Goal: Transaction & Acquisition: Purchase product/service

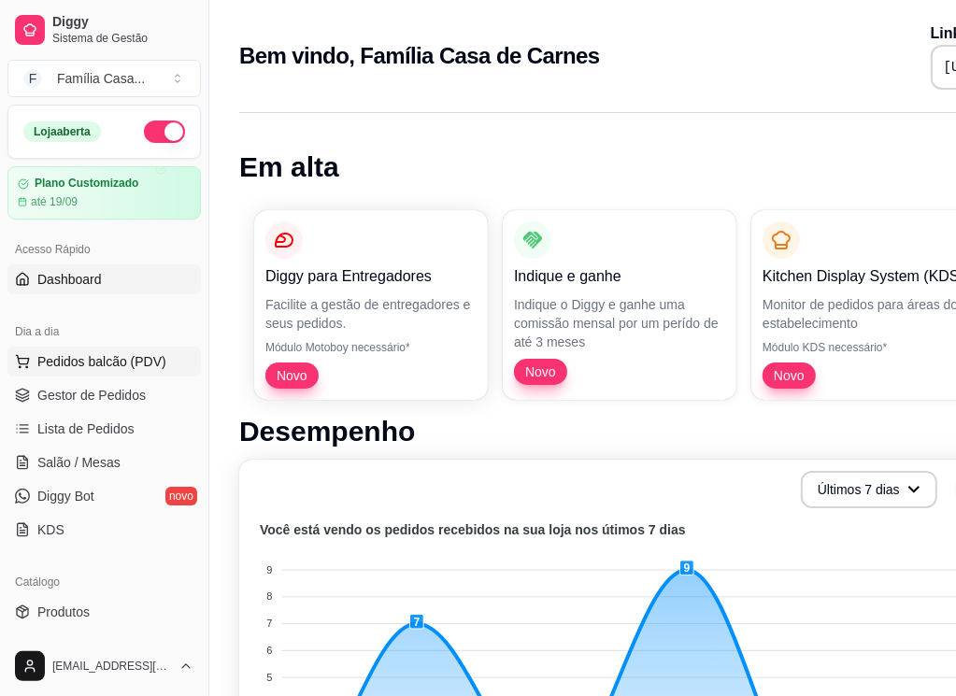
click at [65, 355] on span "Pedidos balcão (PDV)" at bounding box center [101, 361] width 129 height 19
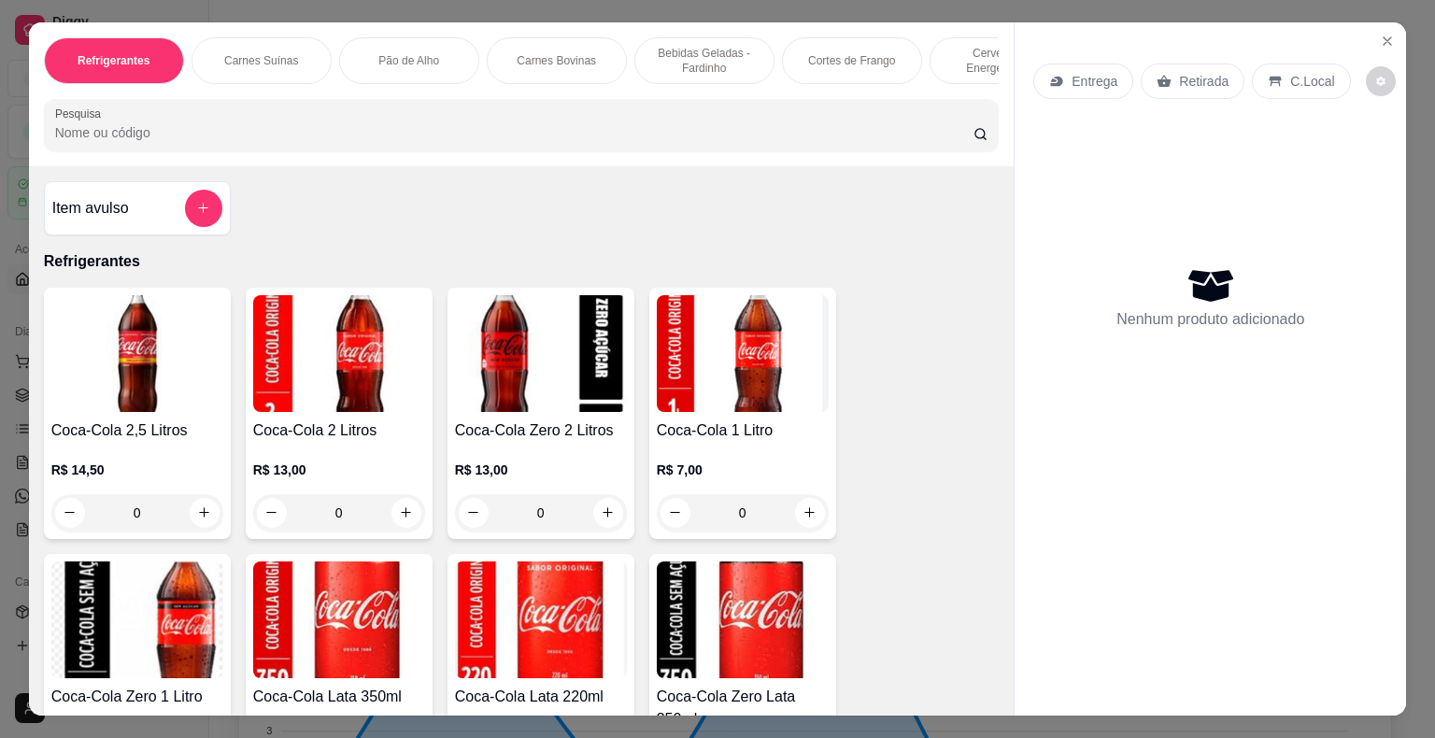
click at [546, 58] on p "Carnes Bovinas" at bounding box center [556, 60] width 79 height 15
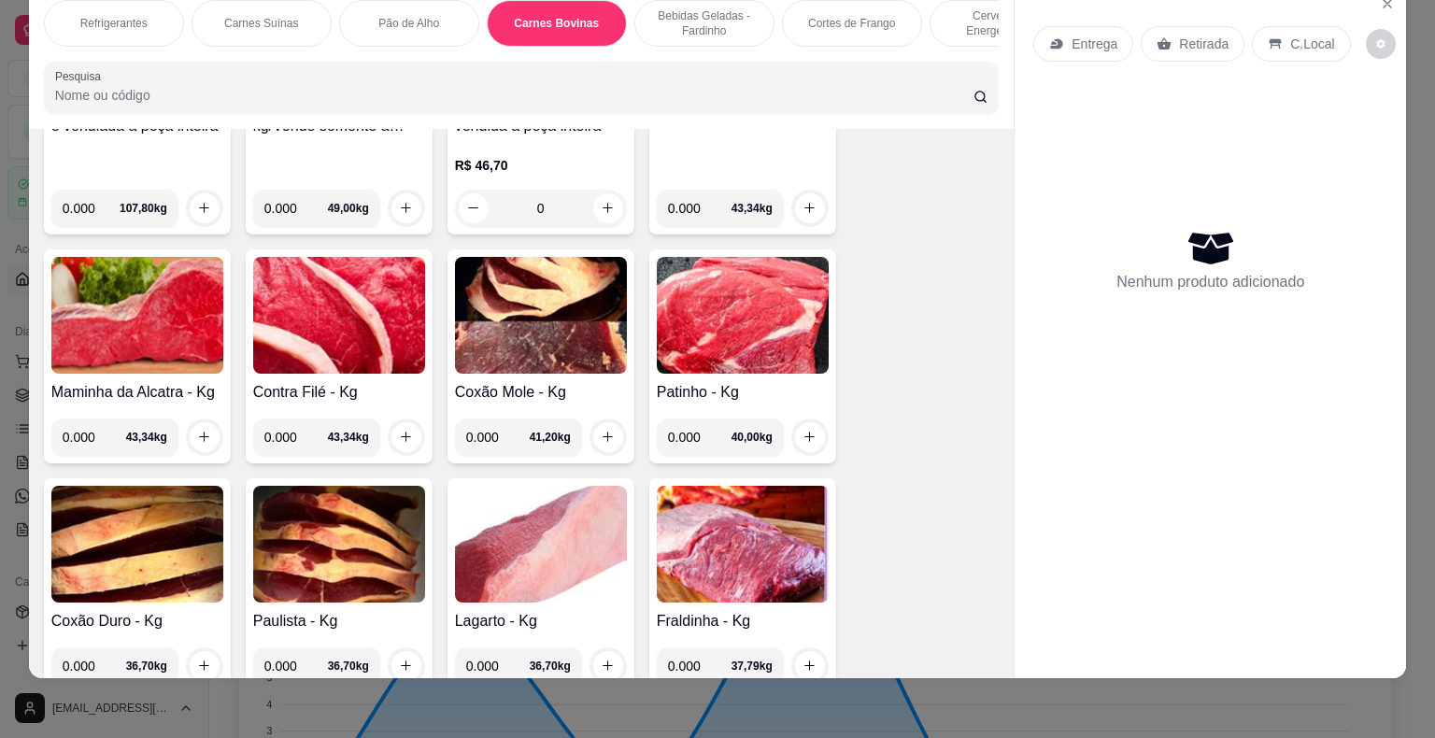
scroll to position [3112, 0]
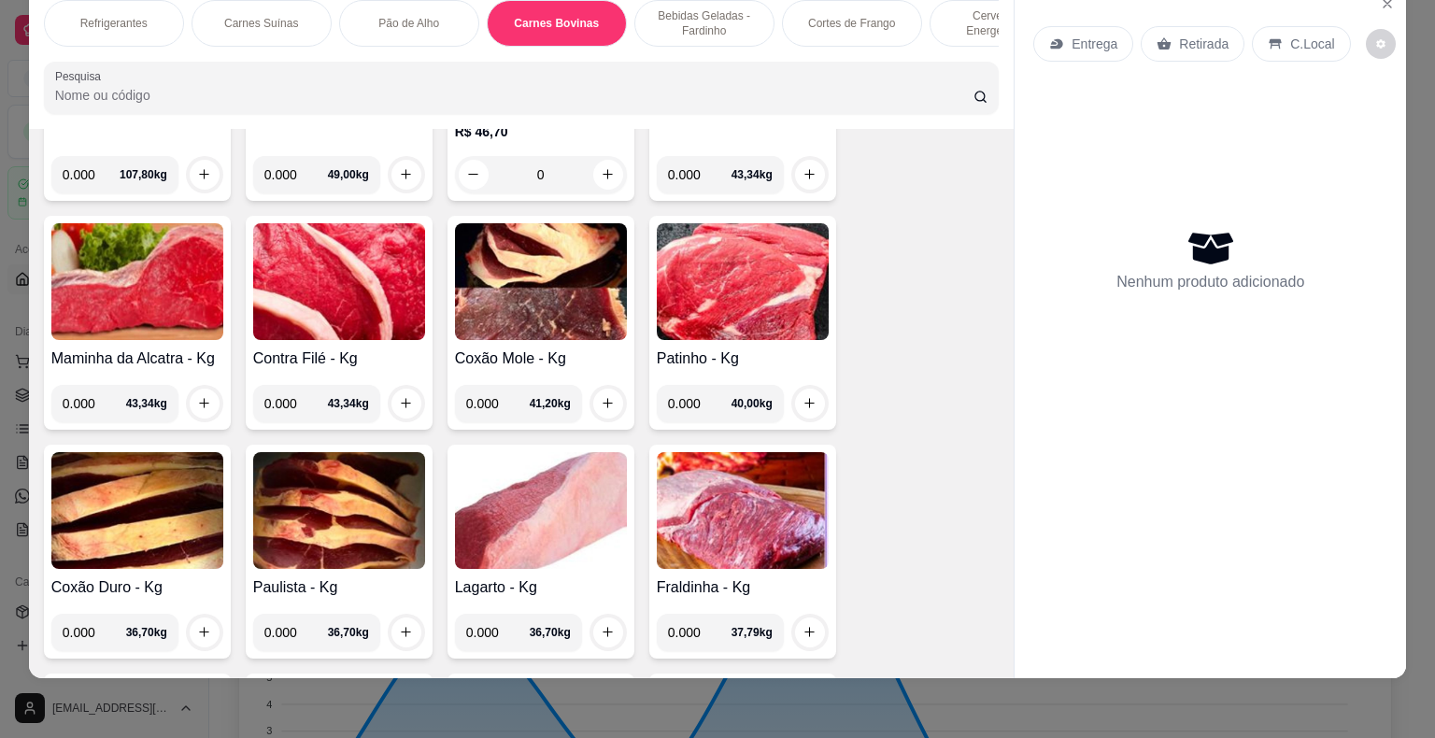
click at [349, 265] on img at bounding box center [339, 281] width 172 height 117
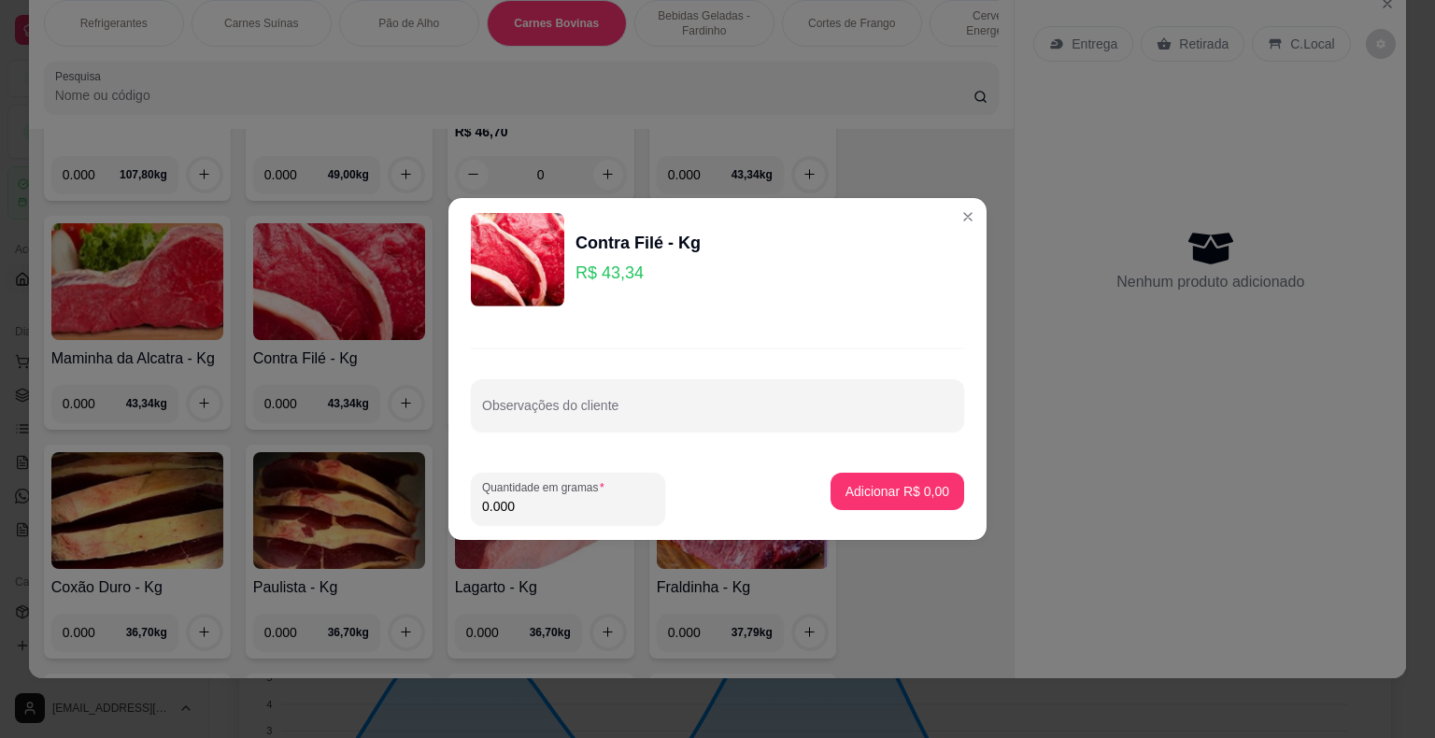
click at [518, 503] on input "0.000" at bounding box center [568, 506] width 172 height 19
type input "4.000"
click at [842, 488] on p "Adicionar R$ 173,36" at bounding box center [889, 491] width 119 height 19
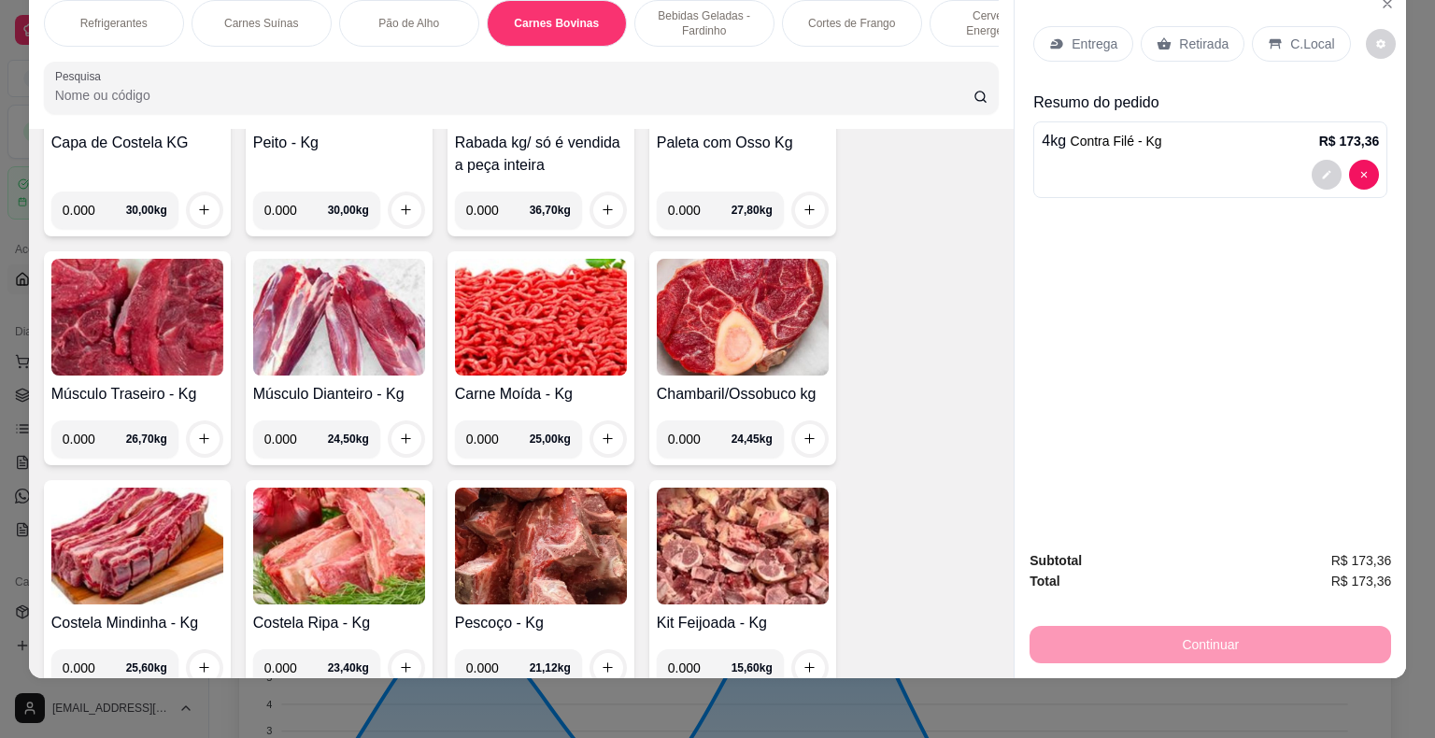
scroll to position [4270, 0]
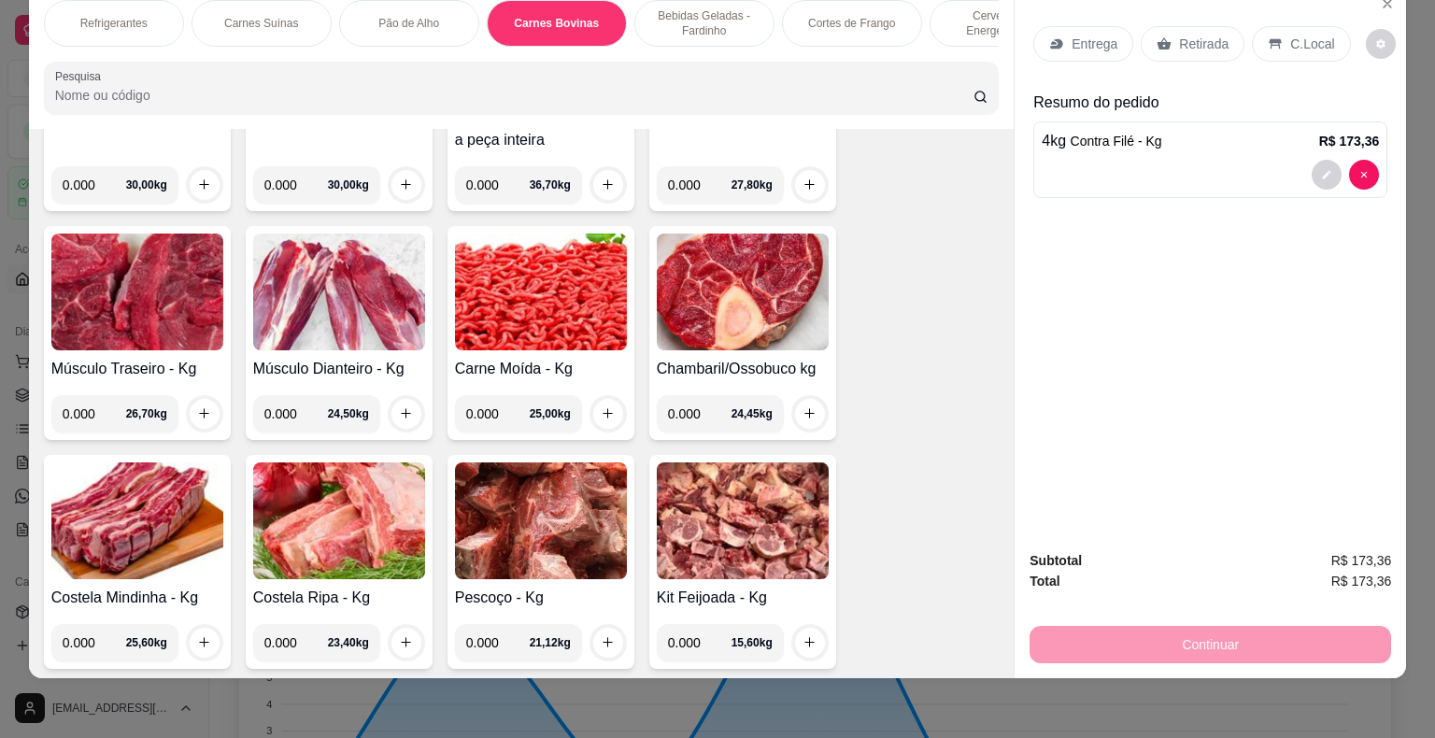
click at [149, 489] on img at bounding box center [137, 520] width 172 height 117
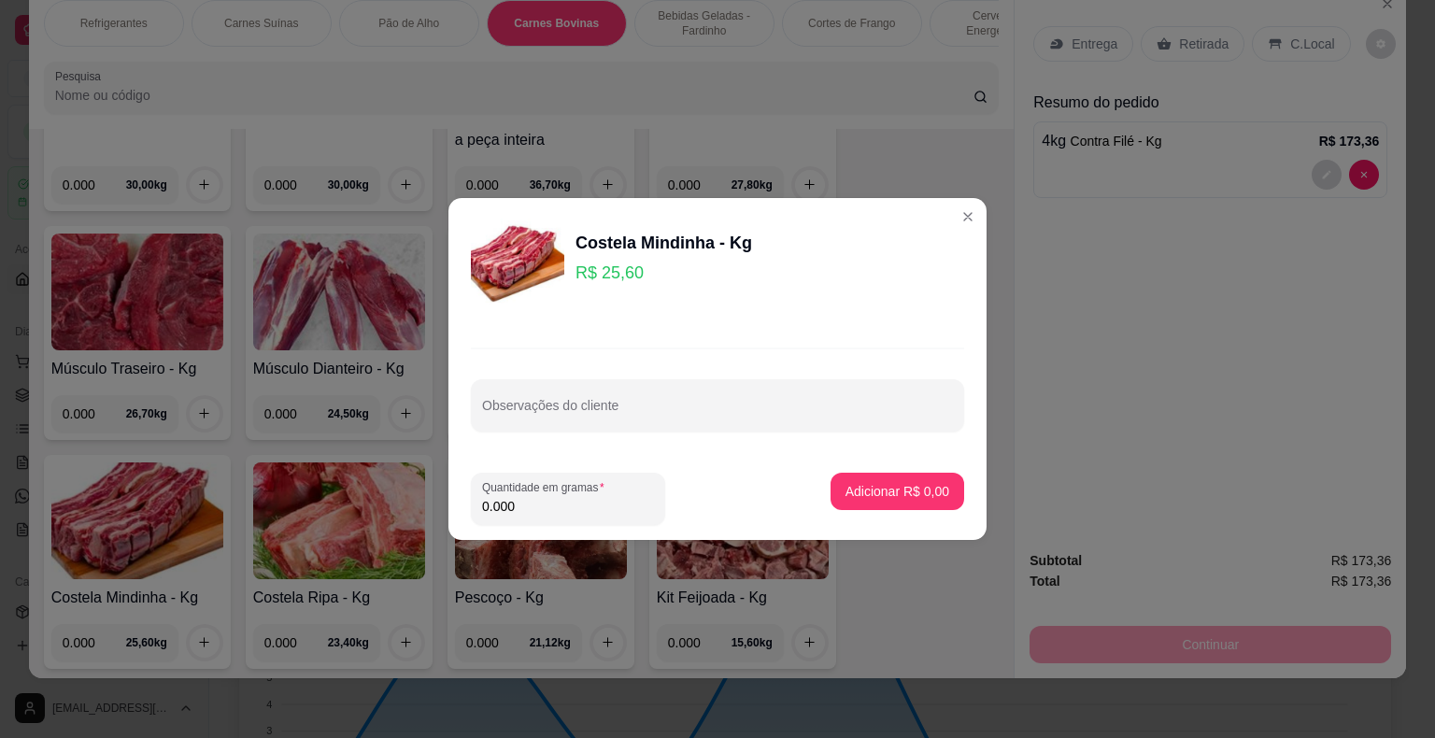
click at [513, 510] on input "0.000" at bounding box center [568, 506] width 172 height 19
type input "3.000"
click at [844, 498] on p "Adicionar R$ 76,80" at bounding box center [894, 491] width 108 height 18
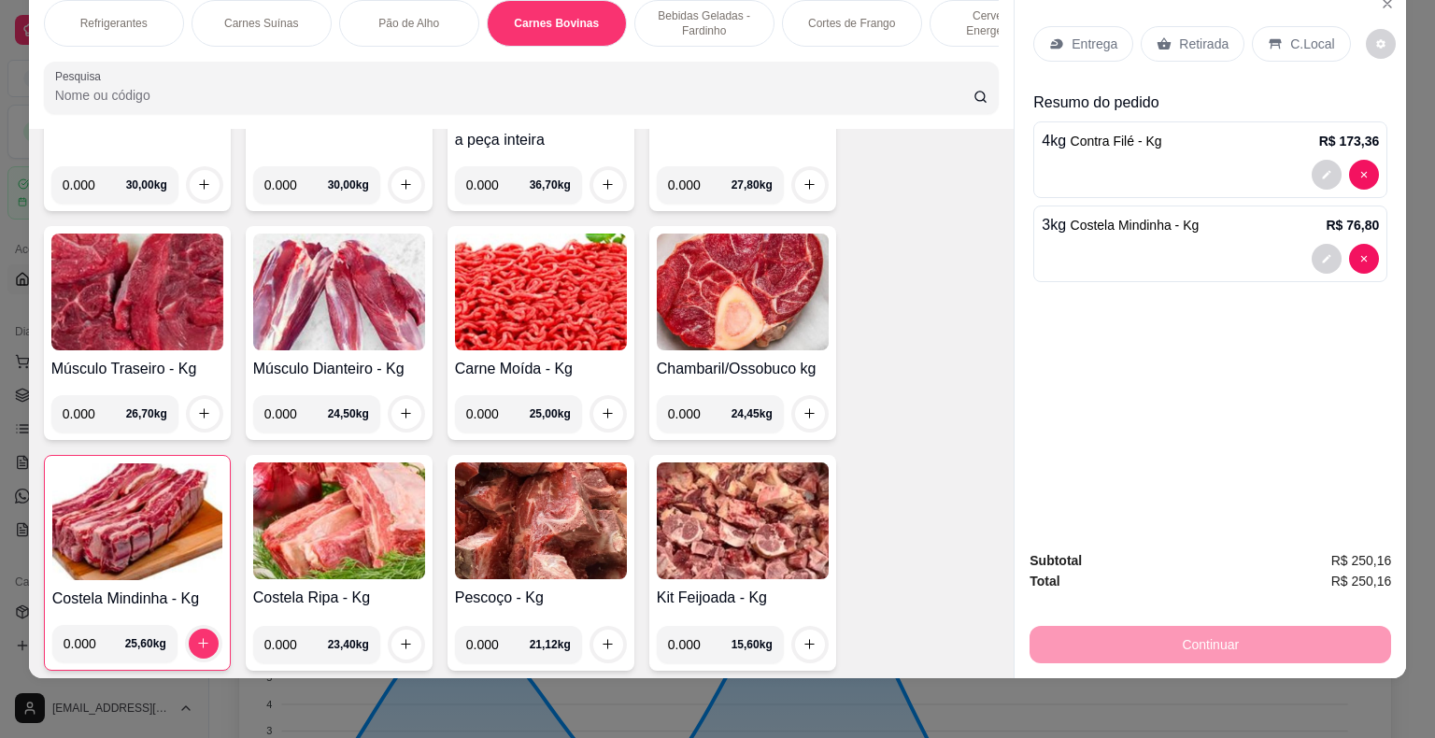
click at [969, 35] on p "Entrega" at bounding box center [1094, 44] width 46 height 19
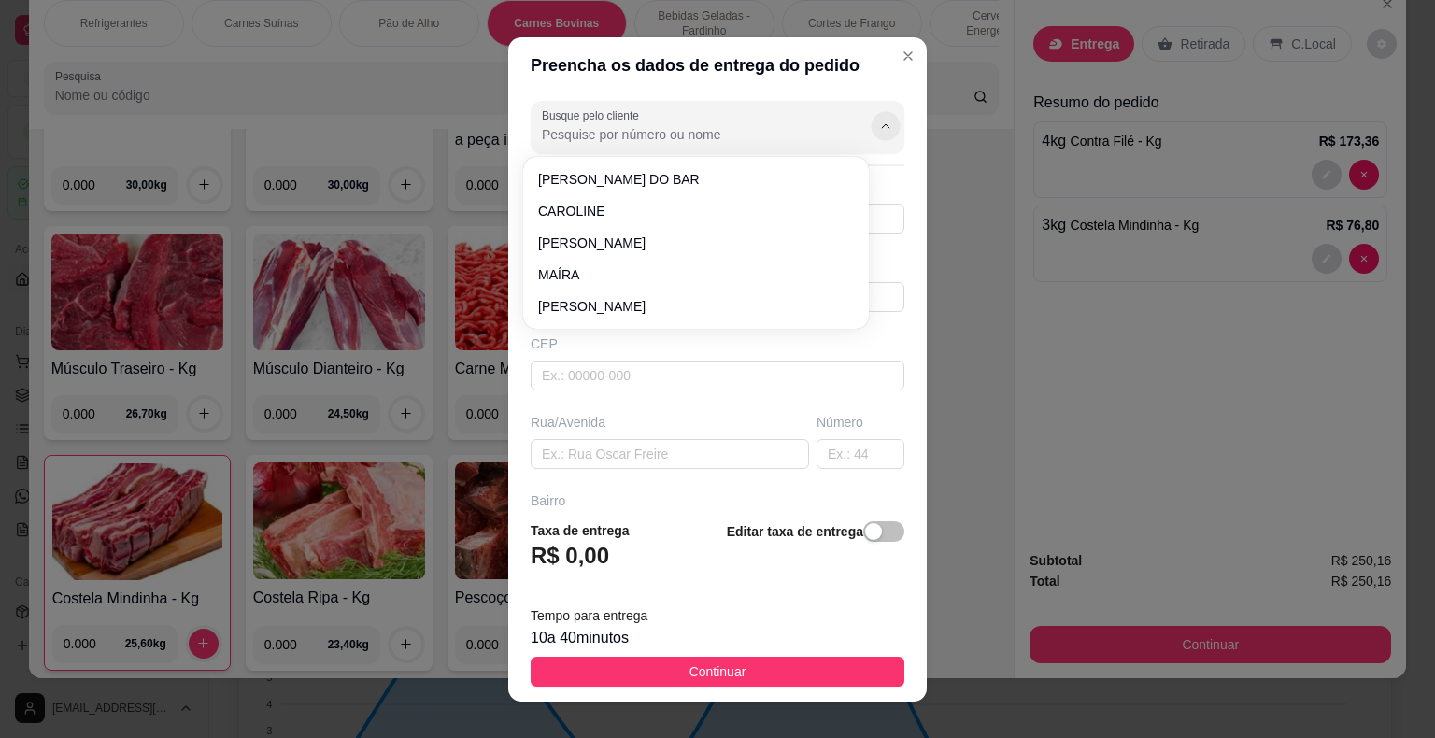
click at [878, 131] on icon "Show suggestions" at bounding box center [885, 126] width 15 height 15
type input "m"
type input "reil"
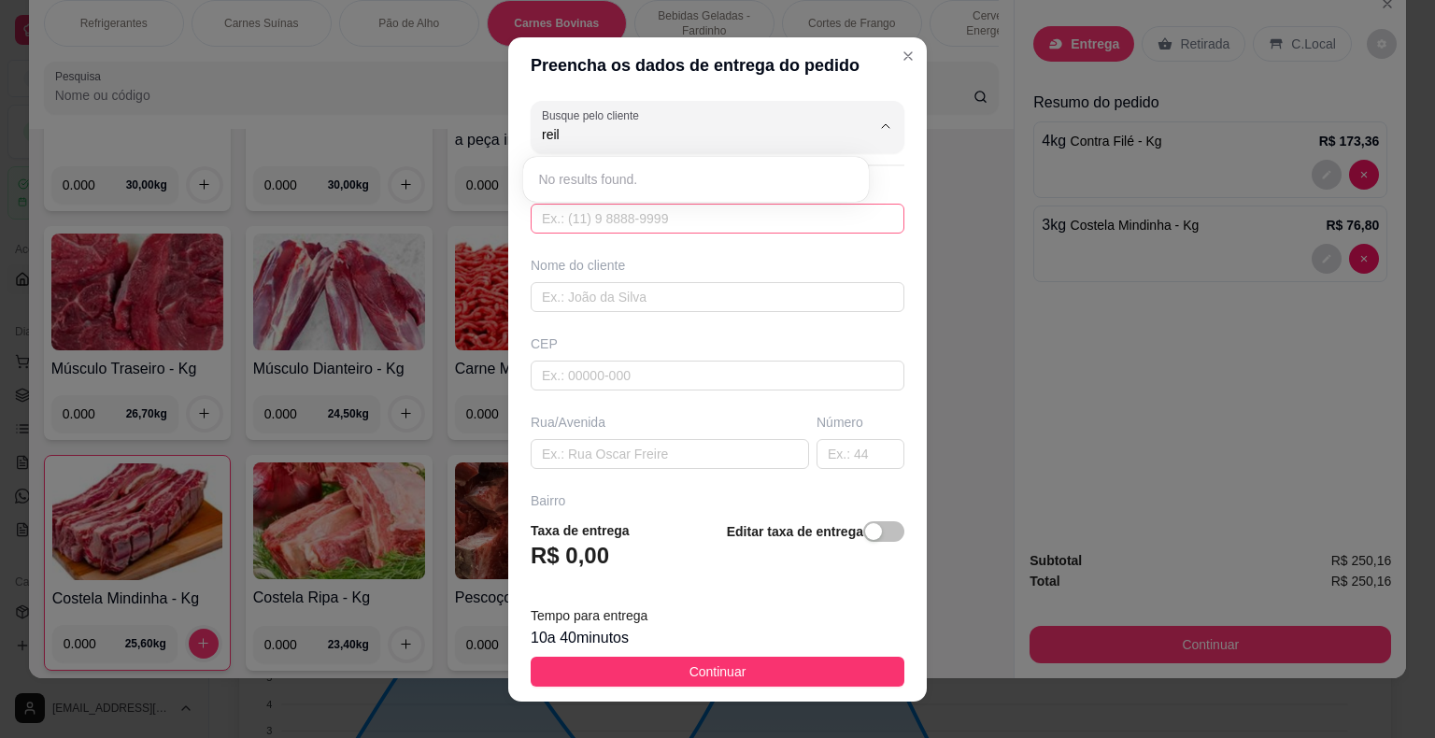
click at [715, 216] on input "text" at bounding box center [718, 219] width 374 height 30
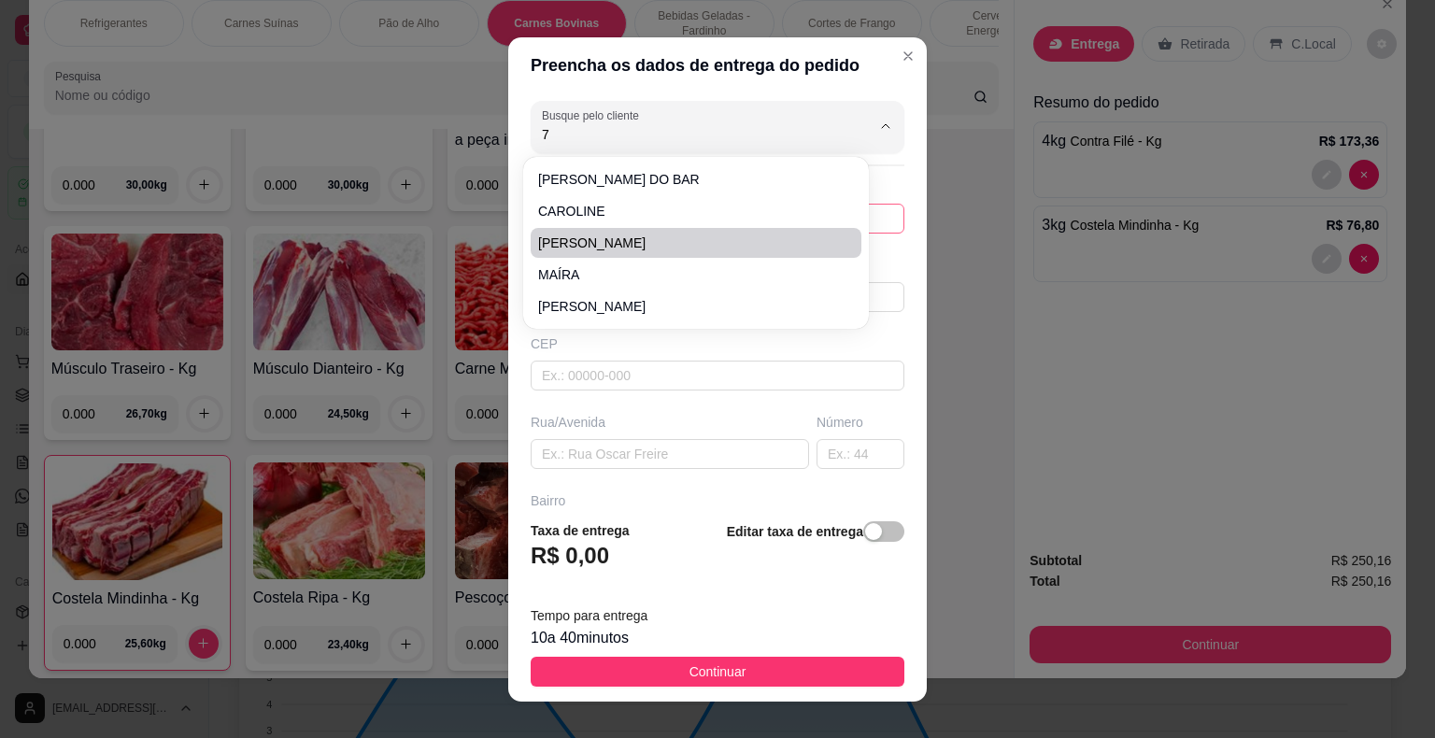
type input "74"
click at [884, 297] on div "Busque pelo cliente 74 Número de contato Nome do cliente CEP Rua/[GEOGRAPHIC_DA…" at bounding box center [717, 299] width 418 height 412
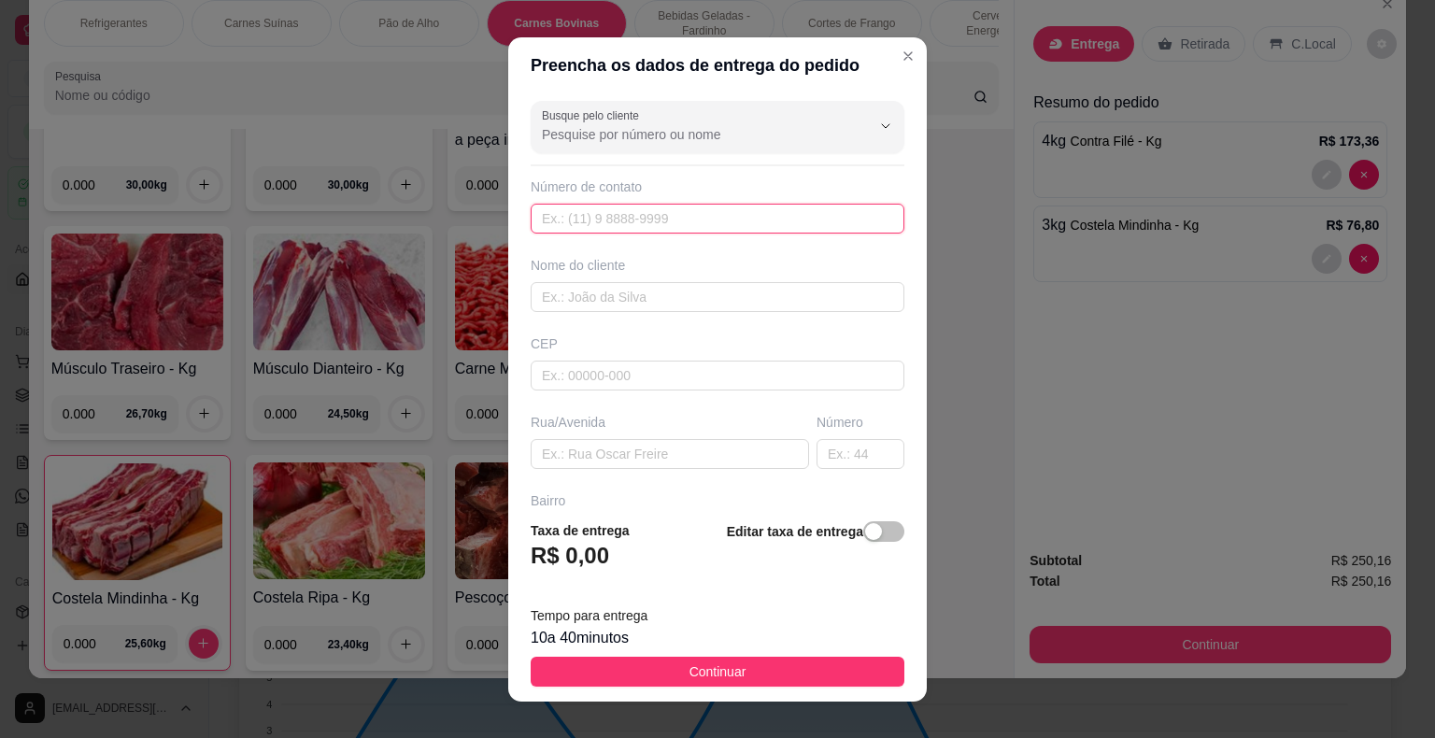
click at [643, 215] on input "text" at bounding box center [718, 219] width 374 height 30
type input "74988-0292"
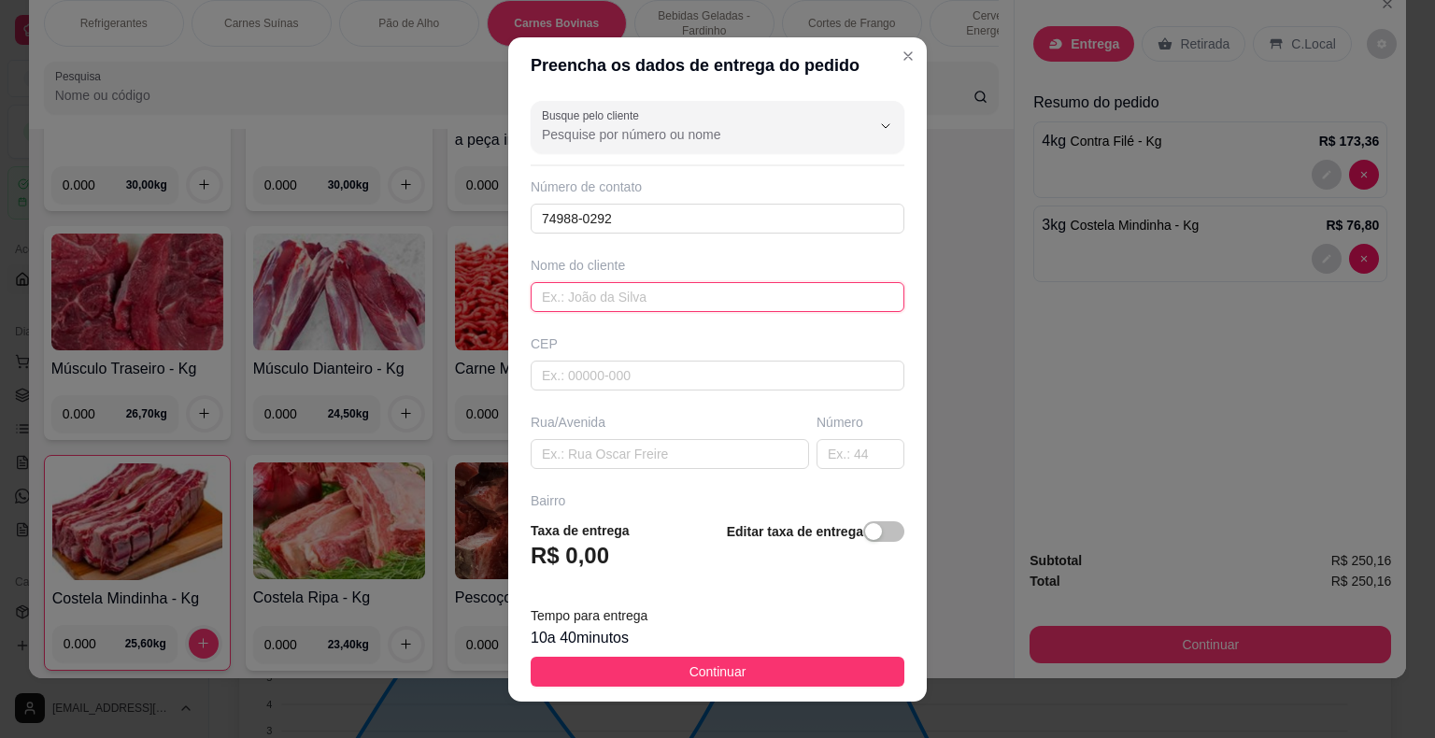
click at [609, 288] on input "text" at bounding box center [718, 297] width 374 height 30
type input "r"
type input "[PERSON_NAME]"
click at [584, 372] on input "text" at bounding box center [718, 376] width 374 height 30
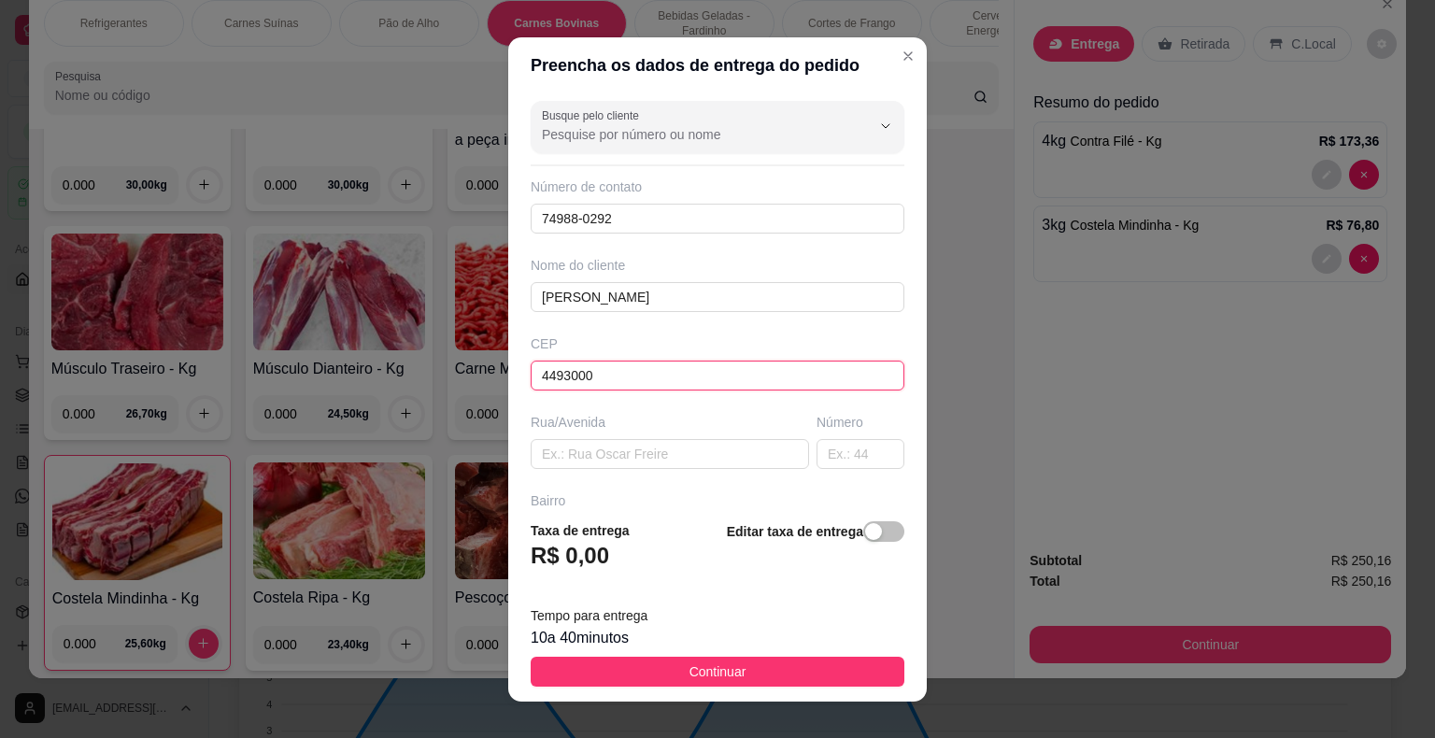
type input "44930000"
type input "Presidente [PERSON_NAME]"
type input "44930000"
click at [559, 451] on input "text" at bounding box center [670, 454] width 278 height 30
type input "M"
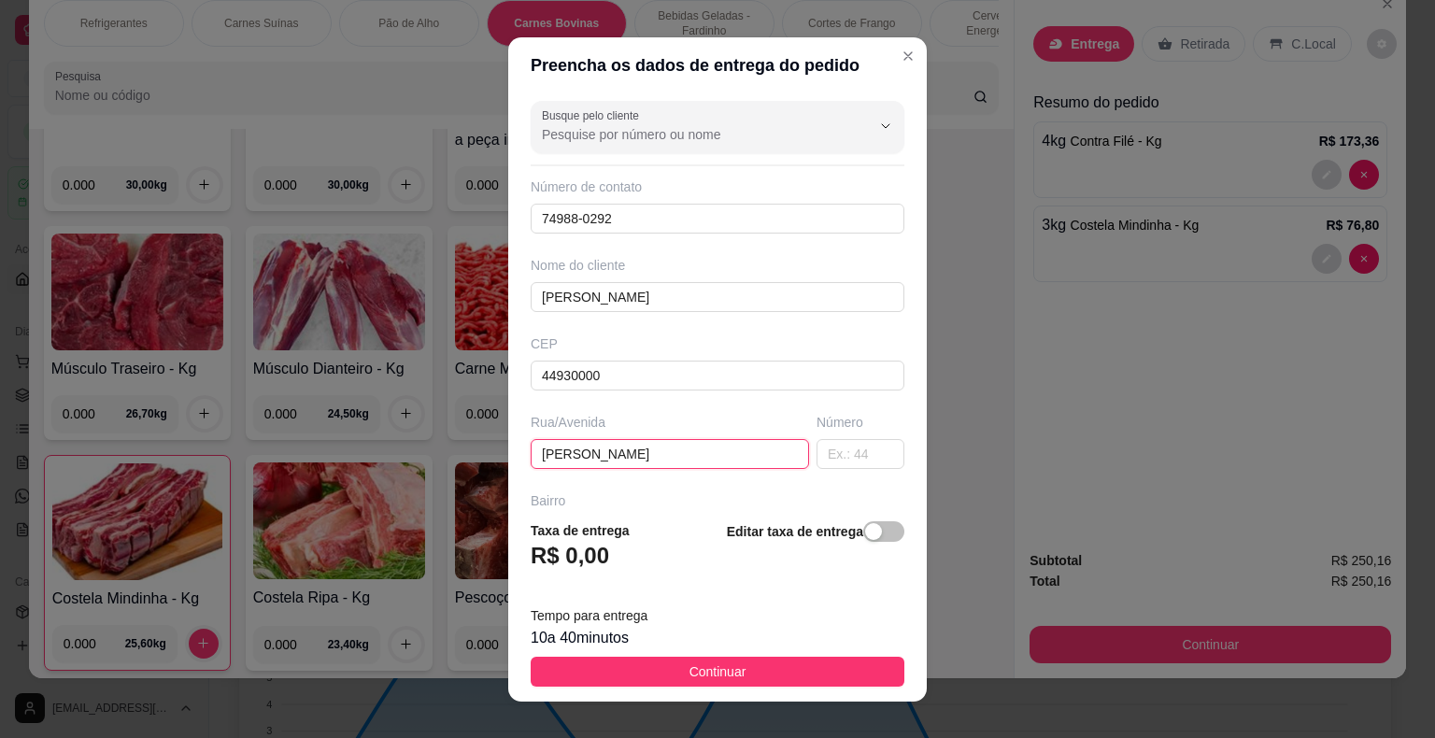
type input "[PERSON_NAME]"
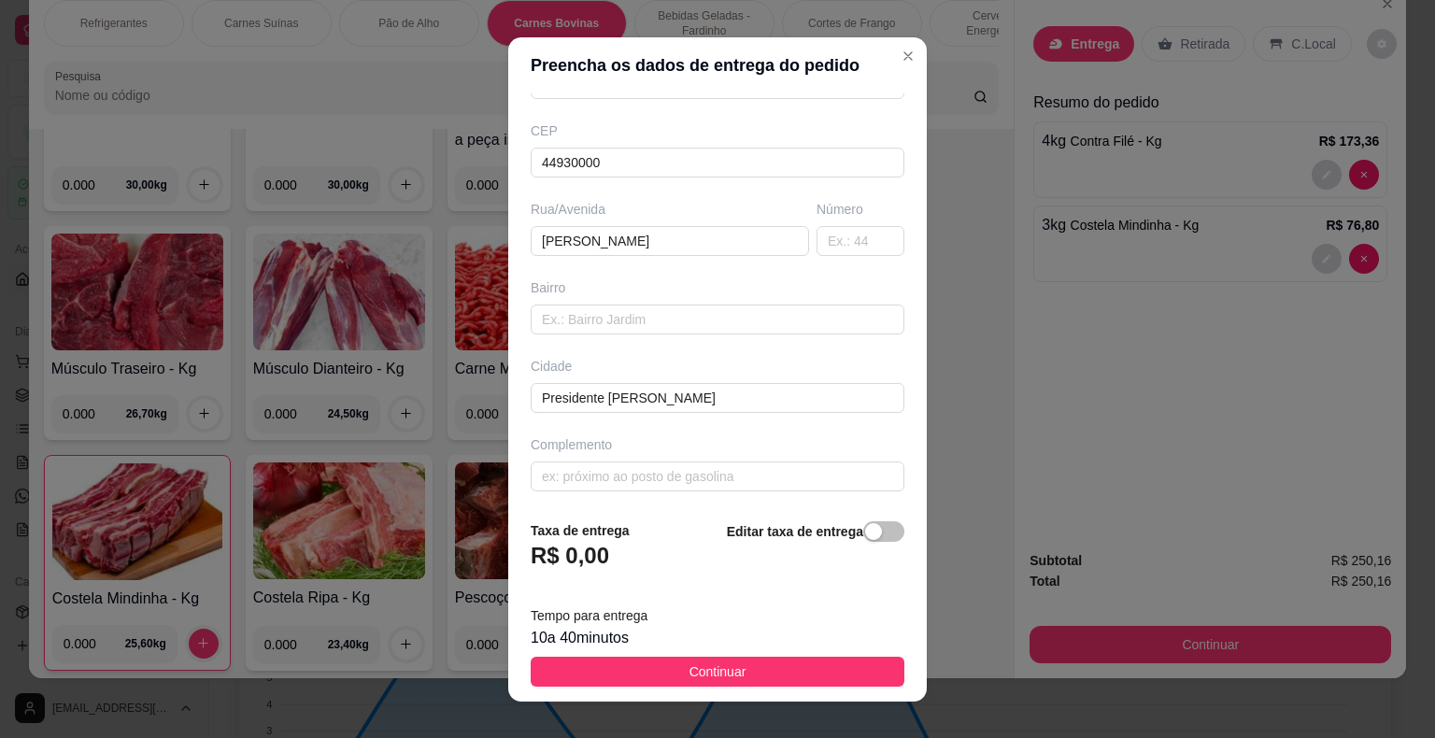
scroll to position [214, 0]
click at [631, 476] on input "text" at bounding box center [718, 475] width 374 height 30
click at [631, 476] on input "[PERSON_NAME]" at bounding box center [718, 475] width 374 height 30
click at [667, 482] on input "MERCADINHO E R" at bounding box center [718, 475] width 374 height 30
type input "M"
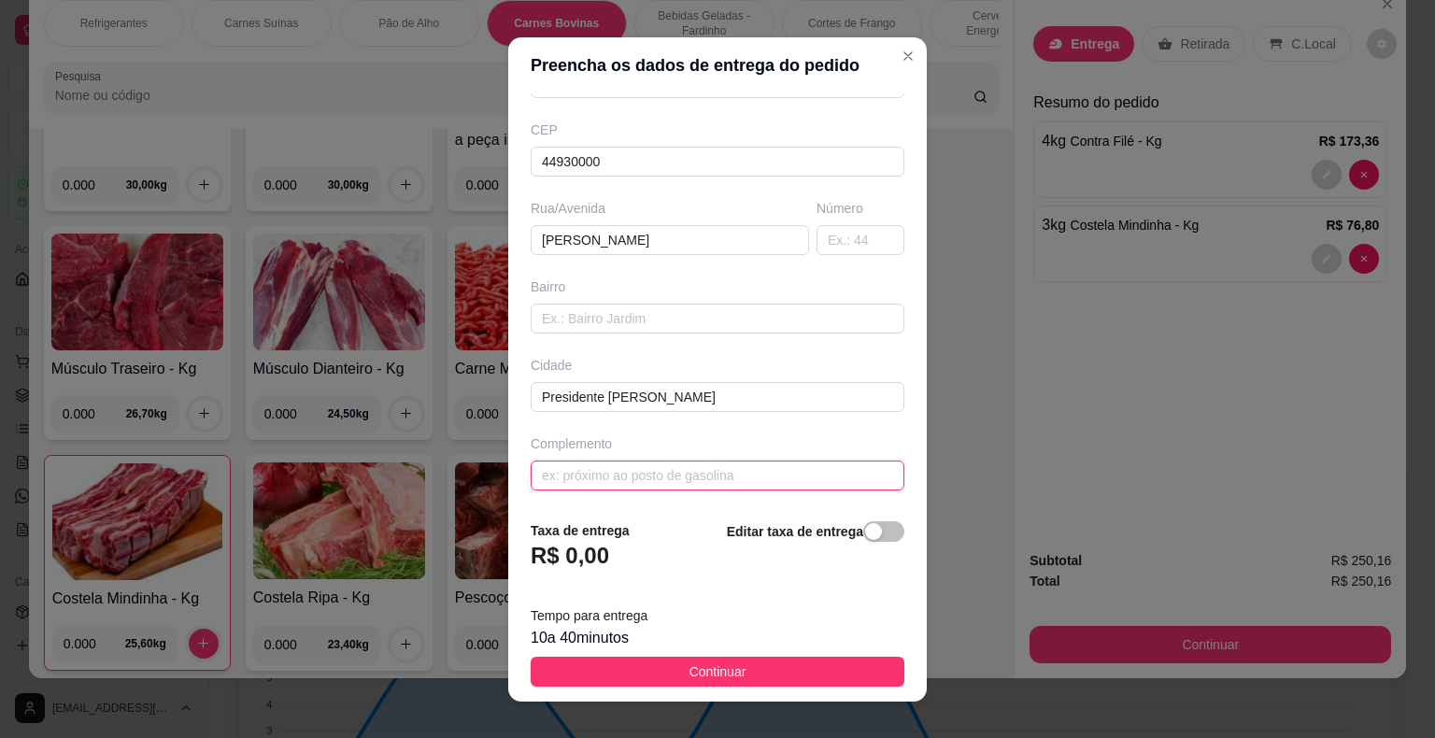
click at [667, 482] on input "text" at bounding box center [718, 475] width 374 height 30
type input "EM FRENTE A JEDEON"
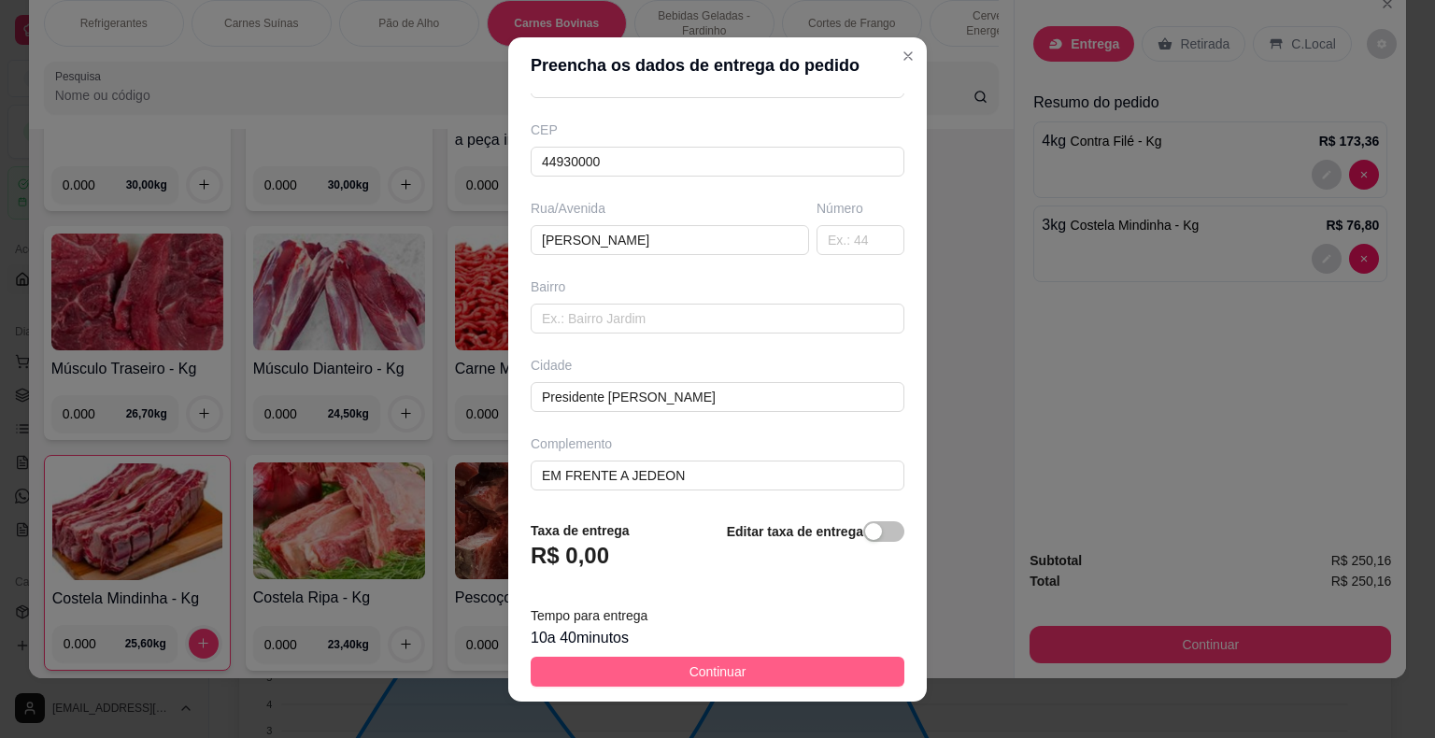
click at [756, 676] on button "Continuar" at bounding box center [718, 672] width 374 height 30
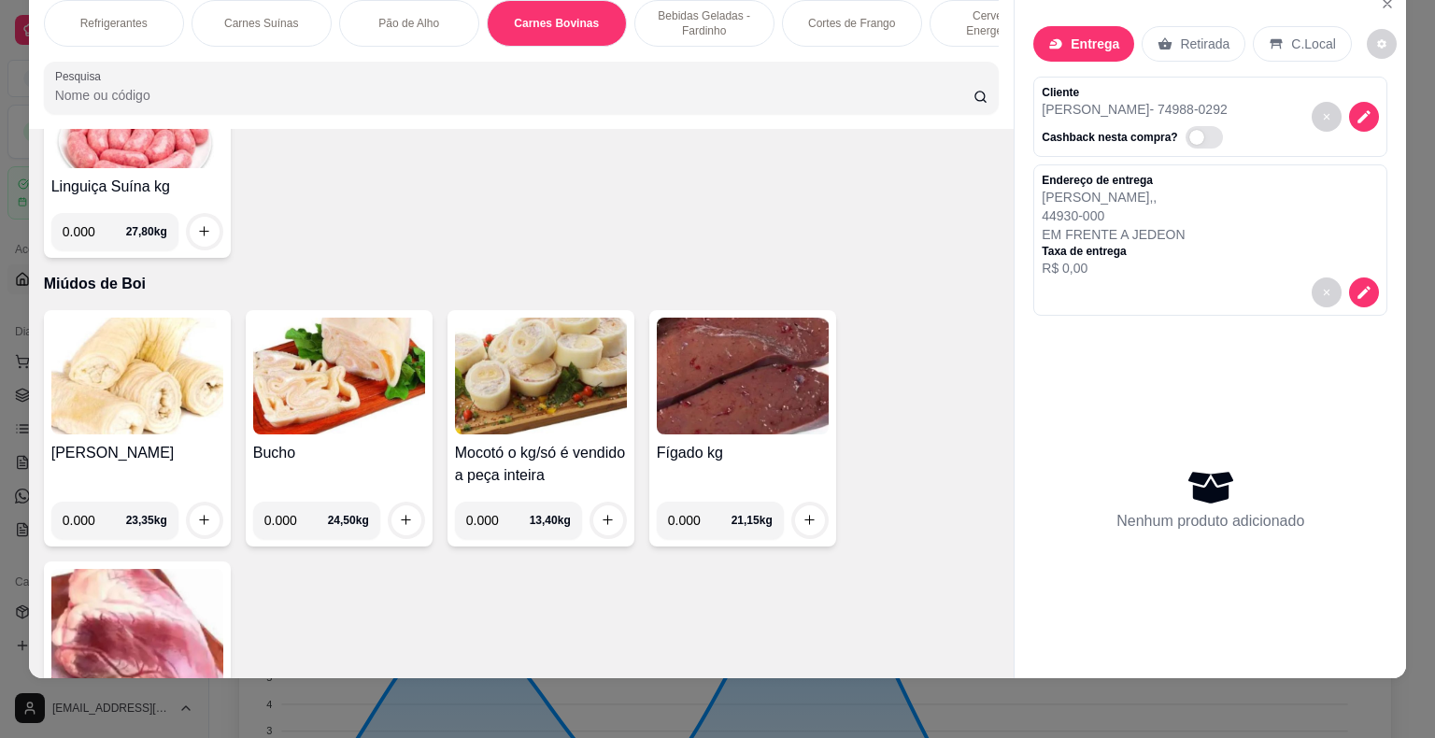
scroll to position [9991, 0]
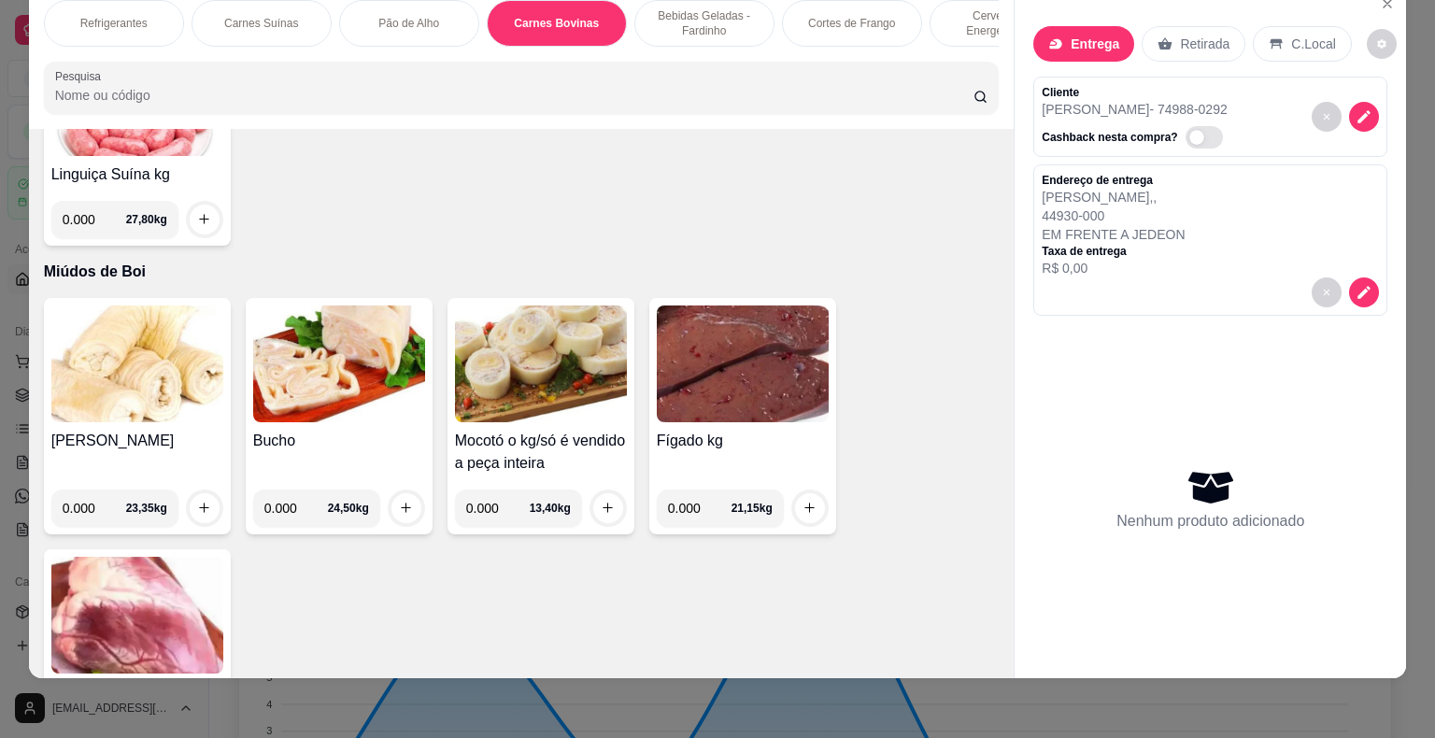
click at [699, 305] on img at bounding box center [743, 363] width 172 height 117
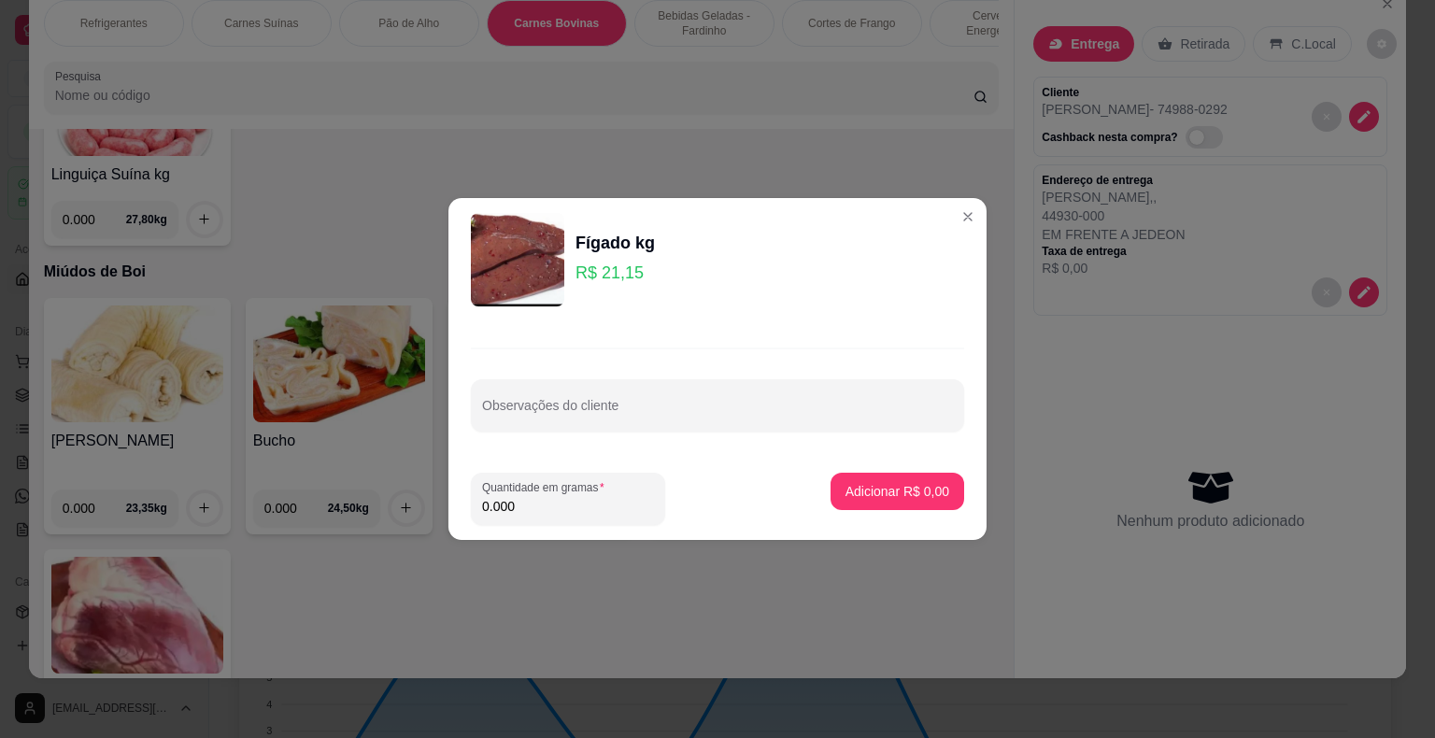
click at [528, 497] on input "0.000" at bounding box center [568, 506] width 172 height 19
type input "2.000"
click at [851, 488] on p "Adicionar R$ 42,30" at bounding box center [894, 491] width 108 height 18
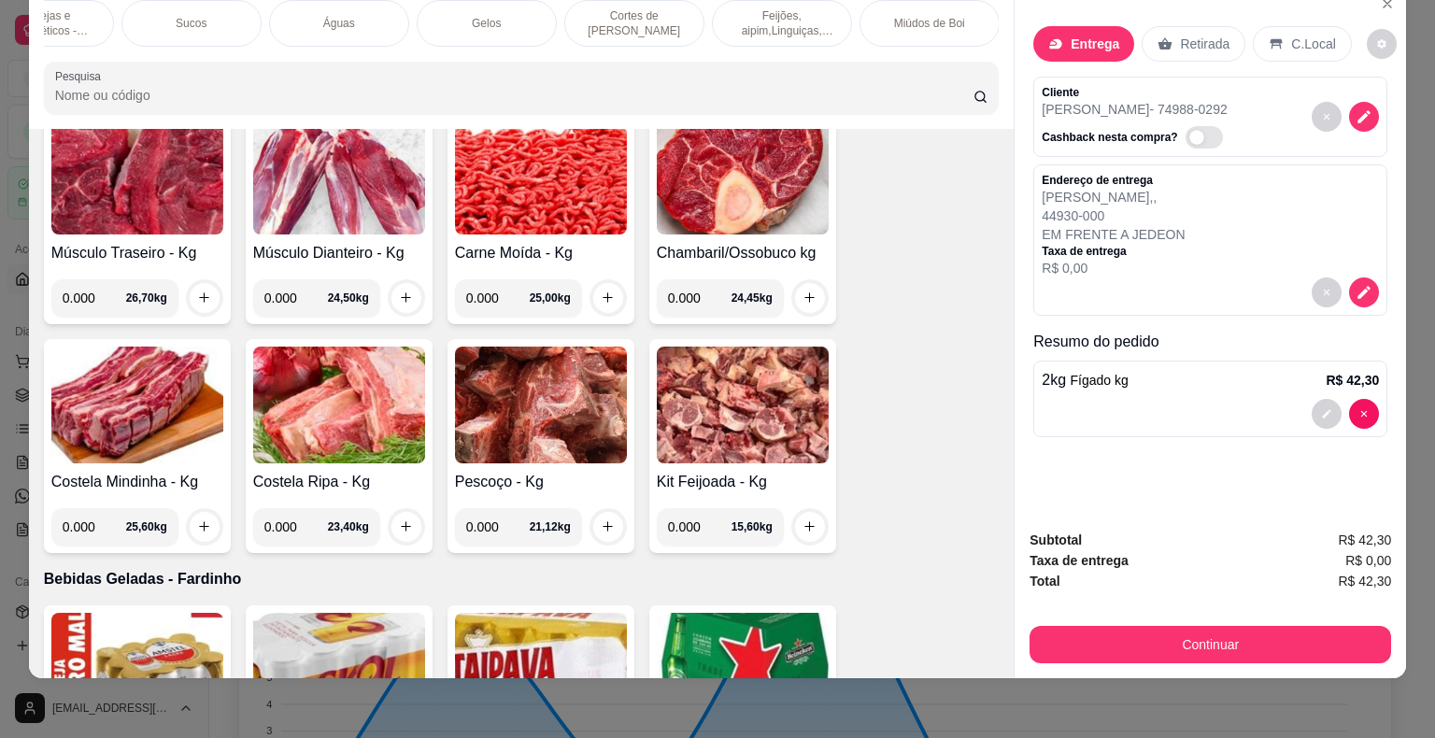
scroll to position [4431, 0]
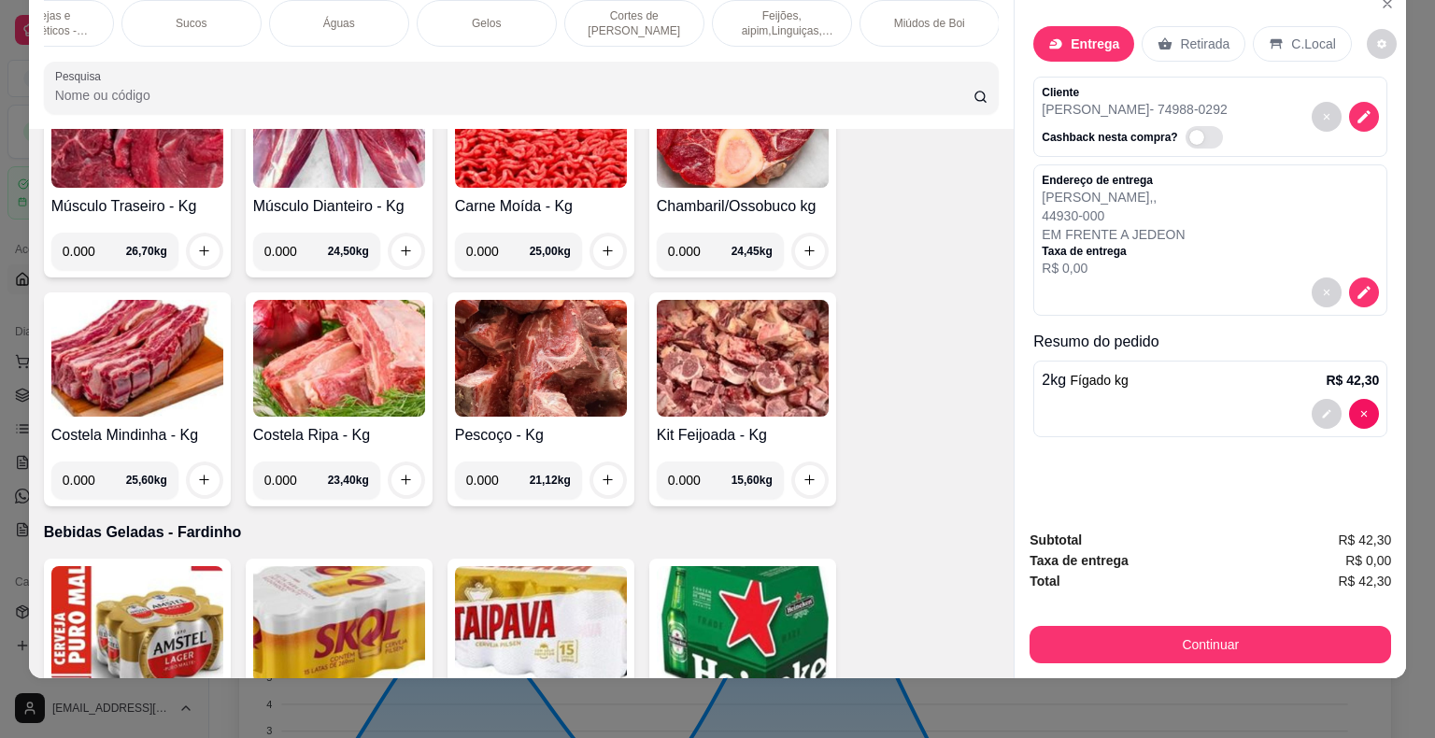
click at [129, 143] on img at bounding box center [137, 129] width 172 height 117
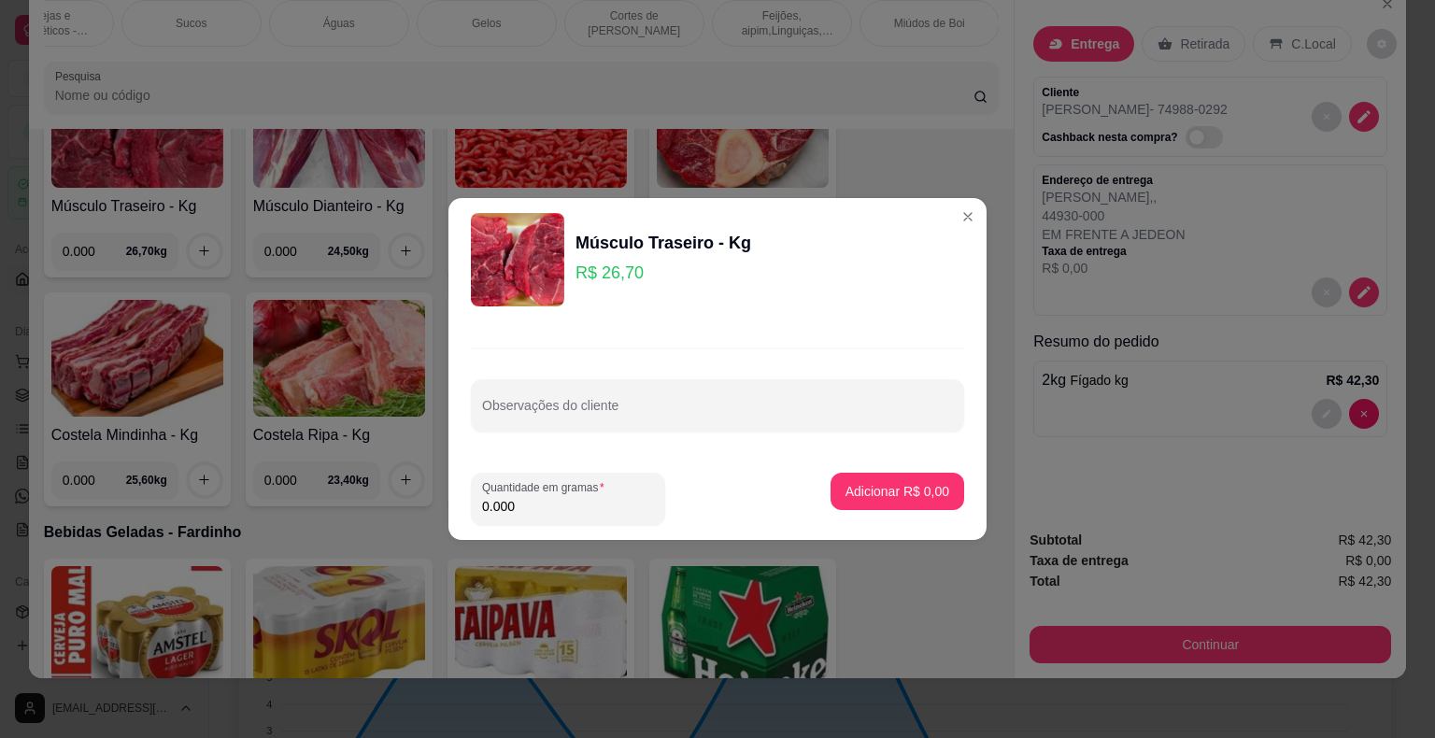
click at [516, 508] on input "0.000" at bounding box center [568, 506] width 172 height 19
type input "2.000"
click at [897, 489] on p "Adicionar R$ 53,40" at bounding box center [894, 491] width 108 height 18
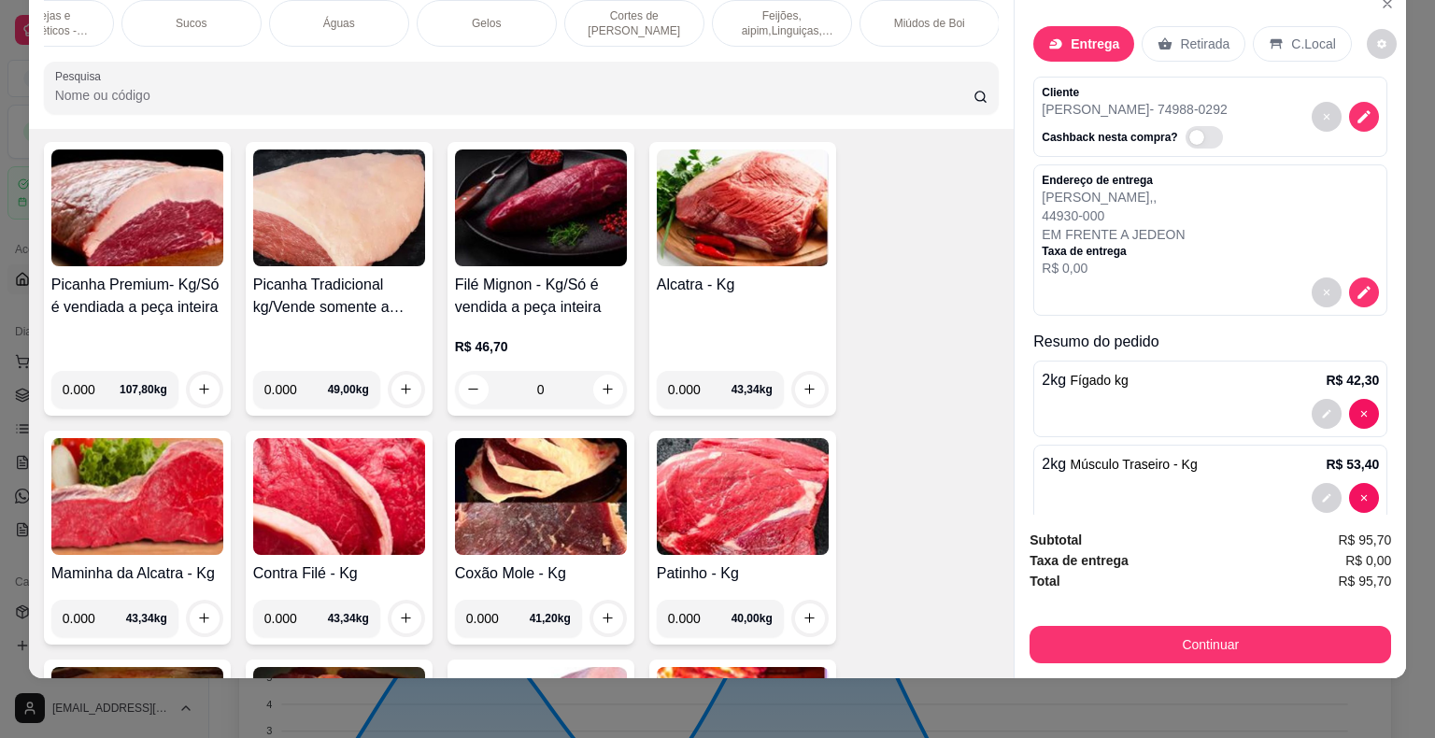
scroll to position [2866, 0]
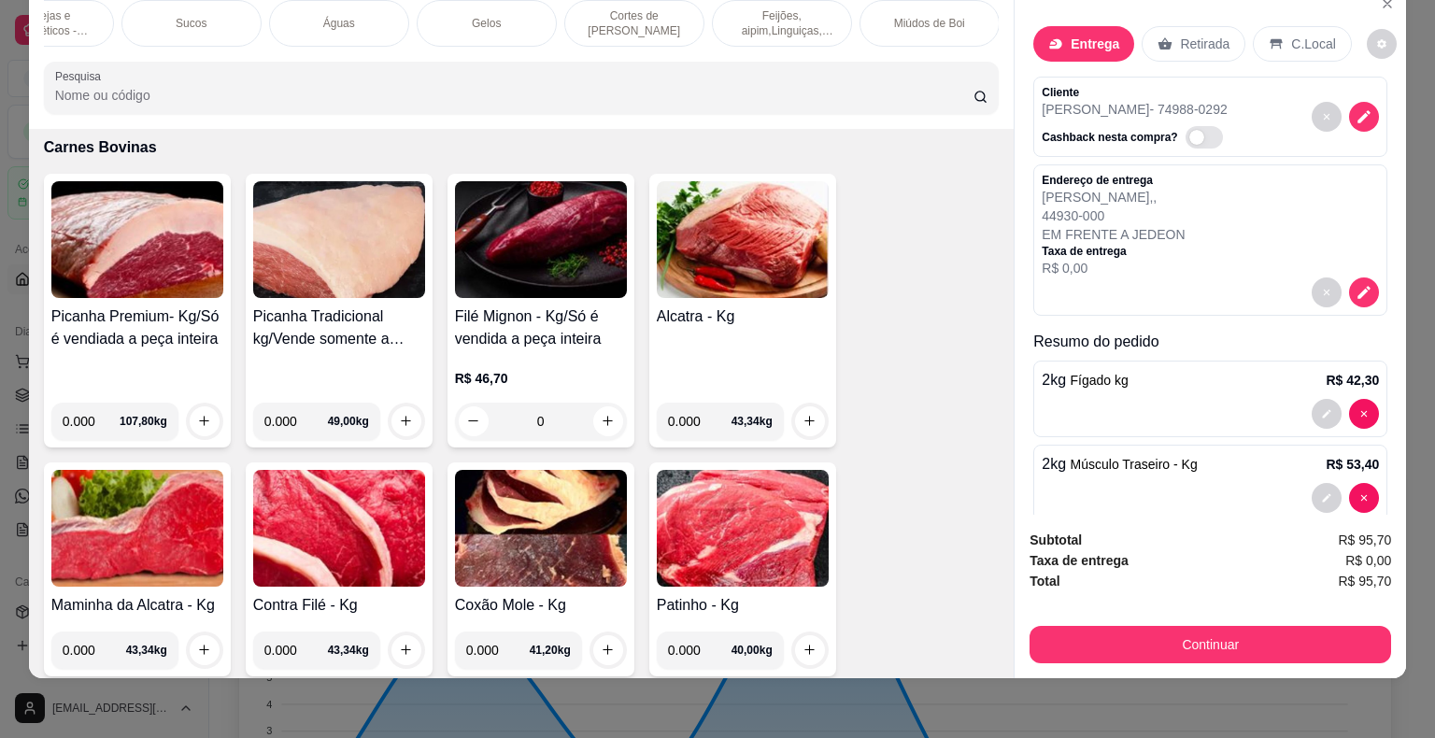
click at [719, 219] on img at bounding box center [743, 239] width 172 height 117
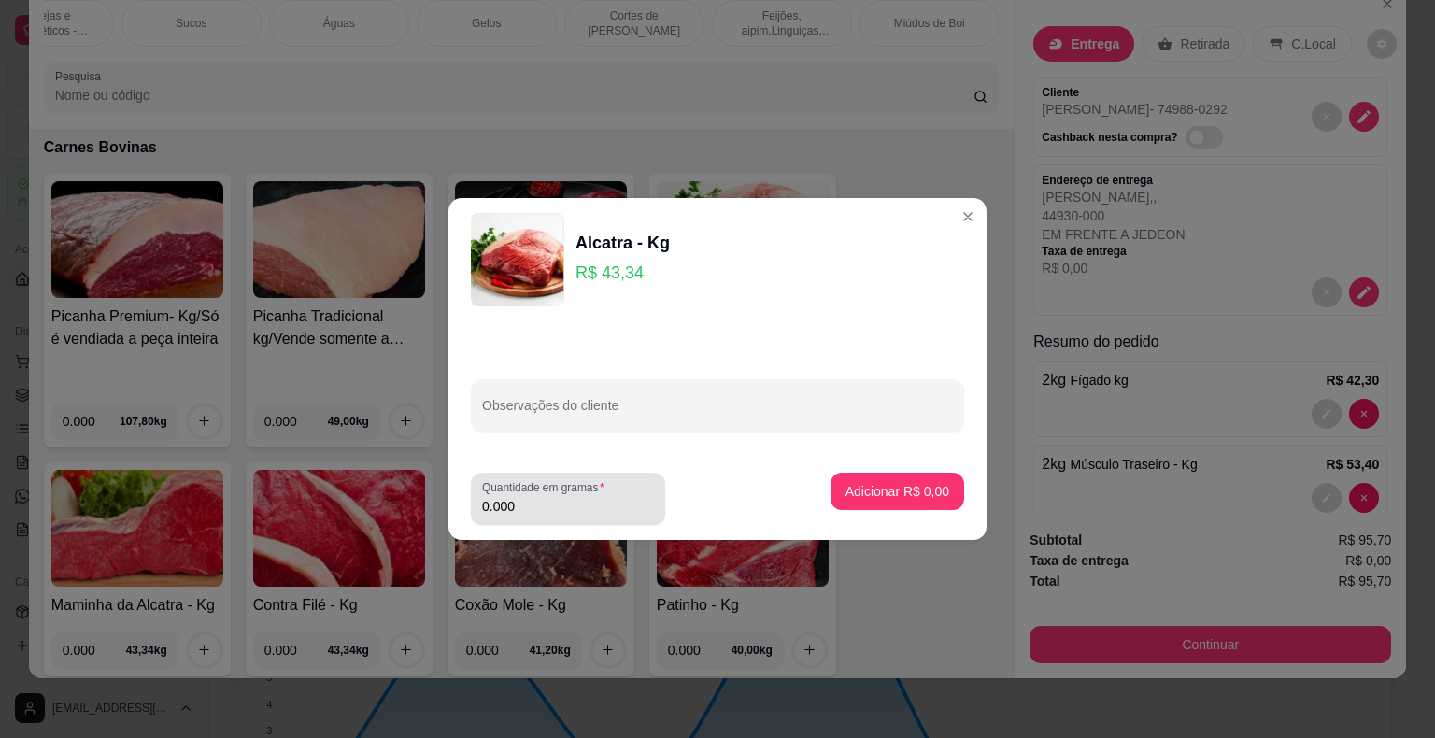
click at [526, 505] on input "0.000" at bounding box center [568, 506] width 172 height 19
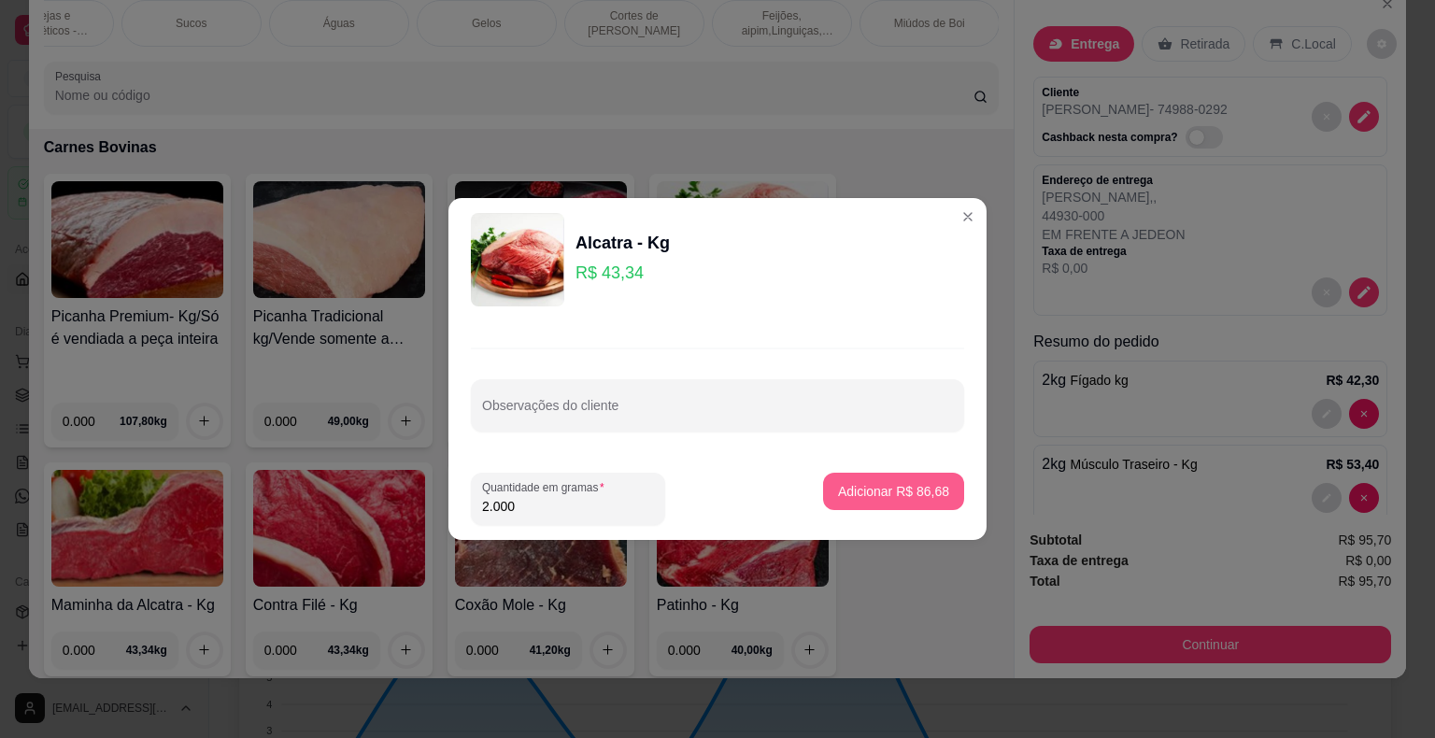
type input "2.000"
click at [853, 485] on p "Adicionar R$ 86,68" at bounding box center [894, 491] width 108 height 18
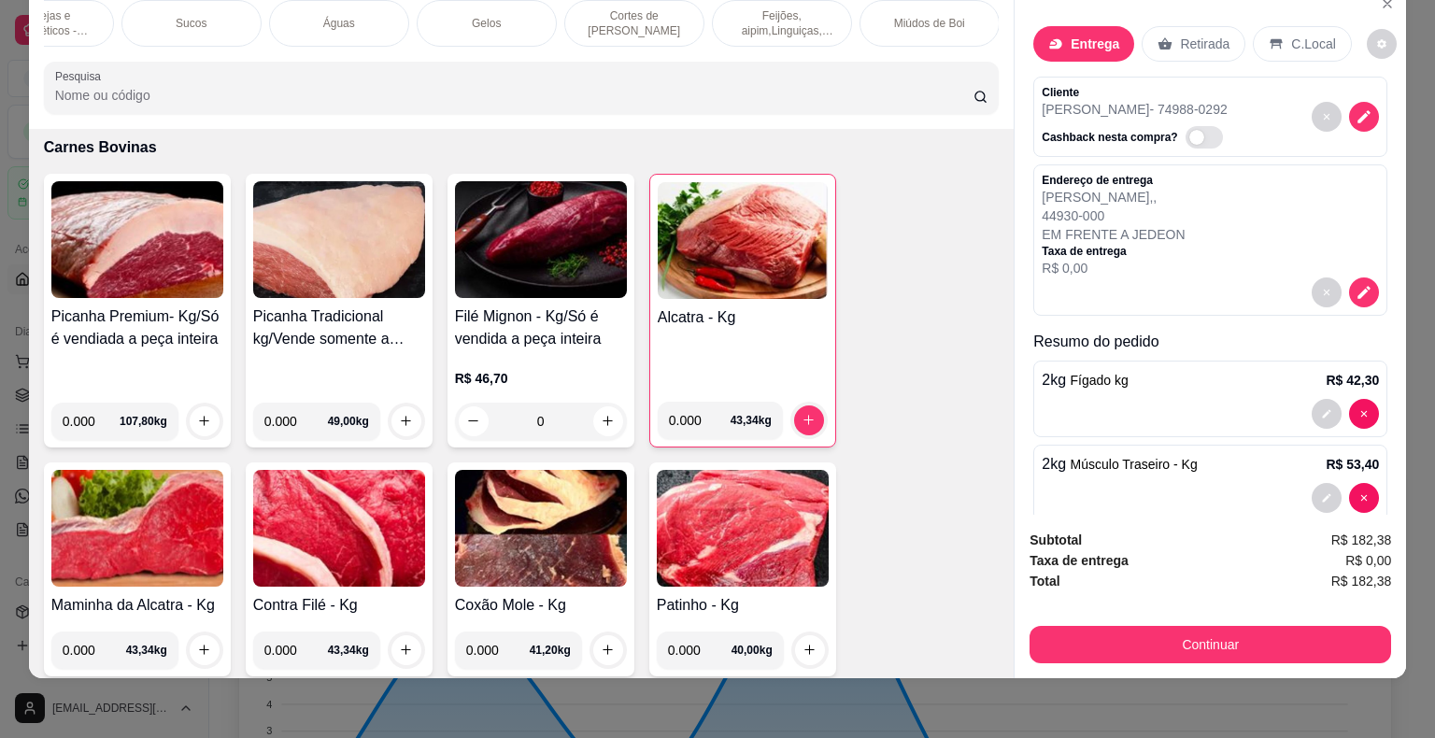
click at [749, 526] on img at bounding box center [743, 528] width 172 height 117
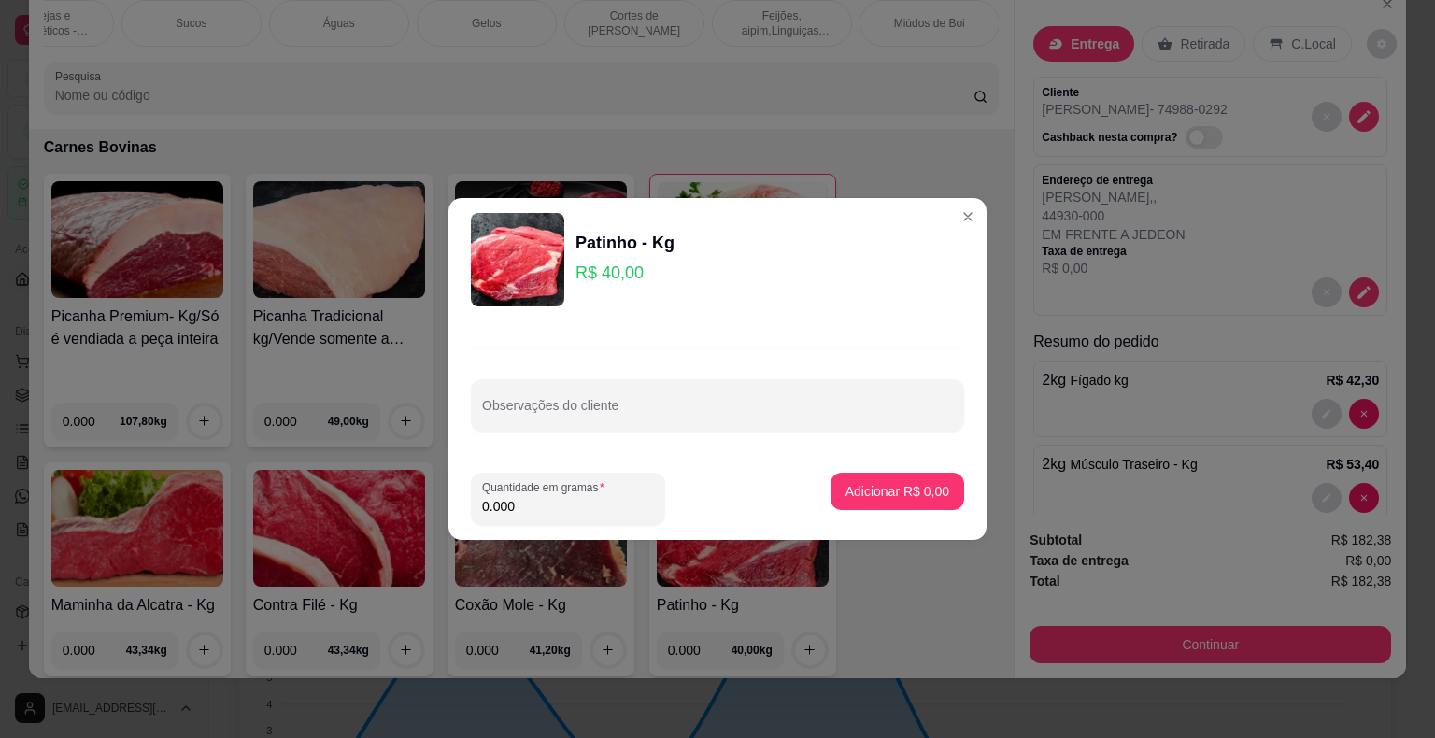
click at [549, 508] on input "0.000" at bounding box center [568, 506] width 172 height 19
type input "1.000"
click at [874, 478] on button "Adicionar R$ 40,00" at bounding box center [893, 492] width 137 height 36
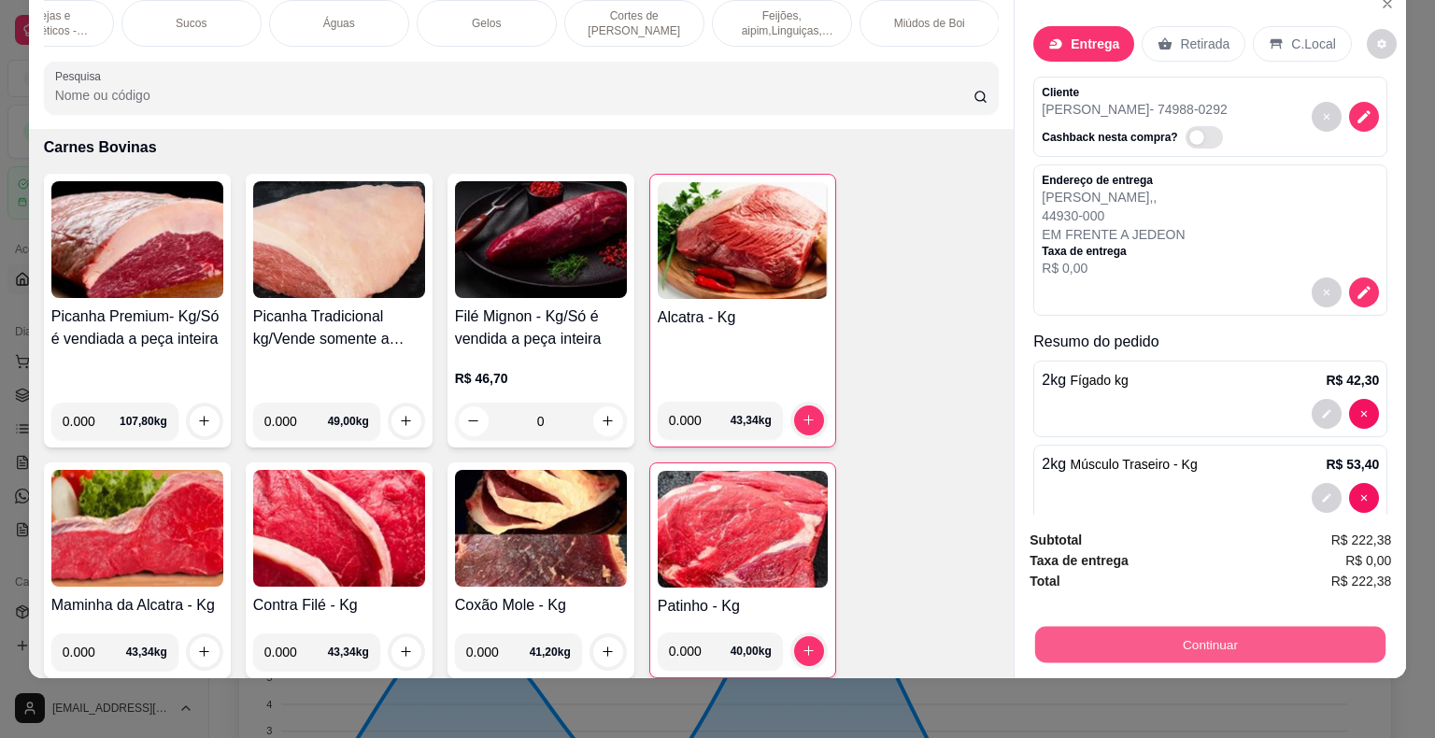
click at [969, 634] on button "Continuar" at bounding box center [1210, 645] width 350 height 36
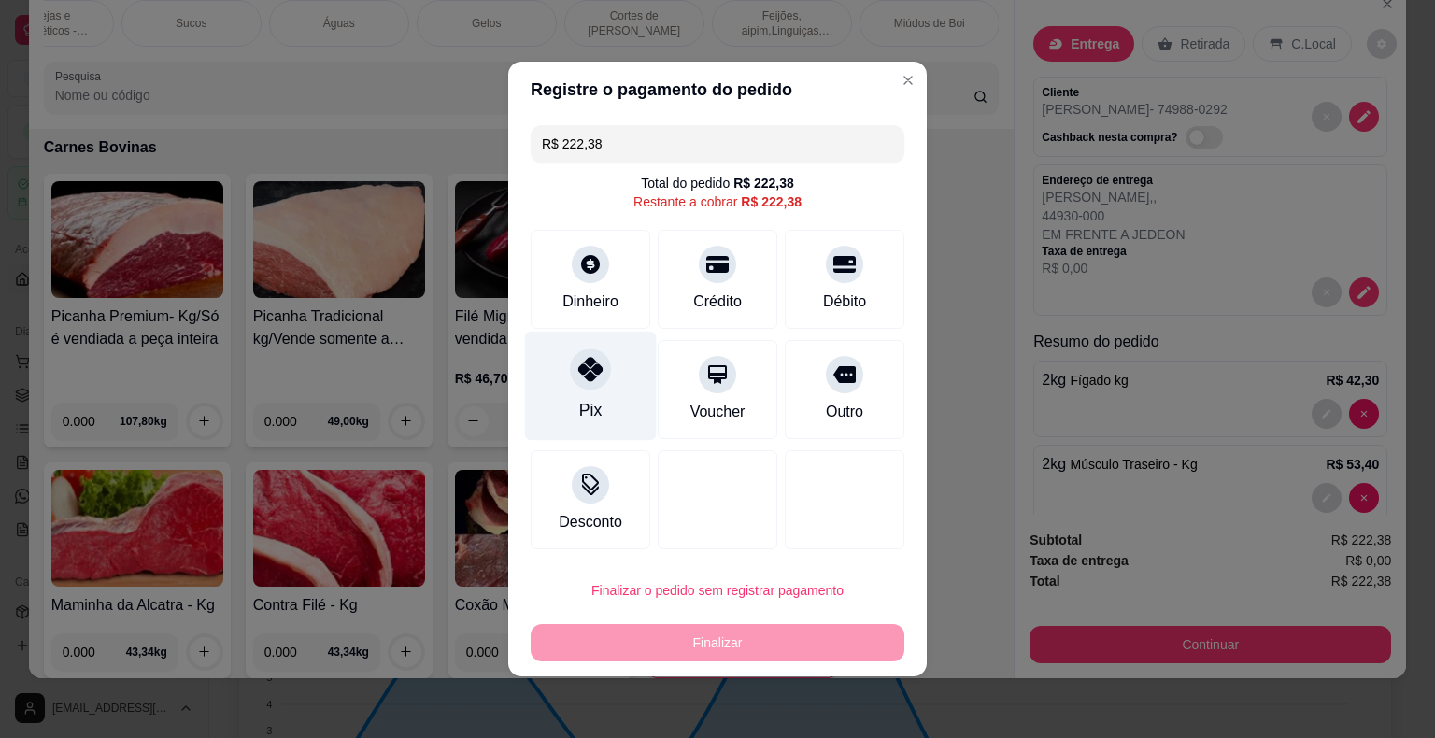
click at [584, 380] on icon at bounding box center [590, 369] width 24 height 24
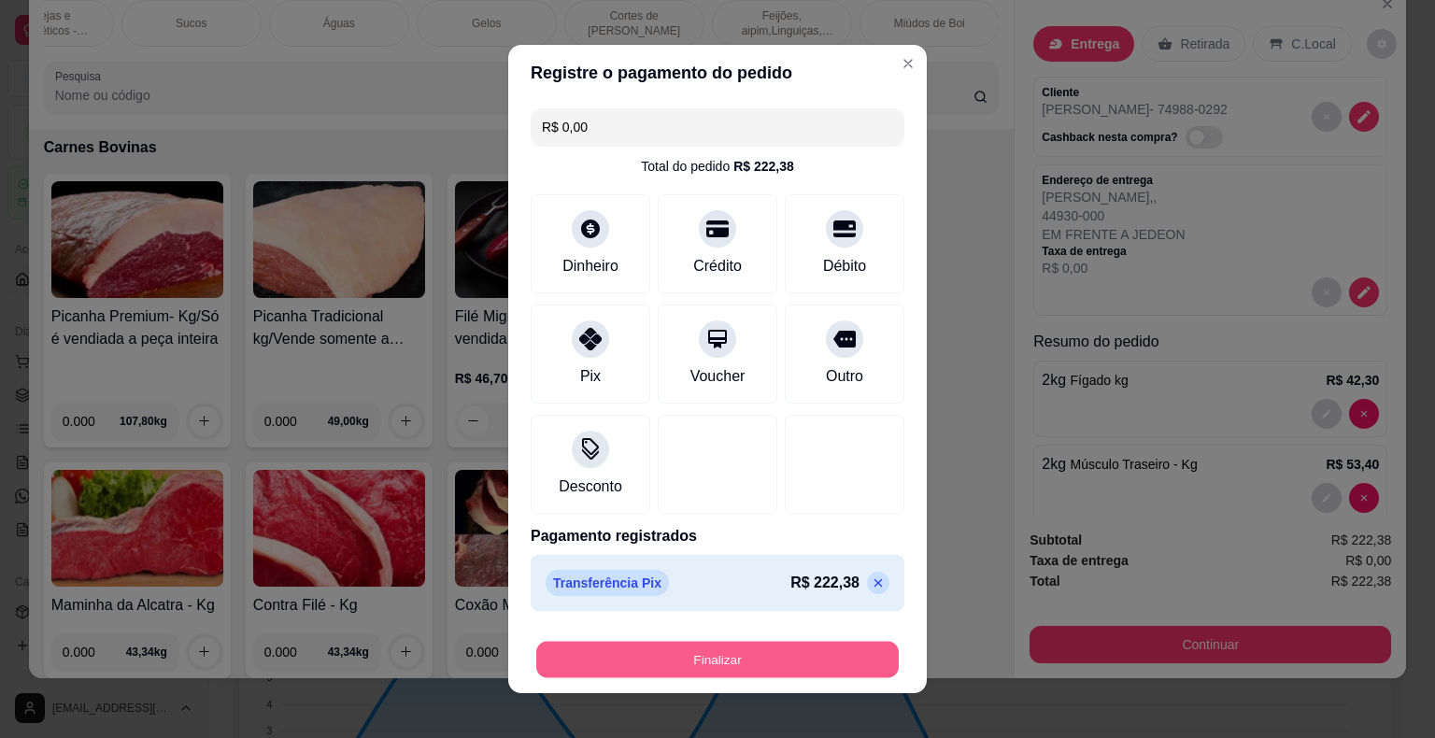
click at [616, 650] on button "Finalizar" at bounding box center [717, 660] width 362 height 36
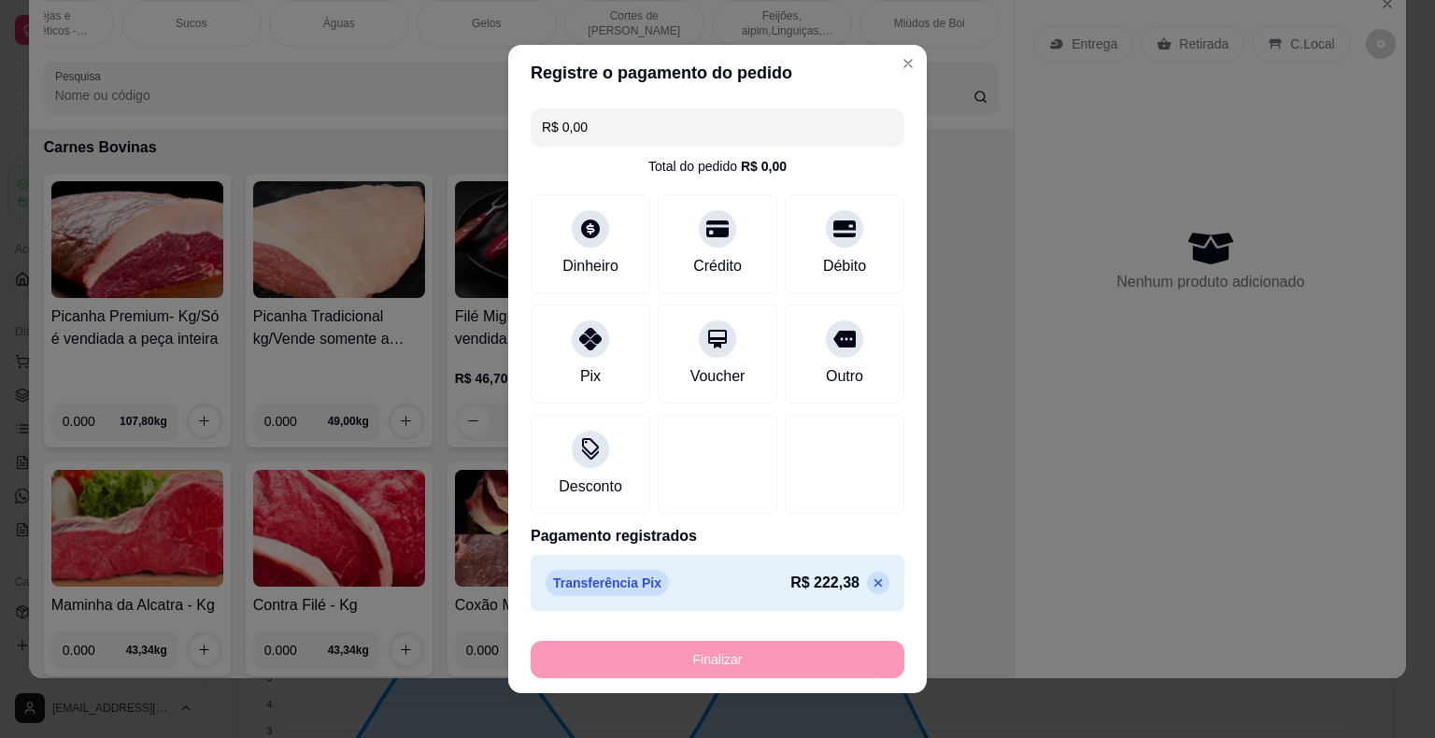
type input "-R$ 222,38"
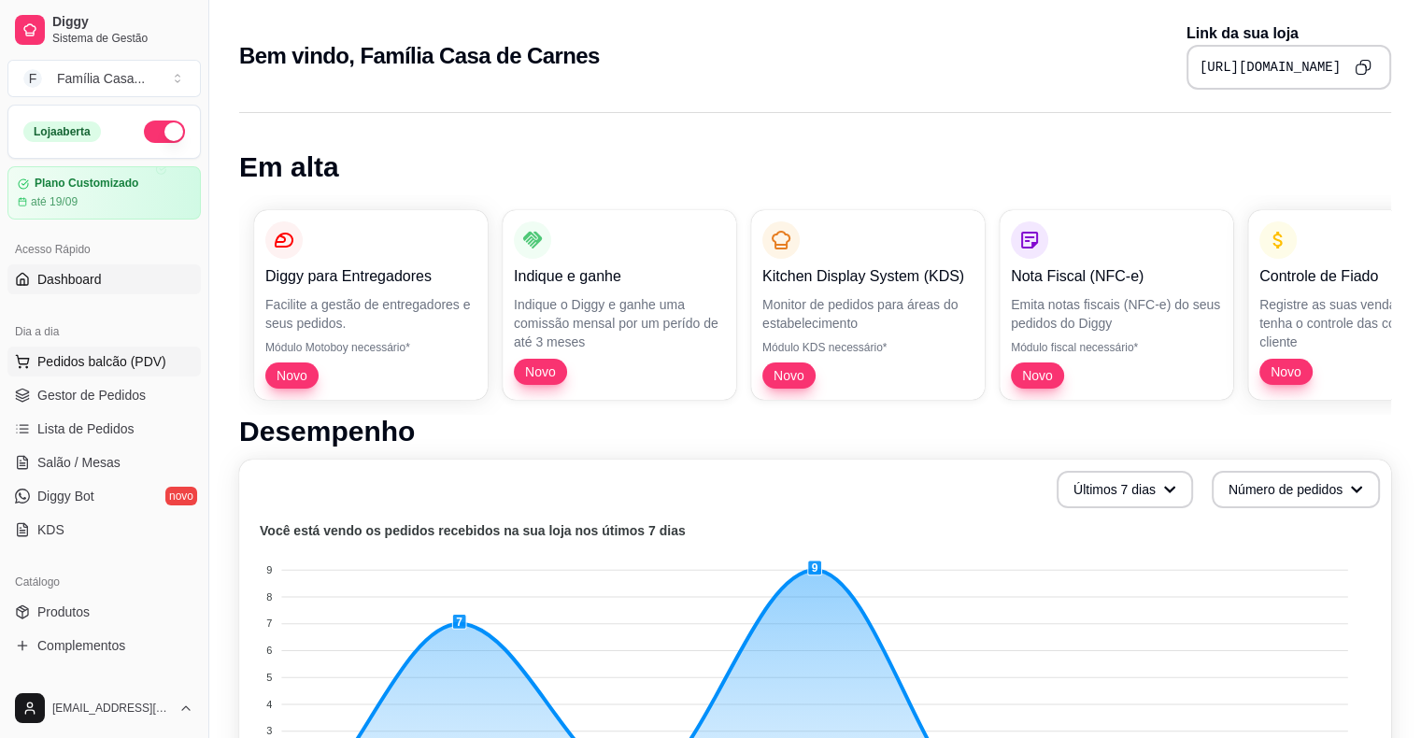
click at [94, 354] on span "Pedidos balcão (PDV)" at bounding box center [101, 361] width 129 height 19
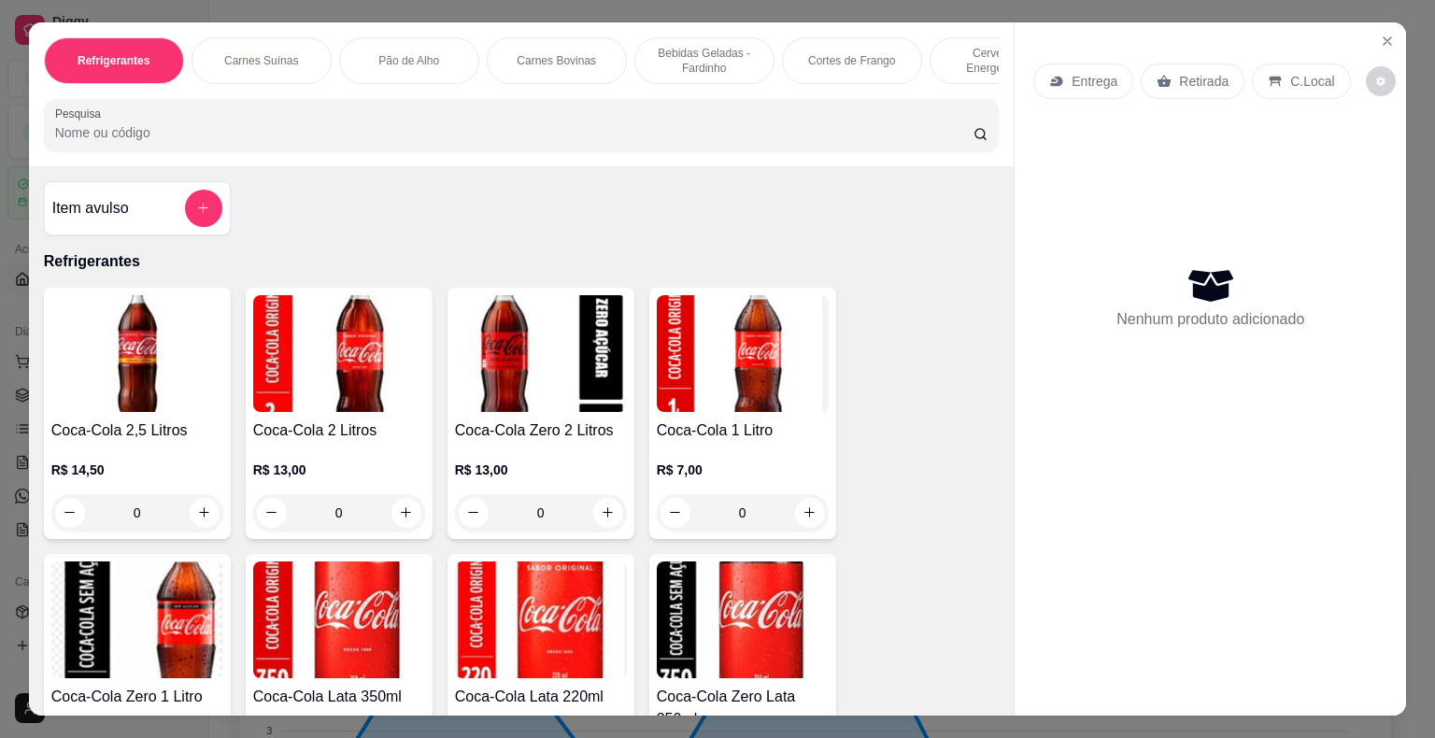
click at [969, 72] on p "Entrega" at bounding box center [1094, 81] width 46 height 19
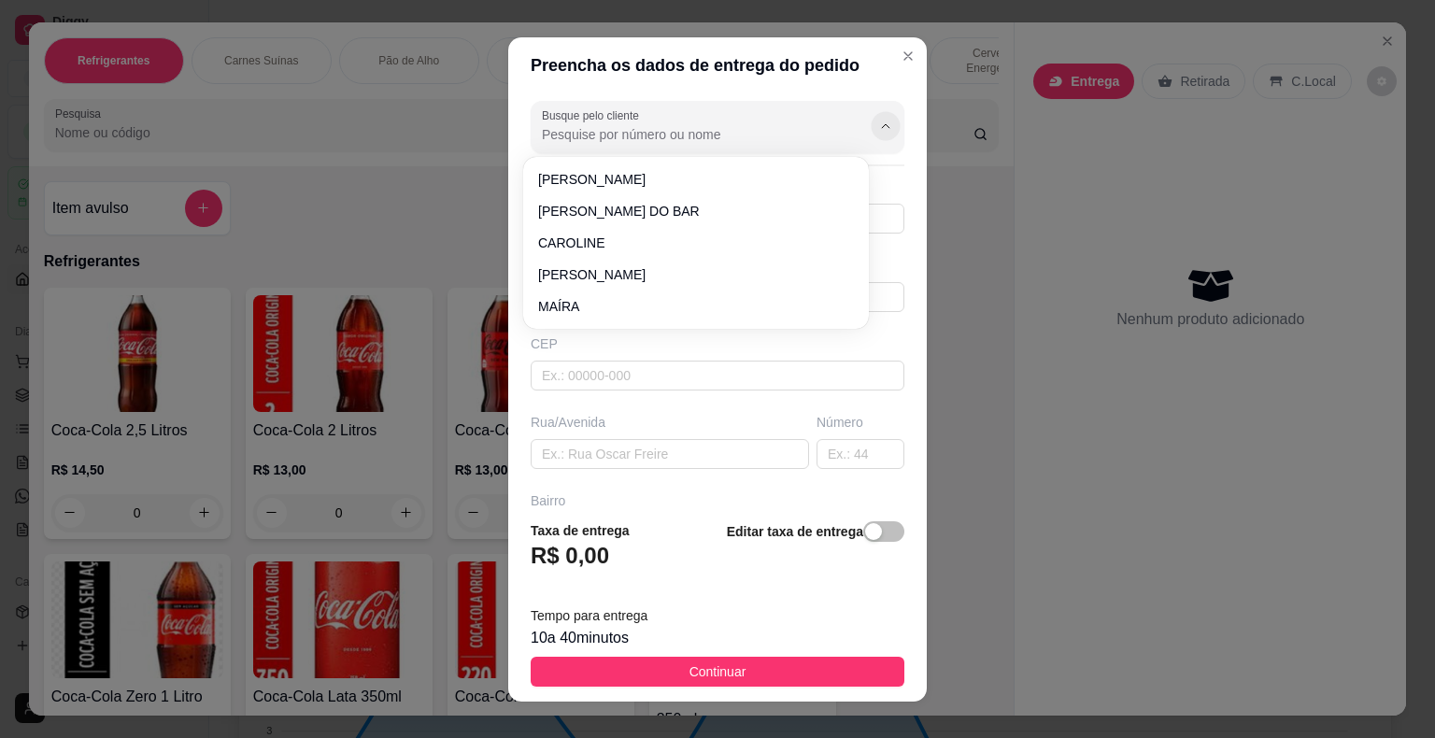
click at [878, 127] on icon "Show suggestions" at bounding box center [885, 126] width 15 height 15
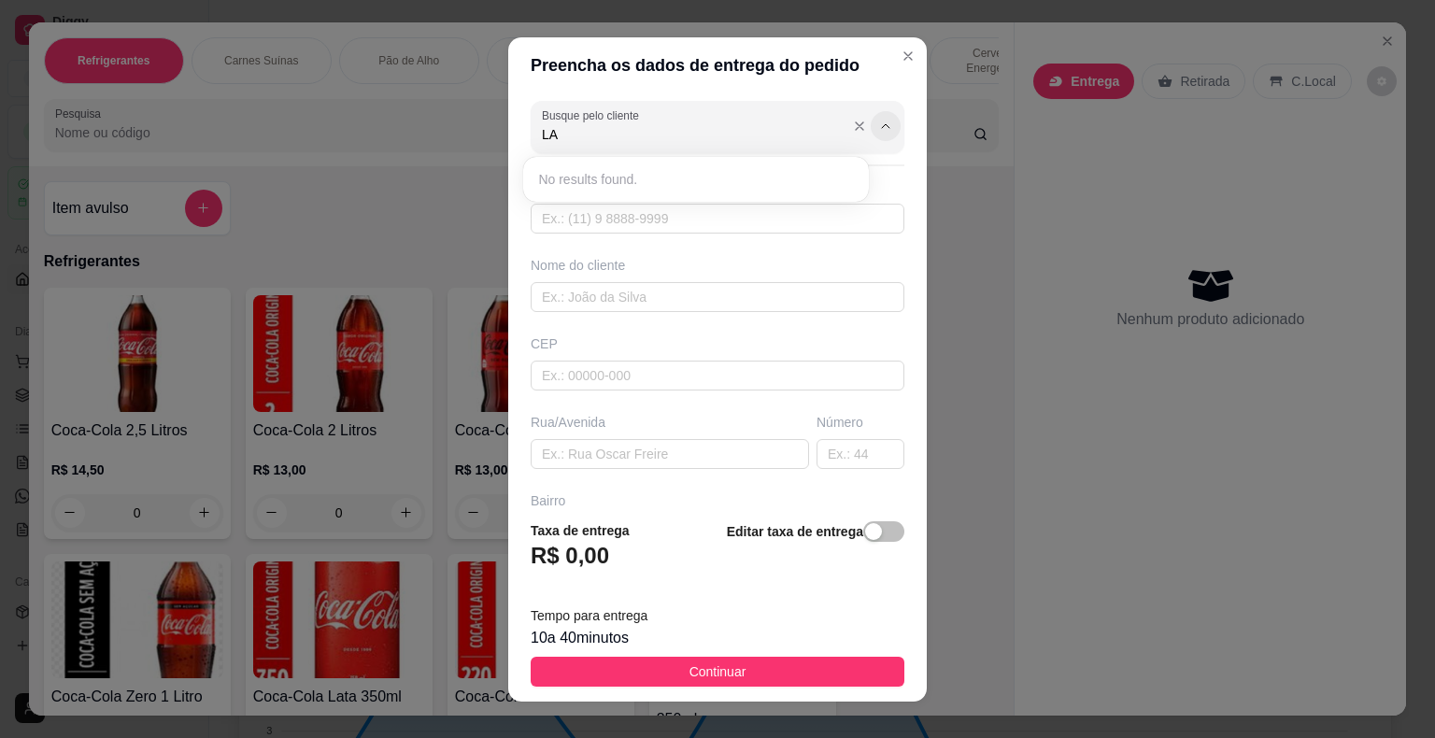
type input "L"
type input "ESP"
click at [723, 211] on input "text" at bounding box center [718, 219] width 374 height 30
type input "7197156622"
click at [669, 225] on input "text" at bounding box center [718, 219] width 374 height 30
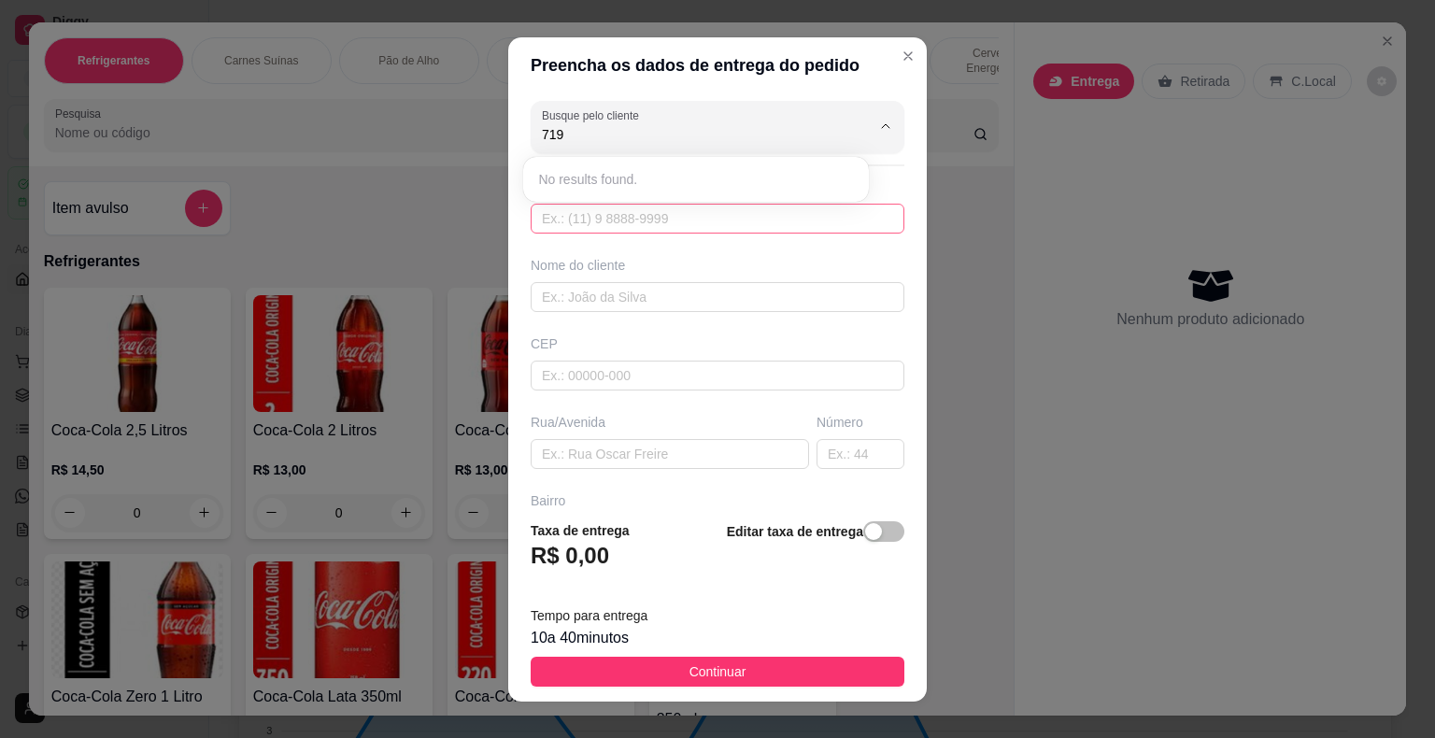
type input "7197"
click at [667, 225] on input "text" at bounding box center [718, 219] width 374 height 30
click at [667, 213] on input "text" at bounding box center [718, 219] width 374 height 30
type input "[PHONE_NUMBER]"
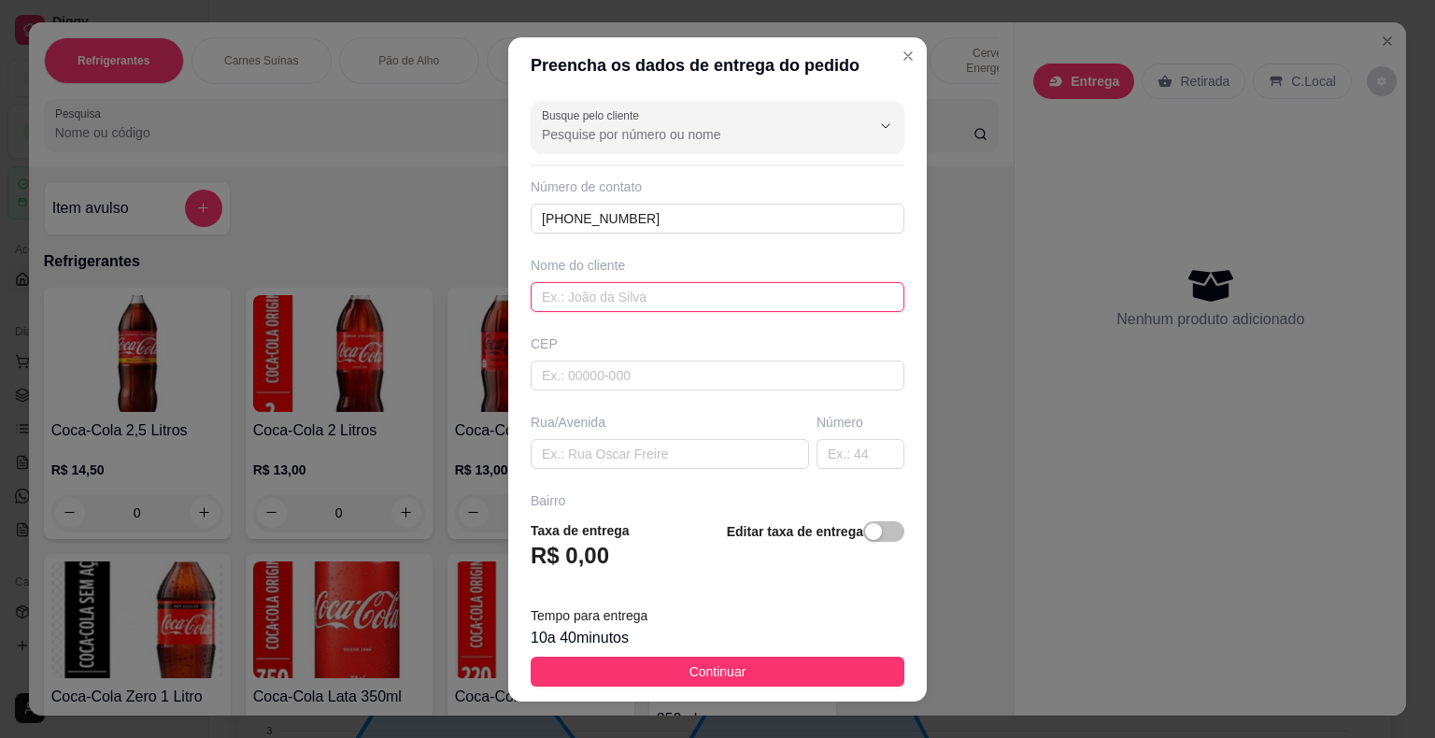
click at [609, 303] on input "text" at bounding box center [718, 297] width 374 height 30
type input "[PERSON_NAME]"
click at [588, 373] on input "text" at bounding box center [718, 376] width 374 height 30
type input "44930000"
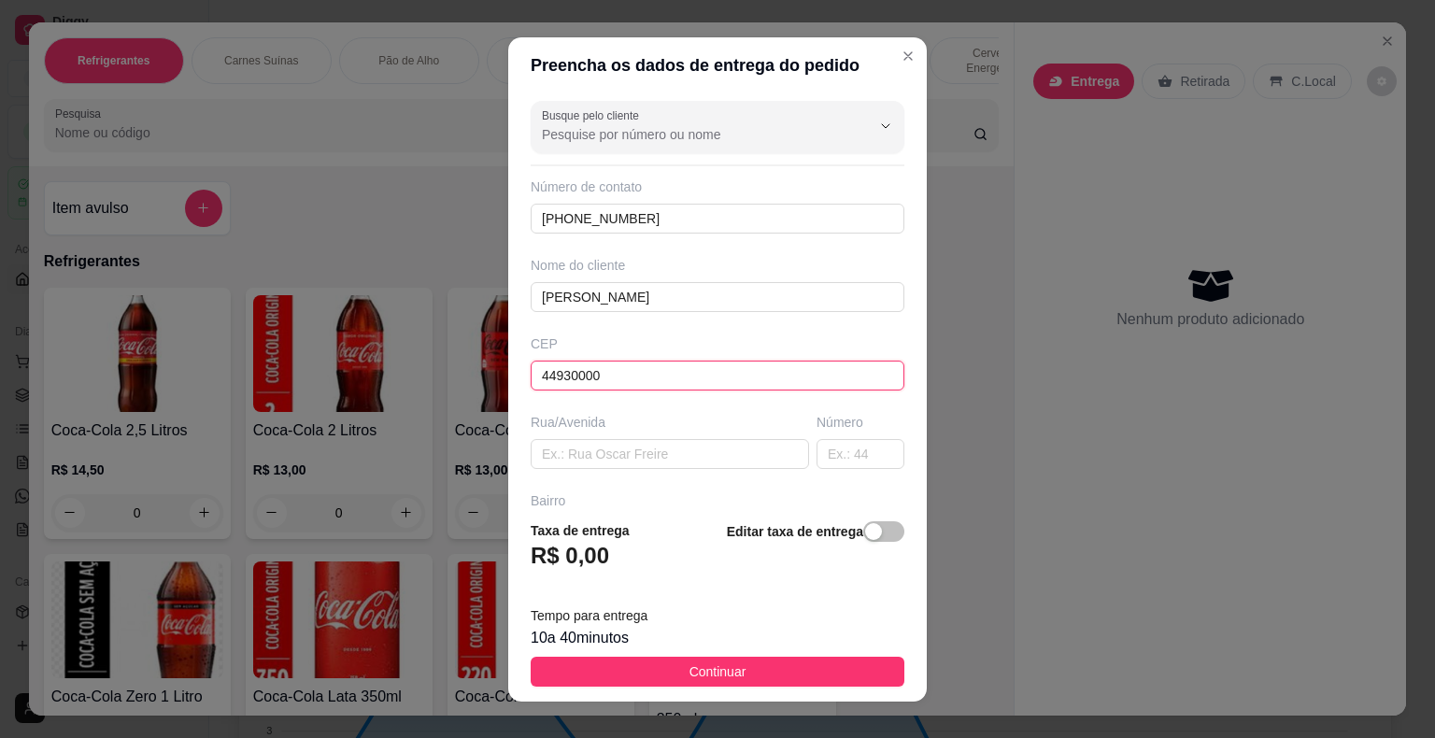
type input "Presidente [PERSON_NAME]"
type input "44930000"
click at [587, 458] on input "text" at bounding box center [670, 454] width 278 height 30
type input "ESPAÇO HR"
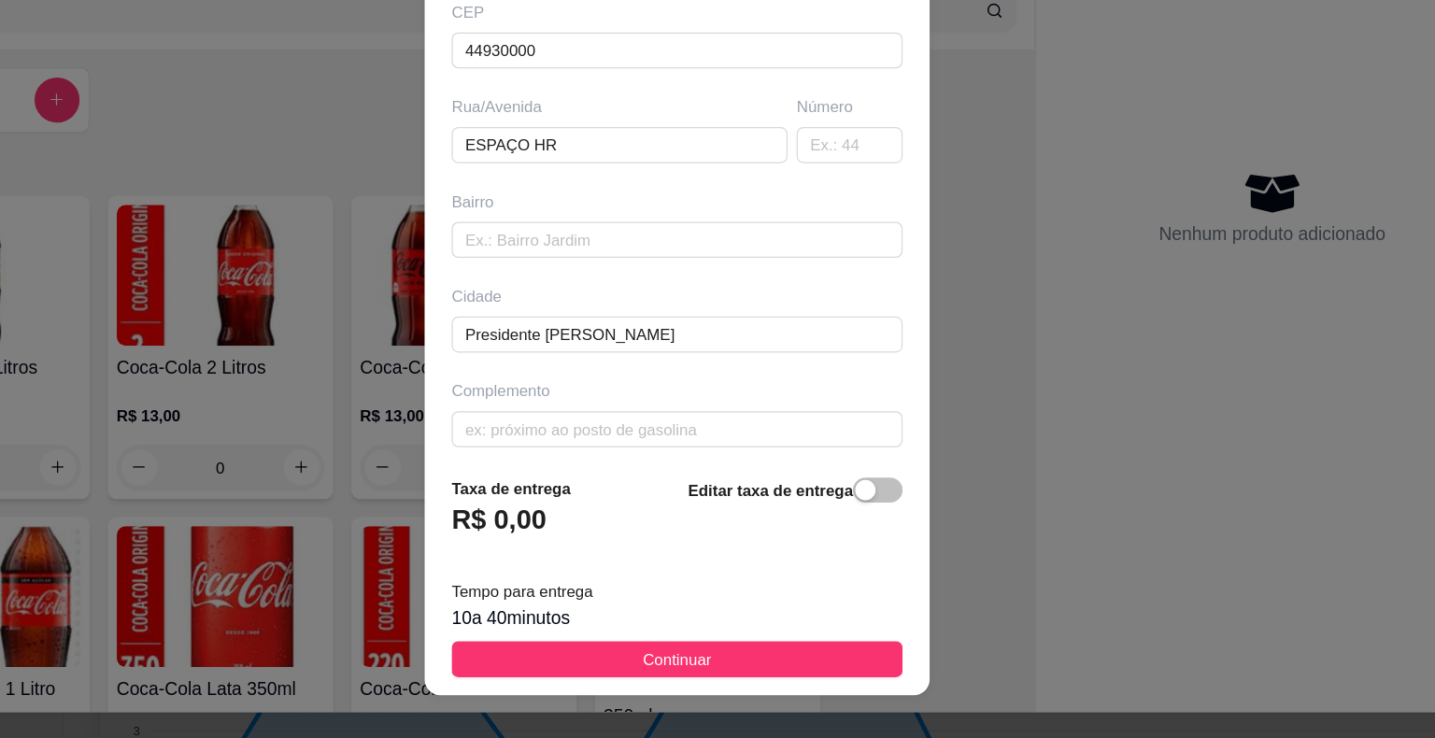
scroll to position [214, 0]
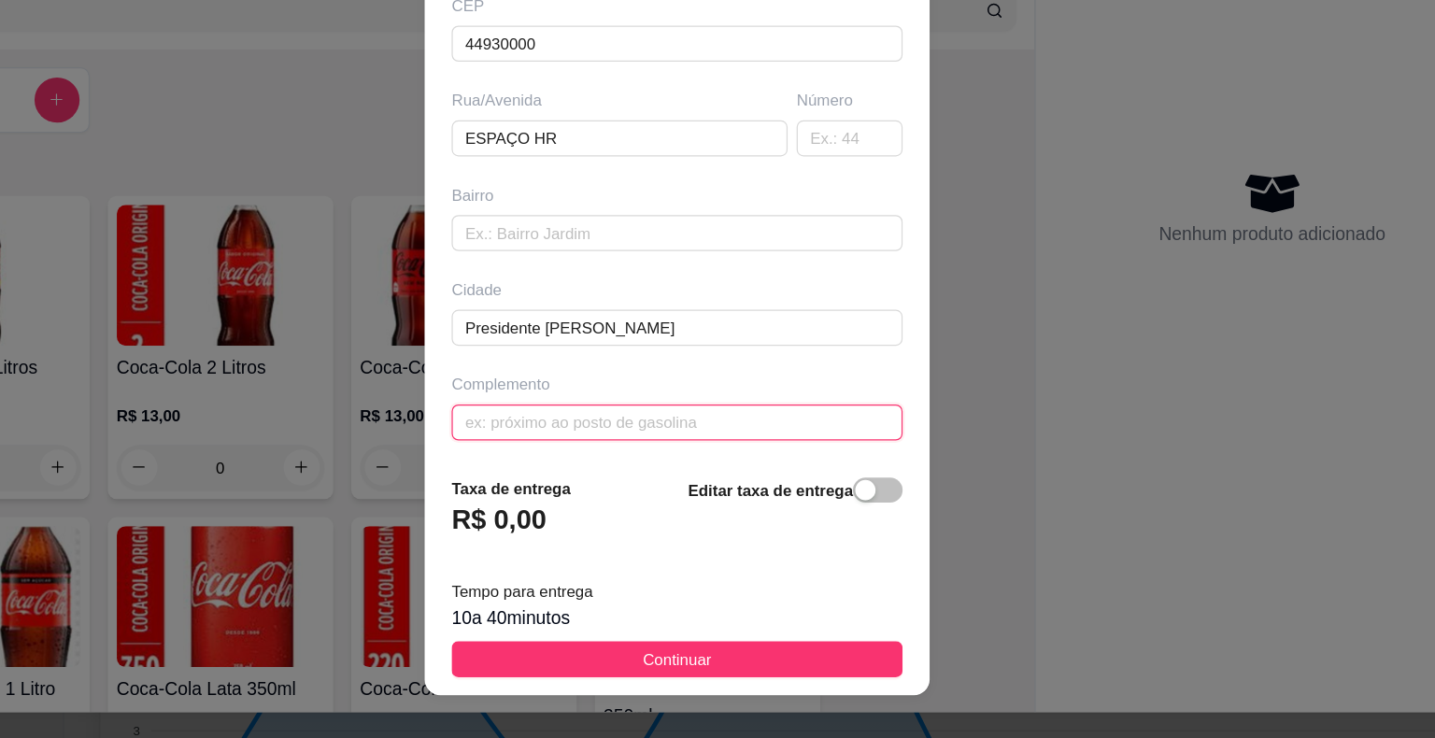
click at [720, 479] on input "text" at bounding box center [718, 475] width 374 height 30
click at [742, 474] on input "text" at bounding box center [718, 475] width 374 height 30
type input "F"
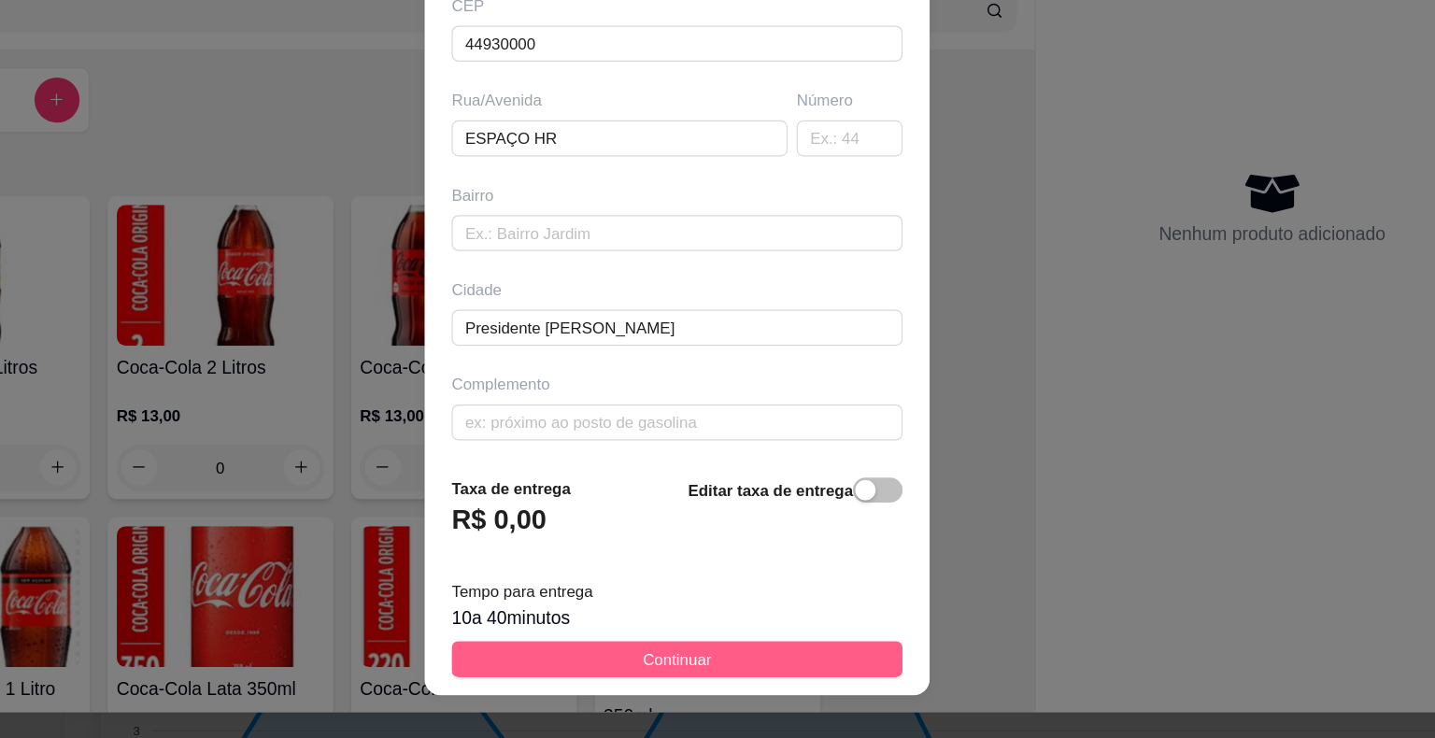
click at [700, 663] on span "Continuar" at bounding box center [717, 671] width 57 height 21
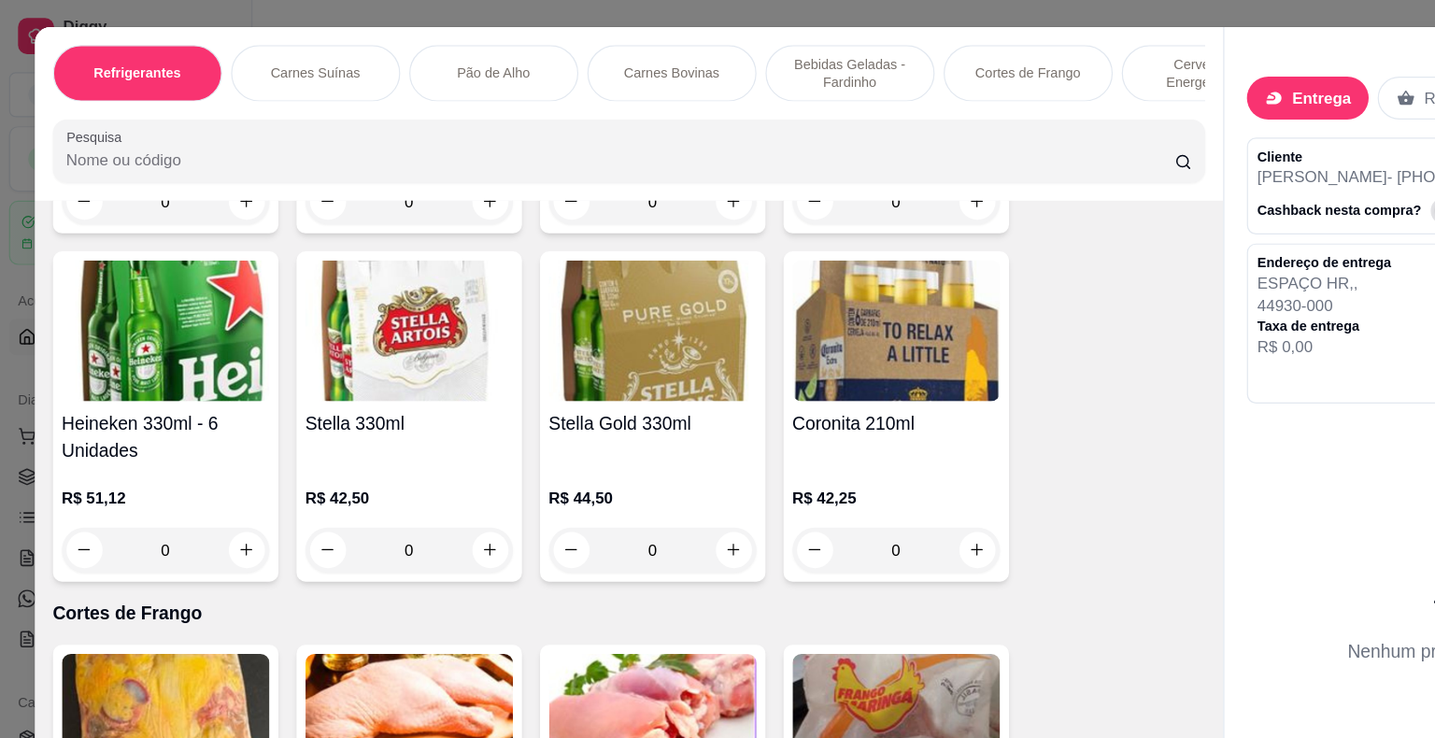
scroll to position [5549, 0]
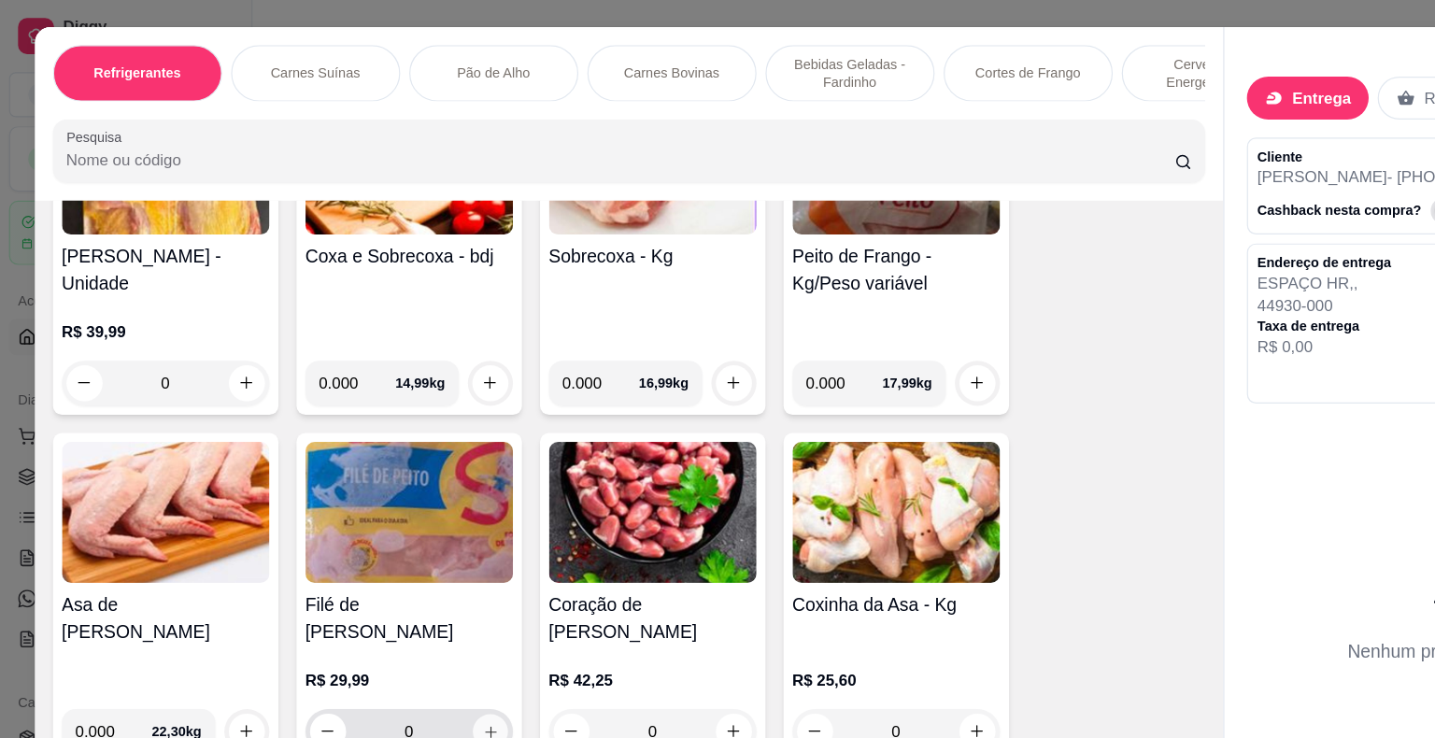
click at [401, 599] on icon "increase-product-quantity" at bounding box center [406, 606] width 14 height 14
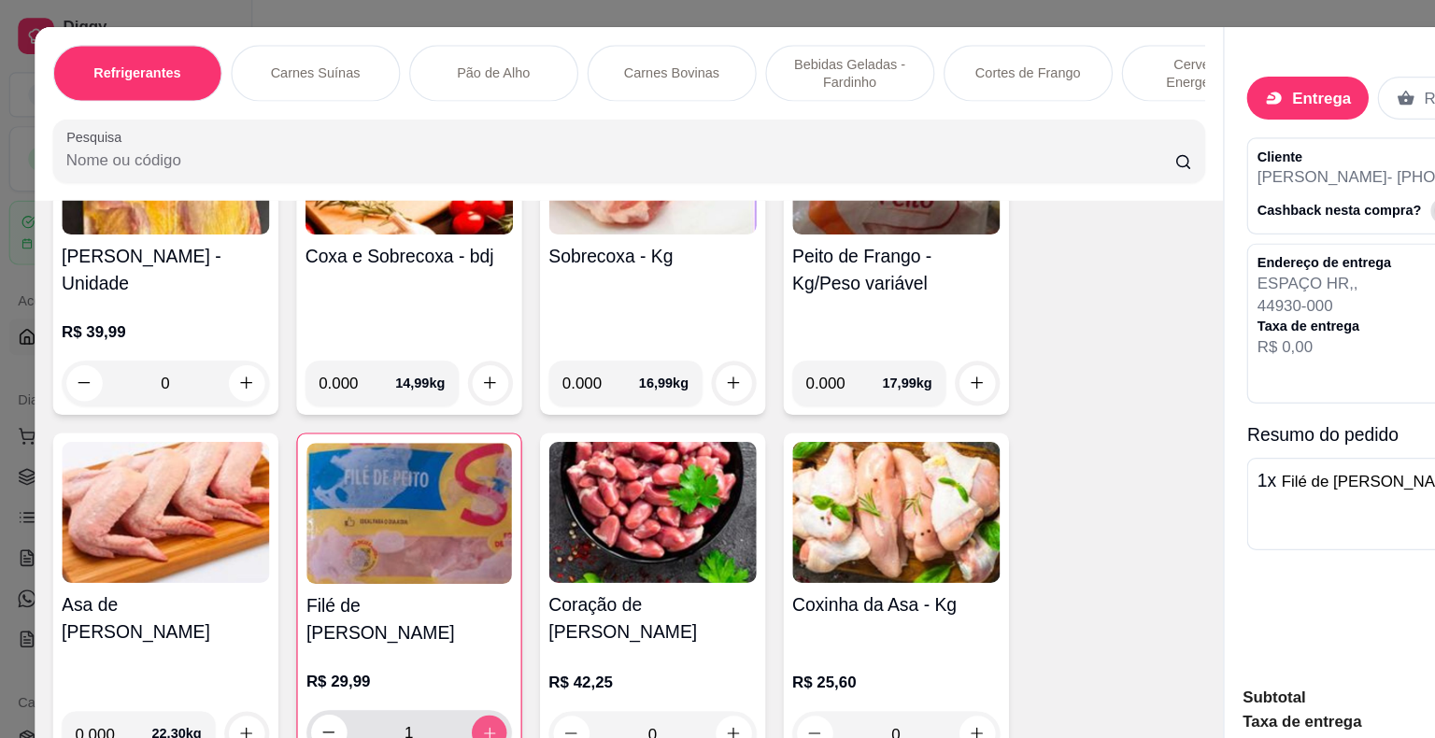
click at [401, 600] on icon "increase-product-quantity" at bounding box center [405, 607] width 14 height 14
type input "2"
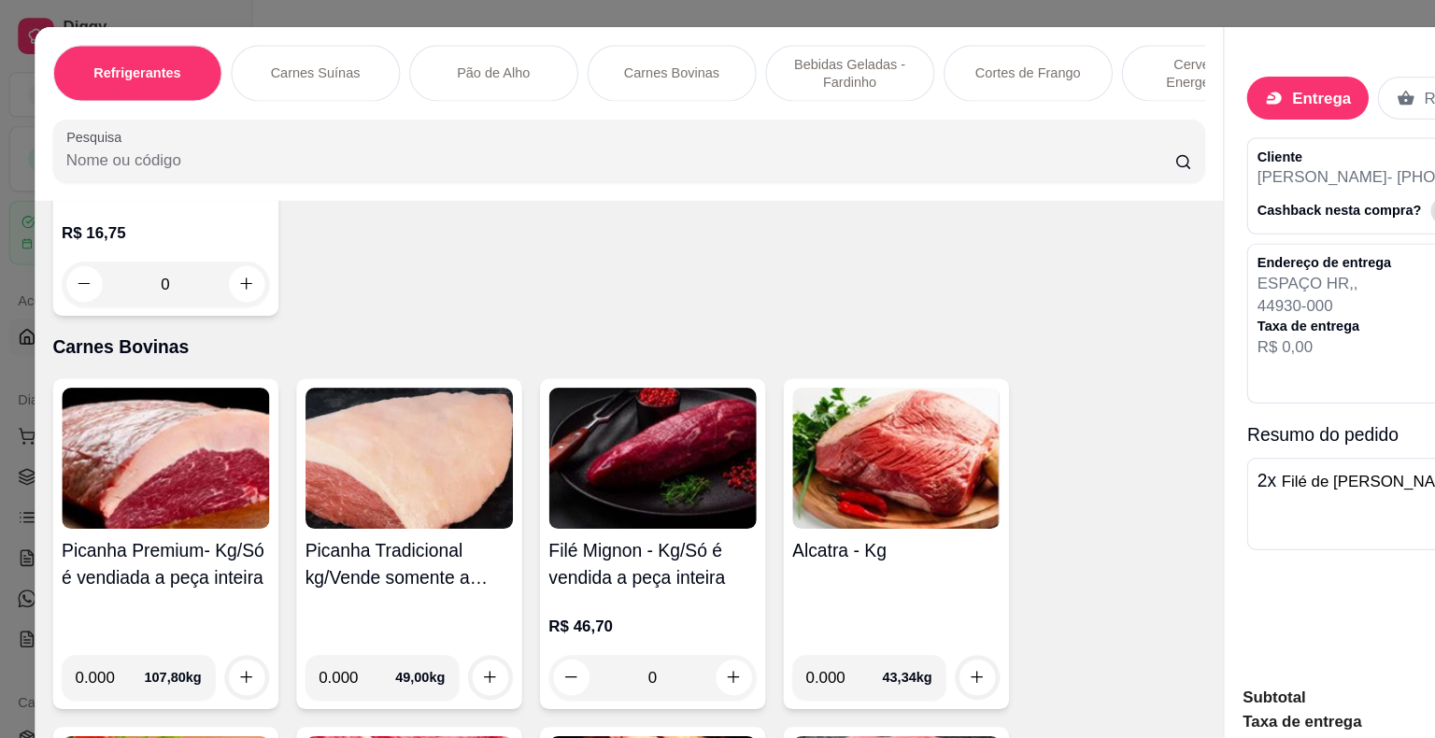
scroll to position [3072, 0]
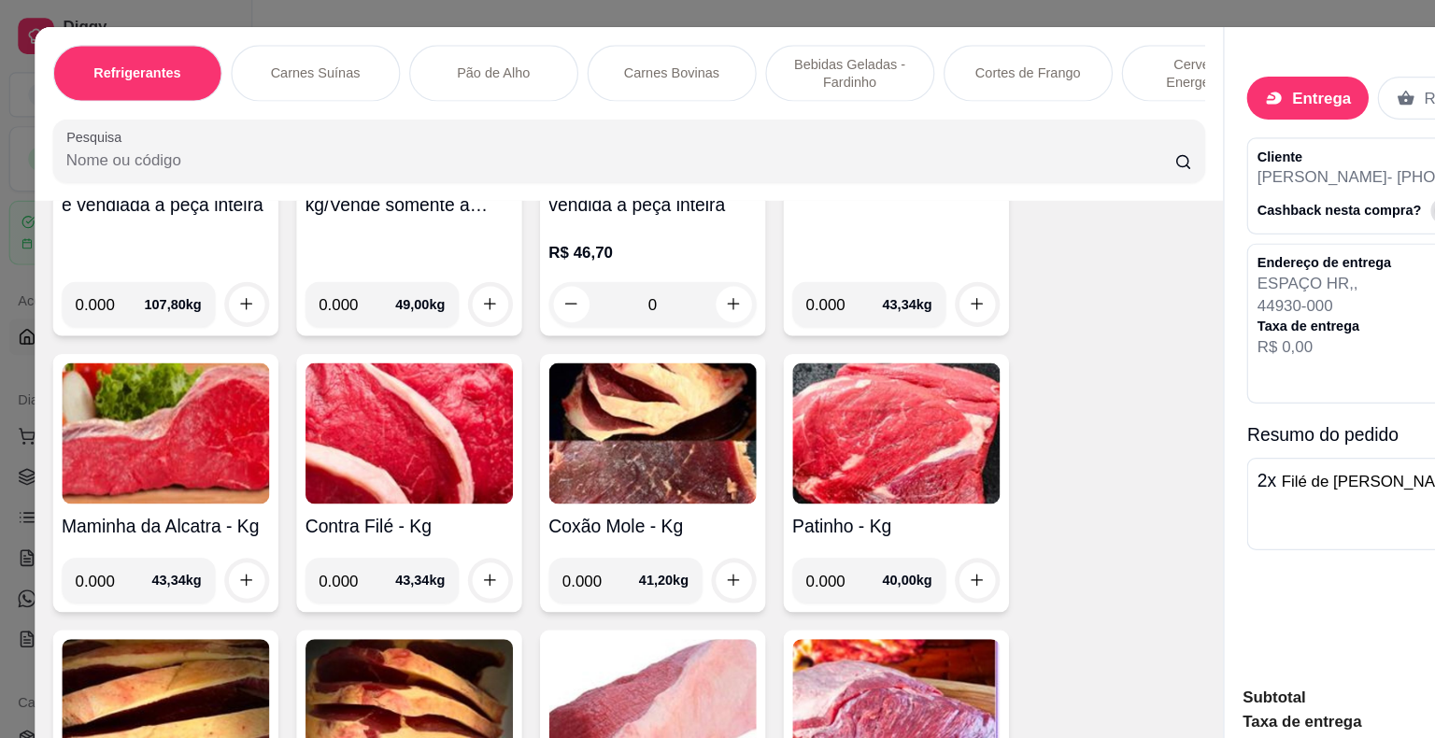
click at [718, 317] on img at bounding box center [743, 359] width 172 height 117
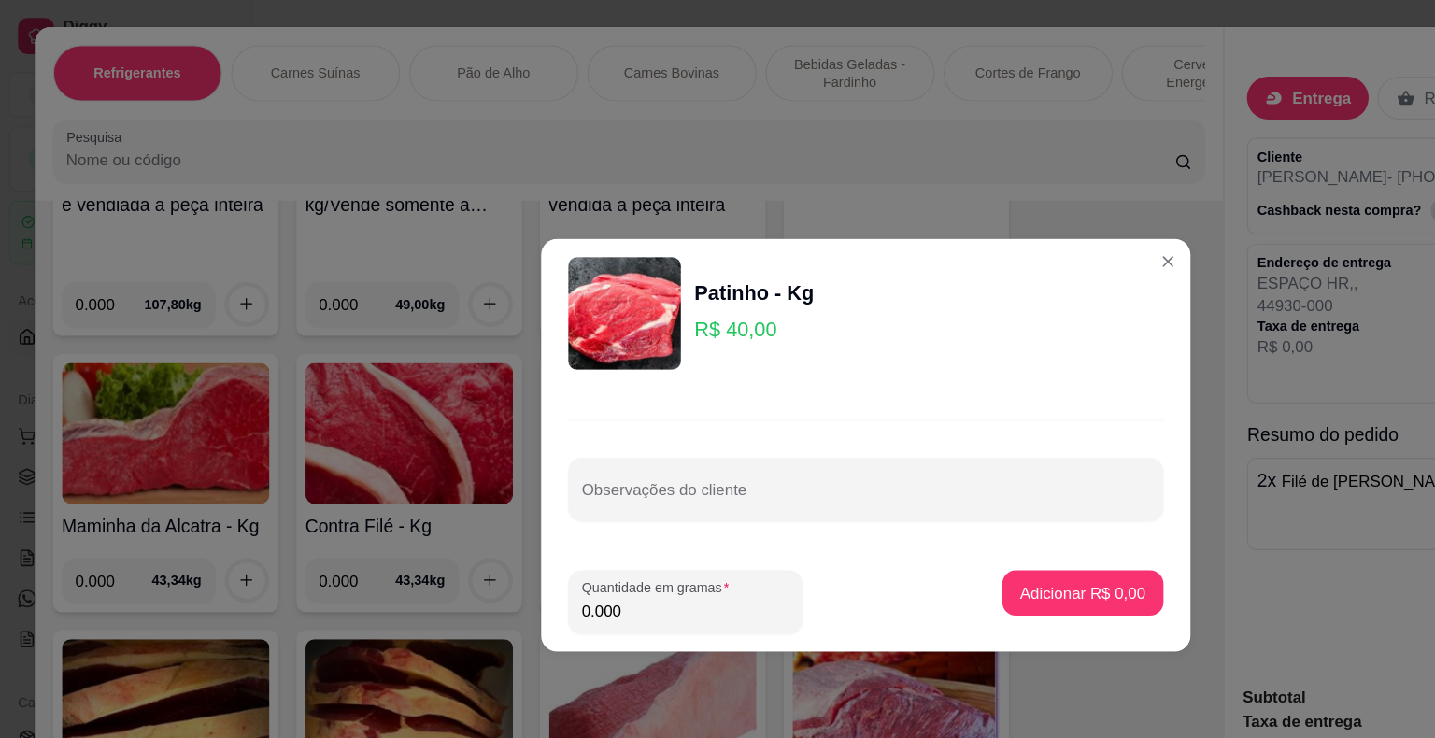
drag, startPoint x: 547, startPoint y: 509, endPoint x: 428, endPoint y: 513, distance: 119.6
click at [428, 513] on div "Patinho - Kg R$ 40,00 Observações do cliente Quantidade em gramas 0.000 Adicion…" at bounding box center [717, 369] width 1435 height 738
type input "2.000"
click at [878, 476] on button "Adicionar R$ 80,00" at bounding box center [893, 491] width 141 height 37
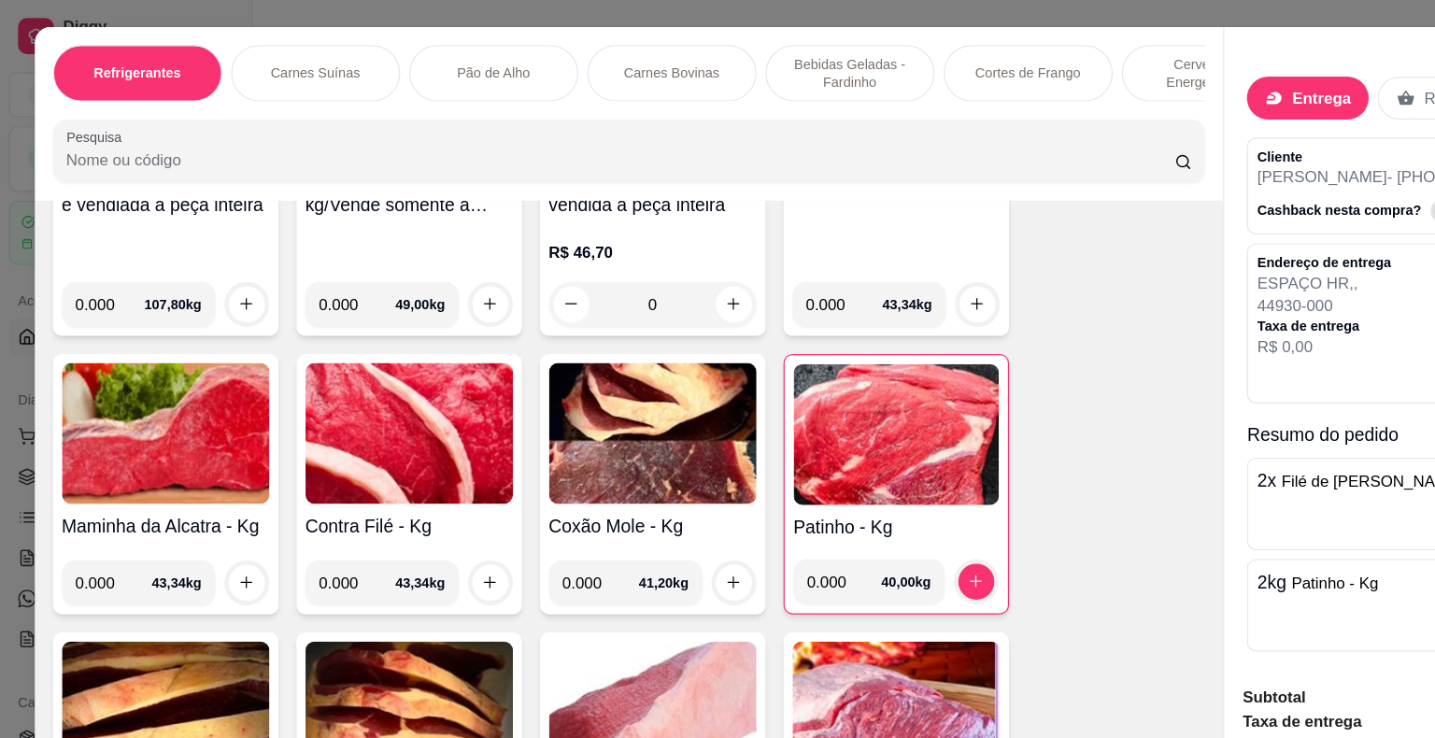
click at [389, 377] on img at bounding box center [339, 359] width 172 height 117
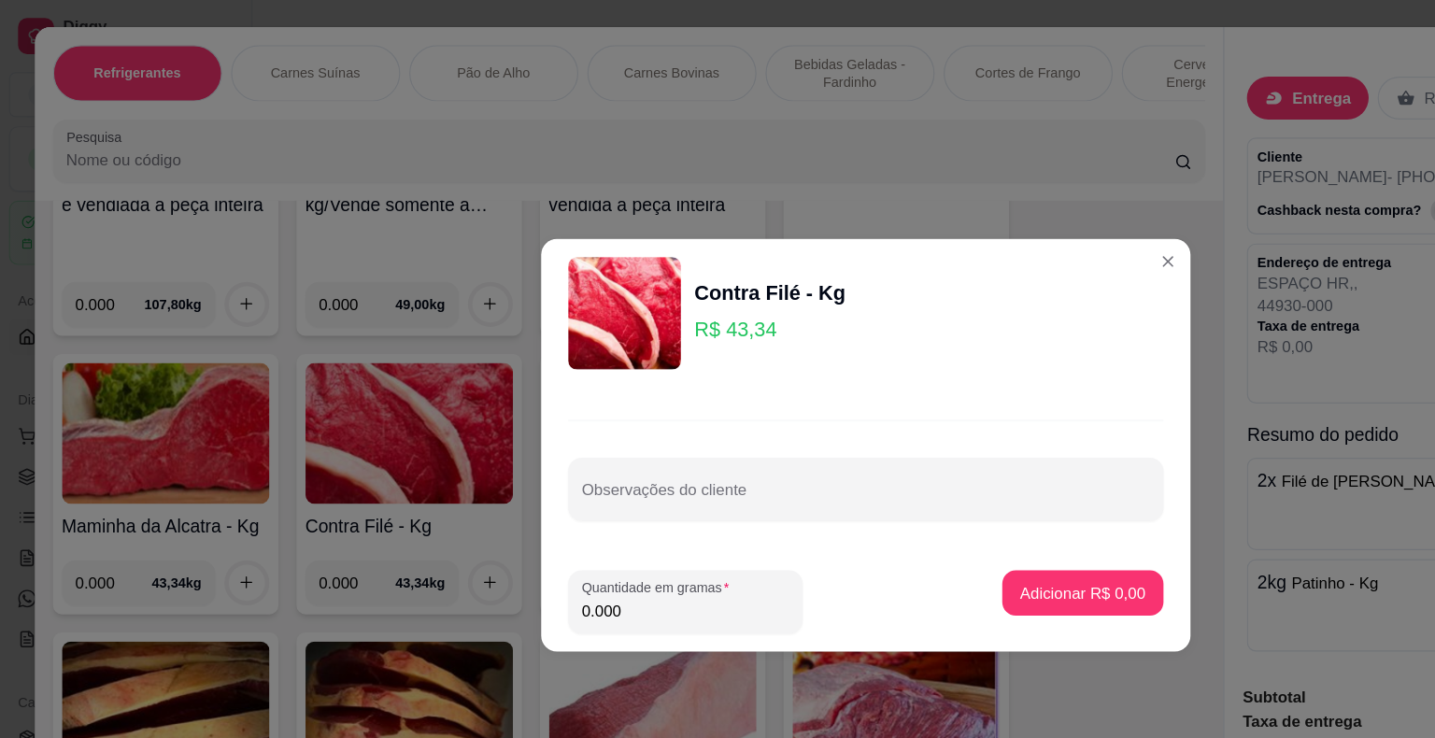
drag, startPoint x: 513, startPoint y: 506, endPoint x: 457, endPoint y: 511, distance: 56.2
click at [457, 511] on footer "Quantidade em gramas 0.000 Adicionar R$ 0,00" at bounding box center [717, 499] width 538 height 82
type input "2.000"
click at [842, 493] on p "Adicionar R$ 86,68" at bounding box center [894, 491] width 108 height 18
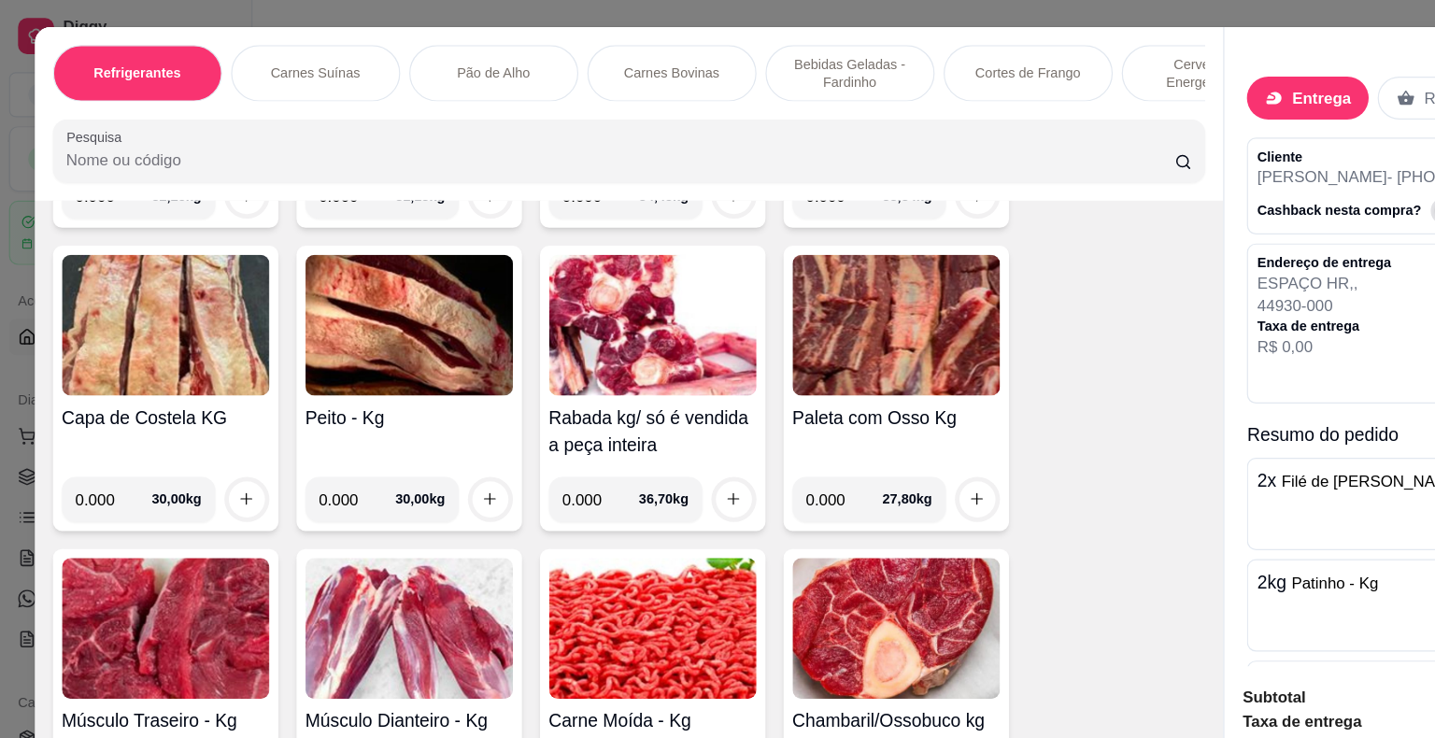
scroll to position [4388, 0]
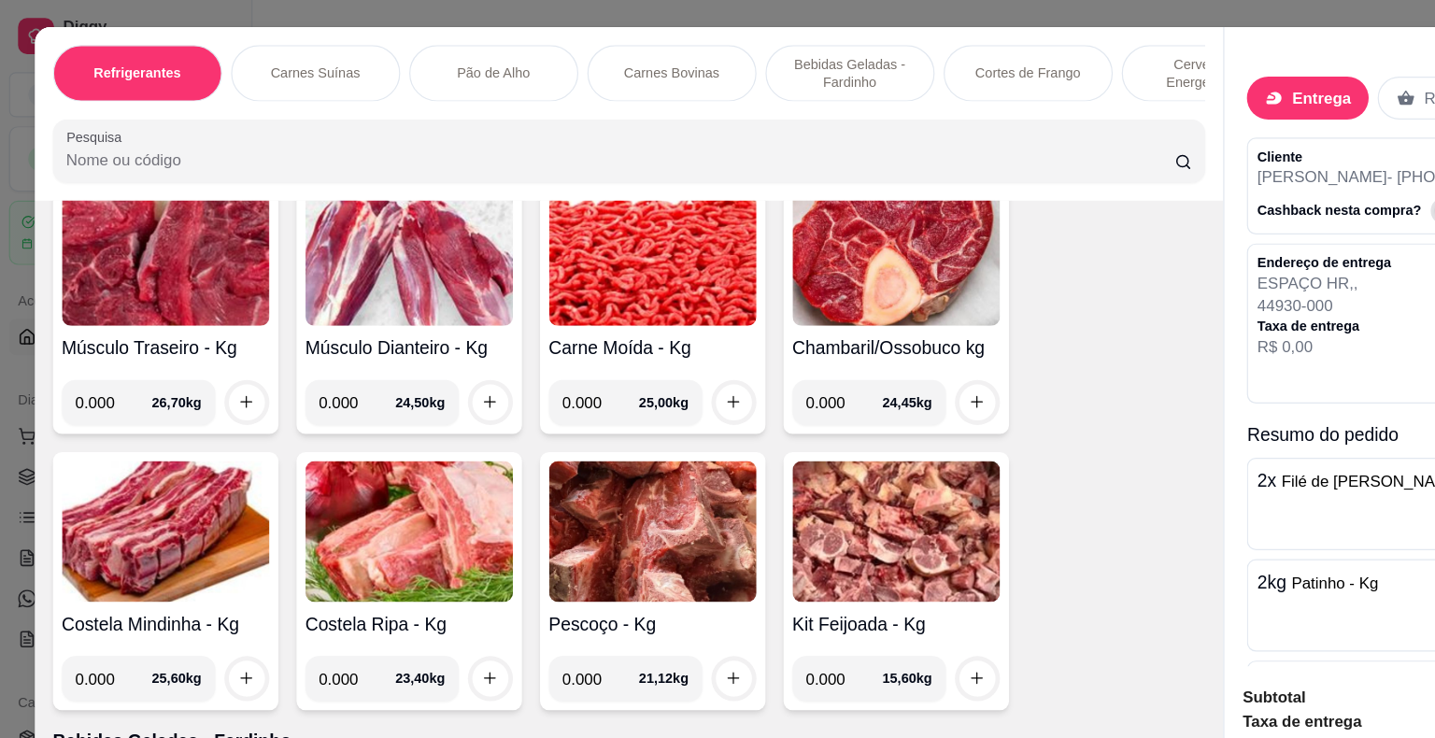
click at [137, 382] on img at bounding box center [137, 440] width 172 height 117
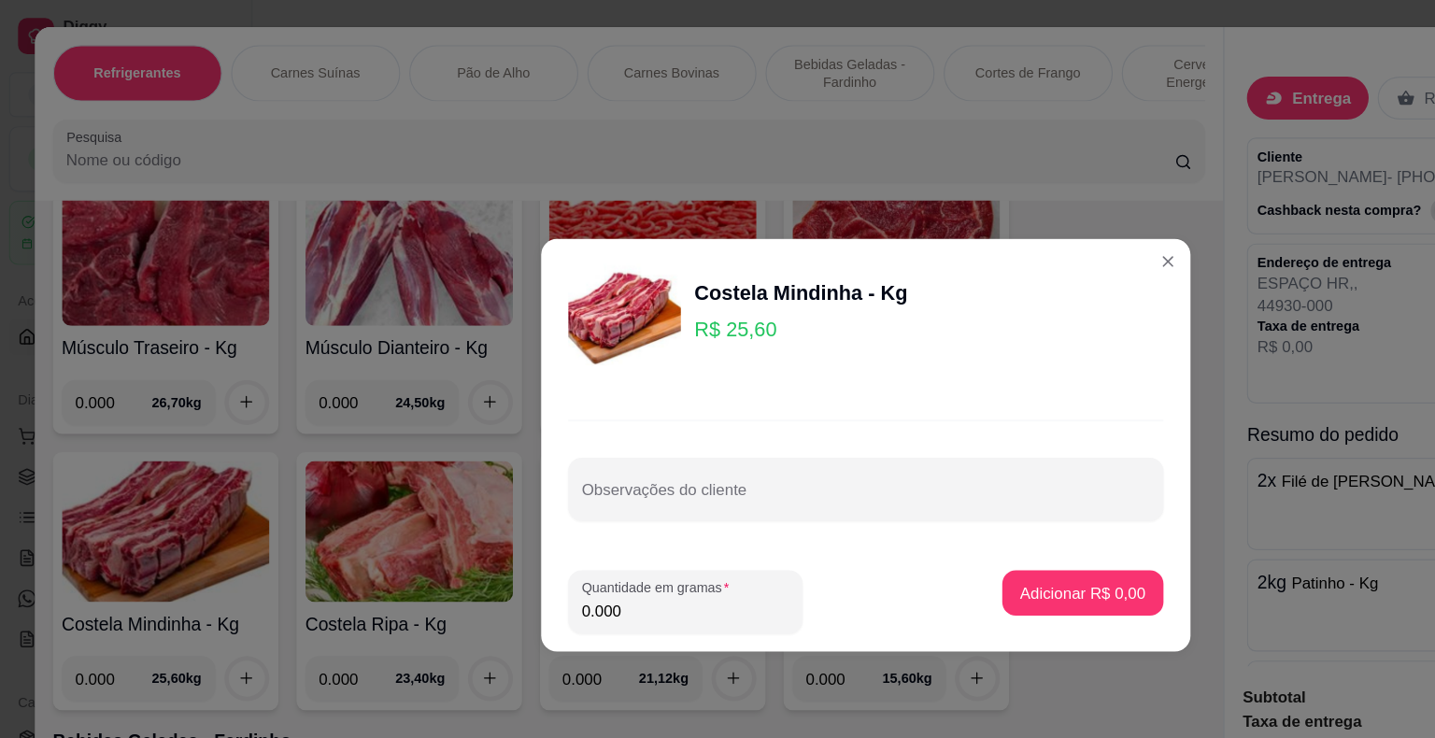
drag, startPoint x: 512, startPoint y: 502, endPoint x: 460, endPoint y: 513, distance: 53.5
click at [460, 513] on footer "Quantidade em gramas 0.000 Adicionar R$ 0,00" at bounding box center [717, 499] width 538 height 82
type input "3.000"
click at [879, 484] on p "Adicionar R$ 76,80" at bounding box center [894, 491] width 108 height 18
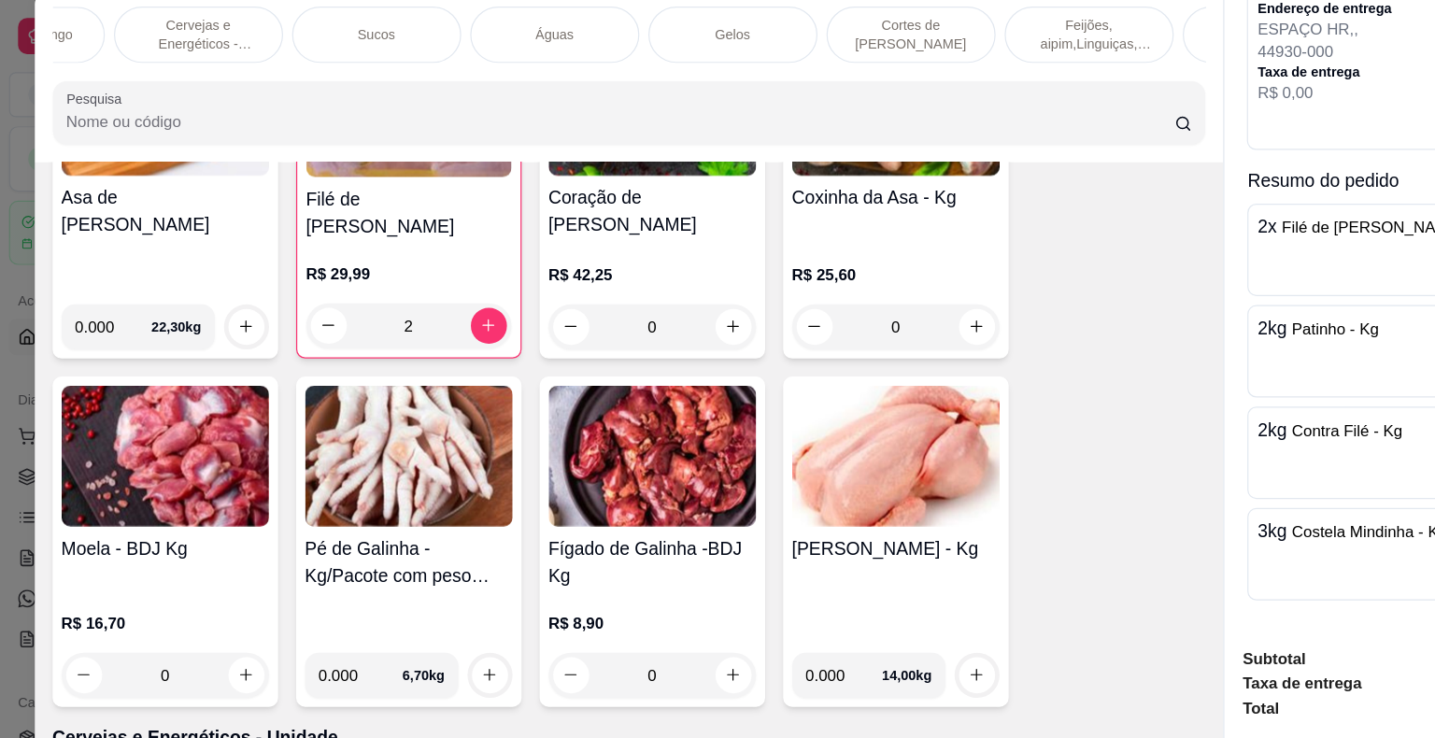
scroll to position [45, 0]
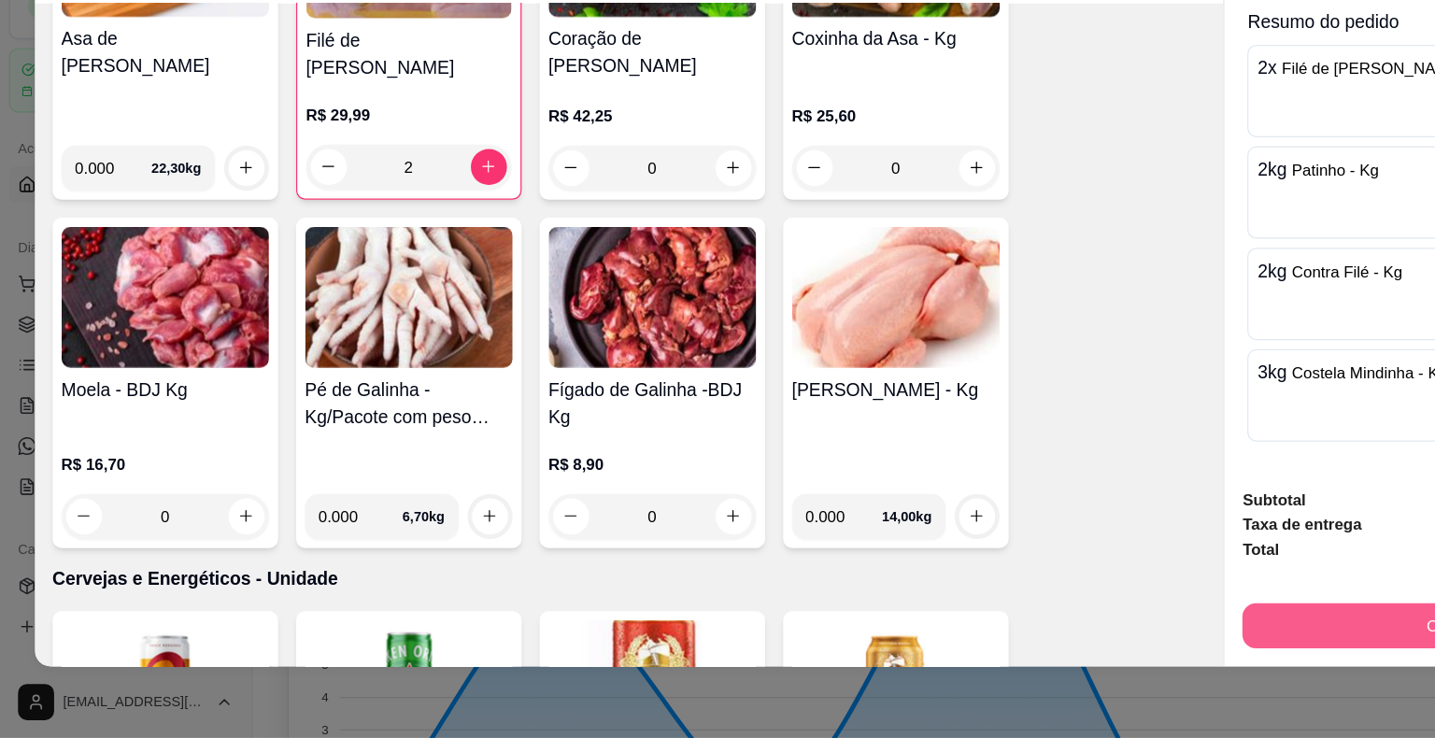
click at [969, 629] on button "Continuar" at bounding box center [1209, 644] width 361 height 37
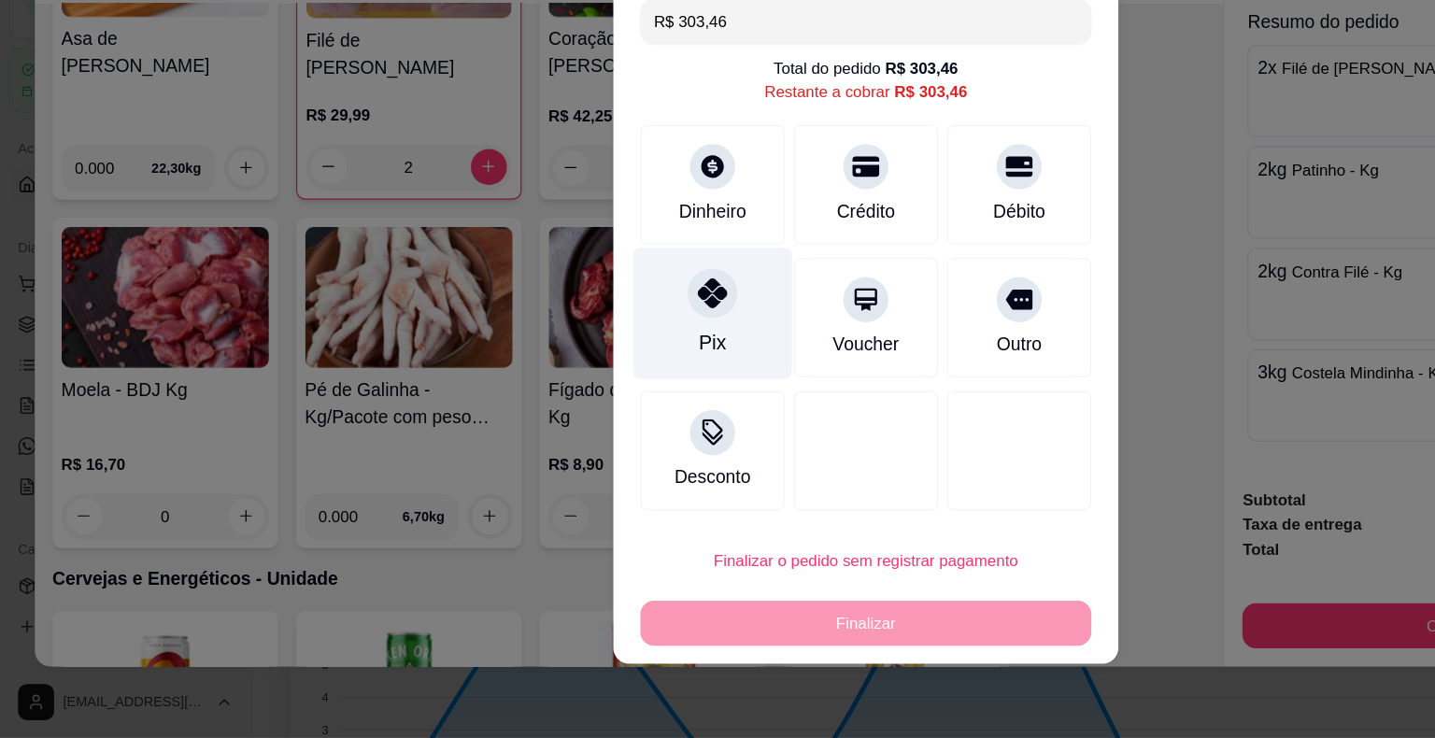
click at [583, 366] on icon at bounding box center [590, 369] width 24 height 24
type input "R$ 0,00"
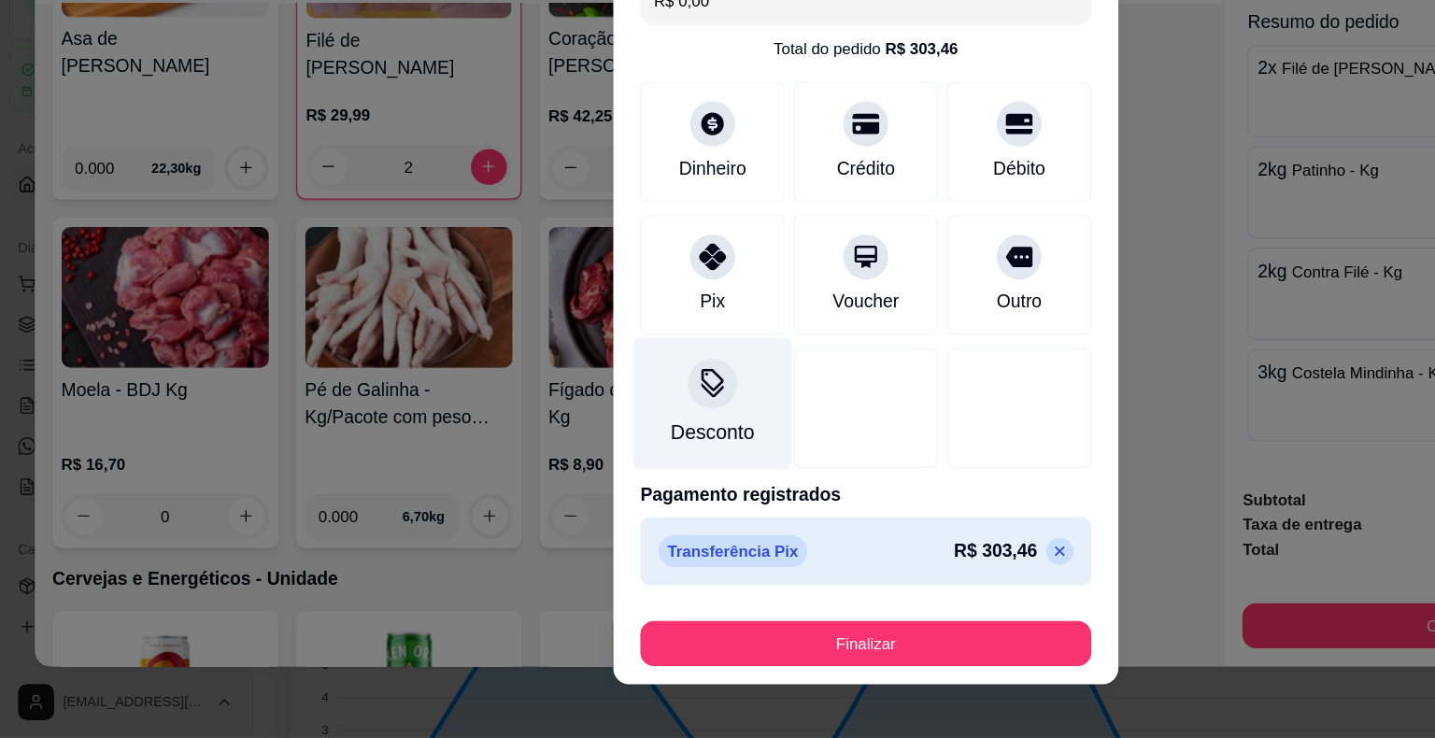
click at [599, 461] on div "Desconto" at bounding box center [591, 460] width 132 height 109
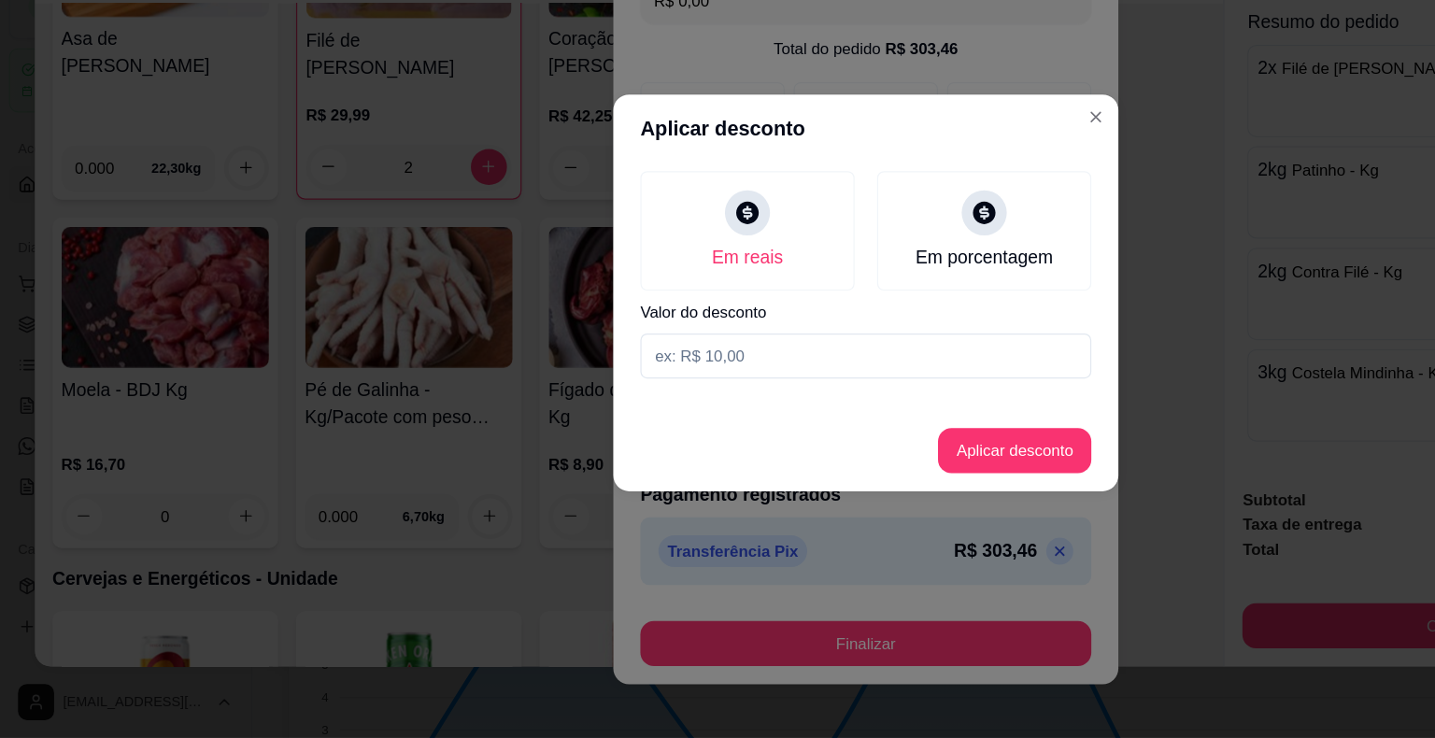
drag, startPoint x: 615, startPoint y: 419, endPoint x: 567, endPoint y: 428, distance: 48.4
click at [567, 428] on input at bounding box center [718, 421] width 374 height 37
type input "38,00"
click at [814, 489] on button "Aplicar desconto" at bounding box center [840, 499] width 127 height 37
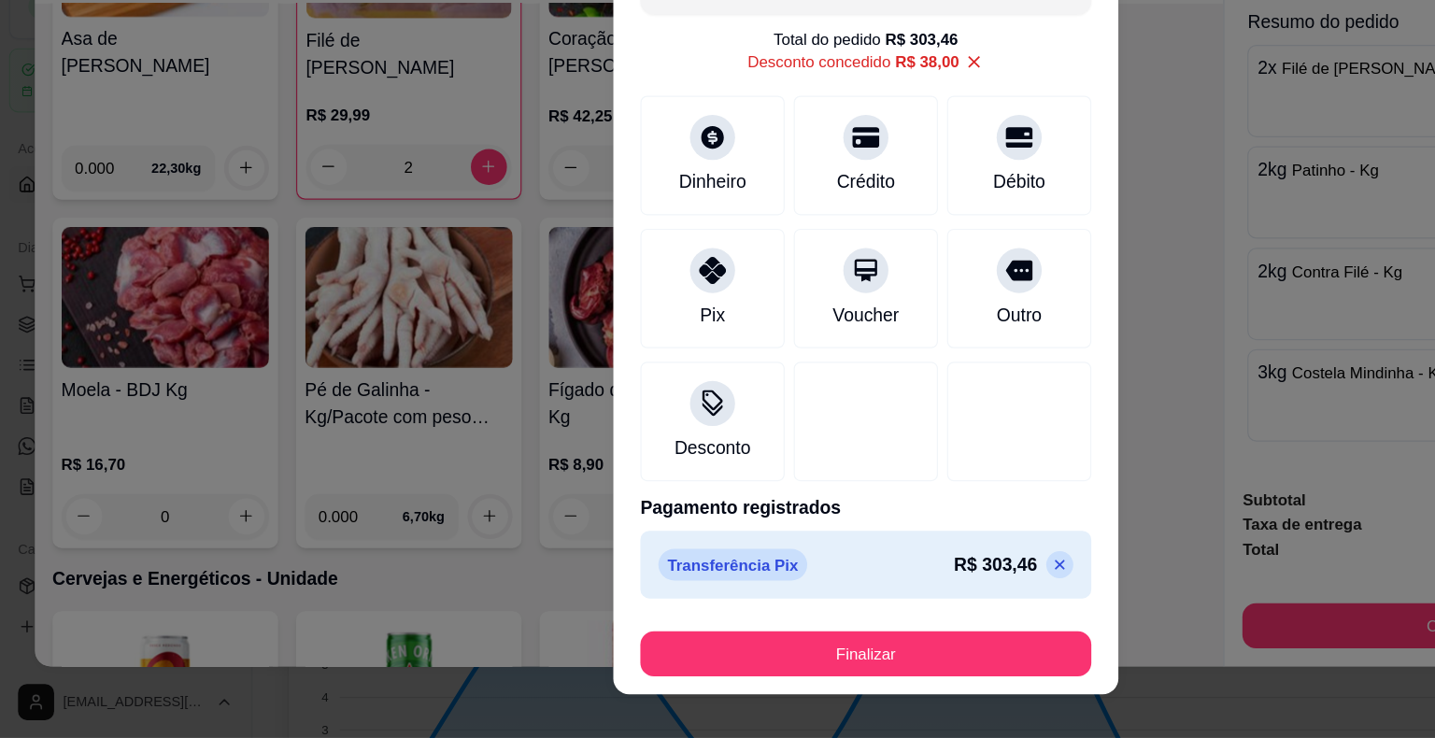
type input "-R$ 38,00"
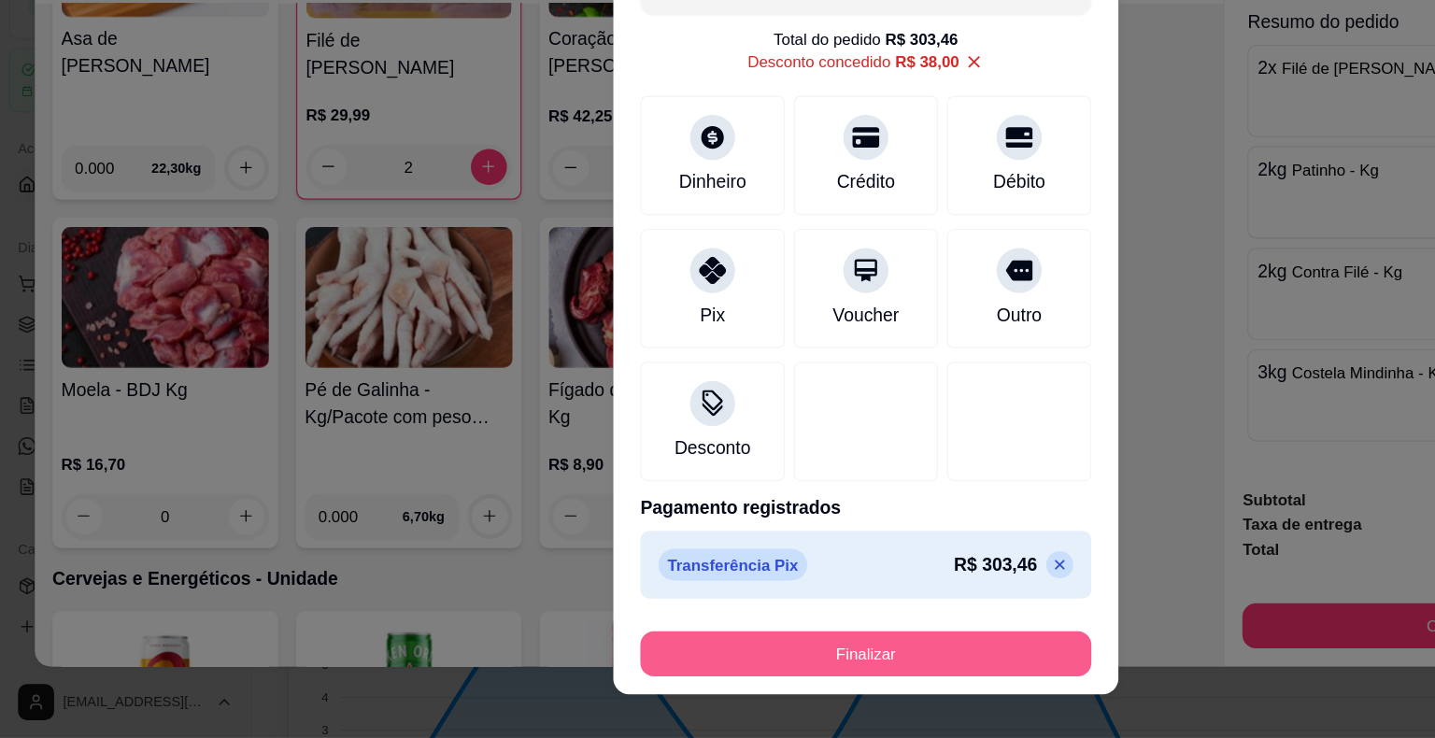
click at [757, 664] on button "Finalizar" at bounding box center [718, 667] width 374 height 37
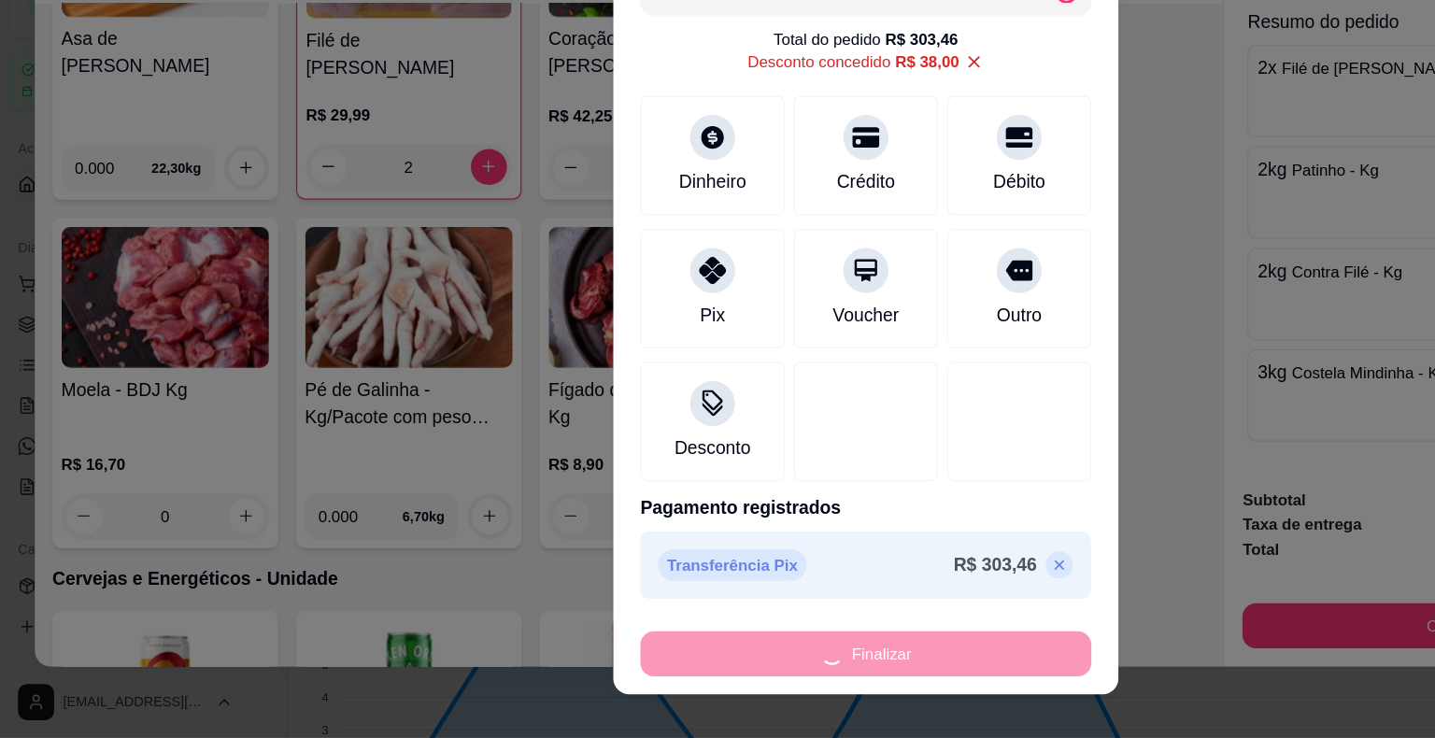
type input "0"
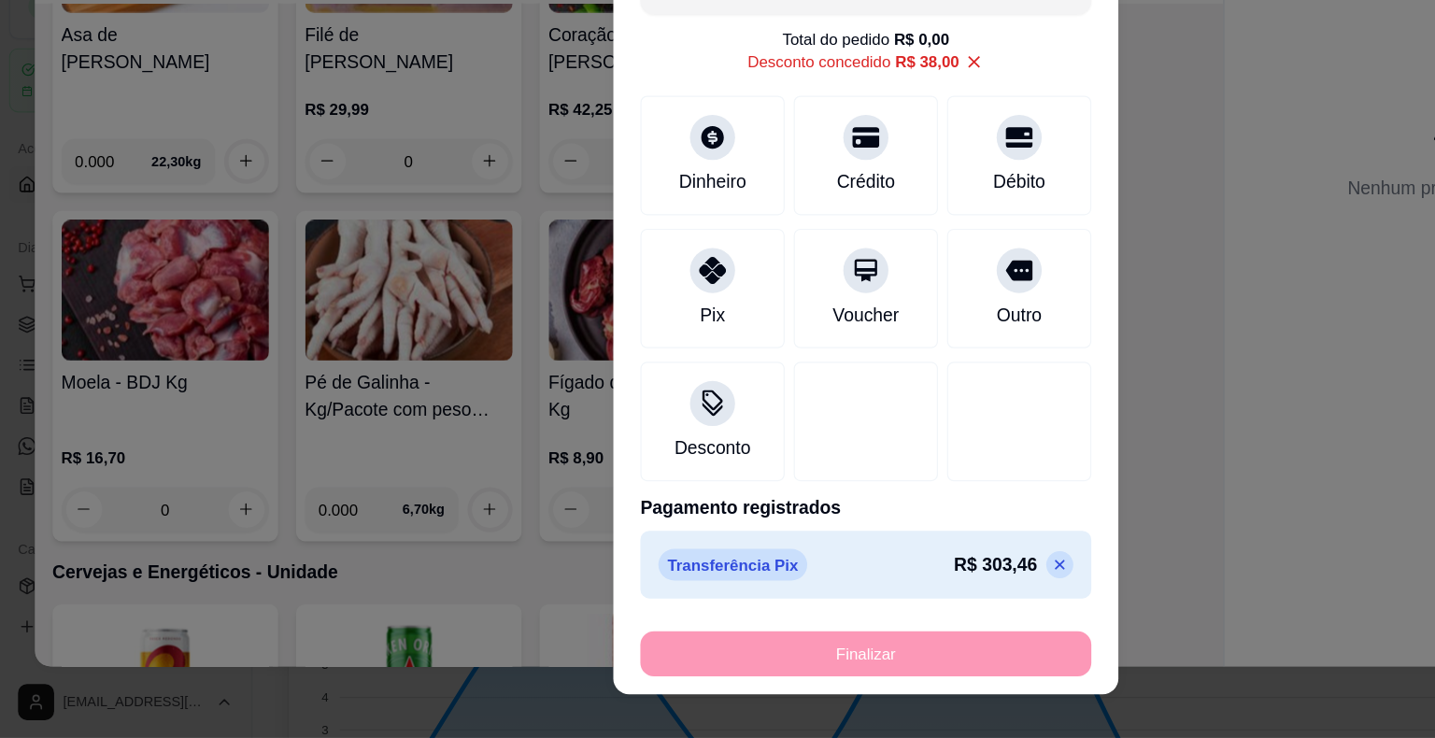
type input "-R$ 341,46"
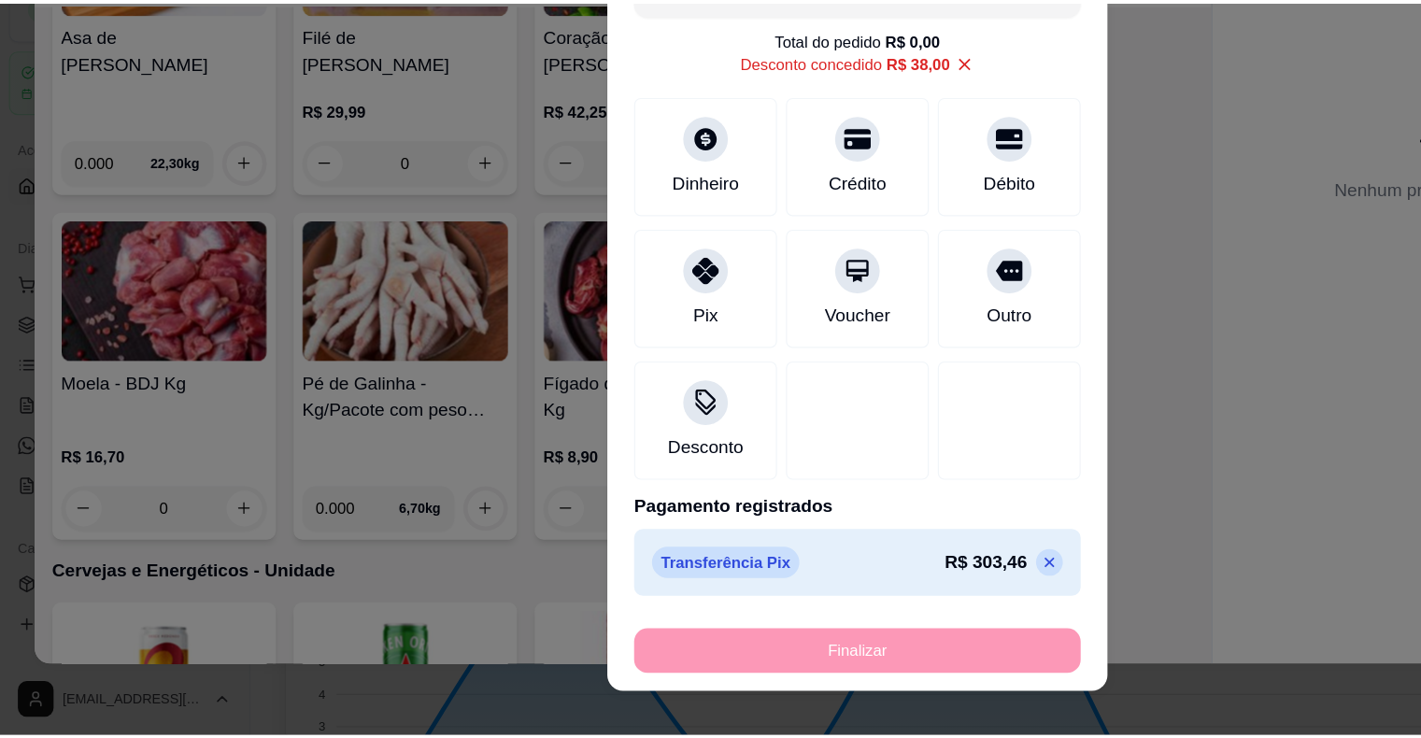
scroll to position [5855, 0]
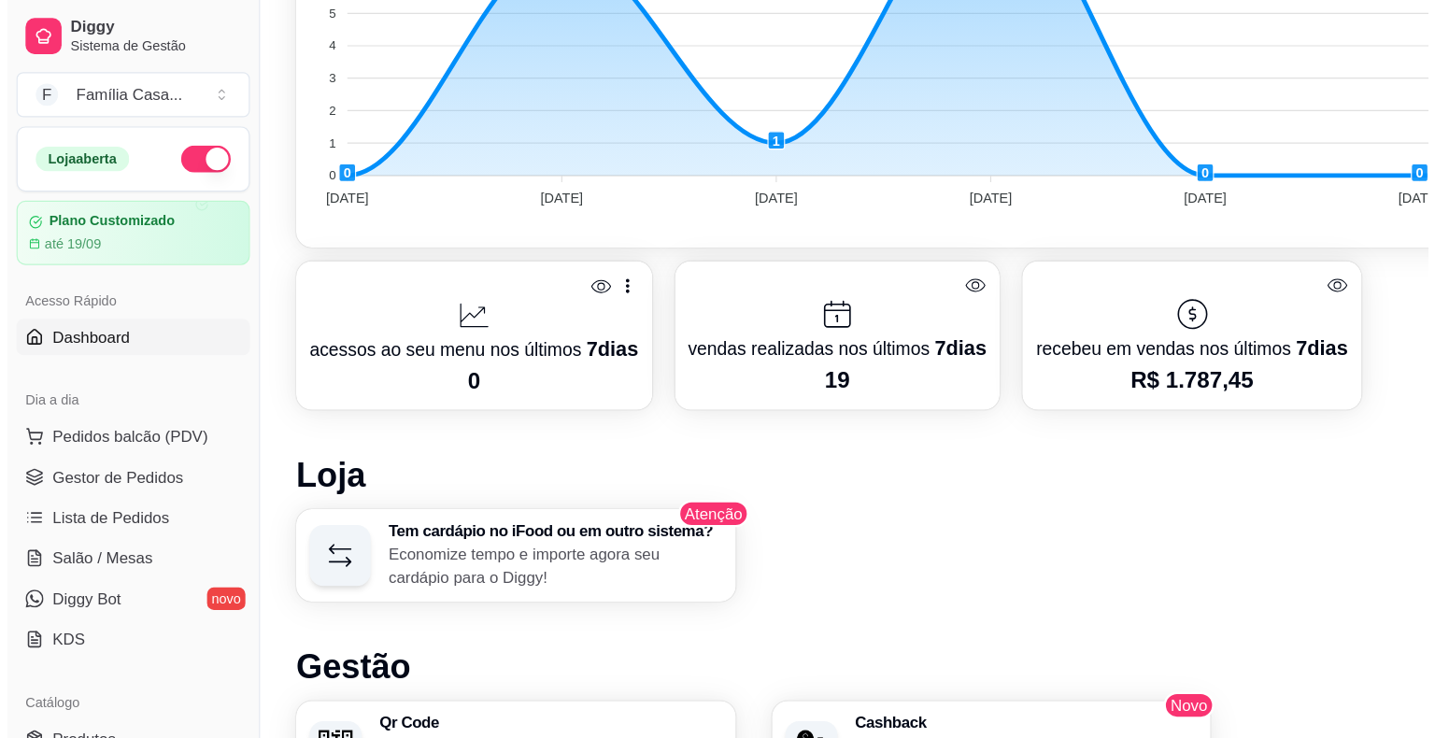
scroll to position [382, 0]
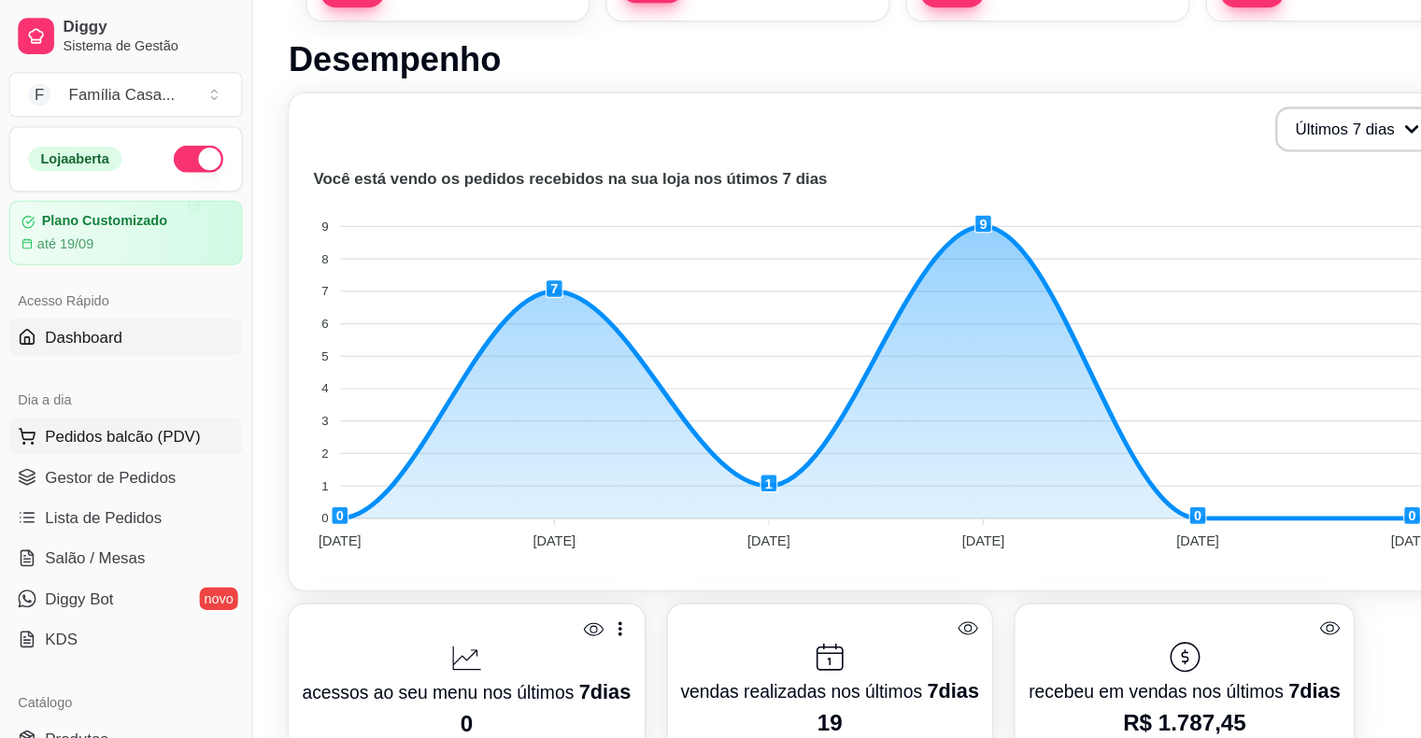
click at [114, 361] on span "Pedidos balcão (PDV)" at bounding box center [101, 361] width 129 height 19
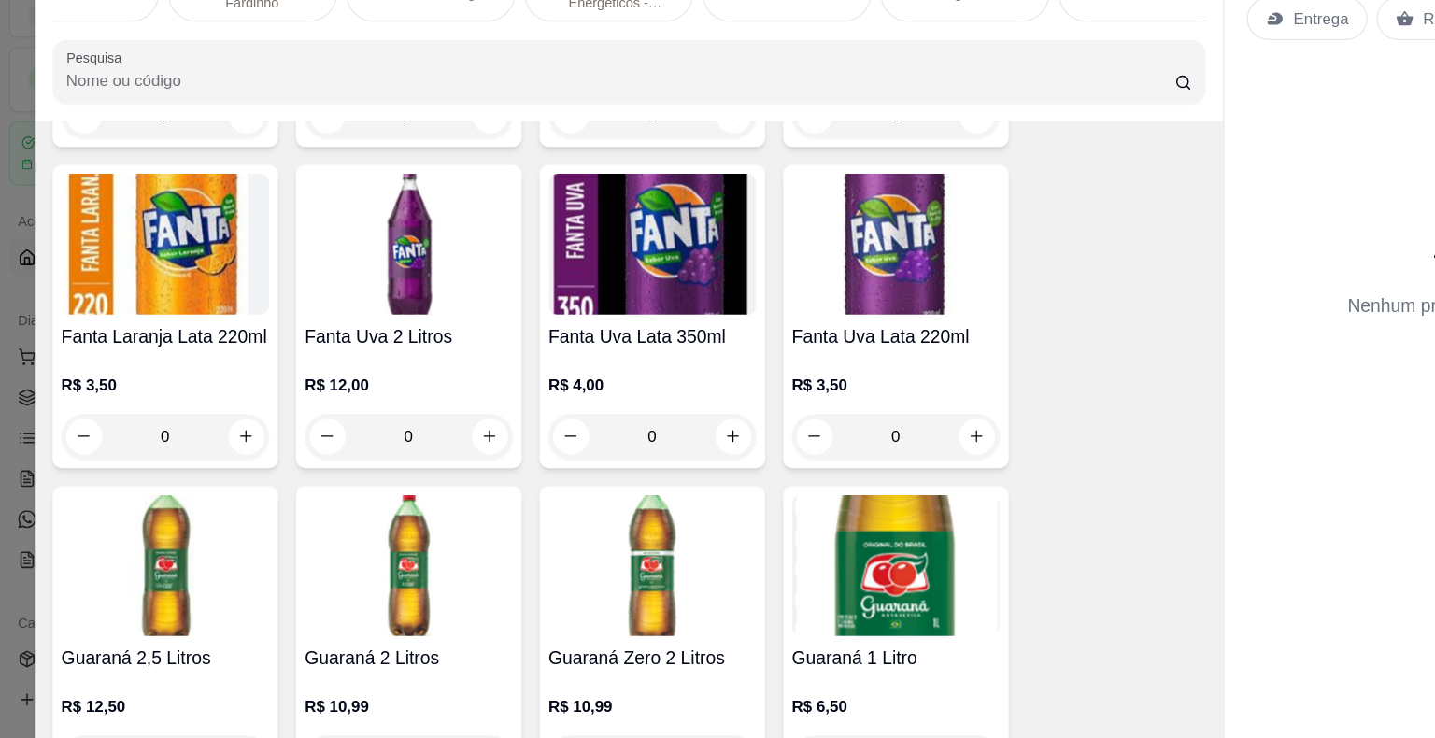
scroll to position [382, 0]
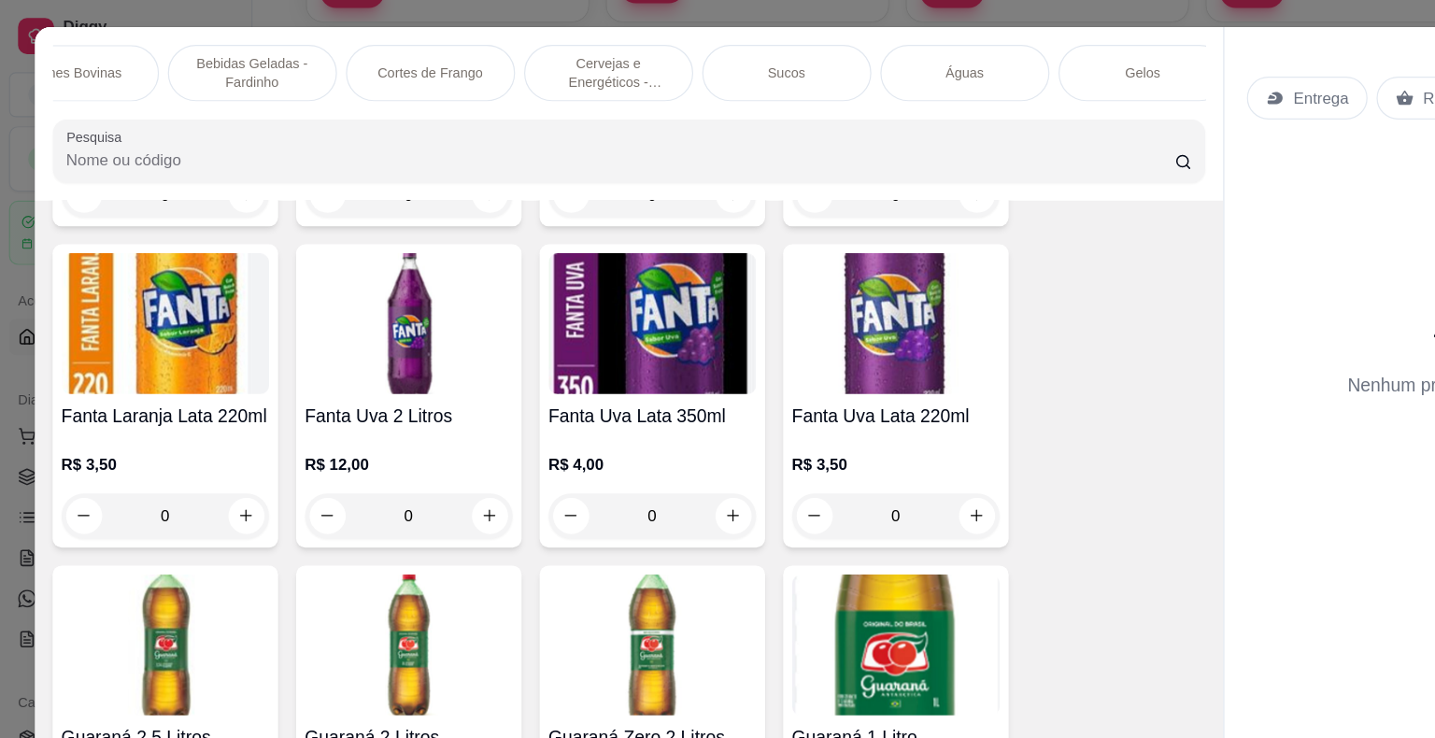
click at [969, 72] on p "Entrega" at bounding box center [1094, 81] width 46 height 19
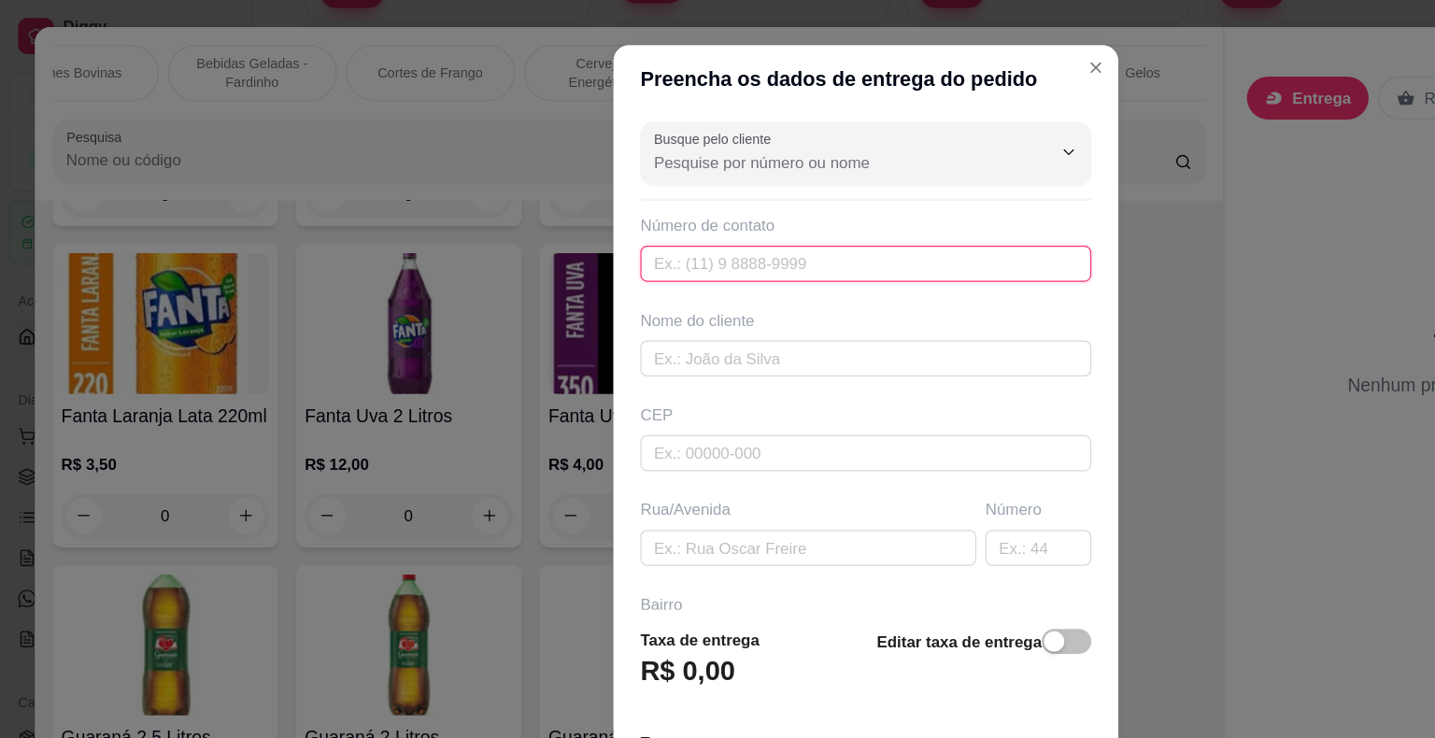
click at [661, 224] on input "text" at bounding box center [718, 219] width 374 height 30
type input "[PHONE_NUMBER]"
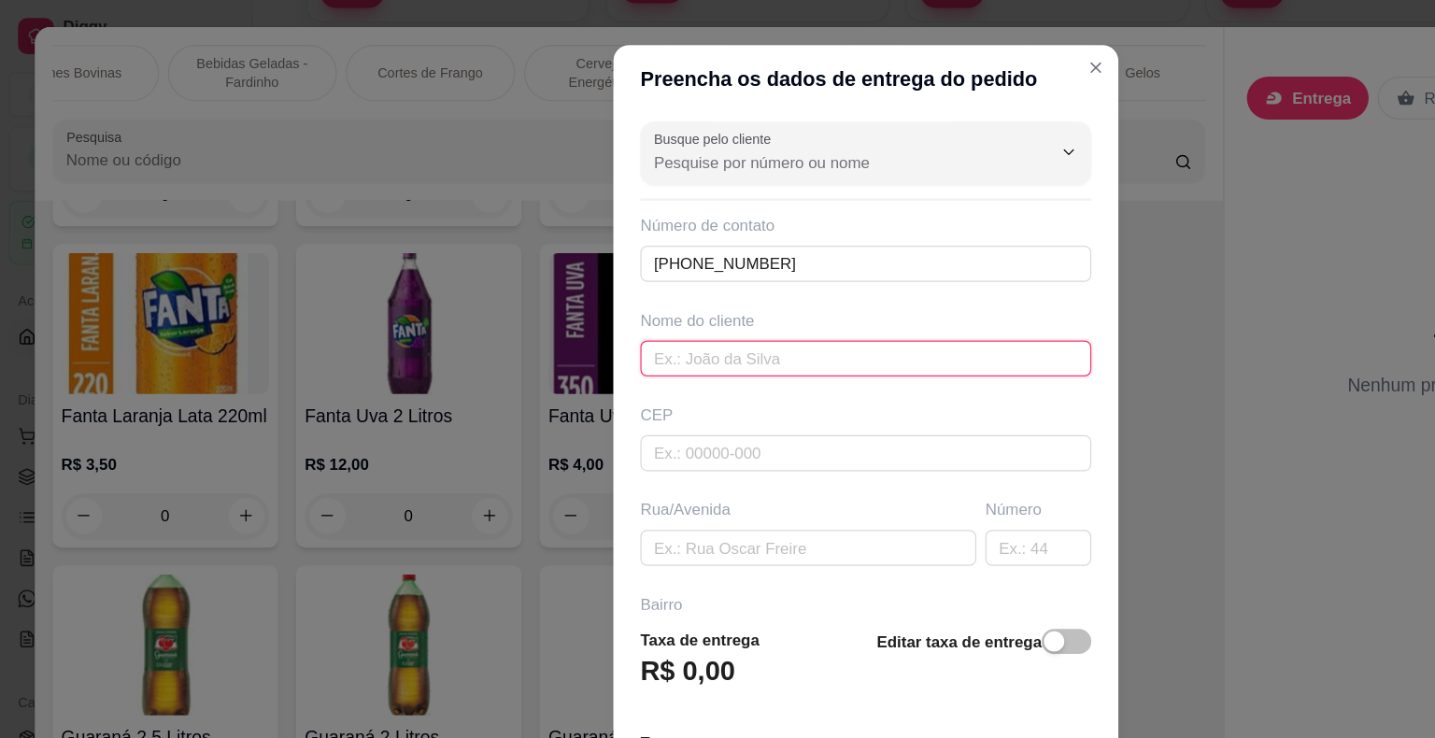
click at [622, 298] on input "text" at bounding box center [718, 297] width 374 height 30
type input "[PERSON_NAME]"
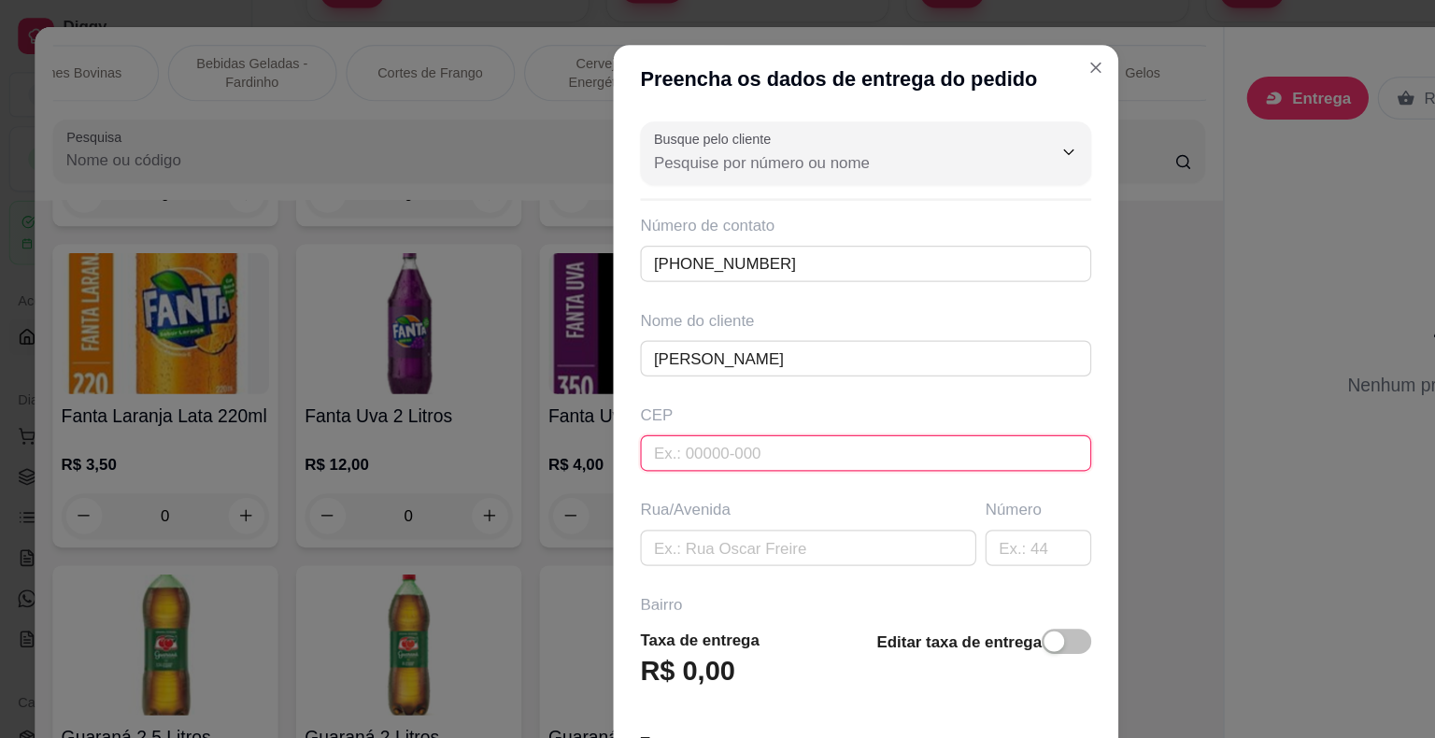
click at [674, 375] on input "text" at bounding box center [718, 376] width 374 height 30
type input "44930000"
type input "Presidente [PERSON_NAME]"
type input "44930000"
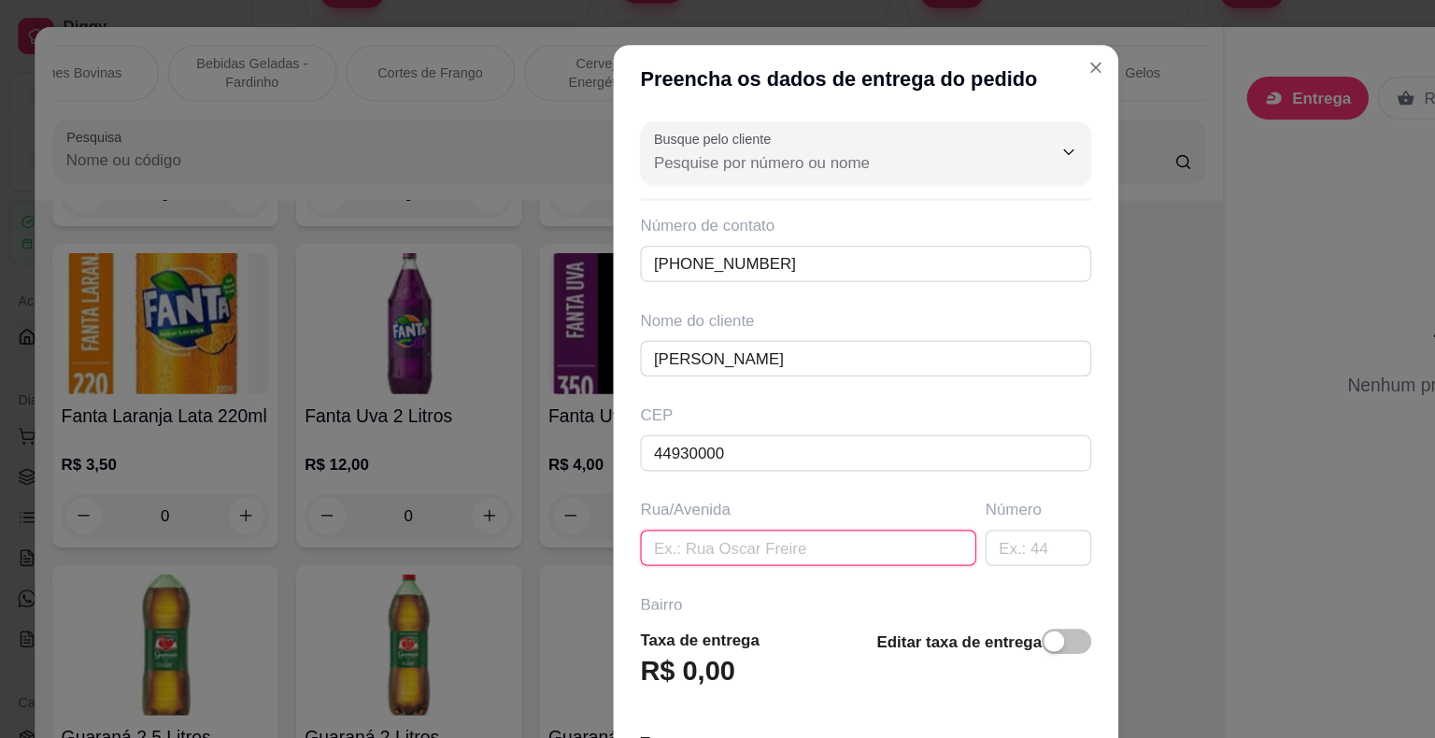
click at [615, 460] on input "text" at bounding box center [670, 454] width 278 height 30
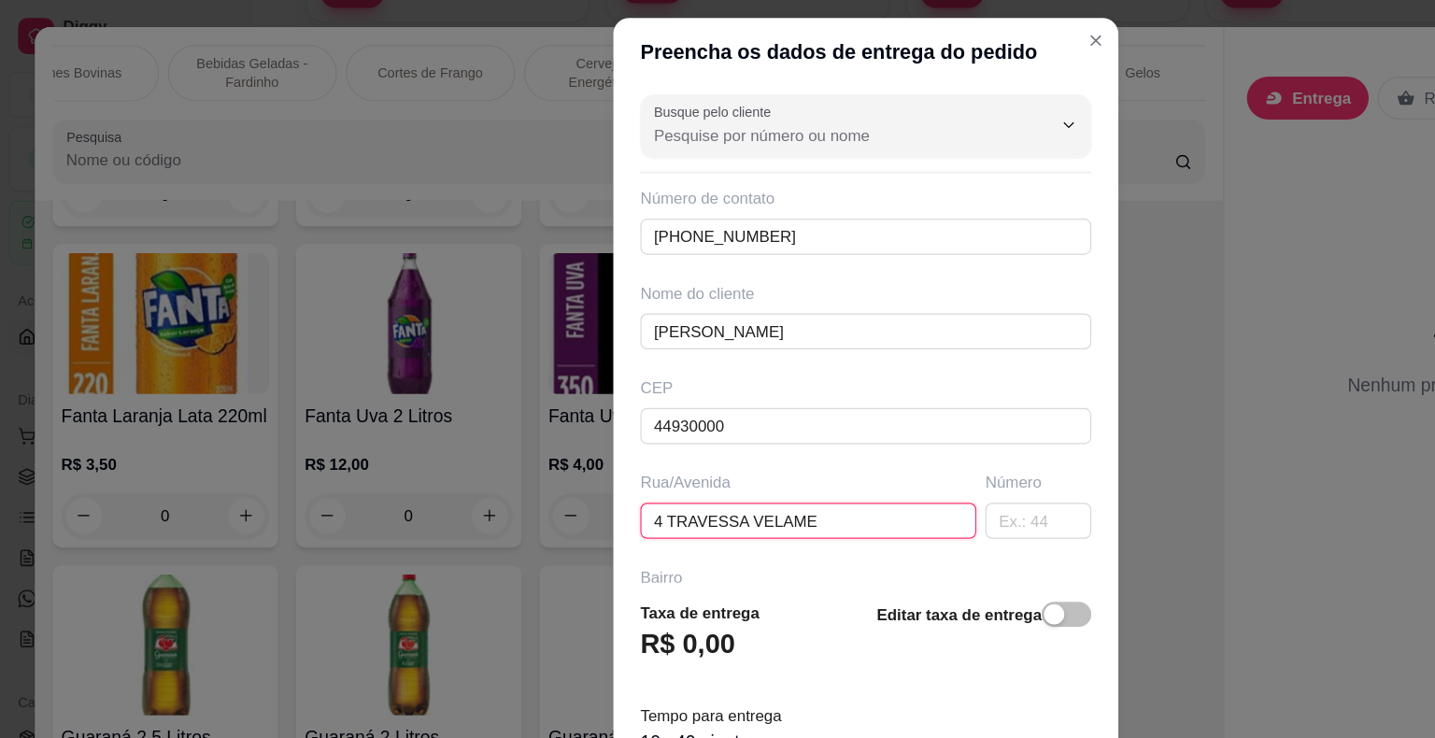
scroll to position [214, 0]
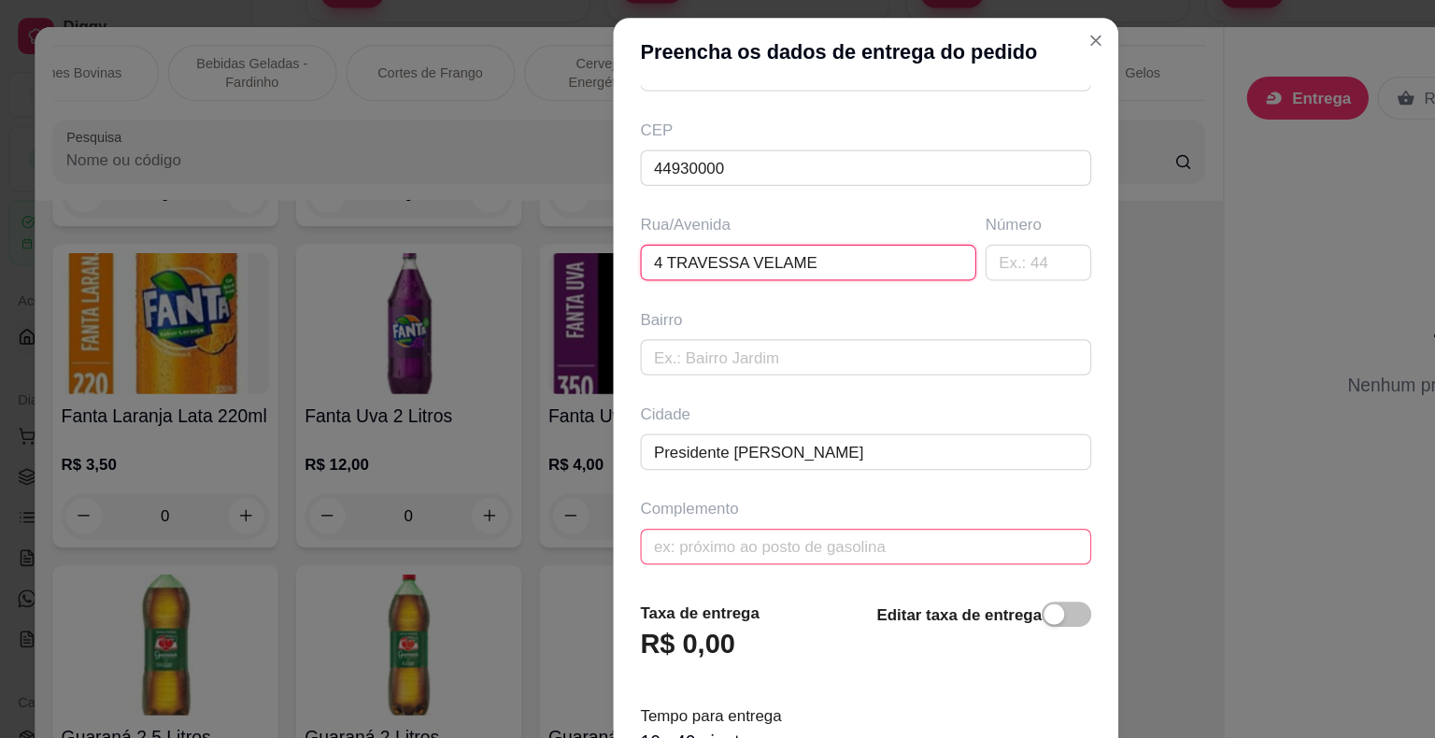
type input "4 TRAVESSA VELAME"
click at [684, 459] on input "text" at bounding box center [718, 453] width 374 height 30
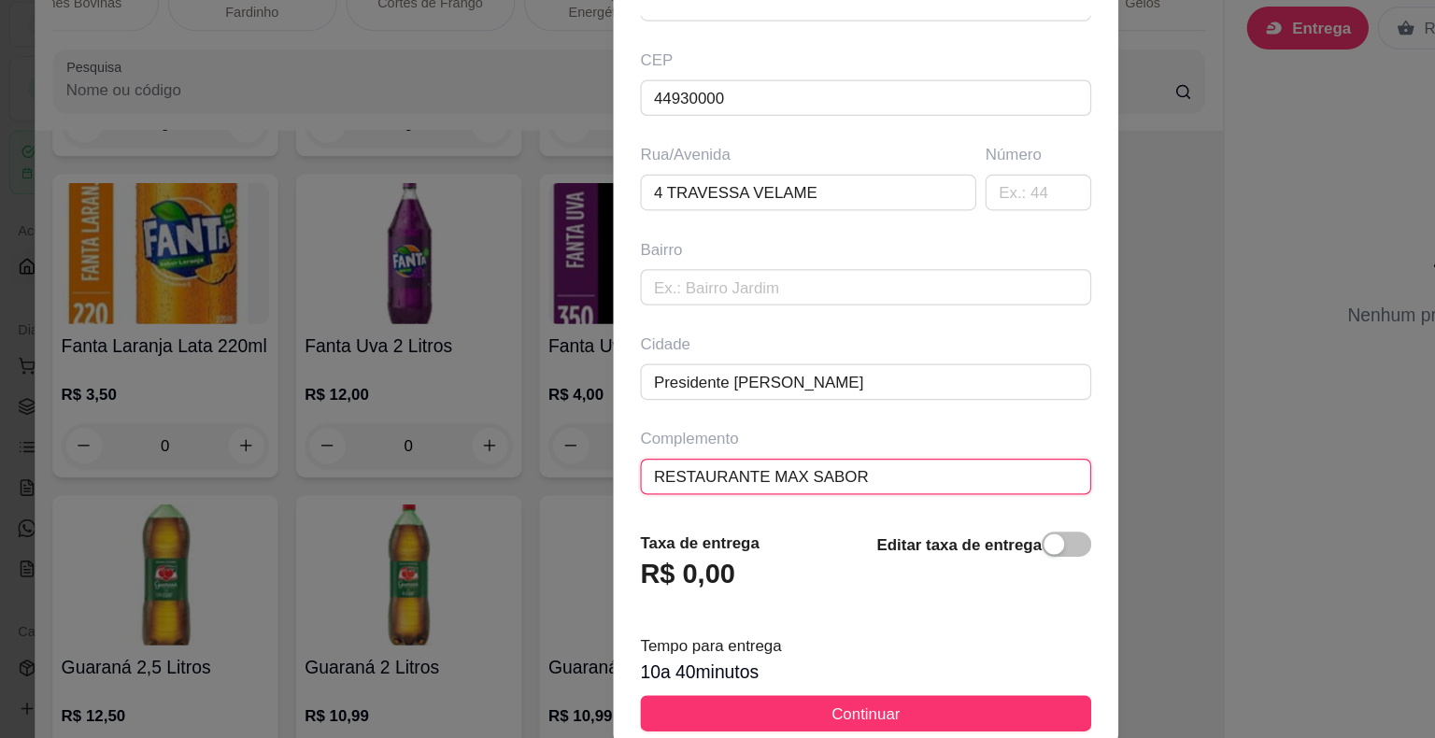
scroll to position [382, 0]
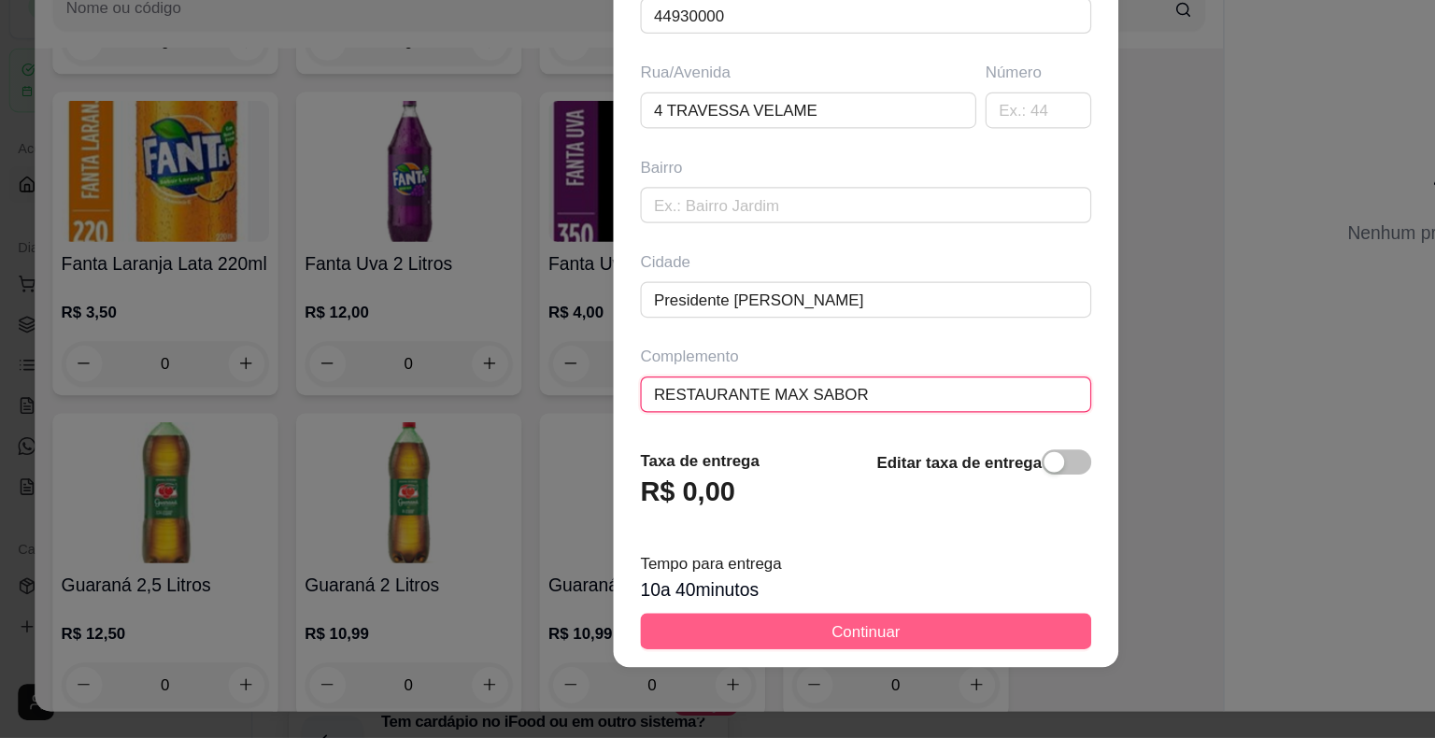
type input "RESTAURANTE MAX SABOR"
click at [776, 644] on button "Continuar" at bounding box center [718, 649] width 374 height 30
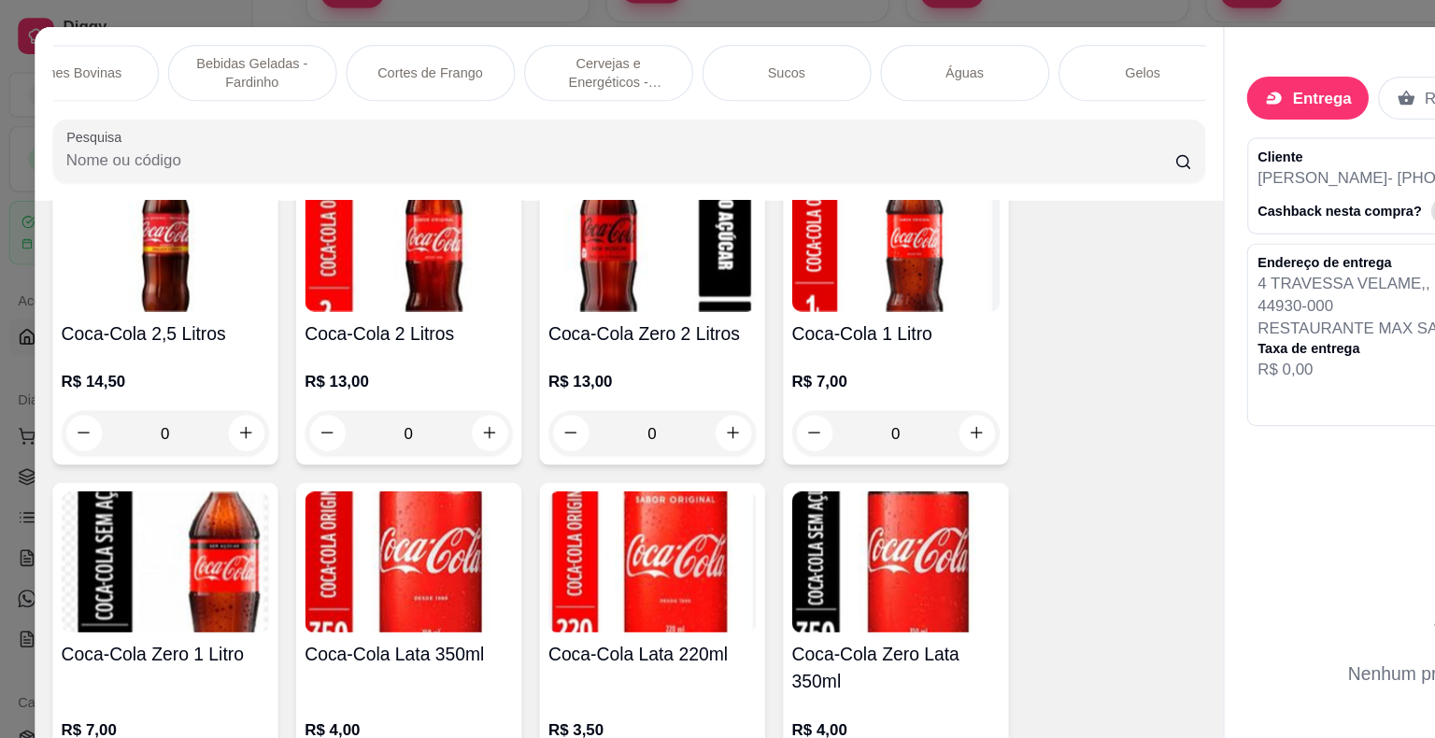
scroll to position [0, 0]
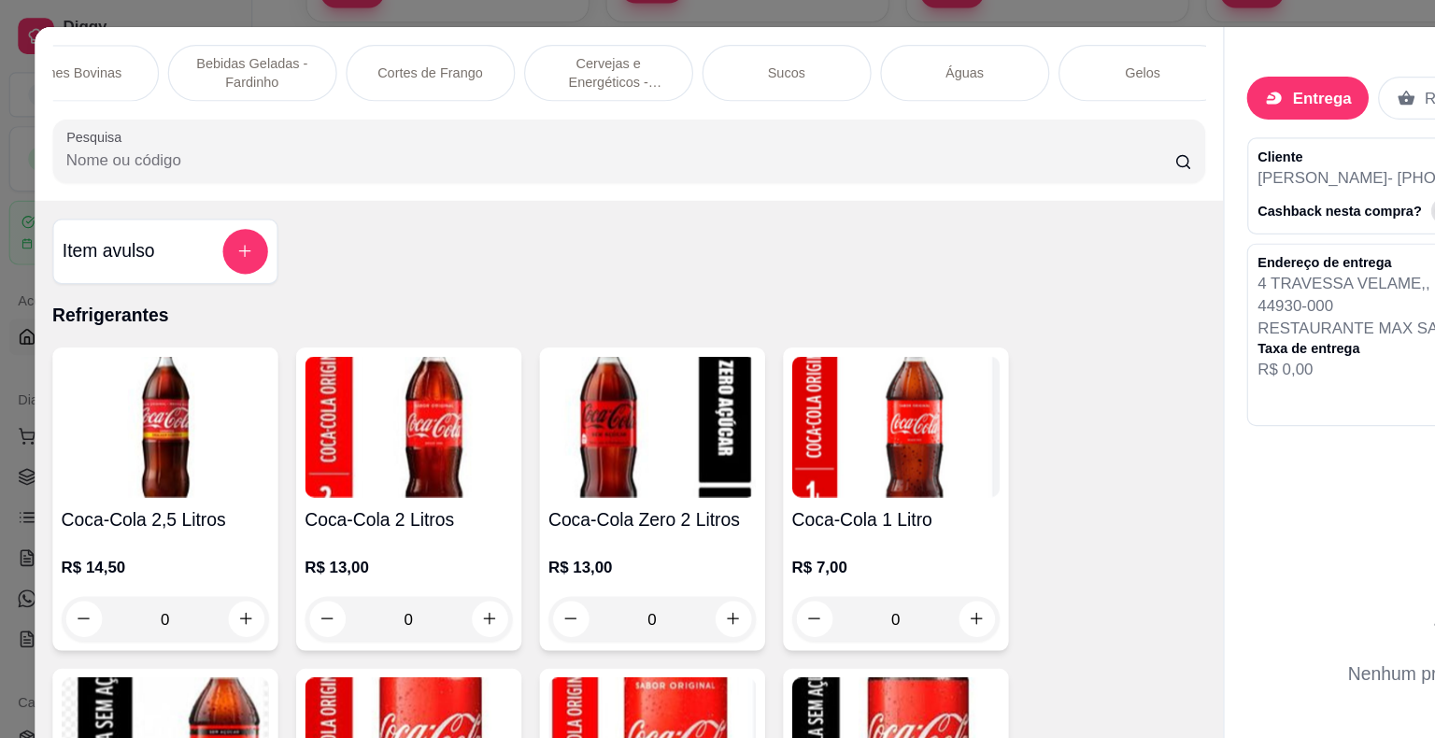
click at [67, 57] on p "Carnes Bovinas" at bounding box center [60, 60] width 79 height 15
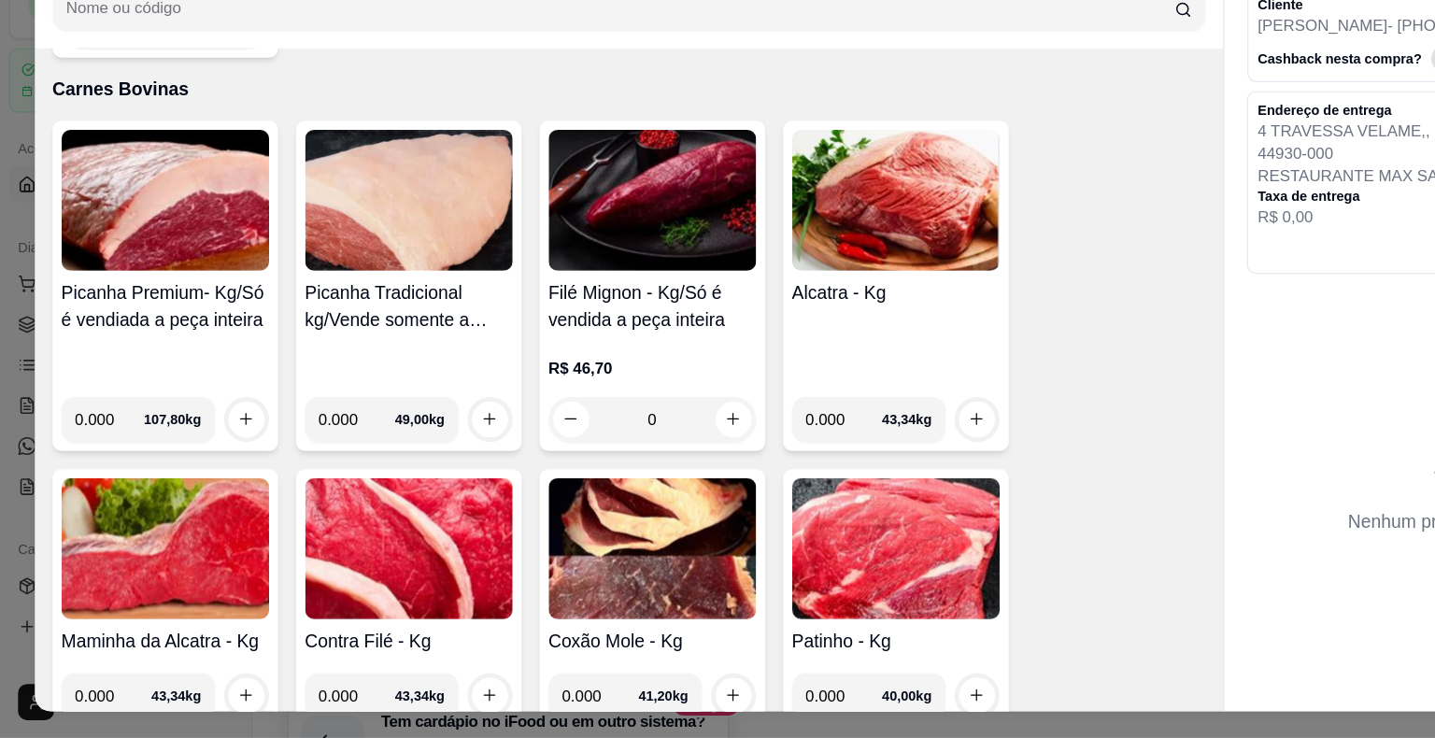
scroll to position [45, 0]
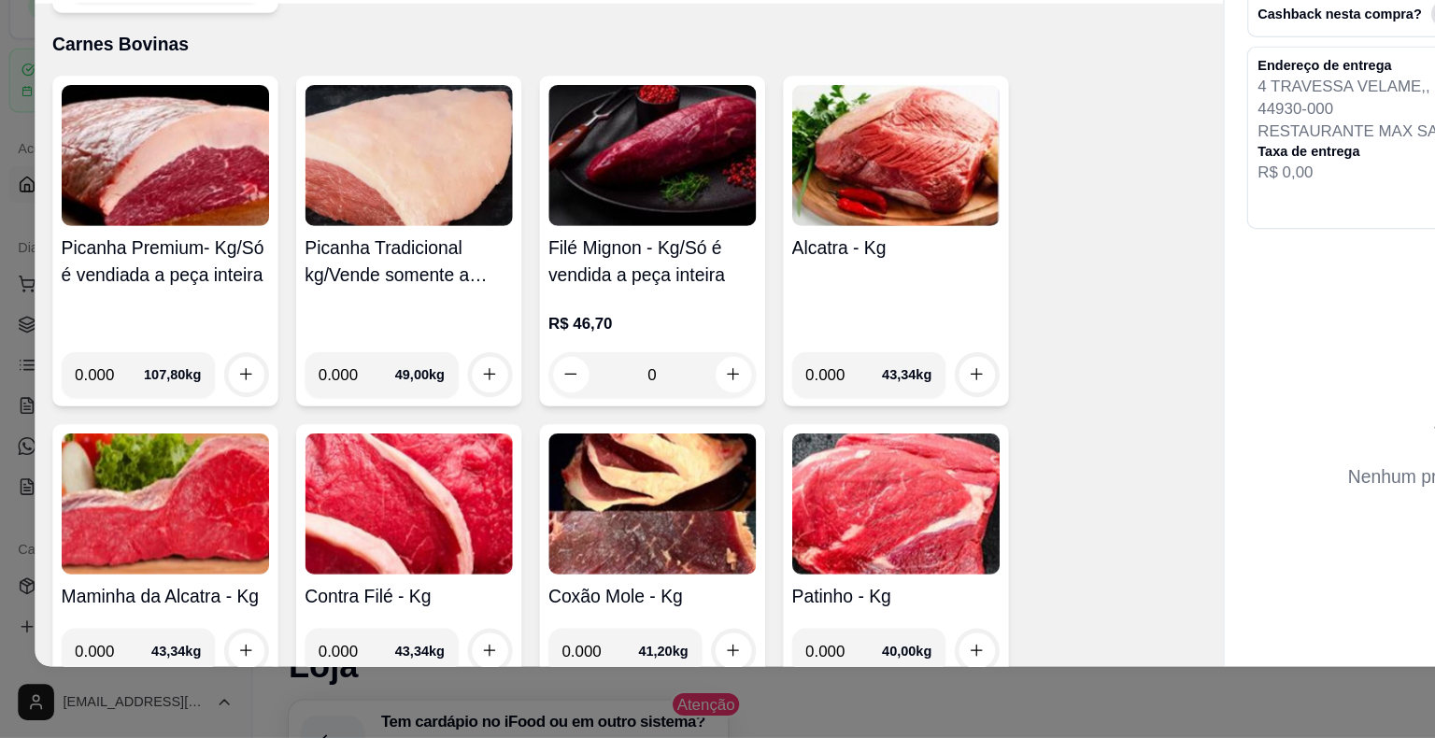
click at [716, 543] on img at bounding box center [743, 543] width 172 height 117
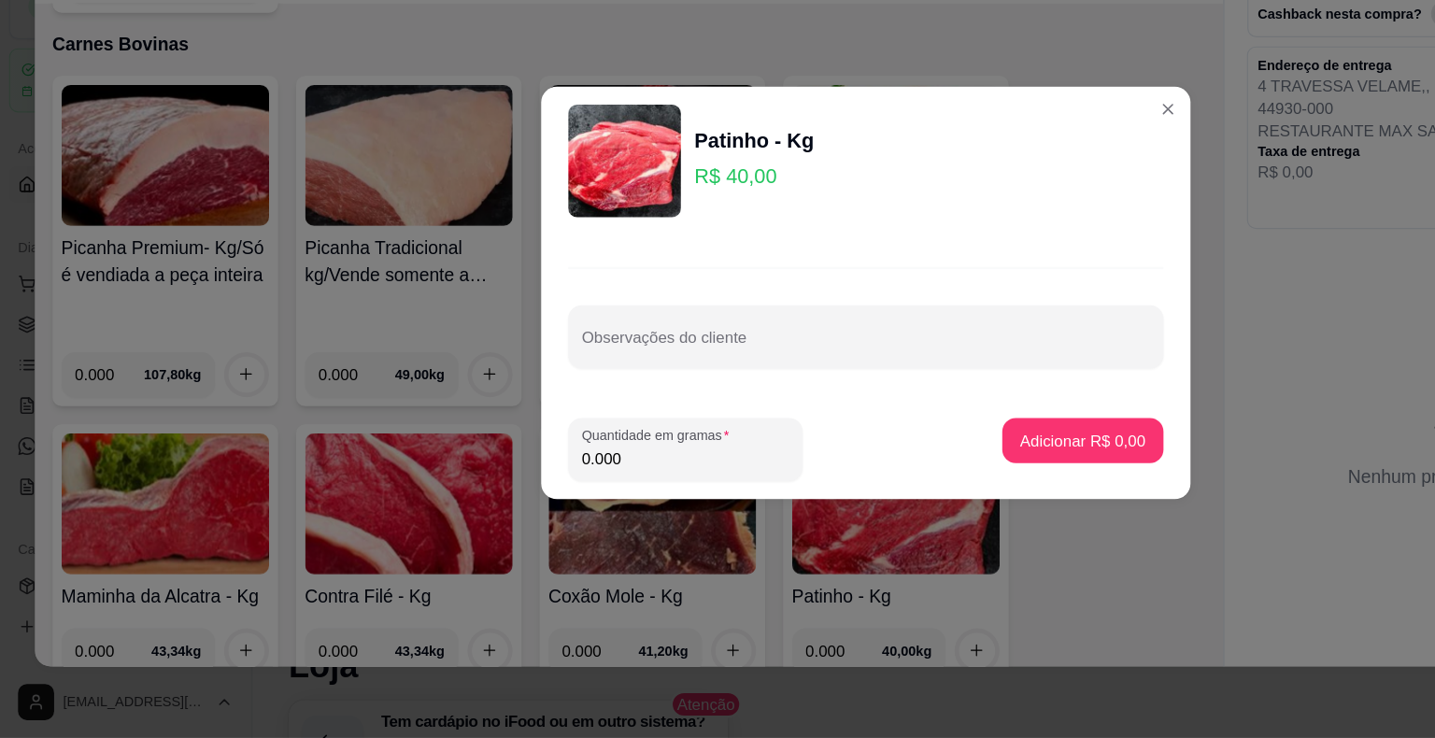
drag, startPoint x: 519, startPoint y: 505, endPoint x: 477, endPoint y: 511, distance: 42.4
click at [477, 511] on div "Quantidade em gramas 0.000" at bounding box center [568, 499] width 194 height 52
type input "2.000"
click at [850, 469] on footer "Quantidade em gramas 2.000 Adicionar R$ 80,00" at bounding box center [717, 499] width 538 height 82
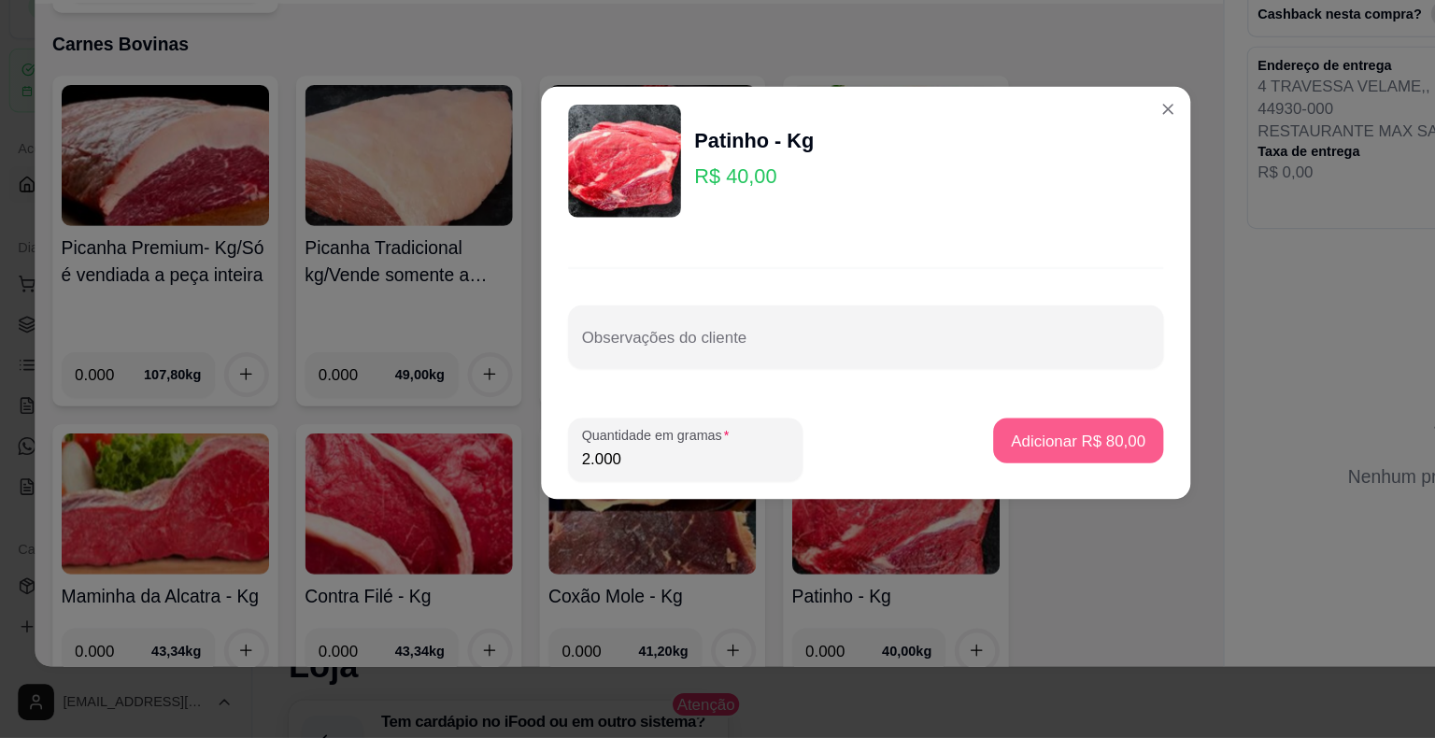
click at [833, 502] on button "Adicionar R$ 80,00" at bounding box center [893, 491] width 141 height 37
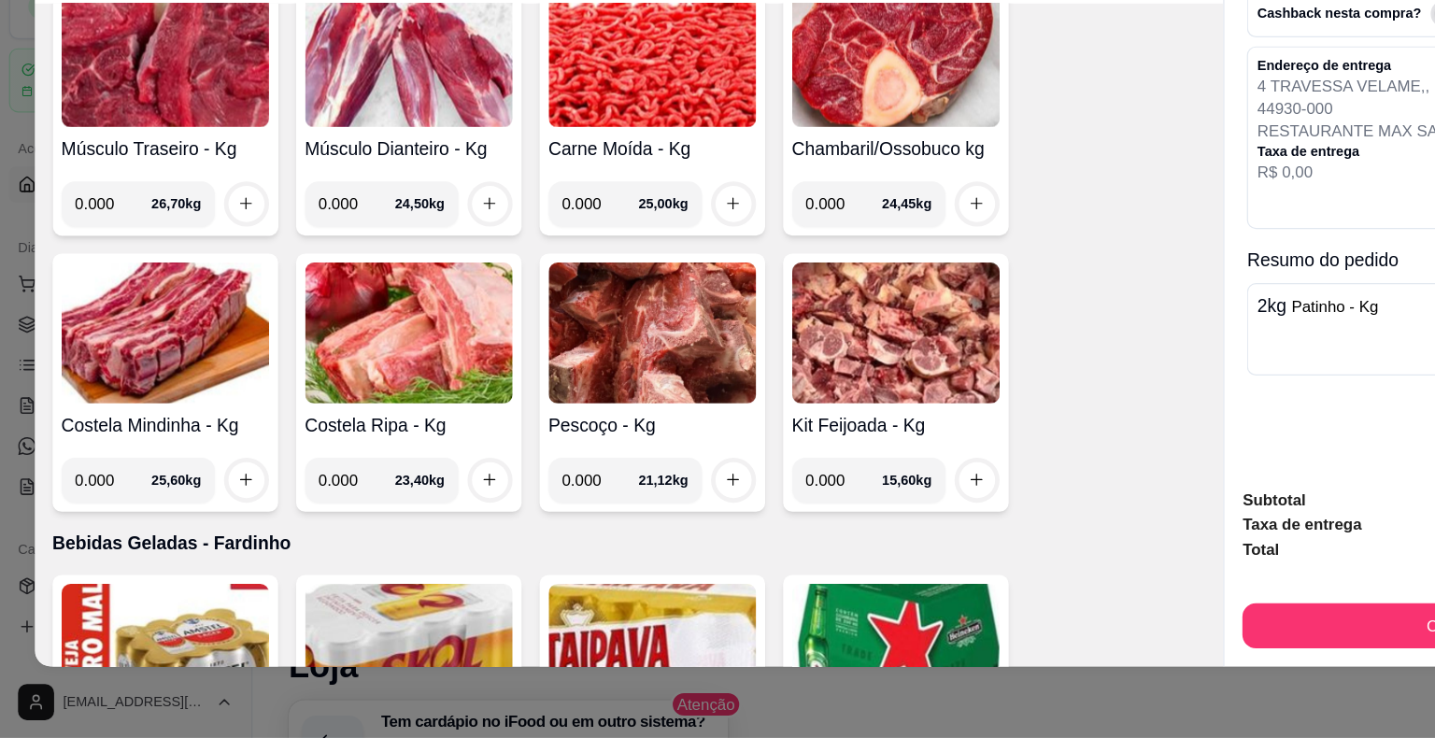
scroll to position [4476, 0]
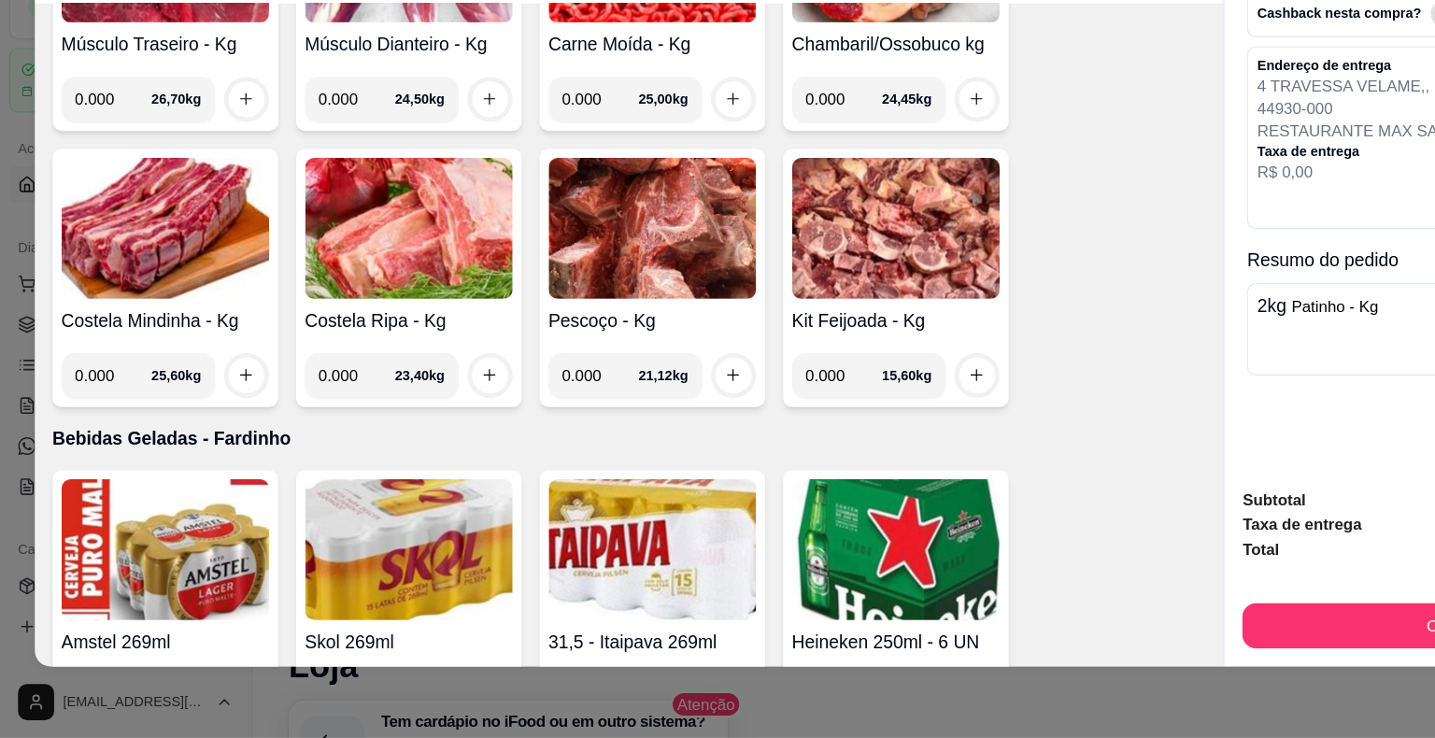
click at [95, 283] on img at bounding box center [137, 315] width 172 height 117
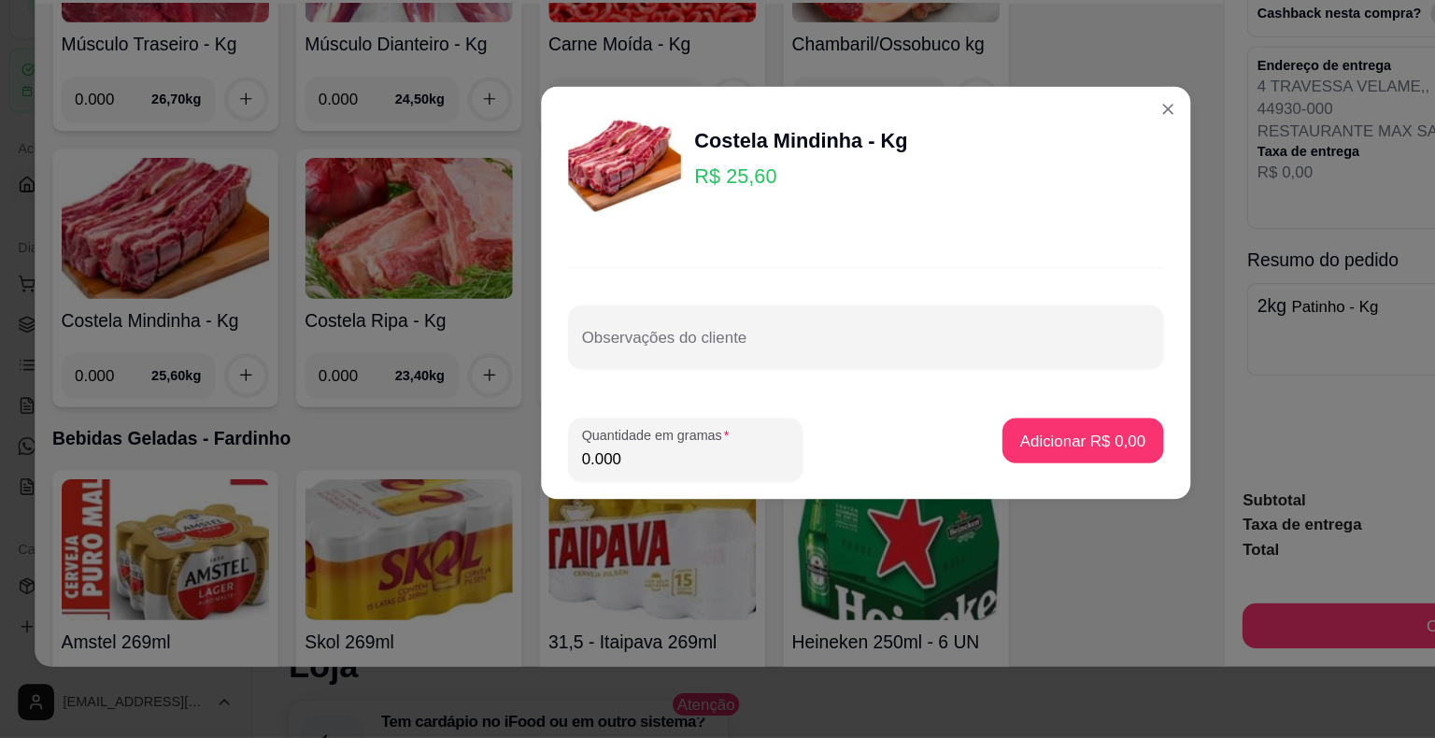
drag, startPoint x: 527, startPoint y: 512, endPoint x: 458, endPoint y: 420, distance: 114.7
click at [472, 511] on div "Quantidade em gramas 0.000" at bounding box center [568, 499] width 194 height 52
type input "3.000"
click at [880, 488] on p "Adicionar R$ 76,80" at bounding box center [894, 491] width 108 height 18
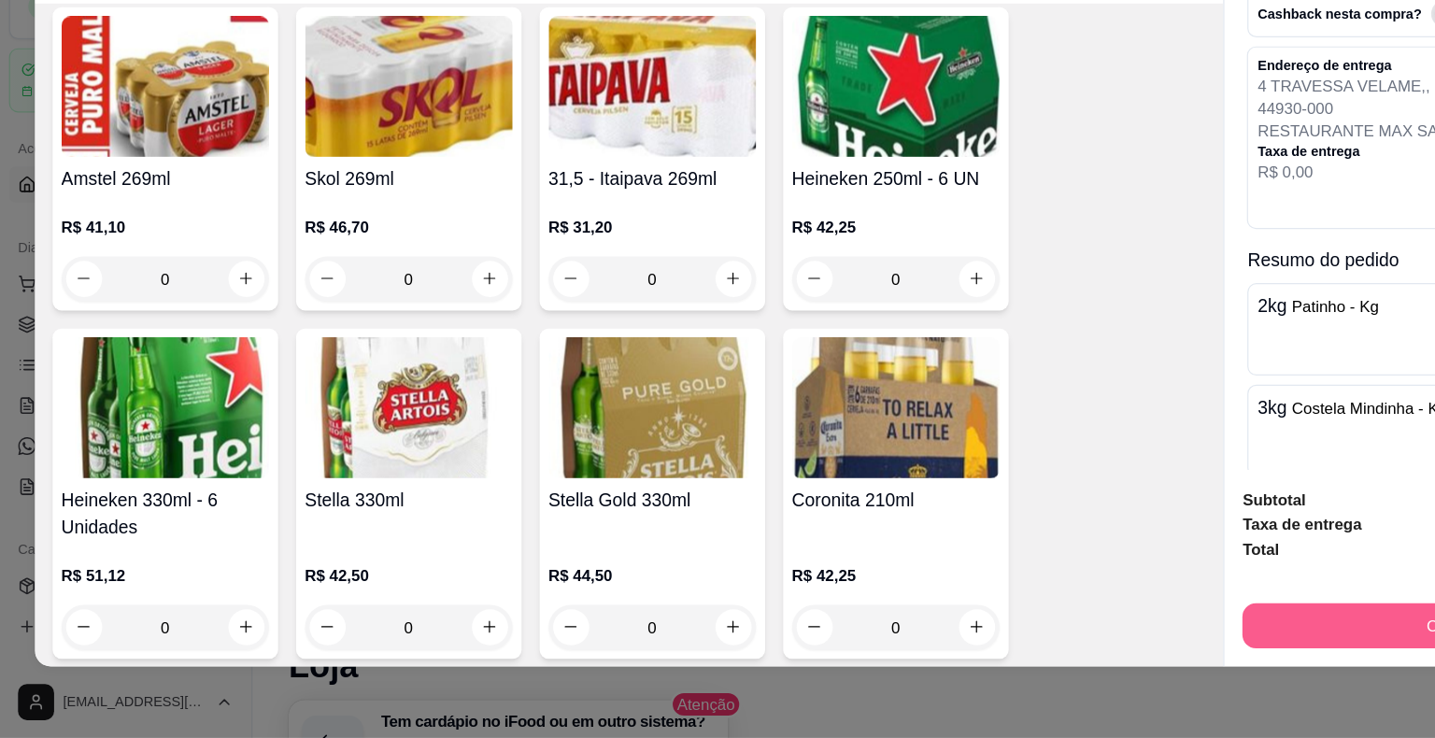
scroll to position [4863, 0]
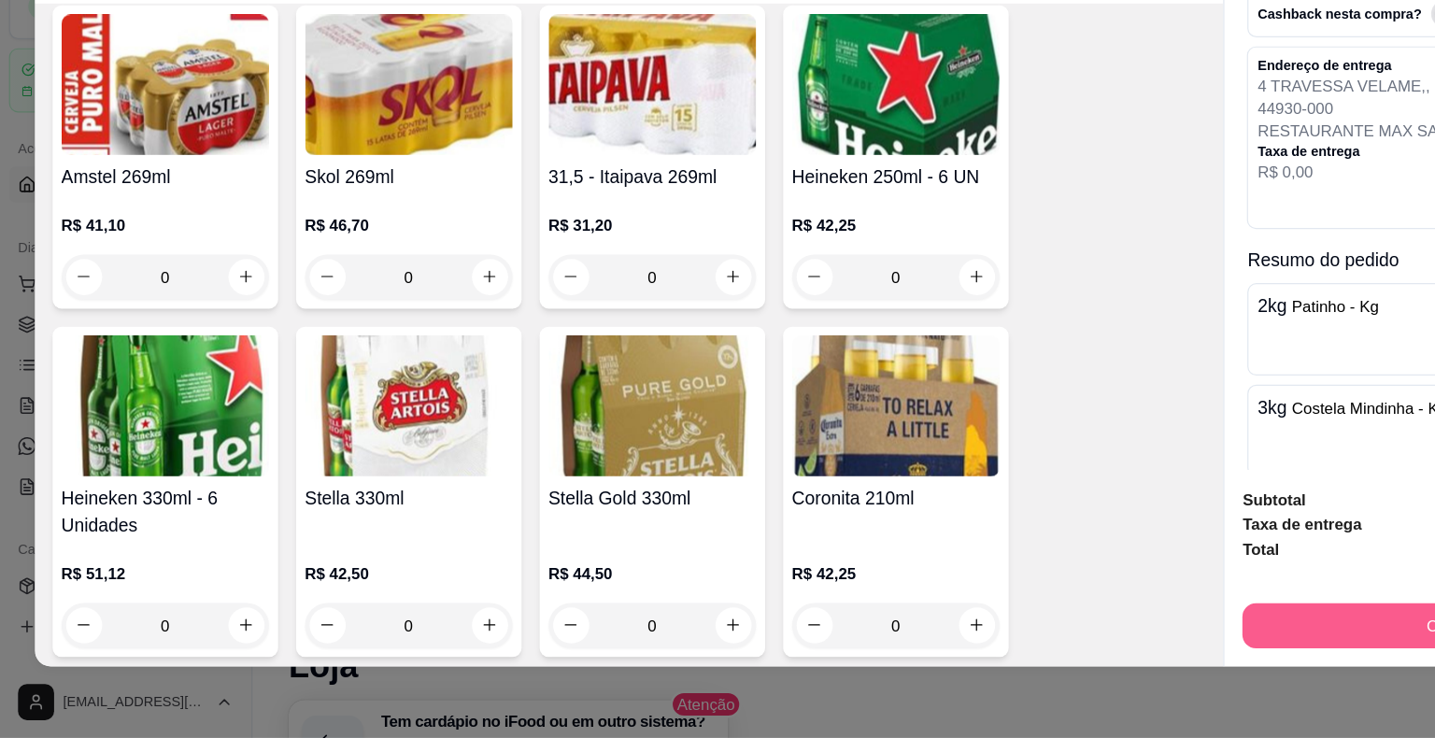
click at [969, 634] on button "Continuar" at bounding box center [1209, 644] width 361 height 37
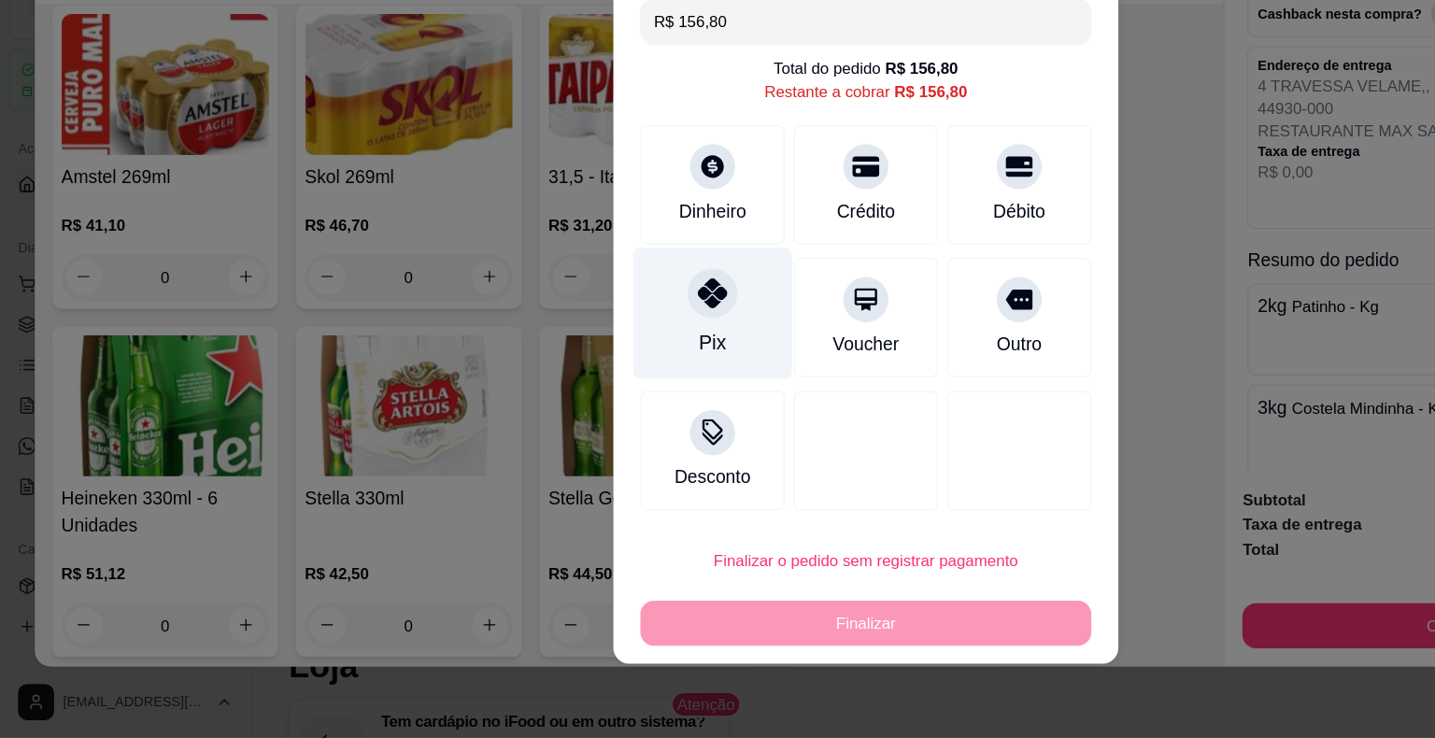
click at [580, 374] on icon at bounding box center [590, 369] width 24 height 24
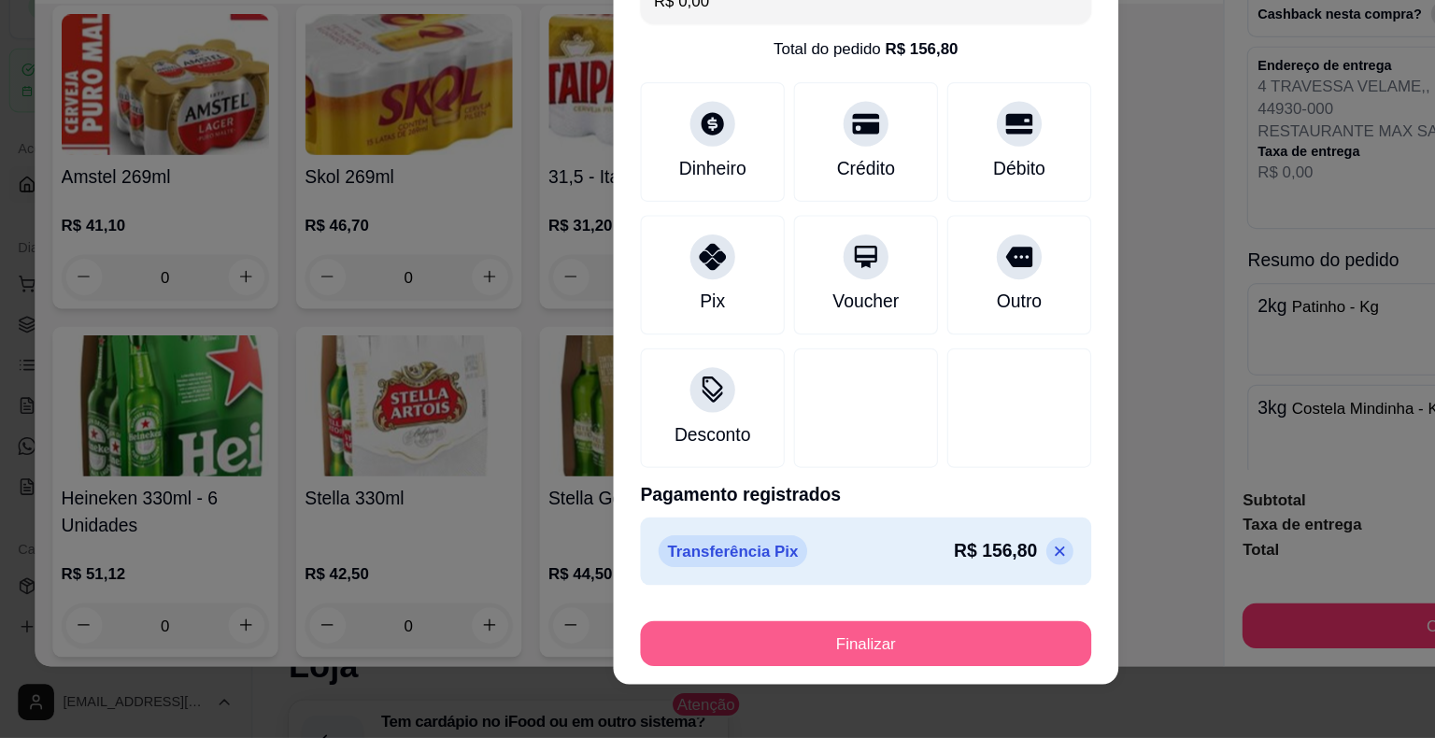
click at [679, 667] on button "Finalizar" at bounding box center [718, 659] width 374 height 37
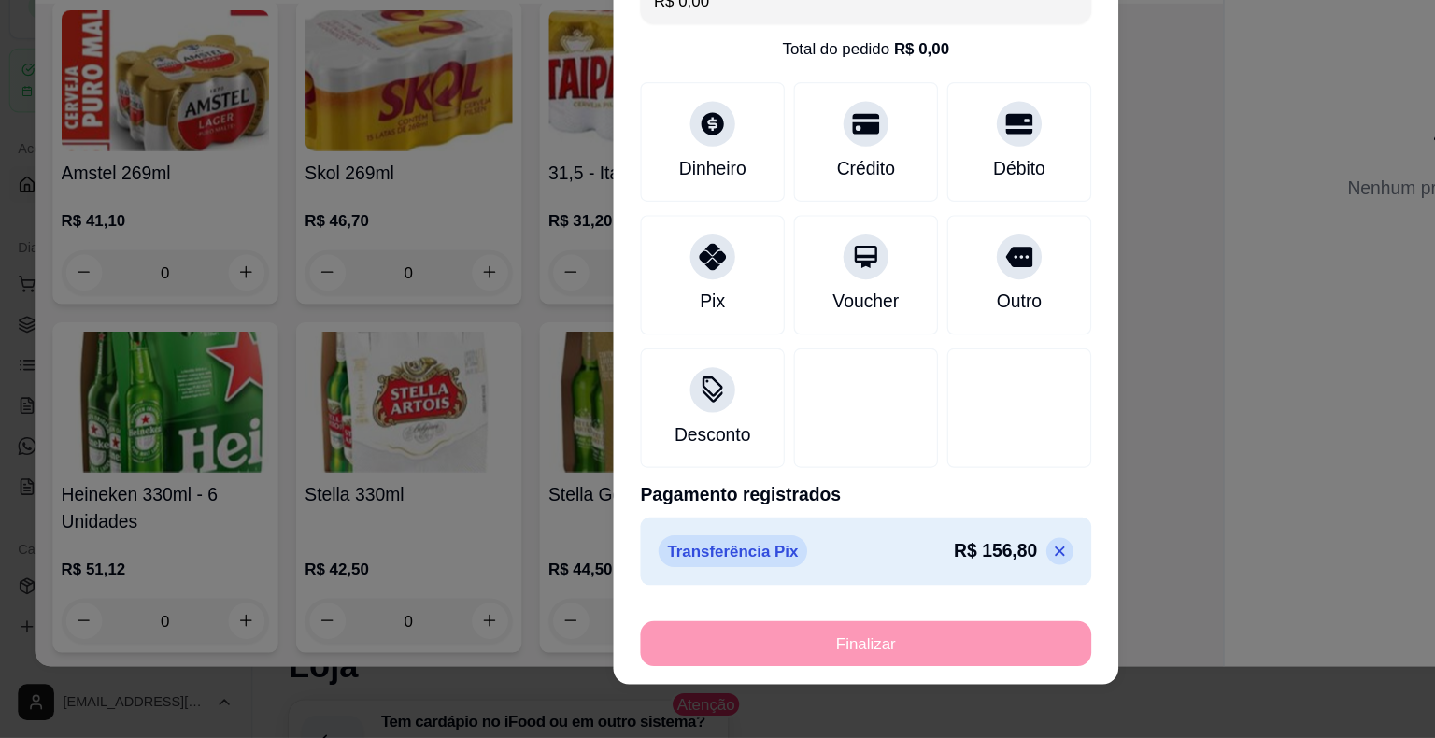
type input "-R$ 156,80"
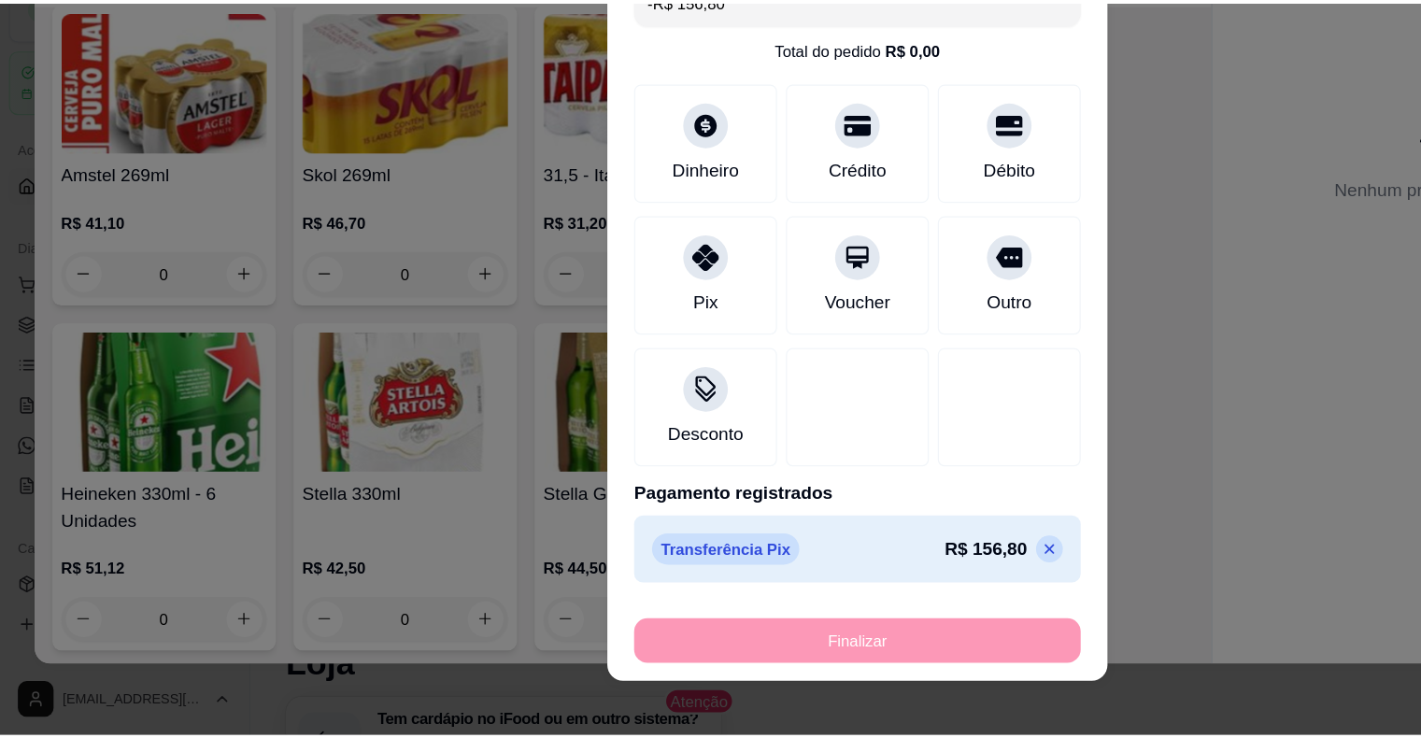
scroll to position [4860, 0]
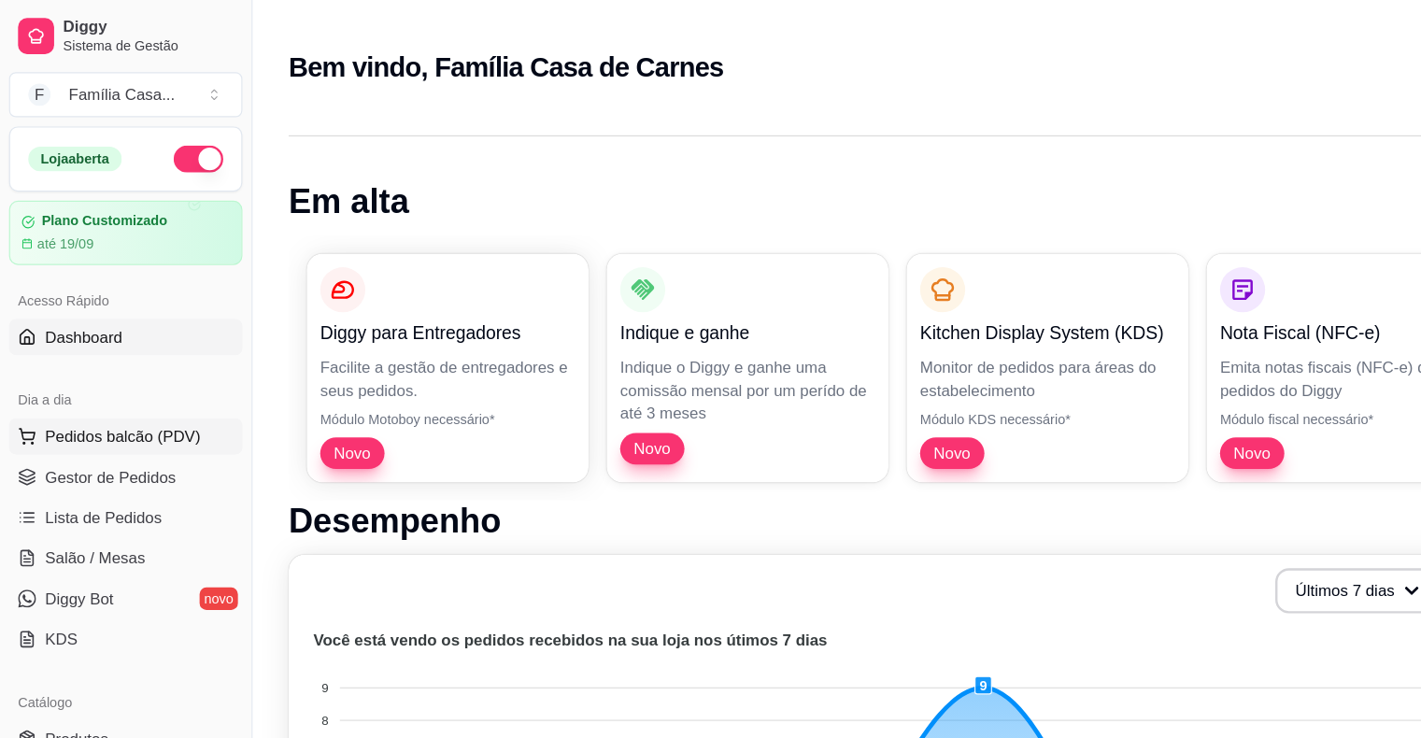
click at [83, 355] on span "Pedidos balcão (PDV)" at bounding box center [101, 361] width 129 height 19
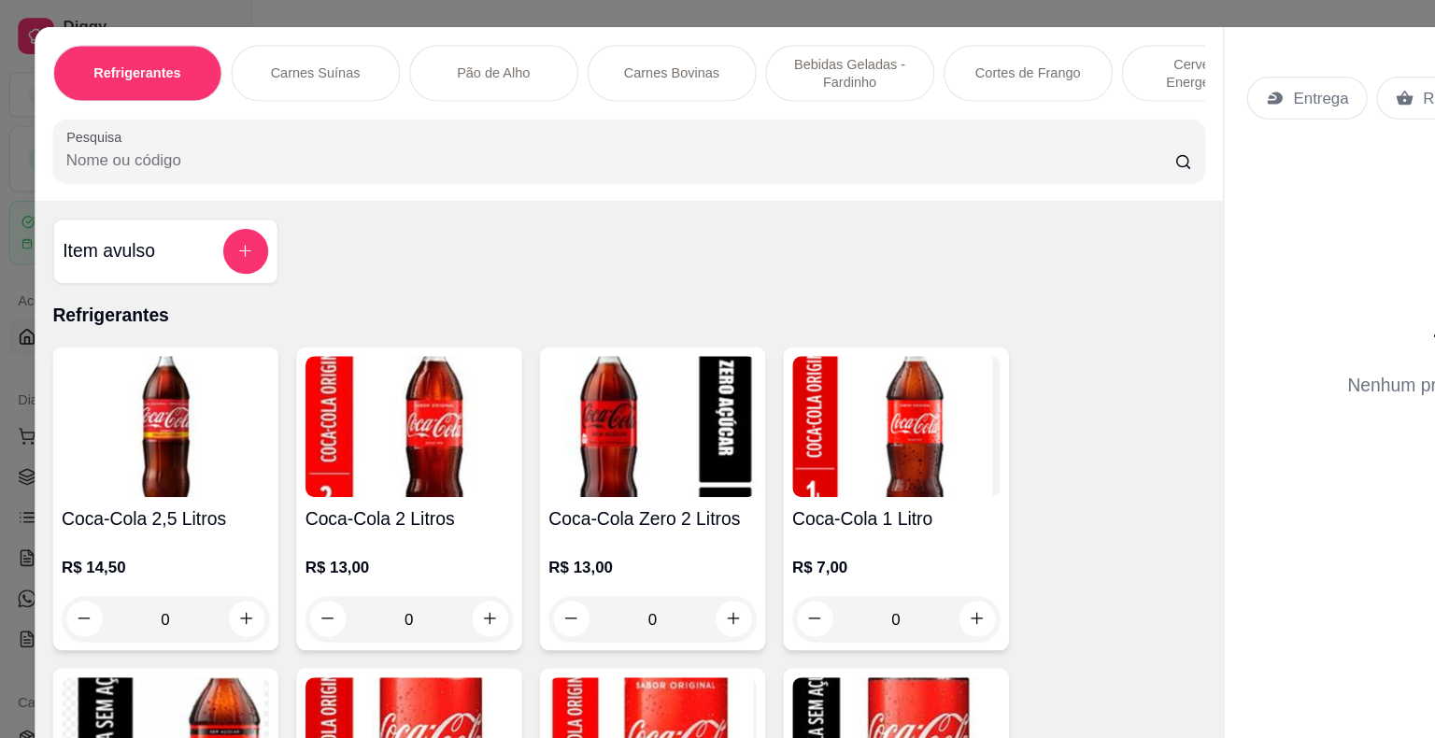
click at [969, 72] on p "Entrega" at bounding box center [1094, 81] width 46 height 19
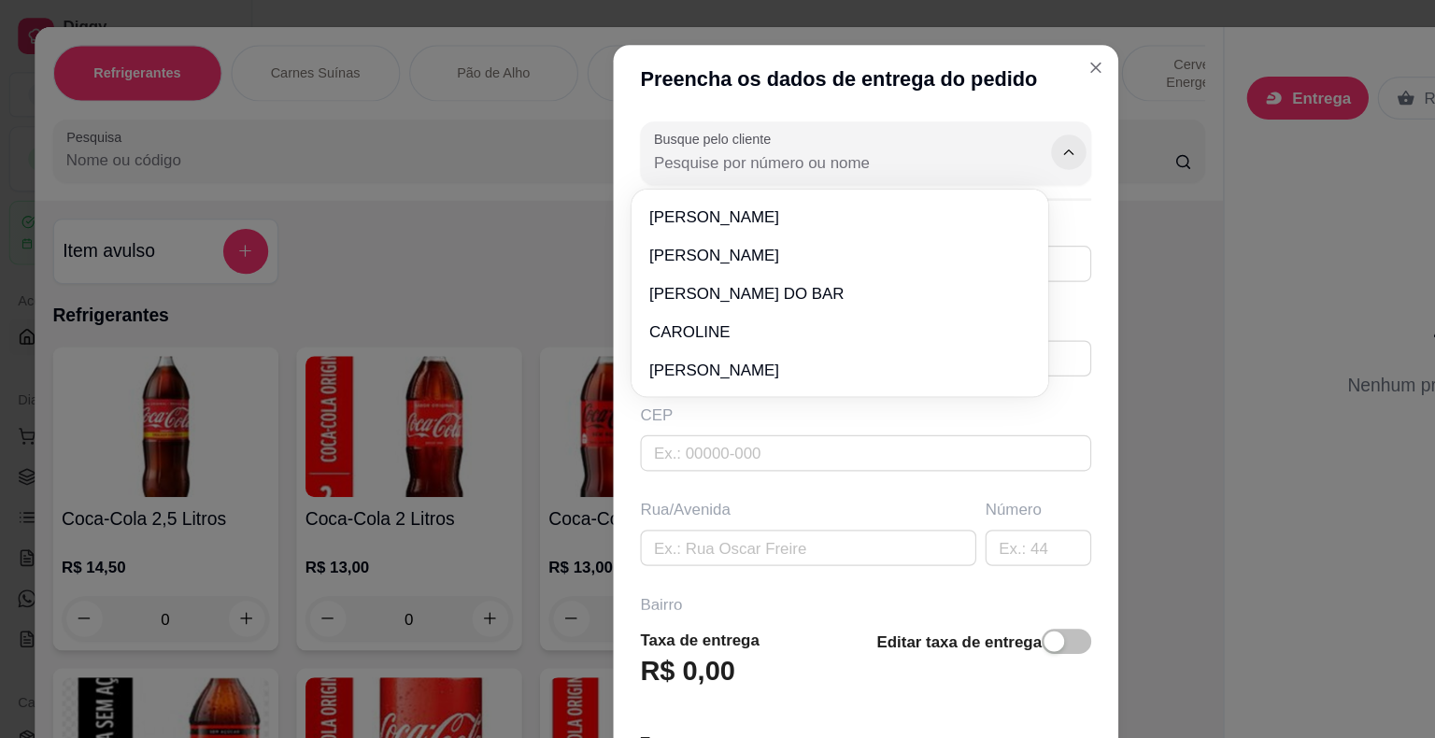
click at [878, 123] on icon "Show suggestions" at bounding box center [885, 126] width 15 height 15
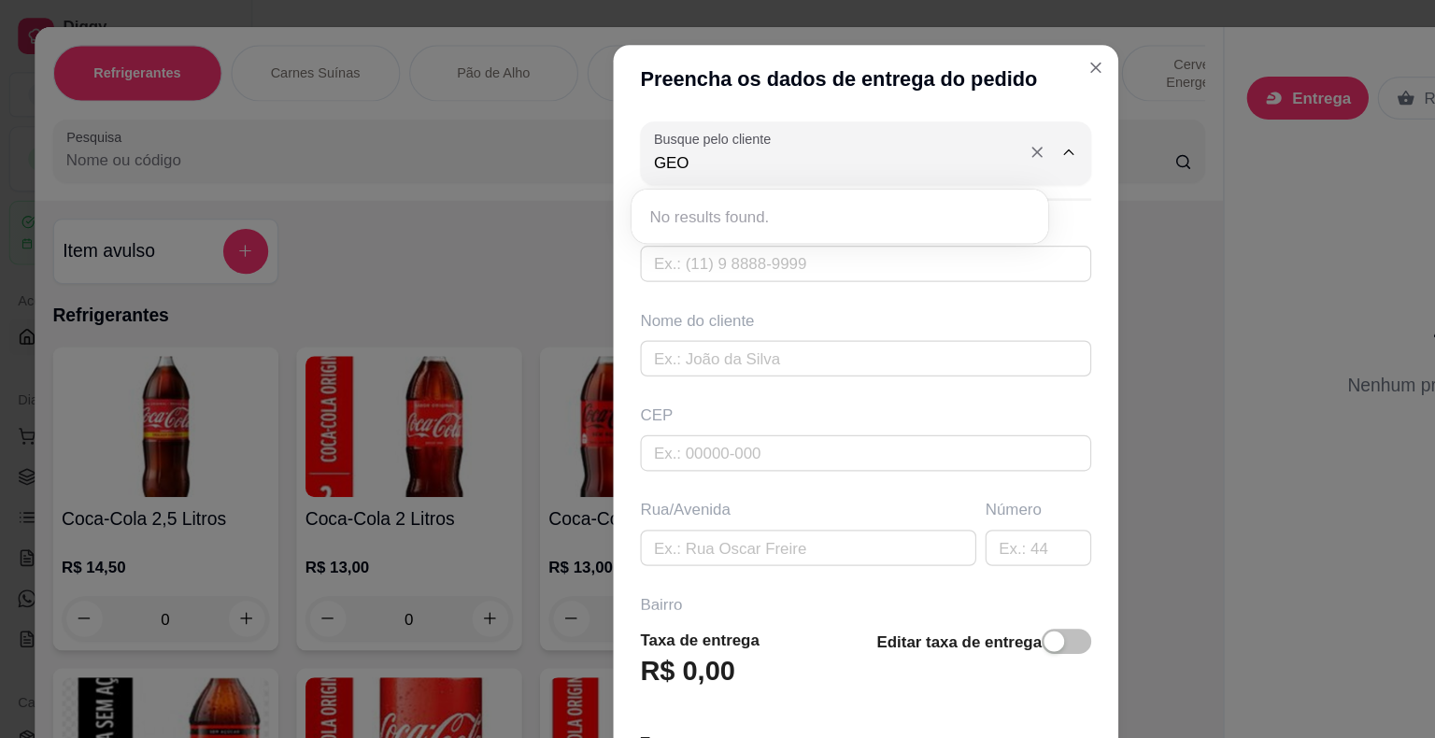
type input "GEOV"
click at [676, 232] on div "Busque pelo cliente GEOV Número de contato Nome do cliente CEP Rua/[GEOGRAPHIC_…" at bounding box center [717, 299] width 418 height 412
click at [678, 213] on input "text" at bounding box center [718, 219] width 374 height 30
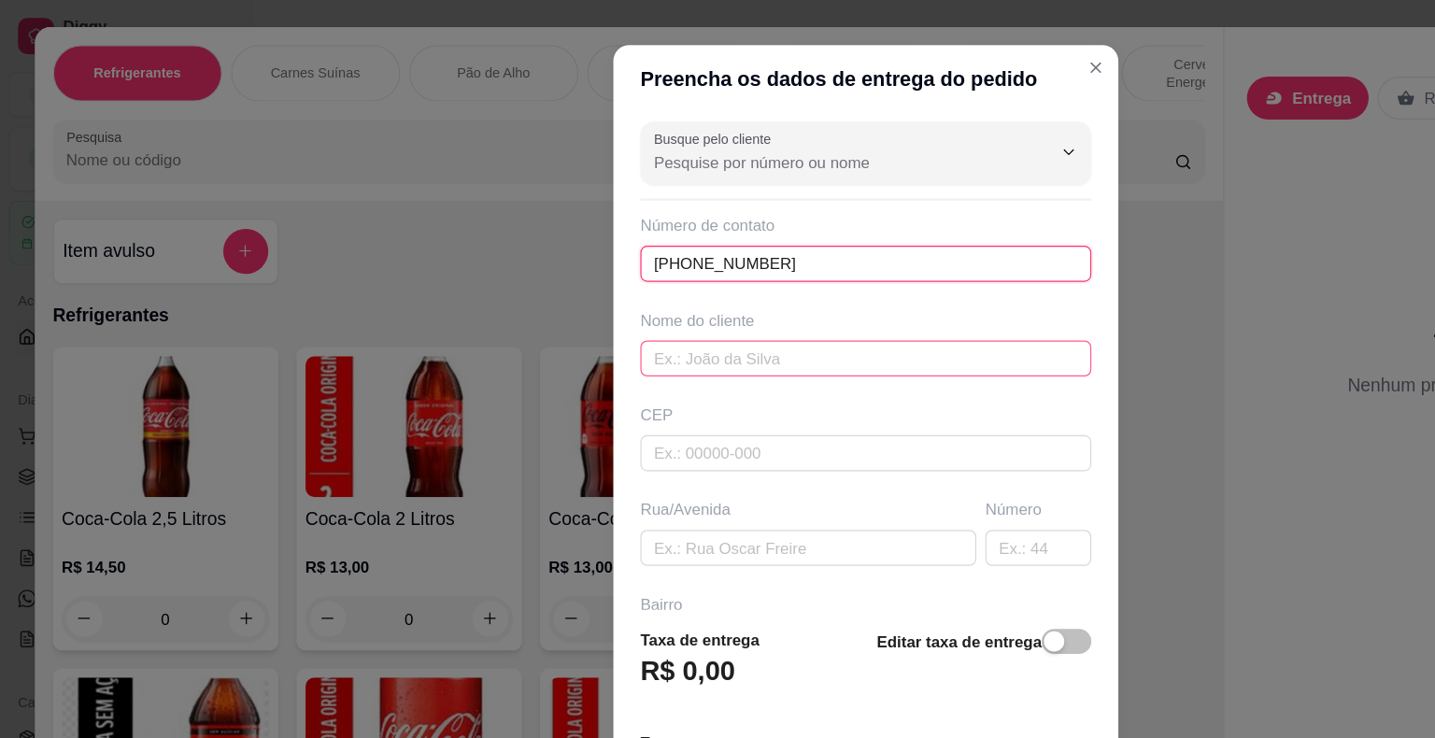
type input "[PHONE_NUMBER]"
click at [715, 304] on input "text" at bounding box center [718, 297] width 374 height 30
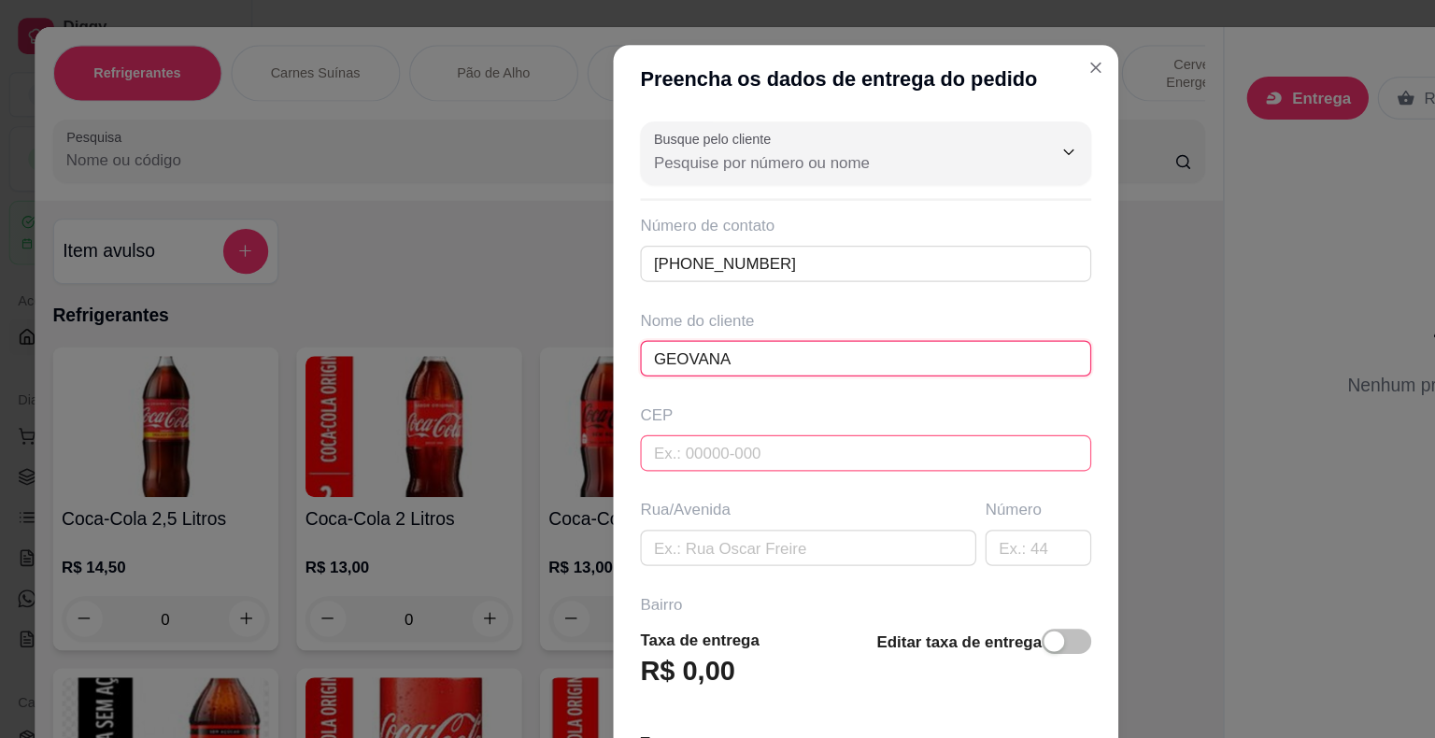
type input "GEOVANA"
click at [673, 371] on input "text" at bounding box center [718, 376] width 374 height 30
type input "44930000"
type input "Presidente [PERSON_NAME]"
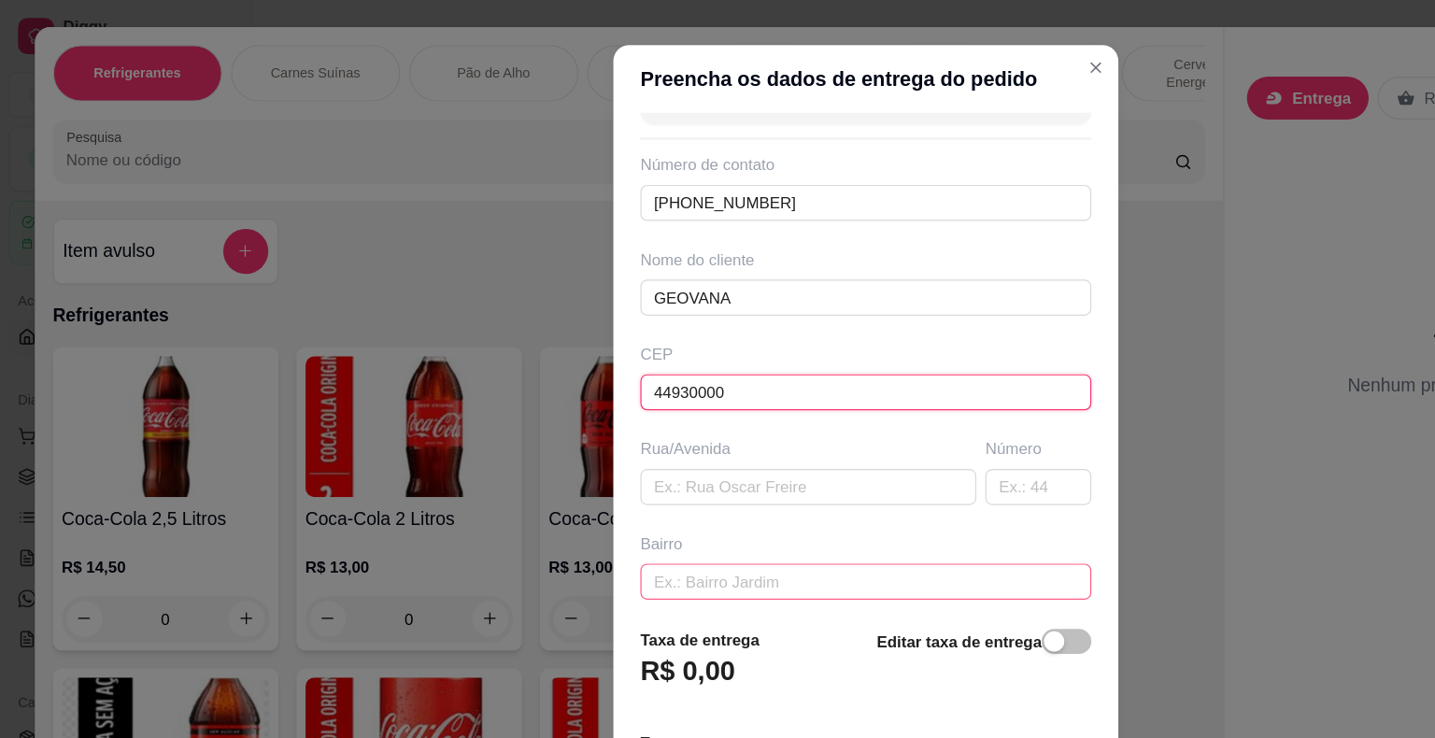
scroll to position [78, 0]
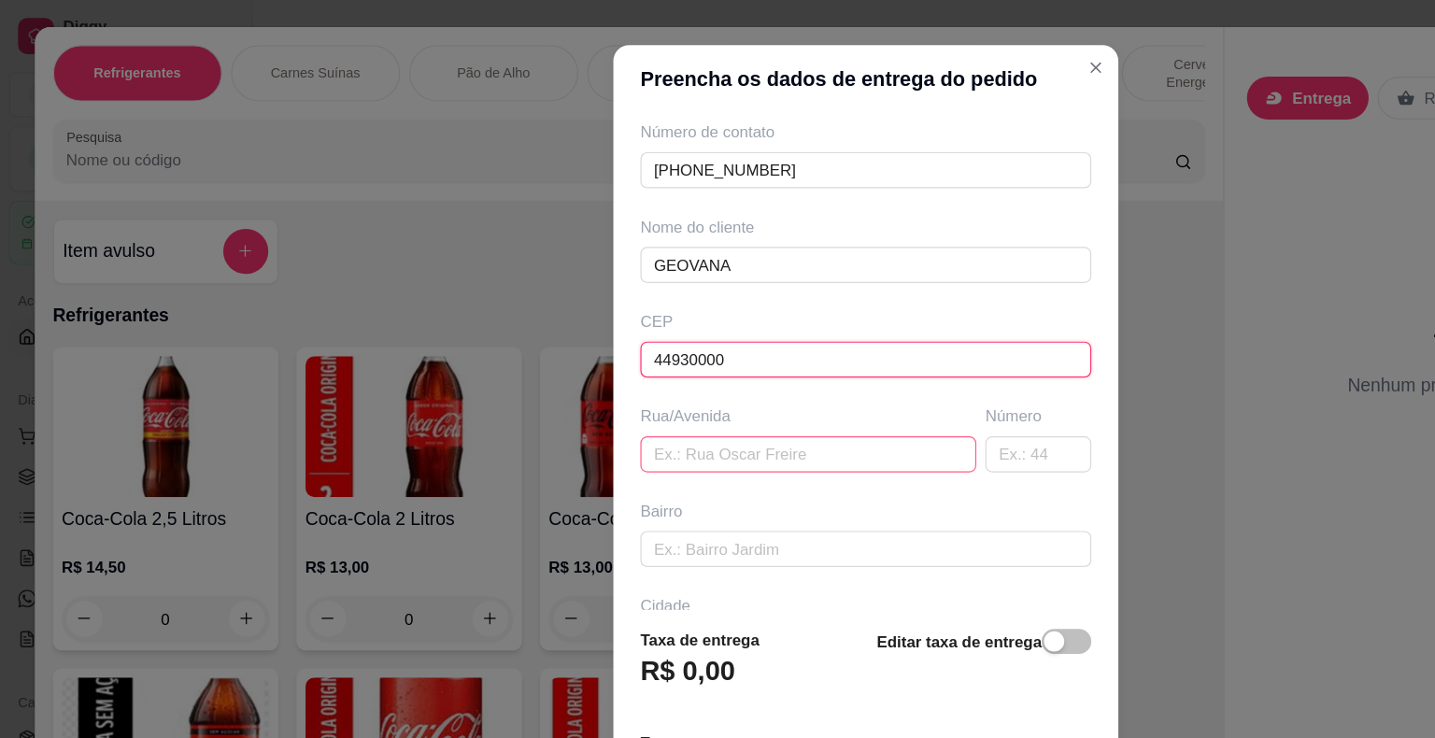
type input "44930000"
click at [608, 370] on input "text" at bounding box center [670, 376] width 278 height 30
type input "VELAME 1"
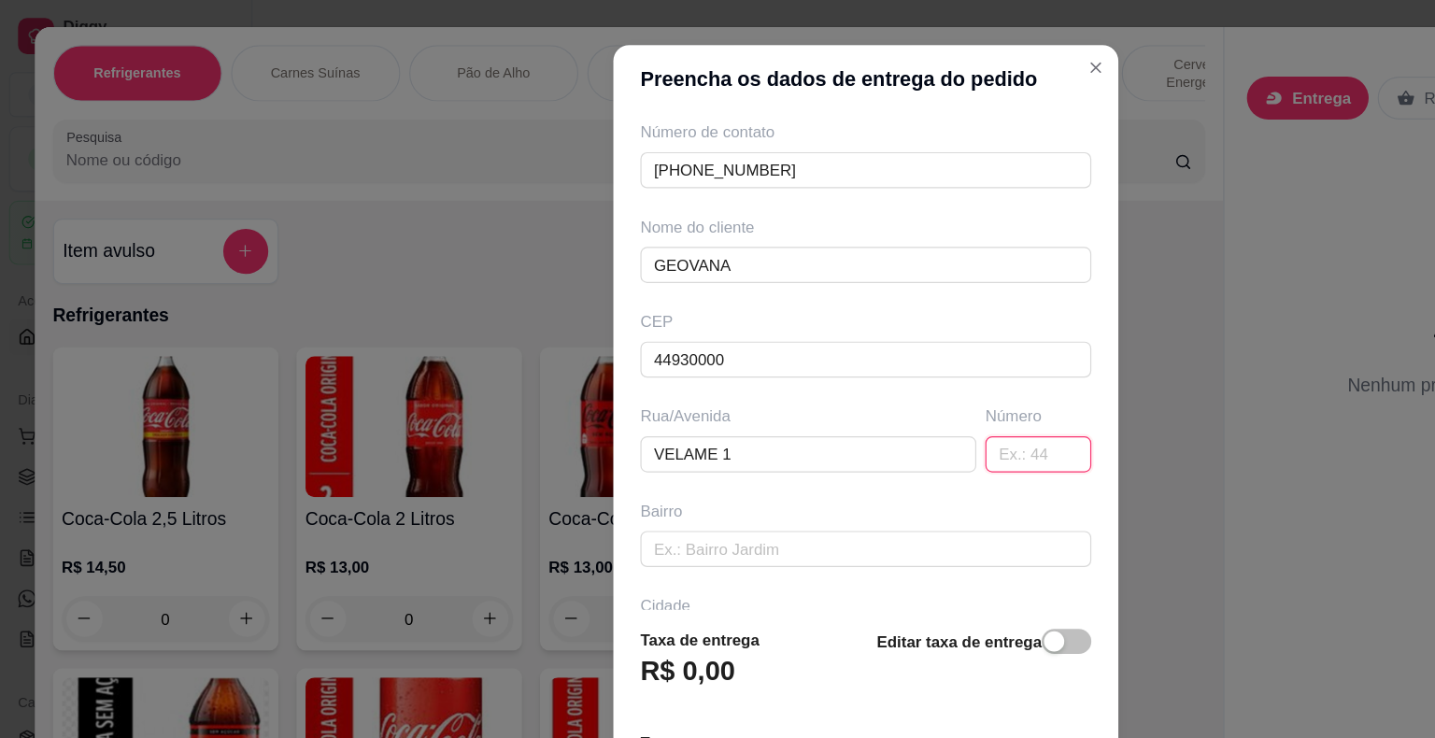
click at [818, 381] on input "text" at bounding box center [860, 376] width 88 height 30
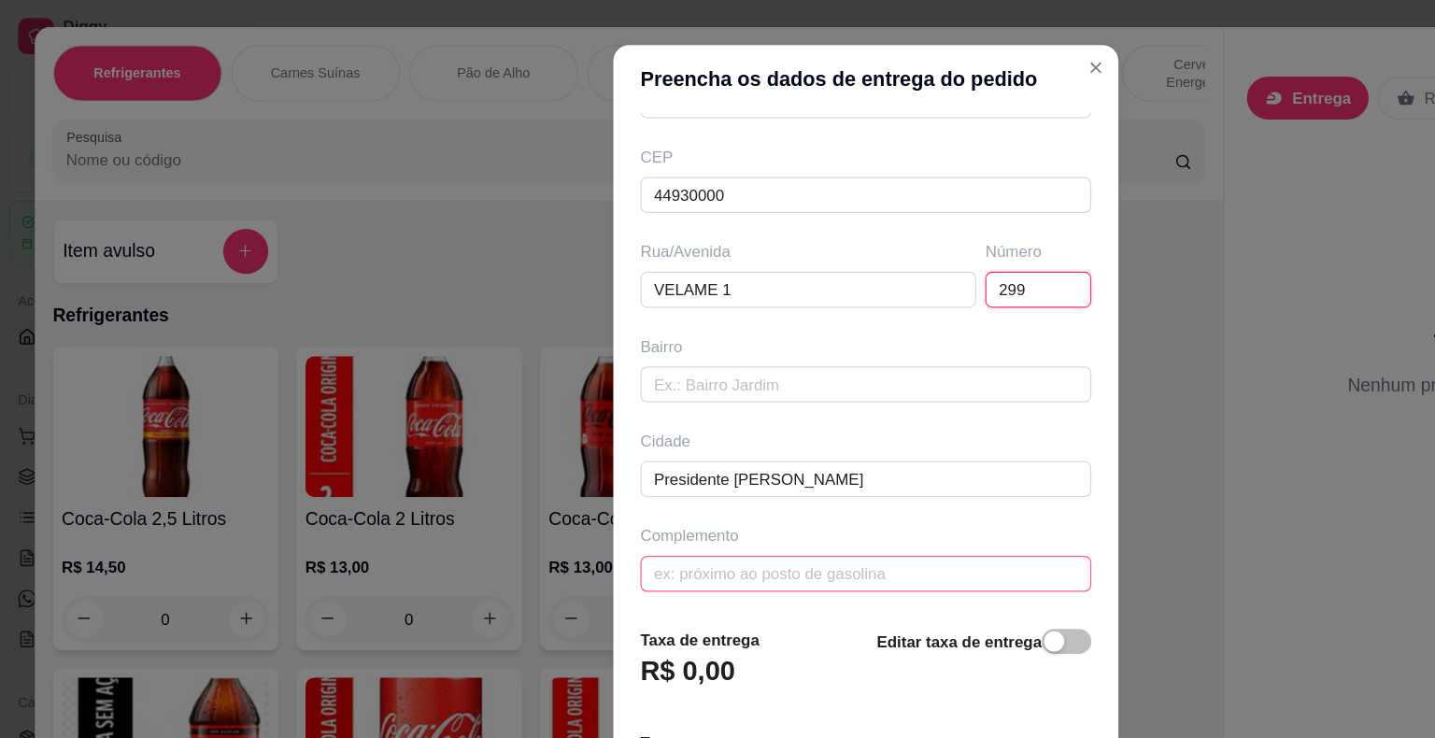
type input "299"
click at [630, 467] on input "text" at bounding box center [718, 475] width 374 height 30
click at [668, 474] on input "VI" at bounding box center [718, 475] width 374 height 30
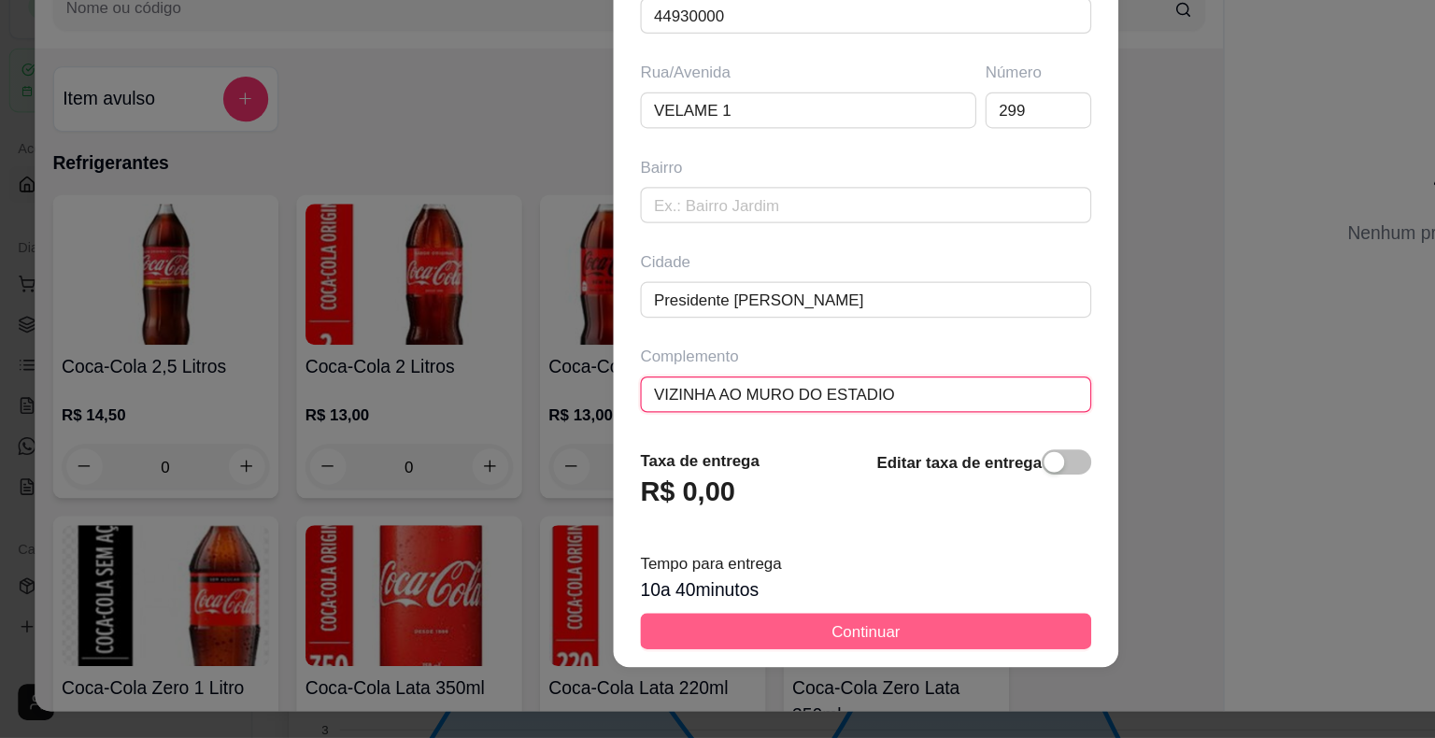
type input "VIZINHA AO MURO DO ESTADIO"
click at [704, 640] on span "Continuar" at bounding box center [717, 649] width 57 height 21
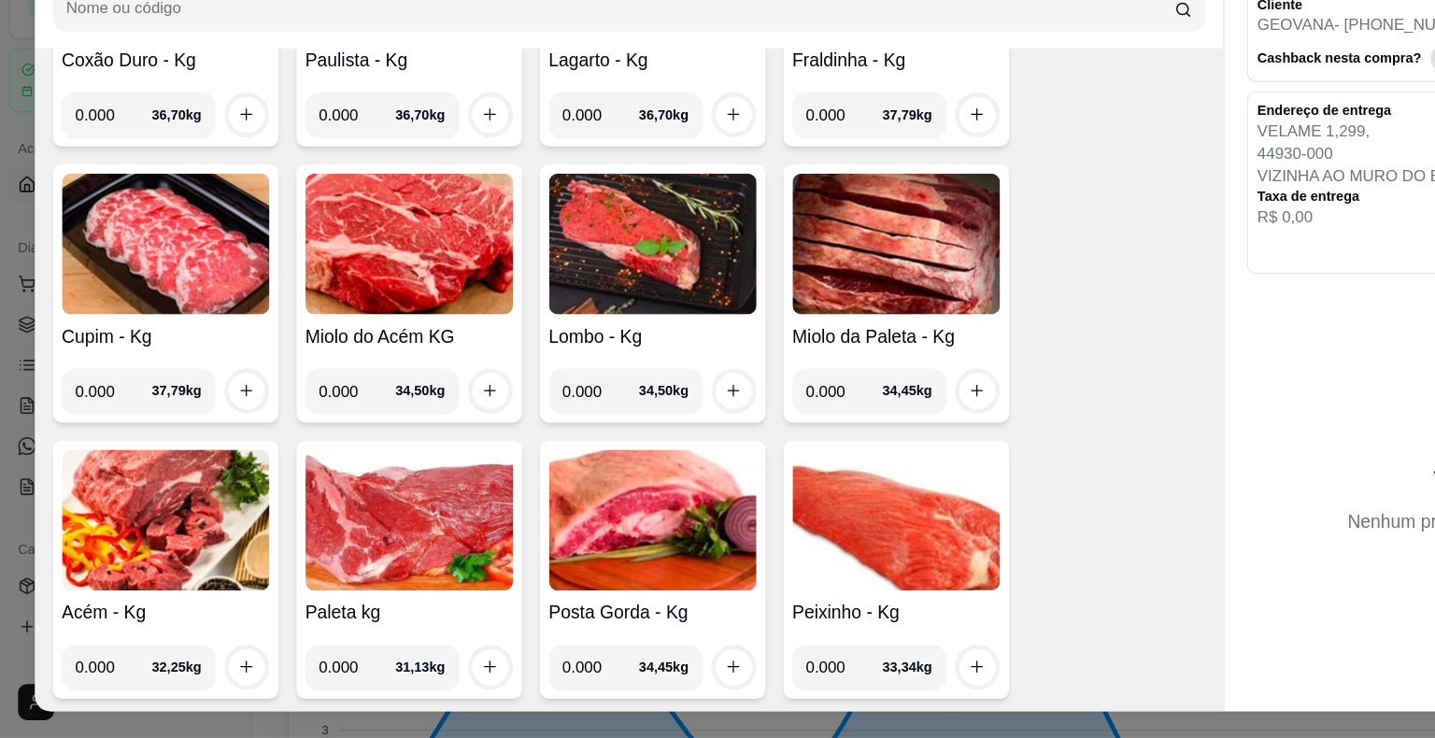
scroll to position [4180, 0]
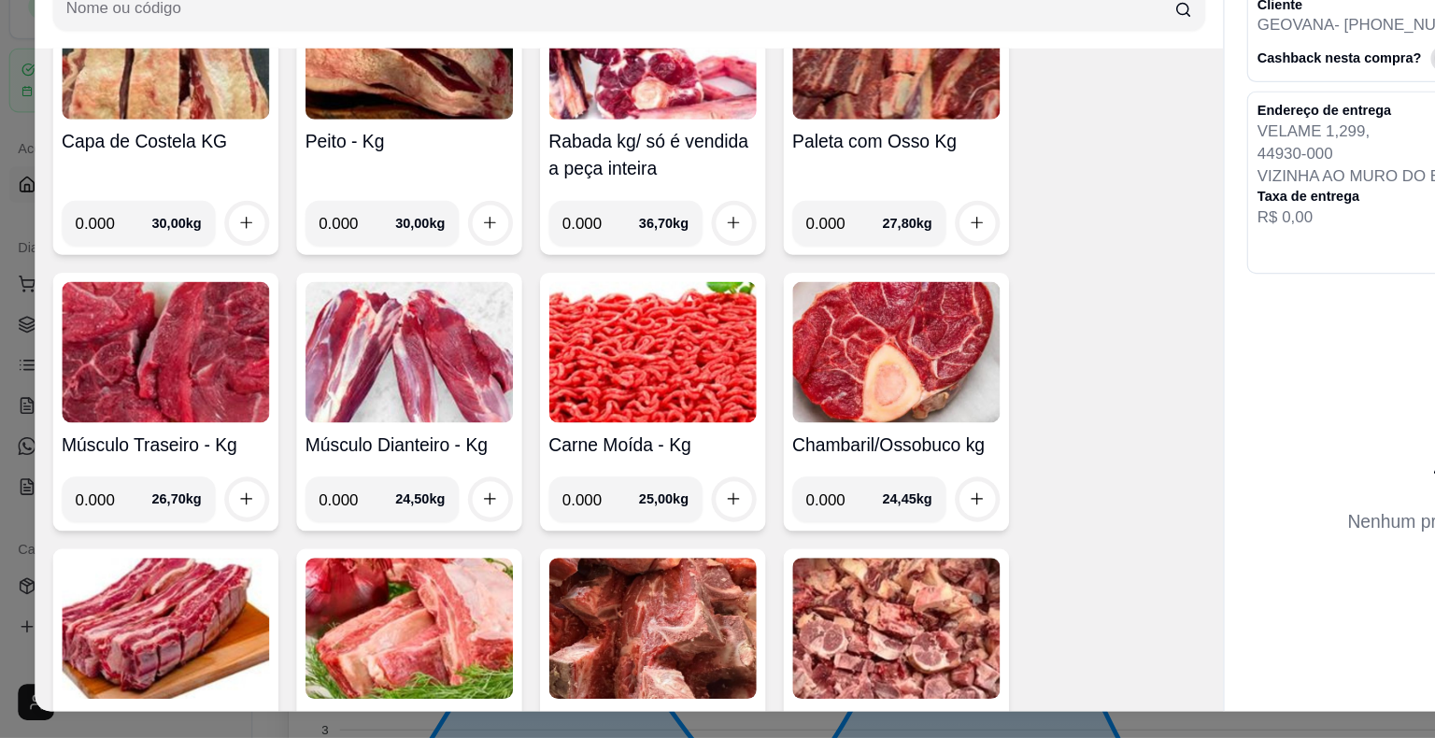
click at [135, 640] on img at bounding box center [137, 646] width 172 height 117
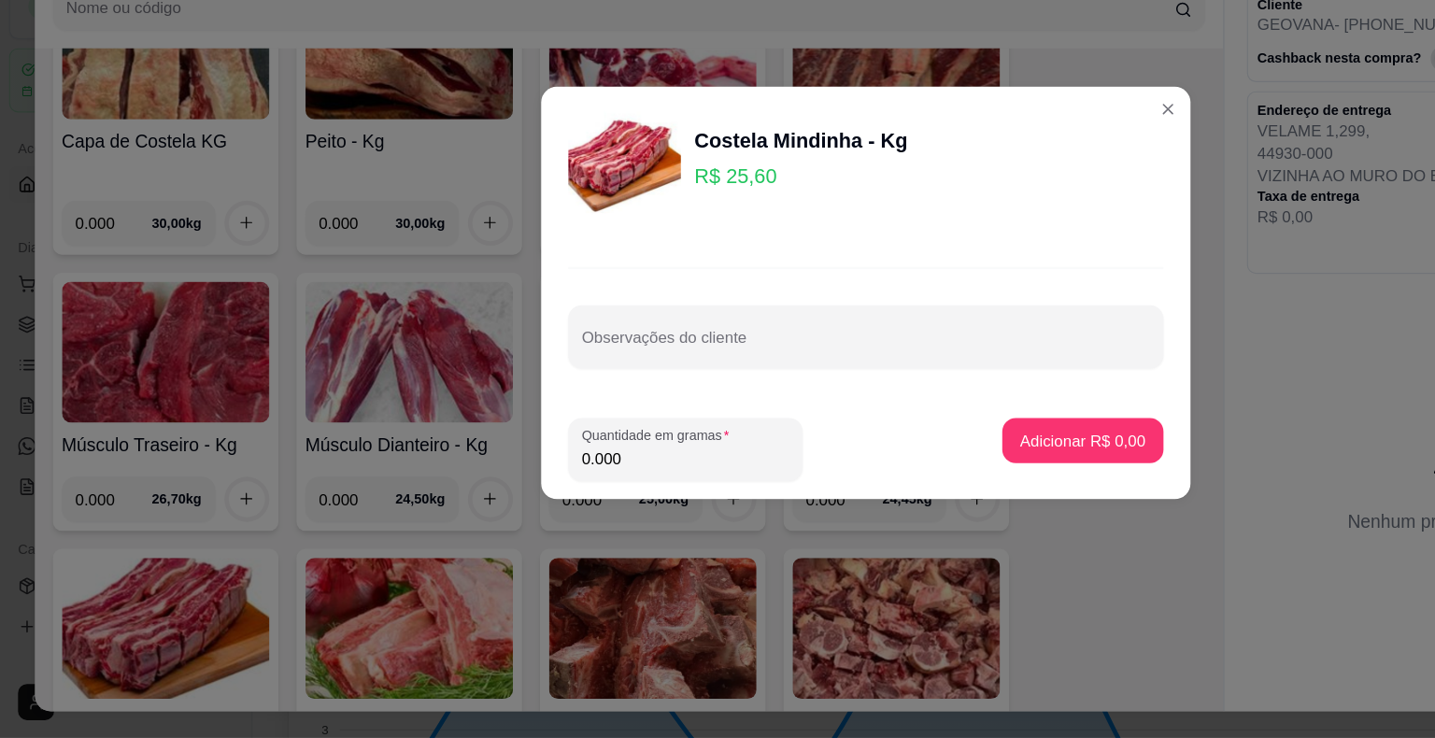
drag, startPoint x: 519, startPoint y: 504, endPoint x: 466, endPoint y: 509, distance: 53.4
click at [466, 509] on footer "Quantidade em gramas 0.000 Adicionar R$ 0,00" at bounding box center [717, 499] width 538 height 82
type input "1.000"
click at [880, 489] on p "Adicionar R$ 25,60" at bounding box center [894, 491] width 108 height 18
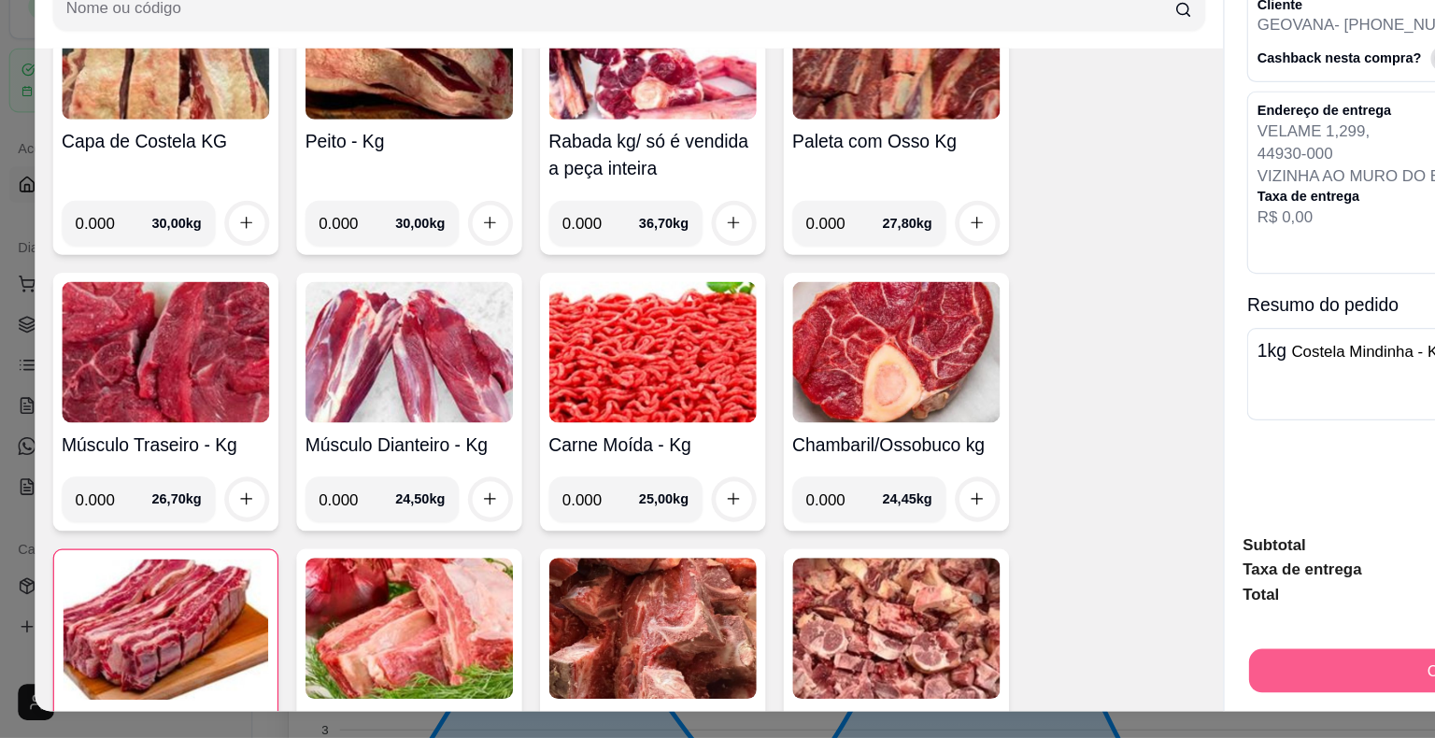
click at [969, 674] on button "Continuar" at bounding box center [1210, 682] width 350 height 36
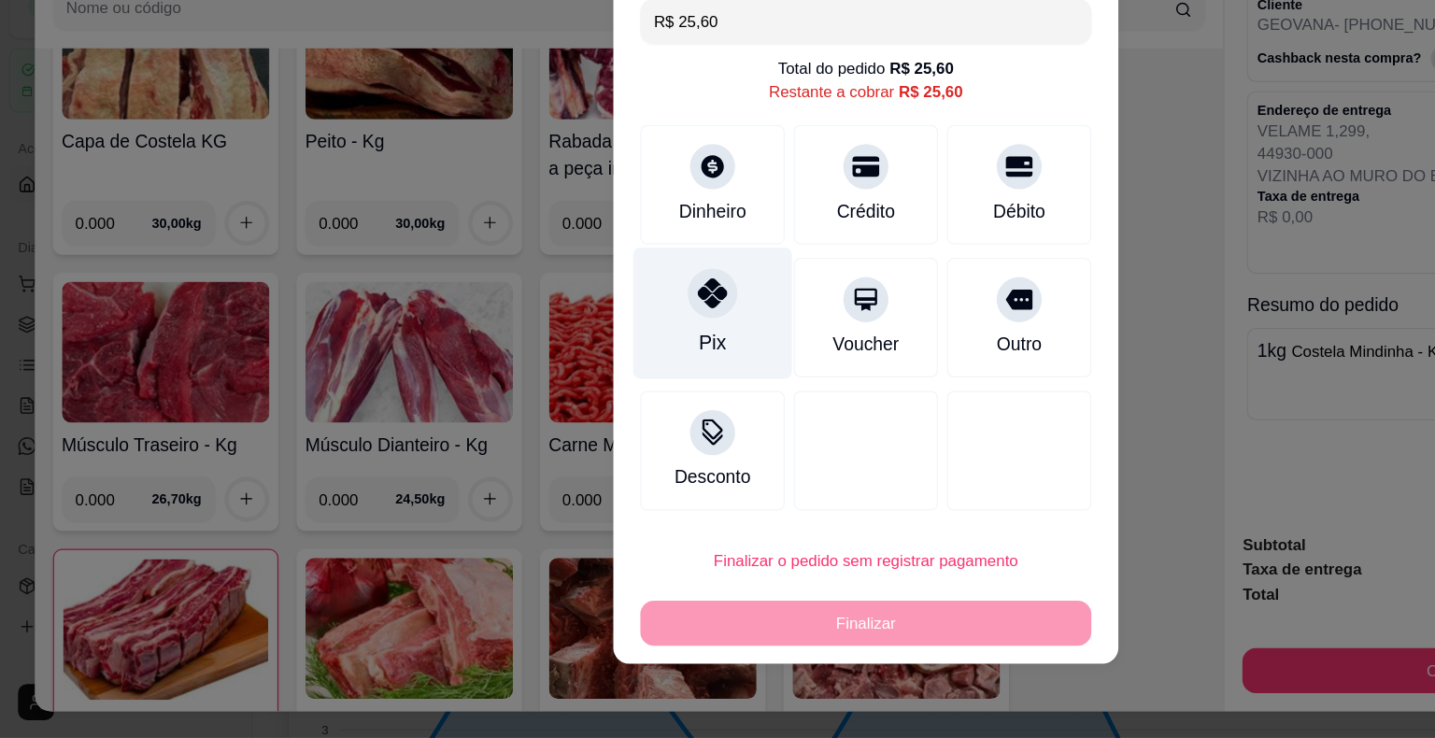
click at [580, 376] on icon at bounding box center [590, 369] width 24 height 24
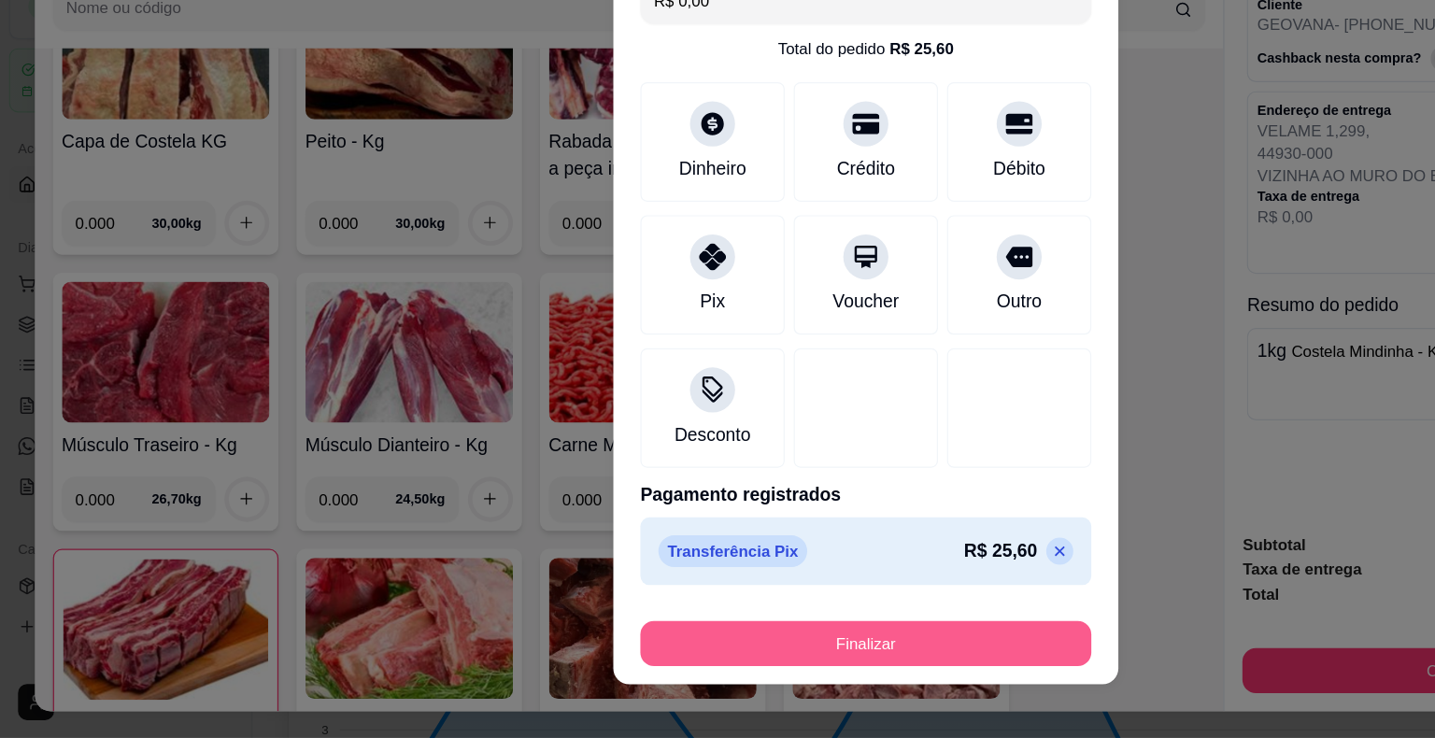
click at [669, 664] on button "Finalizar" at bounding box center [718, 659] width 374 height 37
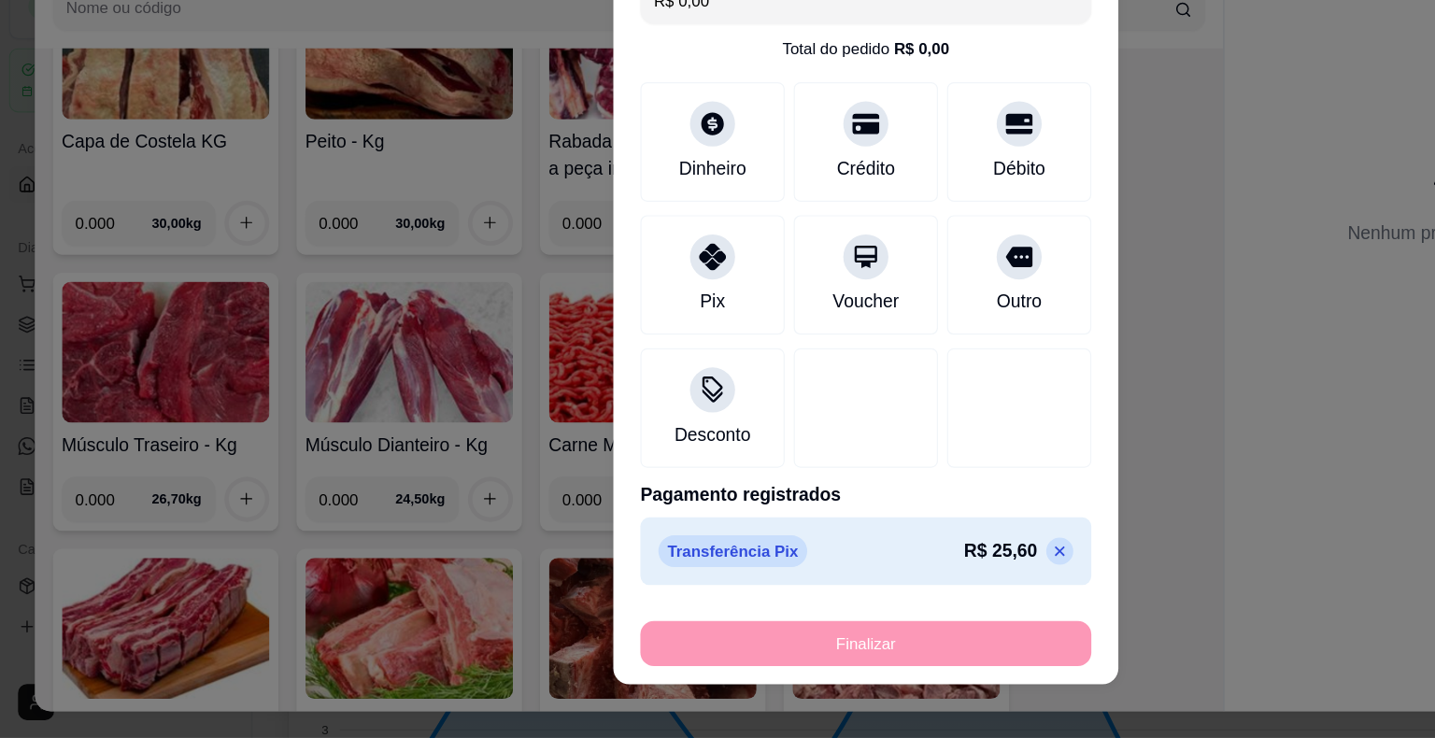
type input "-R$ 25,60"
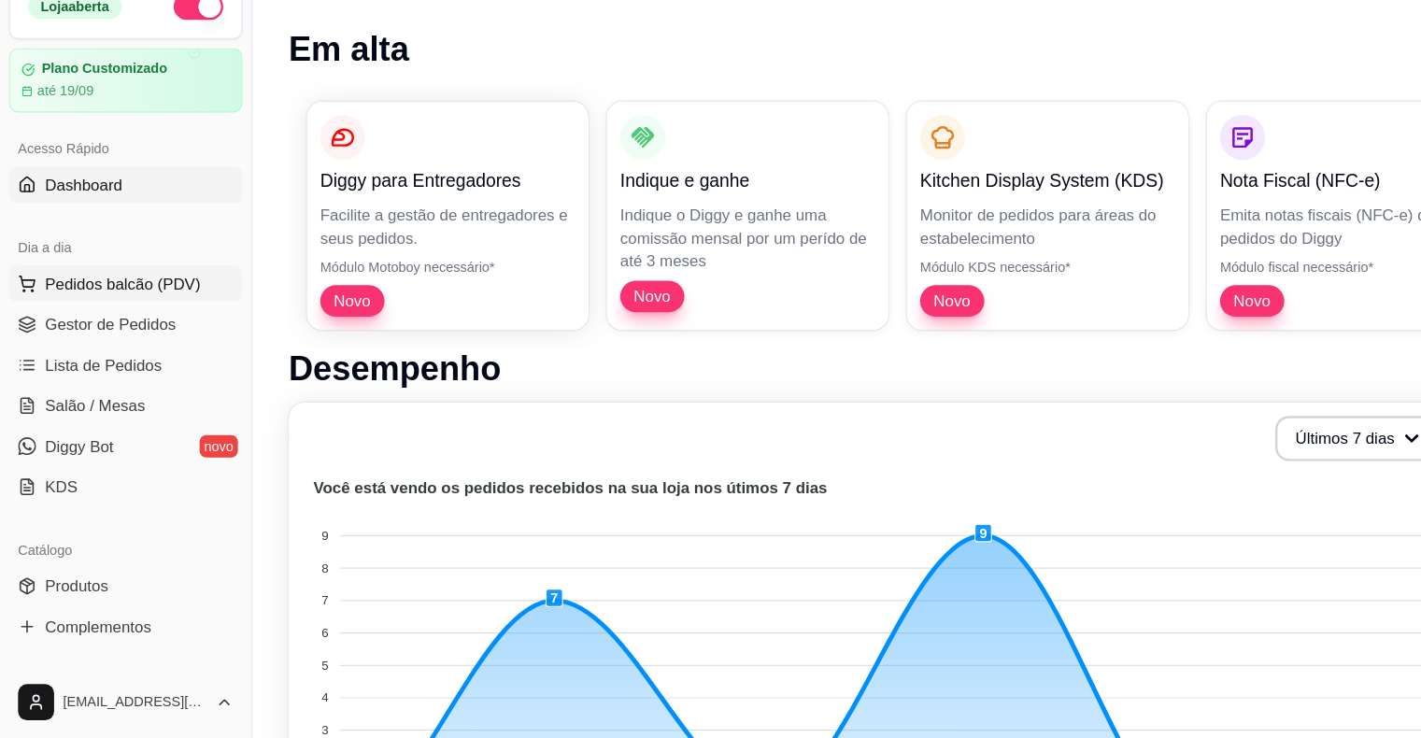
click at [85, 366] on span "Pedidos balcão (PDV)" at bounding box center [101, 361] width 129 height 19
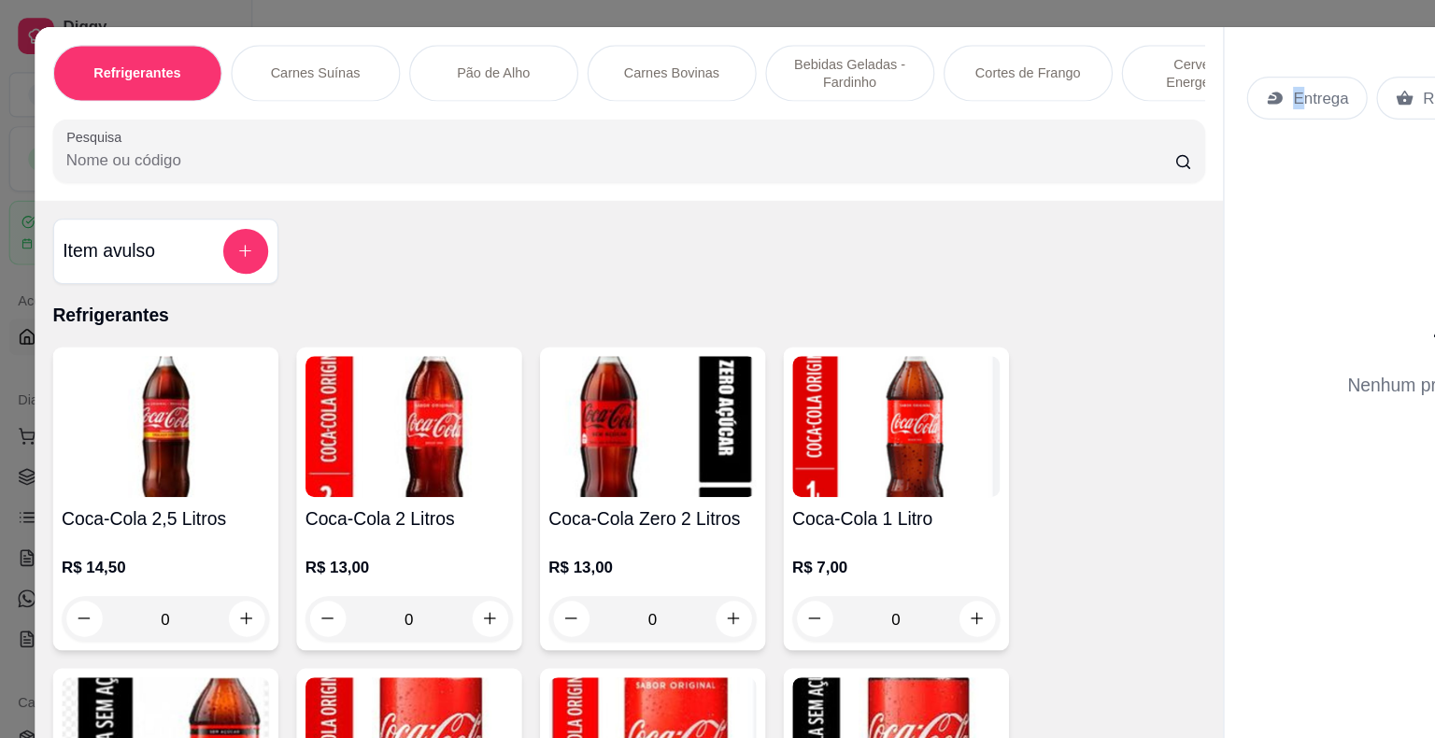
click at [969, 79] on p "Entrega" at bounding box center [1094, 81] width 46 height 19
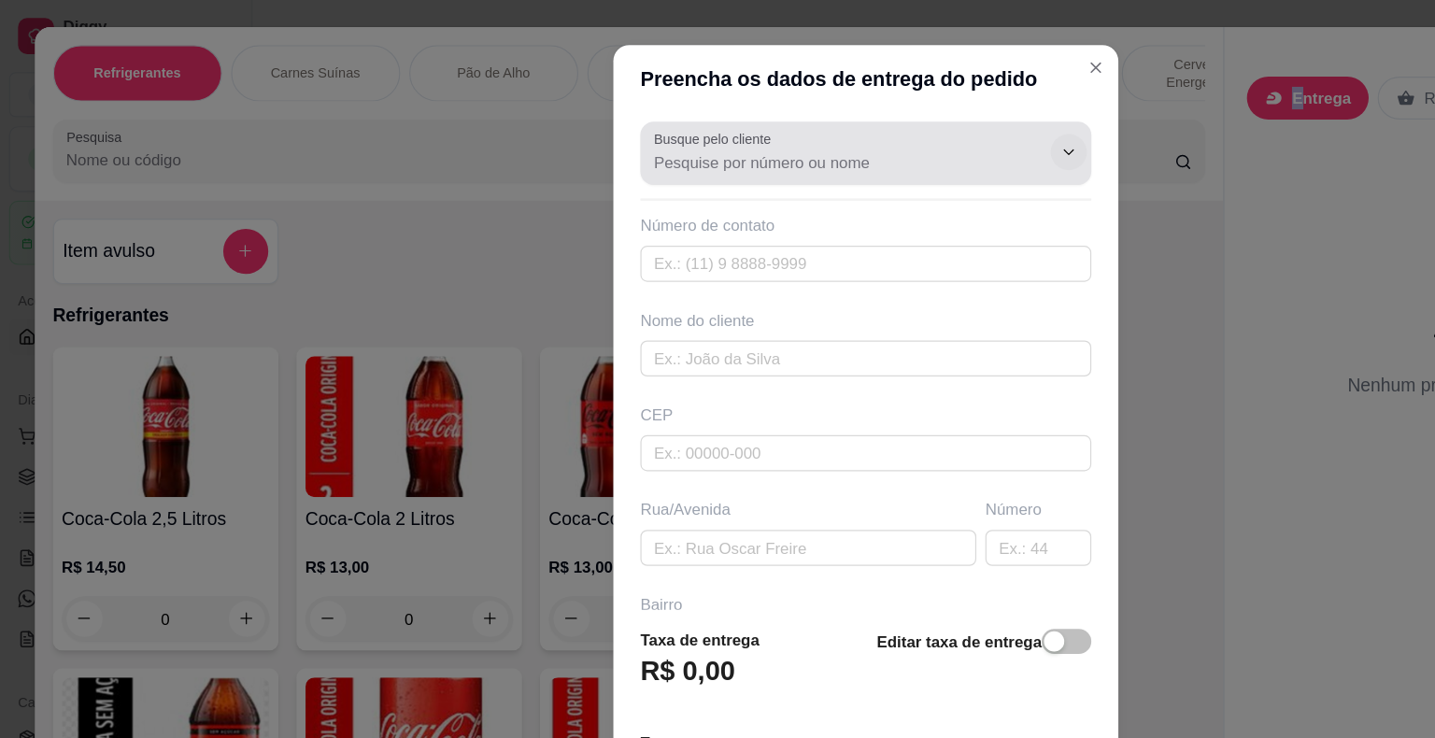
click at [878, 131] on icon "Show suggestions" at bounding box center [885, 126] width 15 height 15
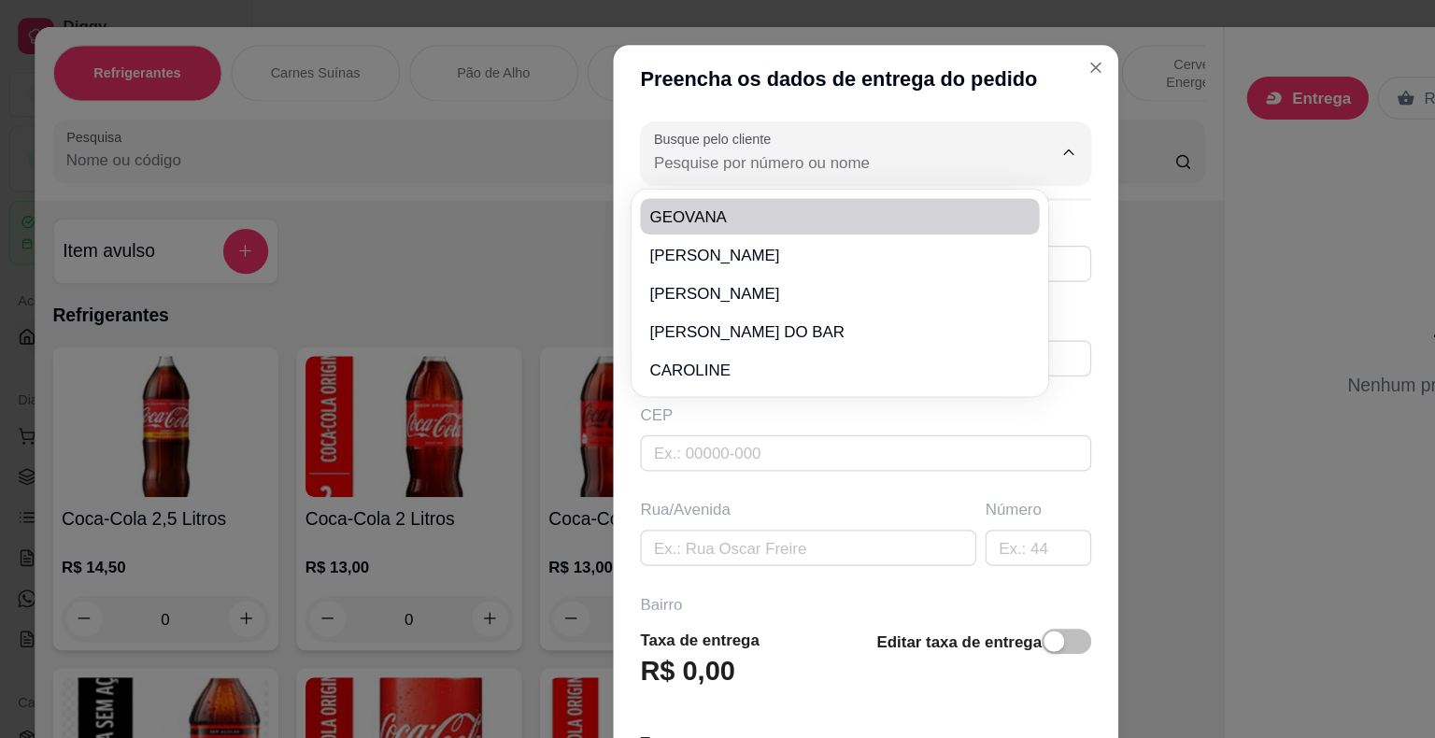
click at [760, 166] on li "GEOVANA" at bounding box center [696, 179] width 331 height 30
type input "GEOVANA"
type input "7498163755"
type input "GEOVANA"
type input "44930000"
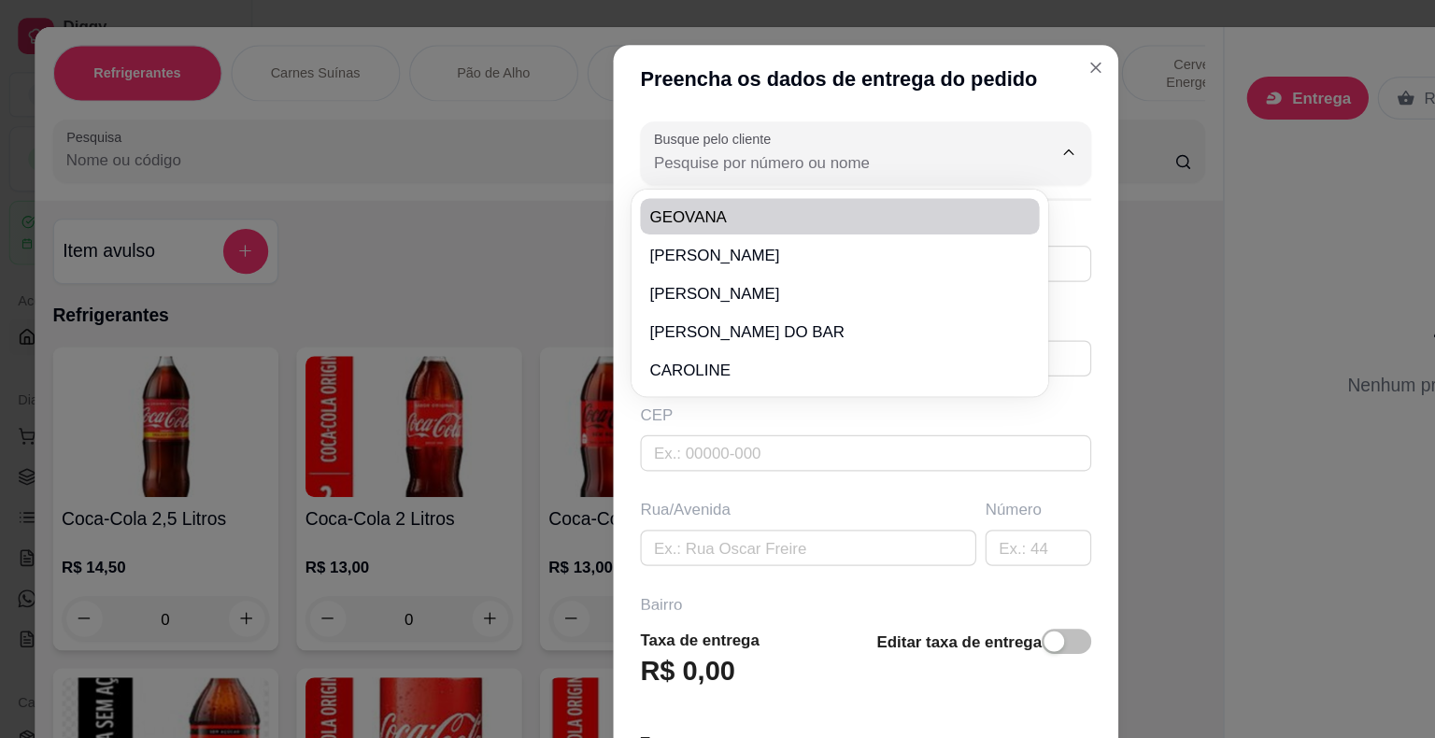
type input "299"
type input "Presidente [PERSON_NAME]"
type input "VIZINHA AO MURO DO ESTADIO"
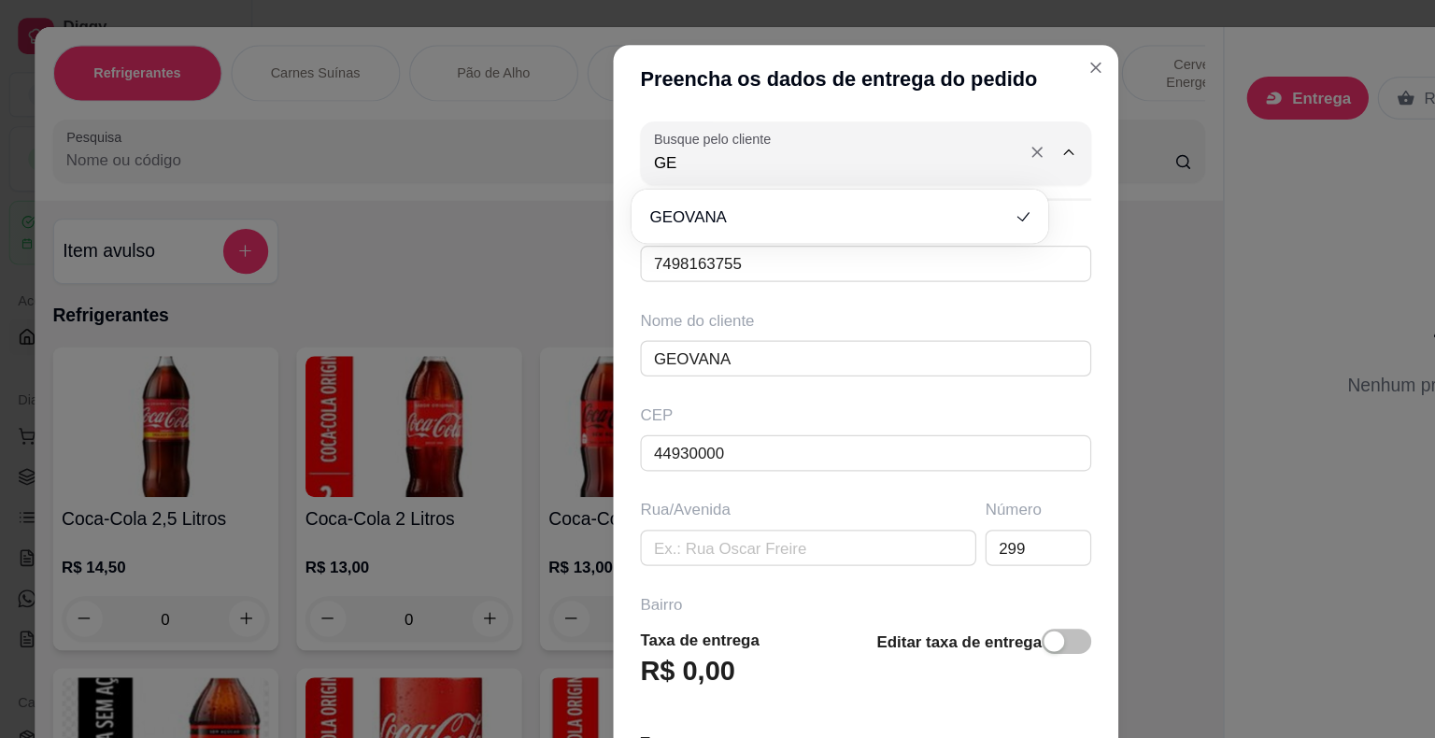
type input "G"
type input "[PERSON_NAME]"
click at [904, 57] on icon "Close" at bounding box center [907, 55] width 7 height 7
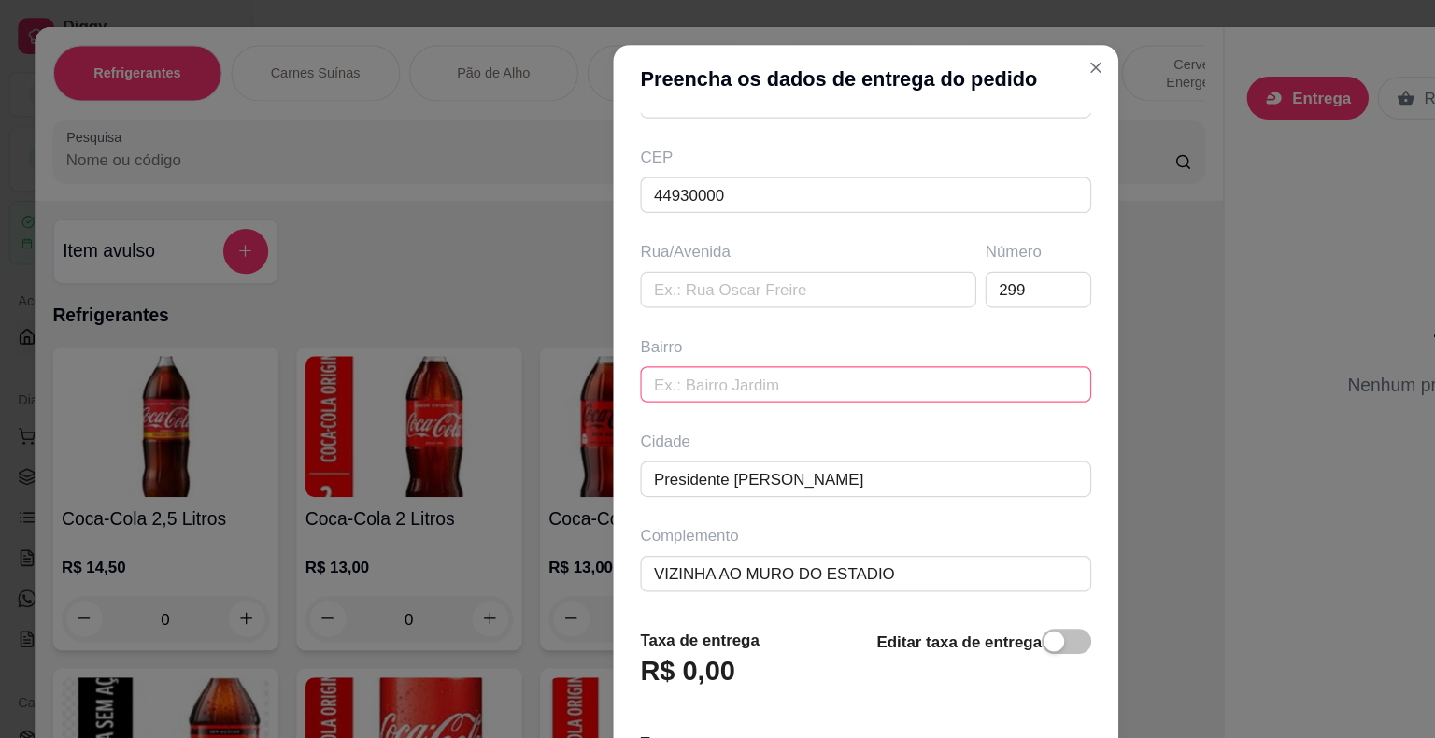
scroll to position [22, 0]
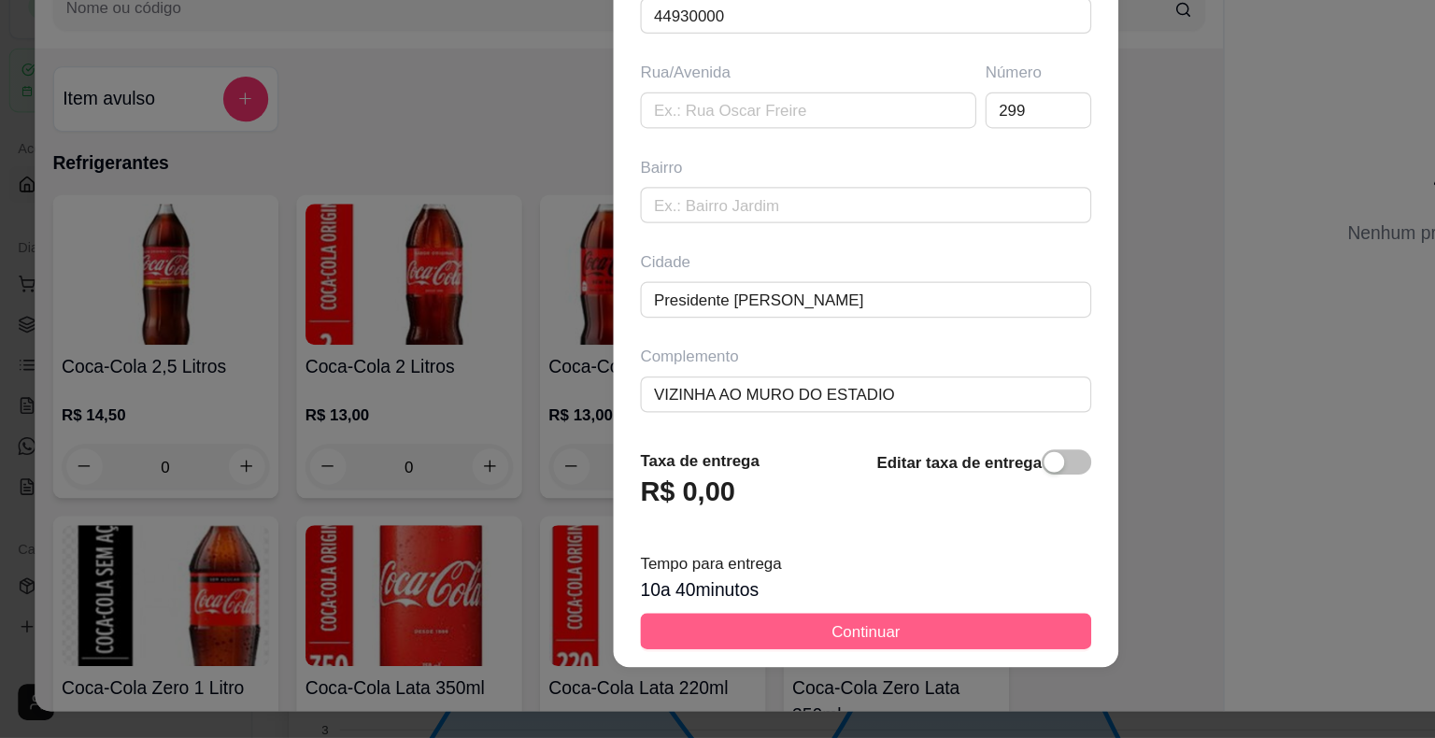
click at [703, 645] on span "Continuar" at bounding box center [717, 649] width 57 height 21
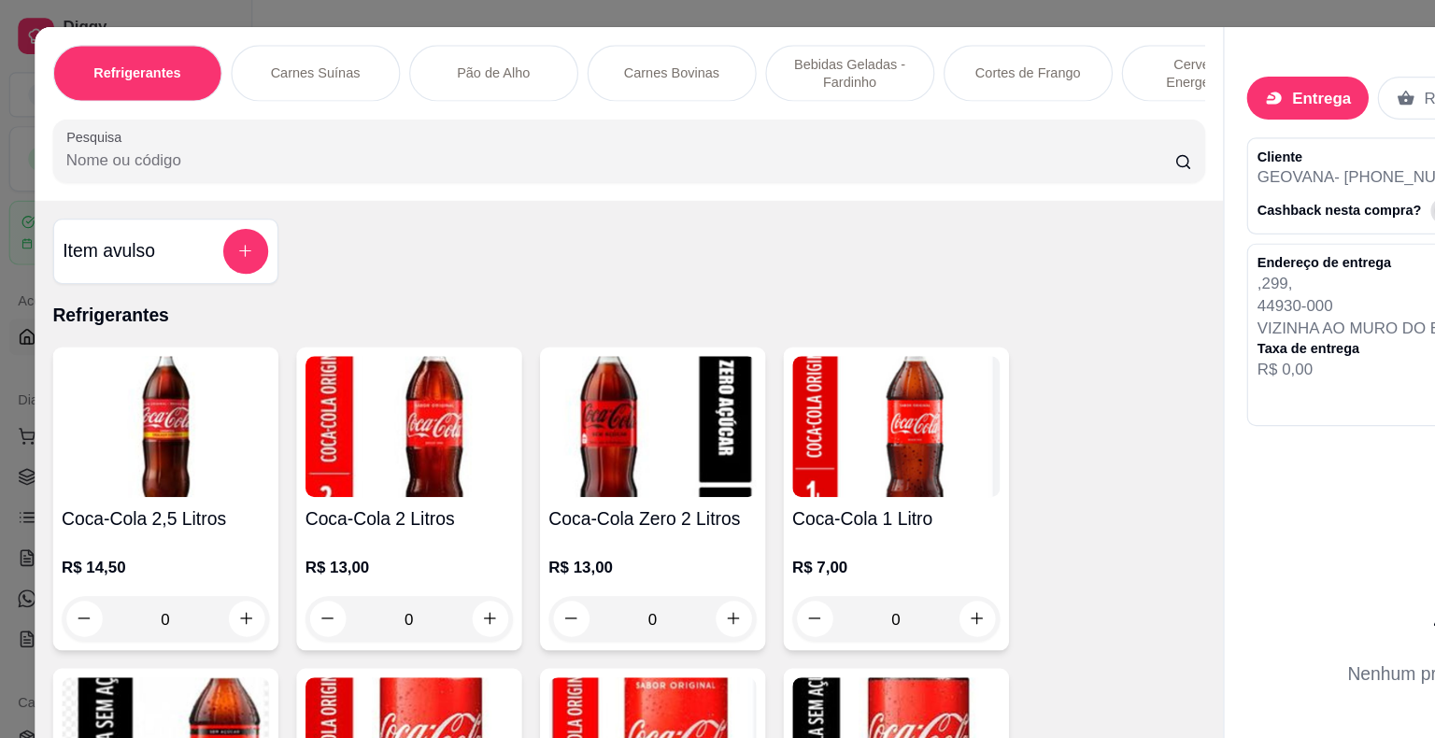
click at [969, 82] on p "Entrega" at bounding box center [1094, 81] width 49 height 19
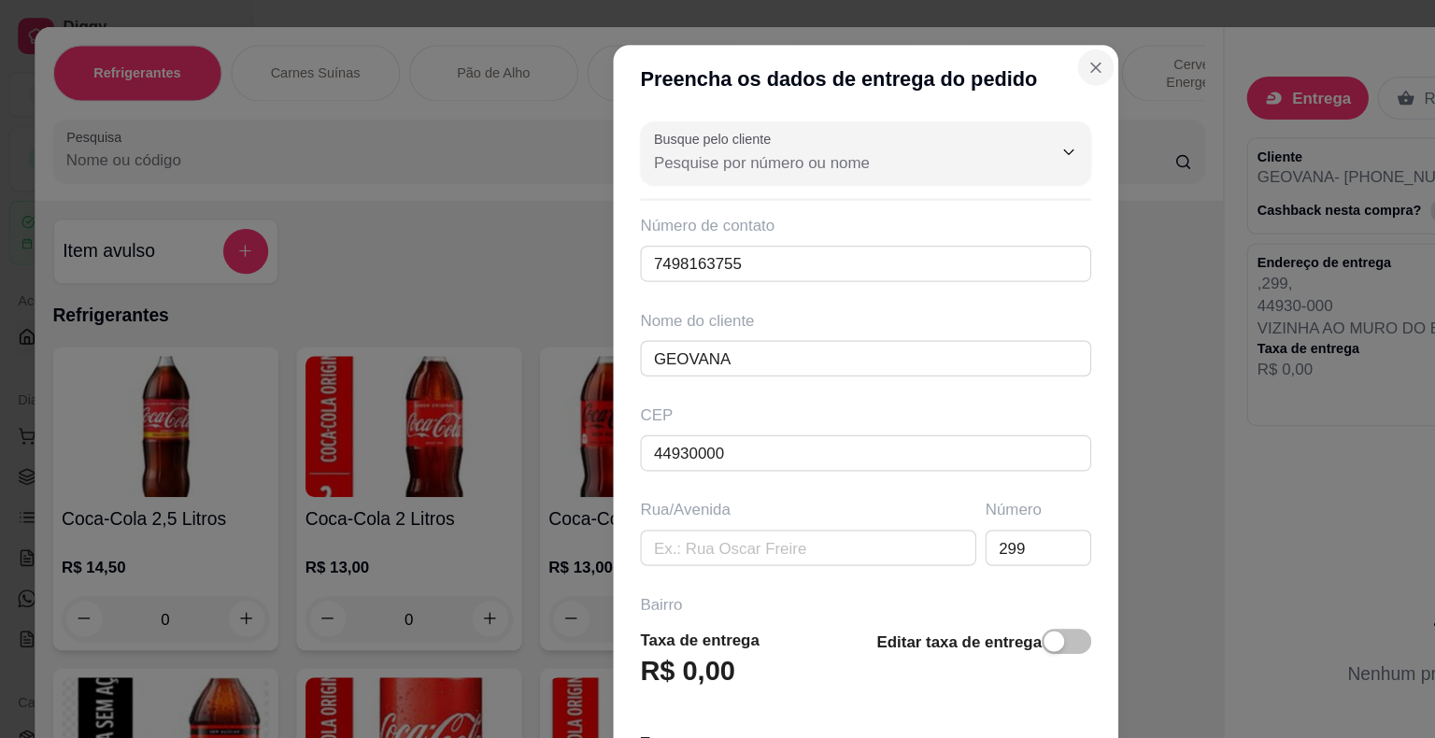
click at [882, 72] on section "Preencha os dados de entrega do pedido Busque pelo cliente Número de contato 74…" at bounding box center [717, 369] width 418 height 664
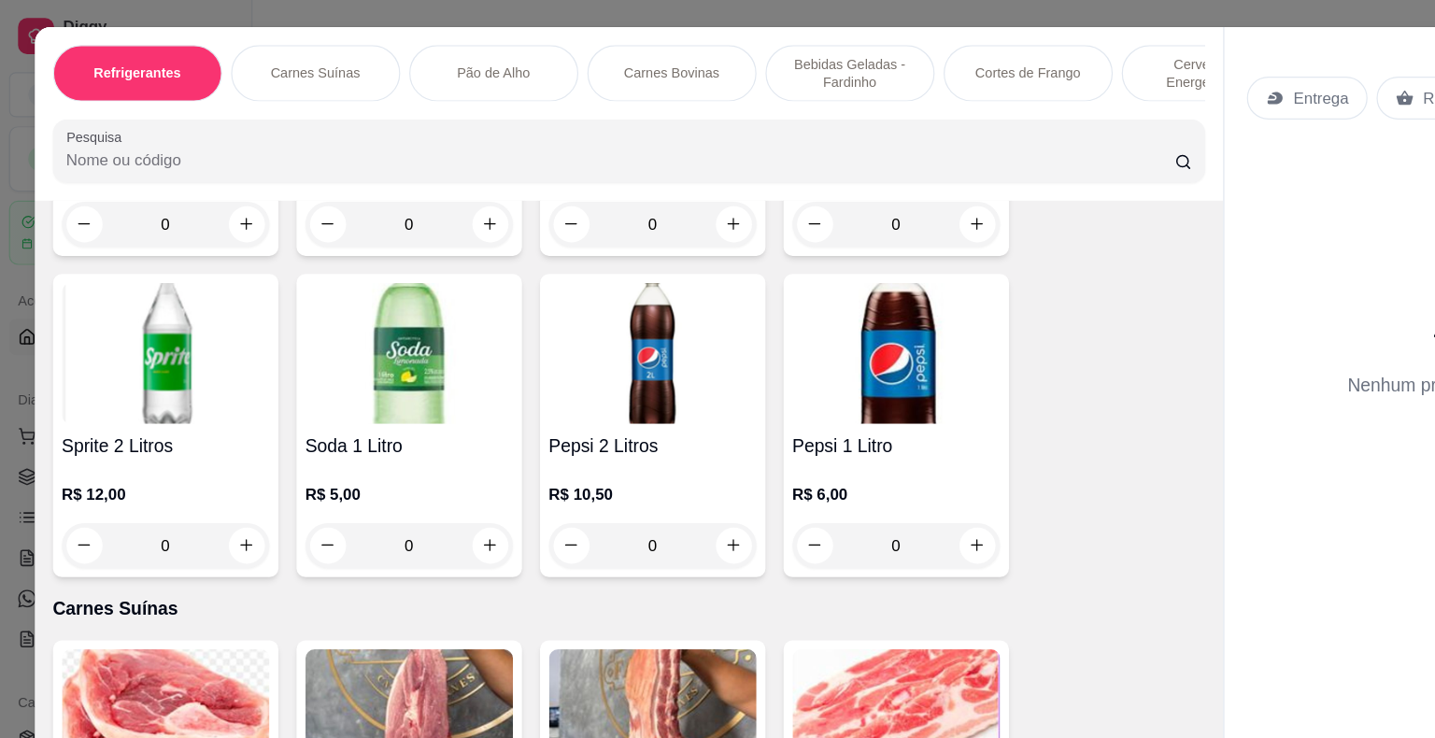
scroll to position [2089, 0]
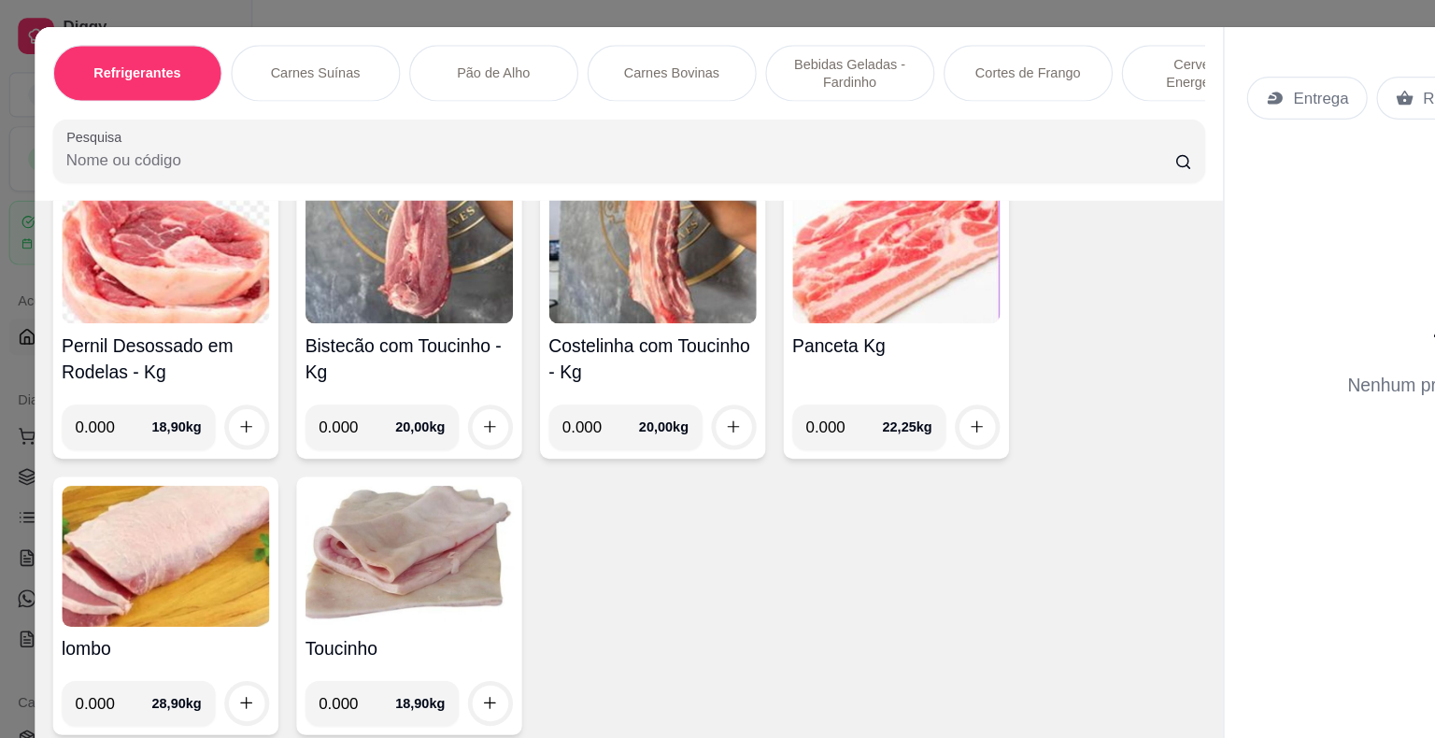
click at [100, 458] on img at bounding box center [137, 461] width 172 height 117
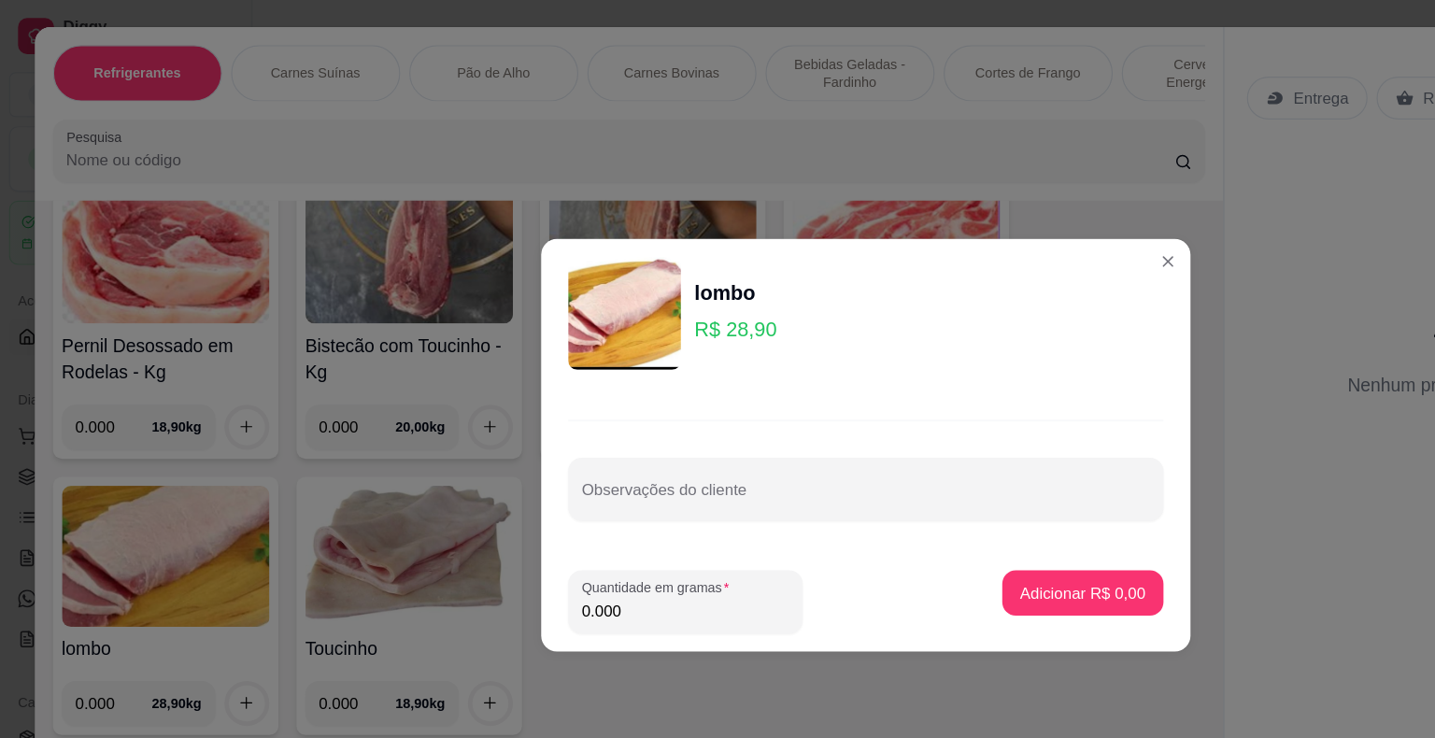
drag, startPoint x: 518, startPoint y: 511, endPoint x: 482, endPoint y: 502, distance: 37.6
click at [482, 502] on input "0.000" at bounding box center [568, 506] width 172 height 19
type input "3.000"
click at [905, 481] on button "Adicionar R$ 86,70" at bounding box center [893, 492] width 137 height 36
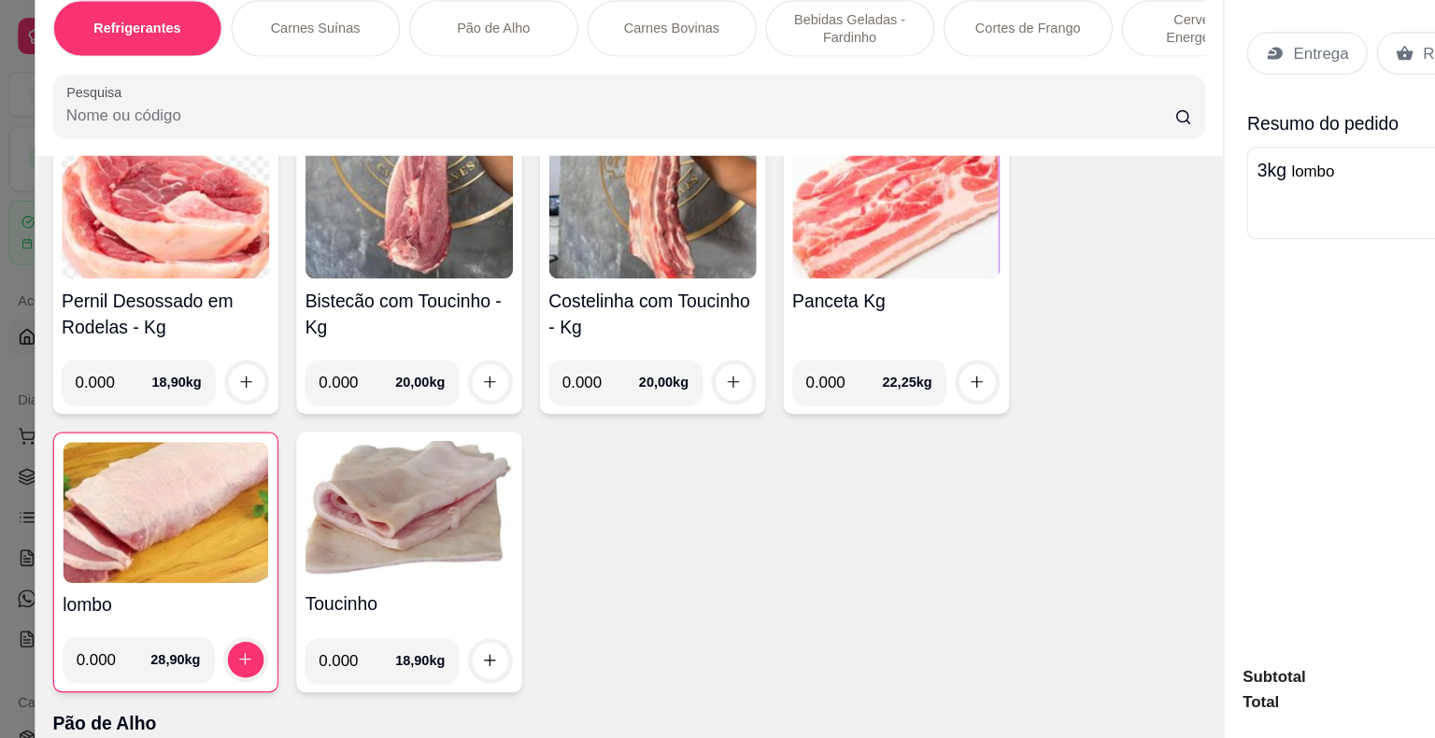
scroll to position [45, 0]
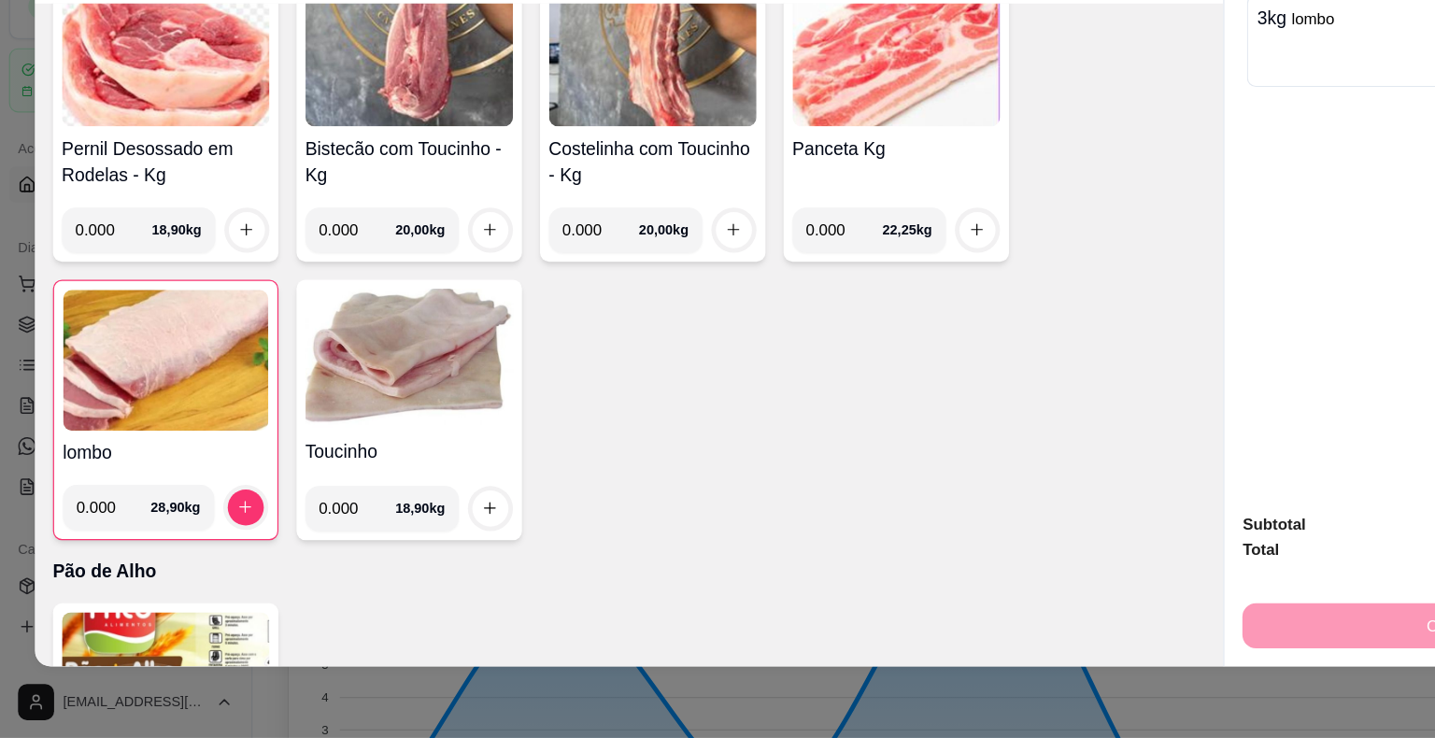
click at [969, 629] on div "Continuar" at bounding box center [1209, 642] width 361 height 42
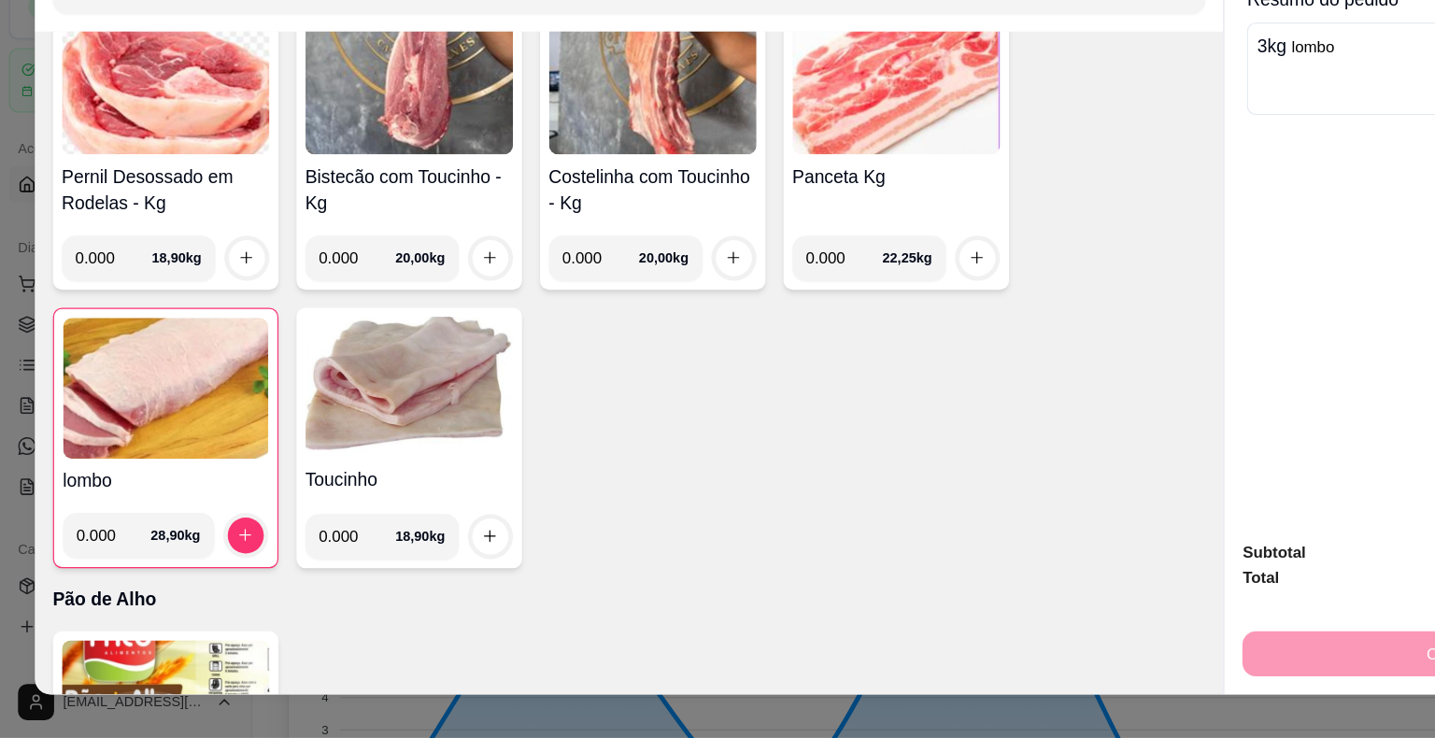
scroll to position [0, 0]
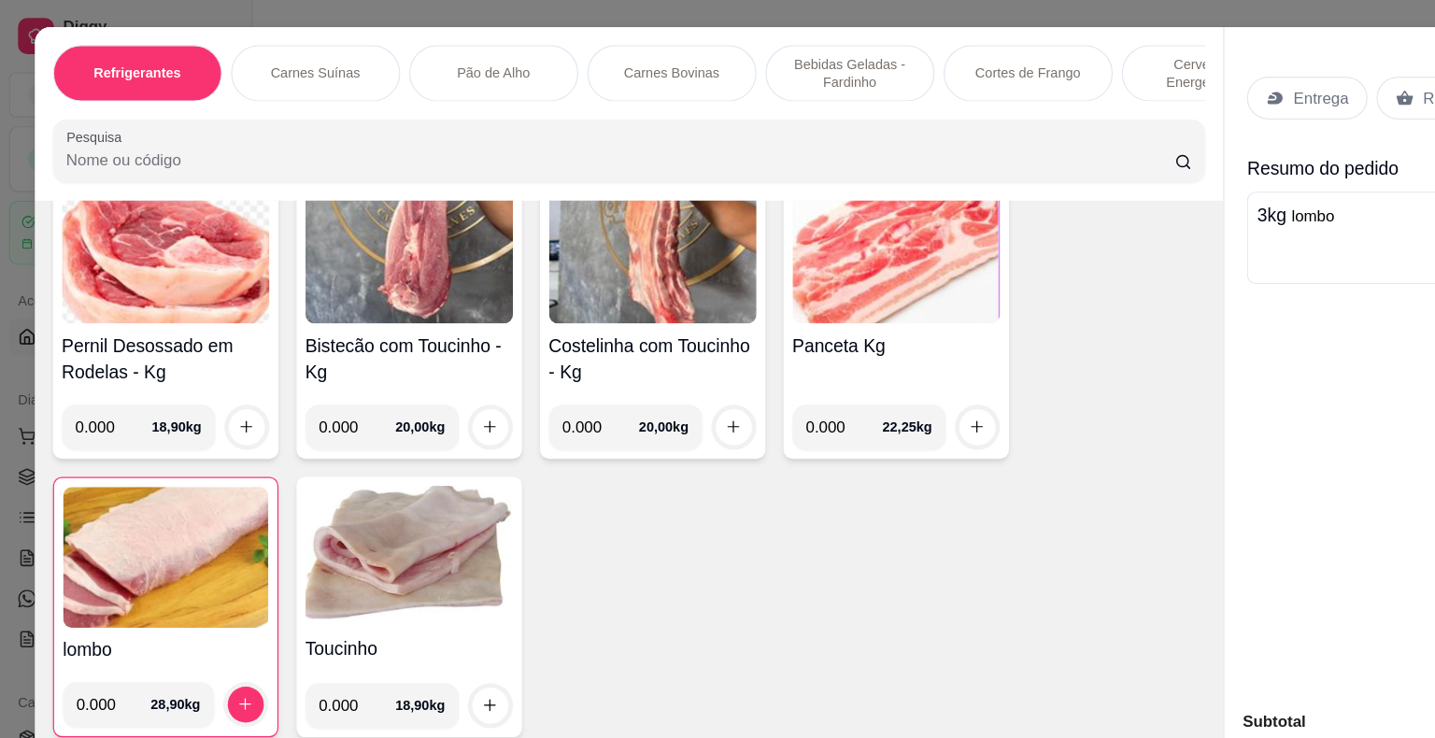
click at [969, 78] on p "Entrega" at bounding box center [1094, 81] width 46 height 19
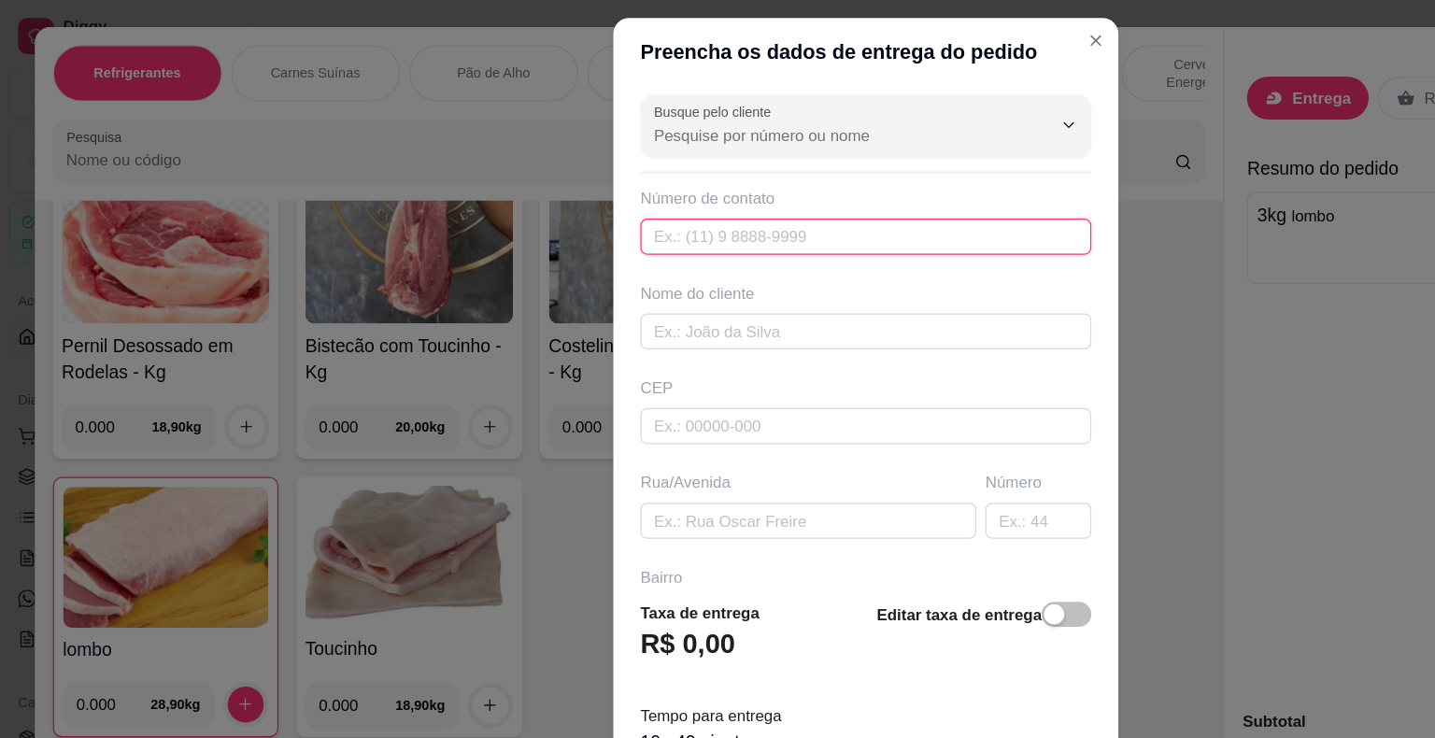
click at [696, 186] on input "text" at bounding box center [718, 196] width 374 height 30
type input "[PHONE_NUMBER]"
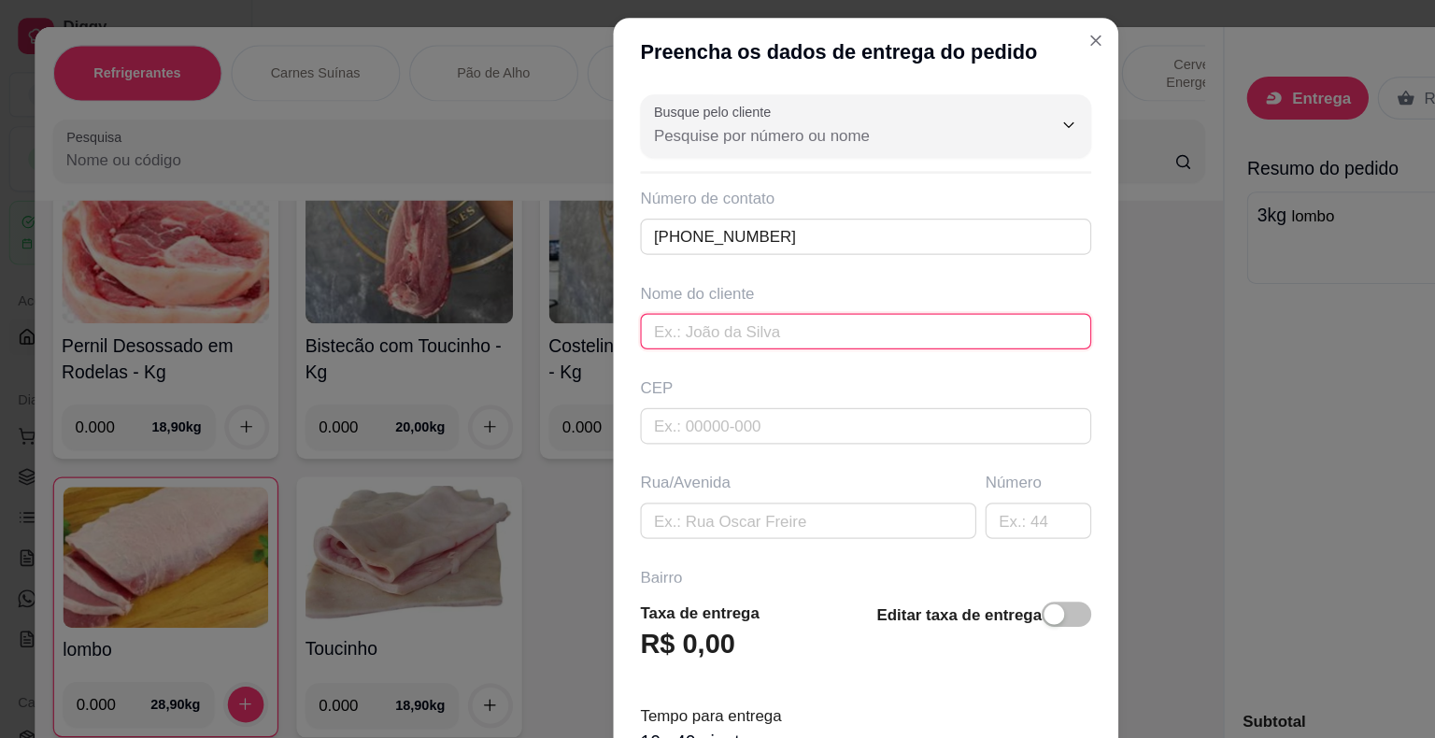
click at [599, 265] on input "text" at bounding box center [718, 275] width 374 height 30
type input "[PERSON_NAME]"
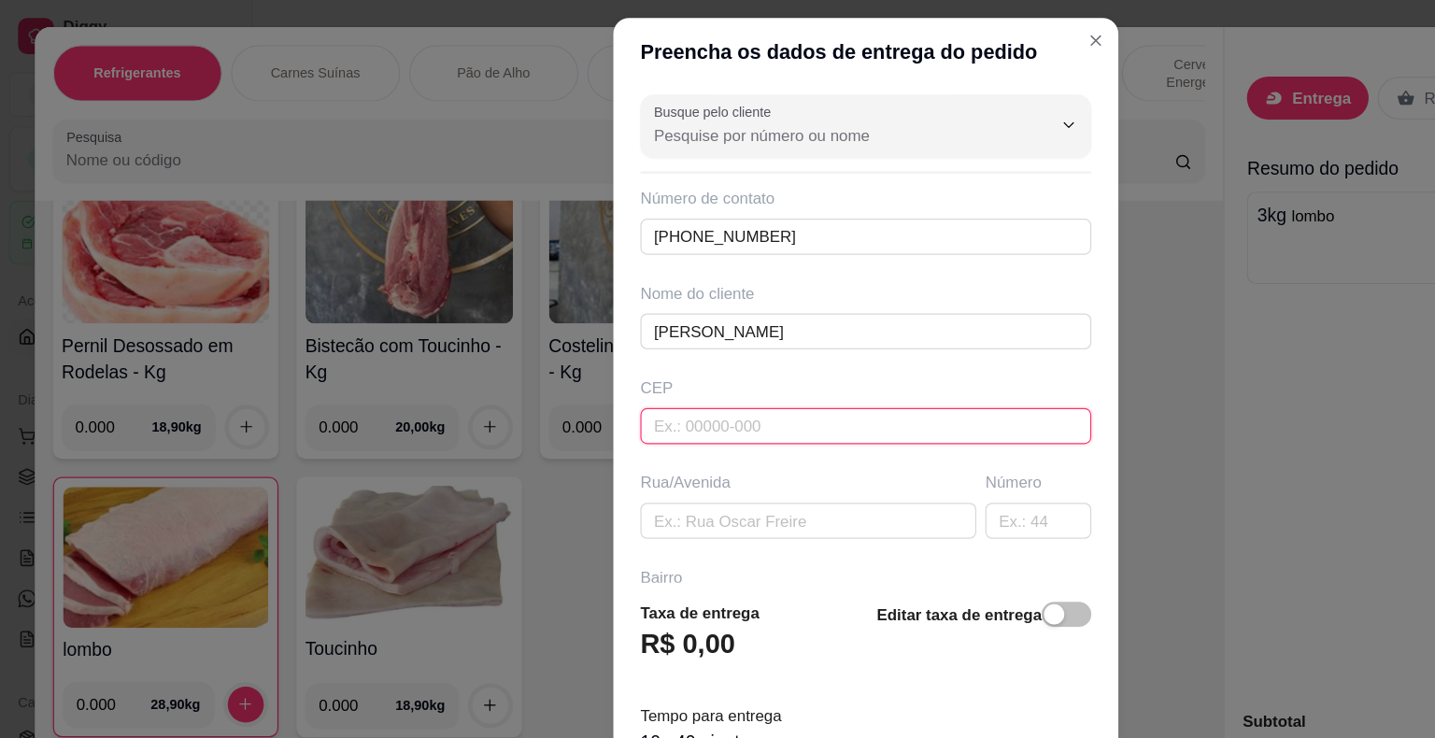
click at [619, 355] on input "text" at bounding box center [718, 353] width 374 height 30
type input "44930000"
type input "Presidente [PERSON_NAME]"
type input "44930000"
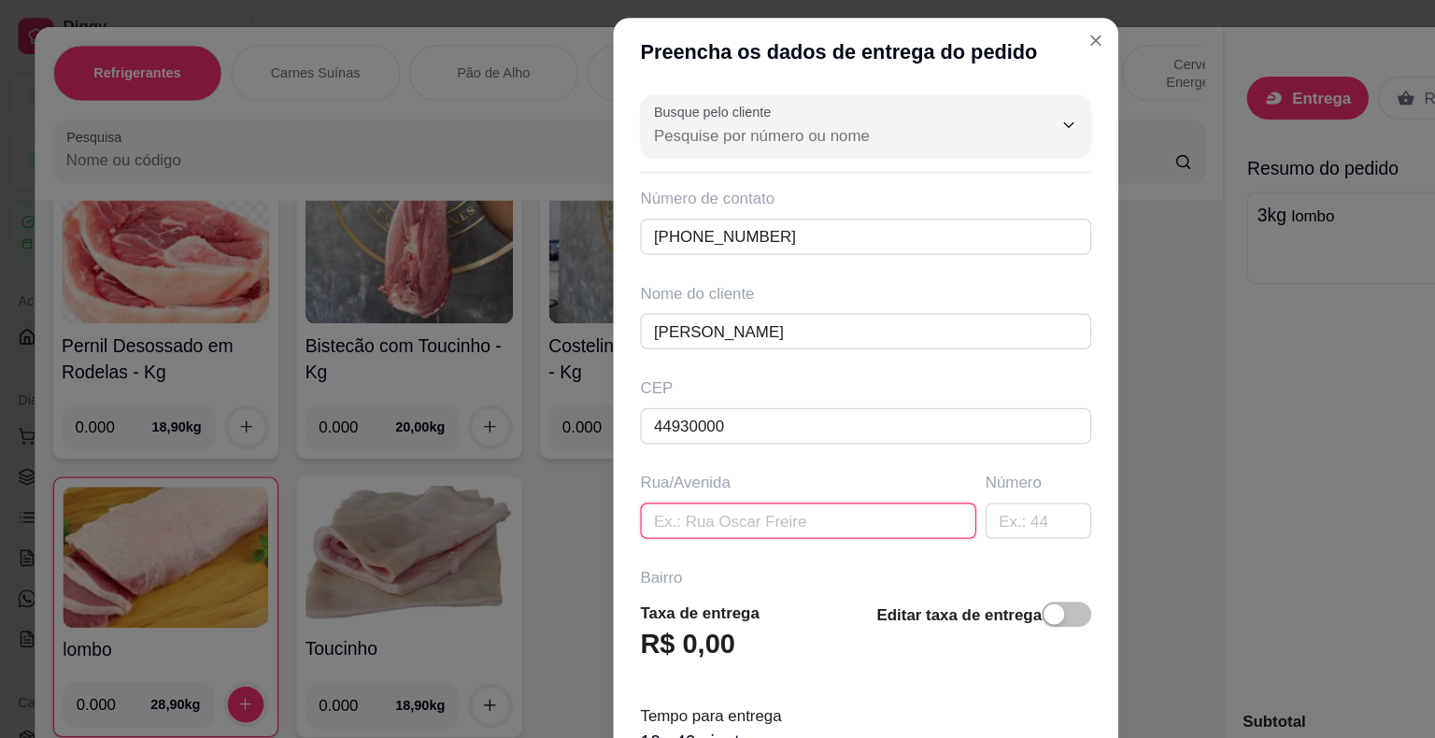
click at [670, 434] on input "text" at bounding box center [670, 432] width 278 height 30
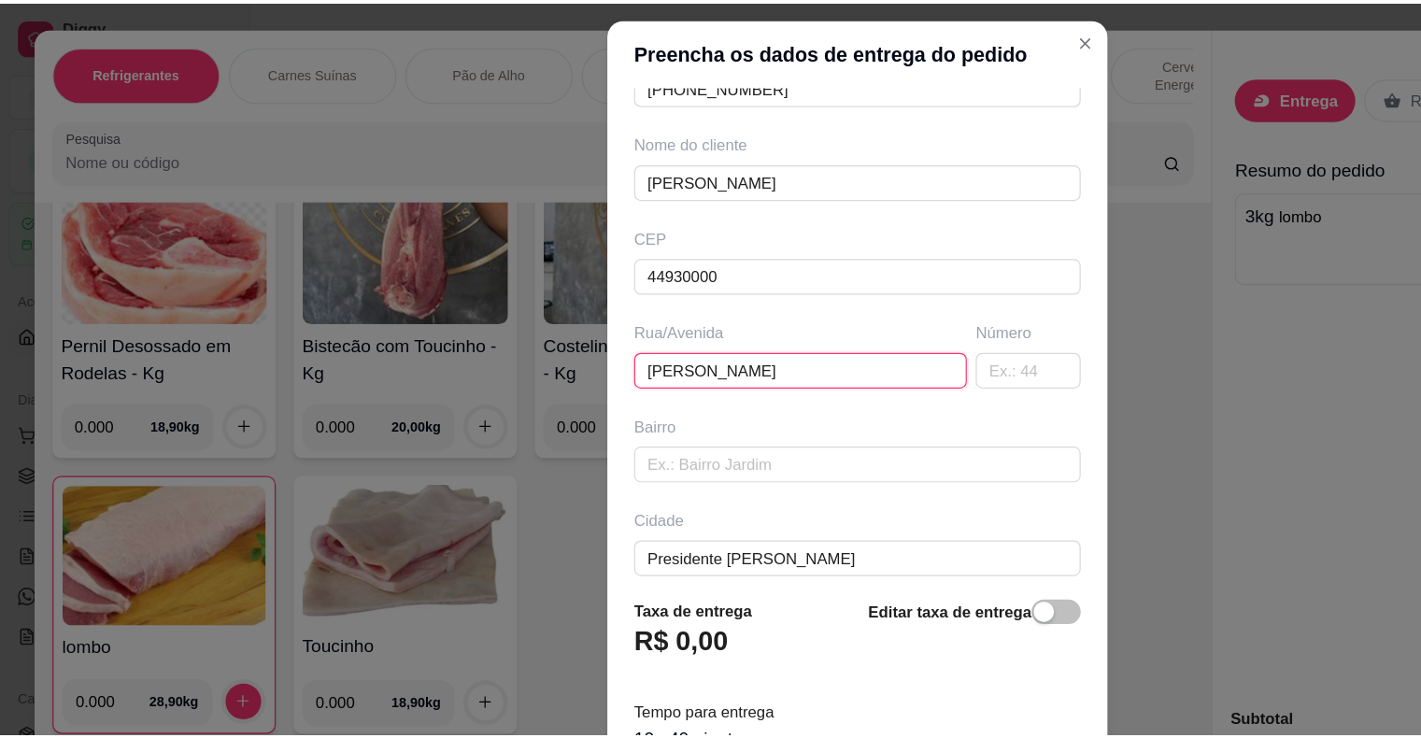
scroll to position [214, 0]
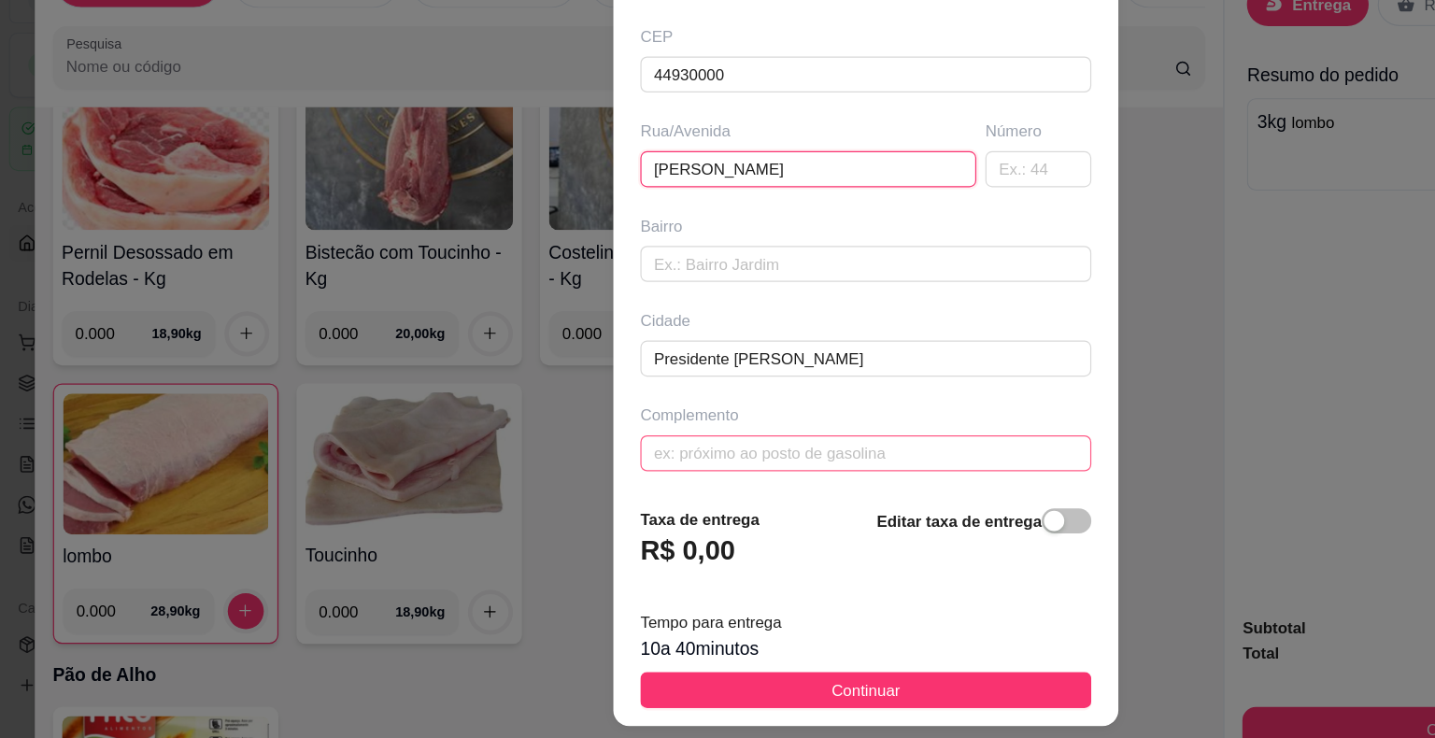
type input "[PERSON_NAME]"
click at [600, 441] on input "text" at bounding box center [718, 453] width 374 height 30
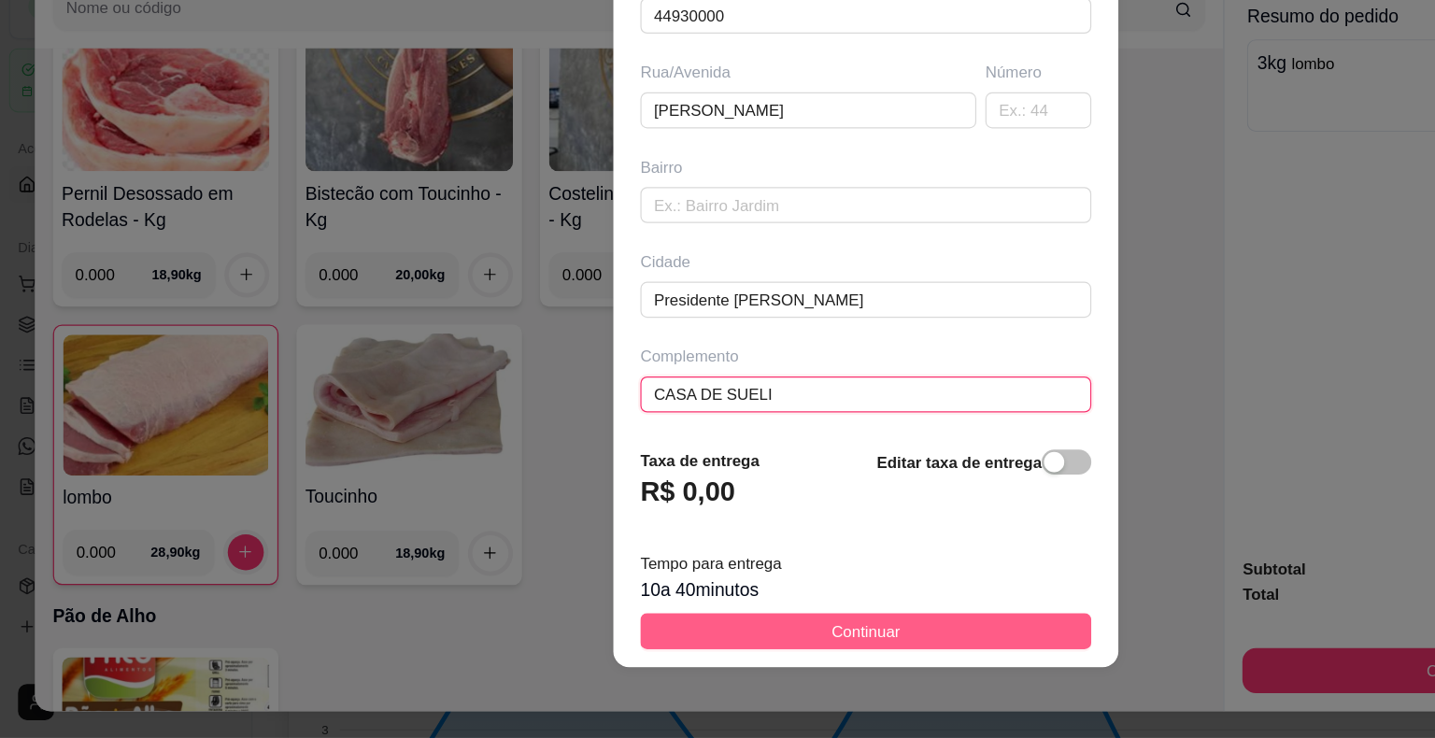
type input "CASA DE SUELI"
click at [753, 649] on button "Continuar" at bounding box center [718, 649] width 374 height 30
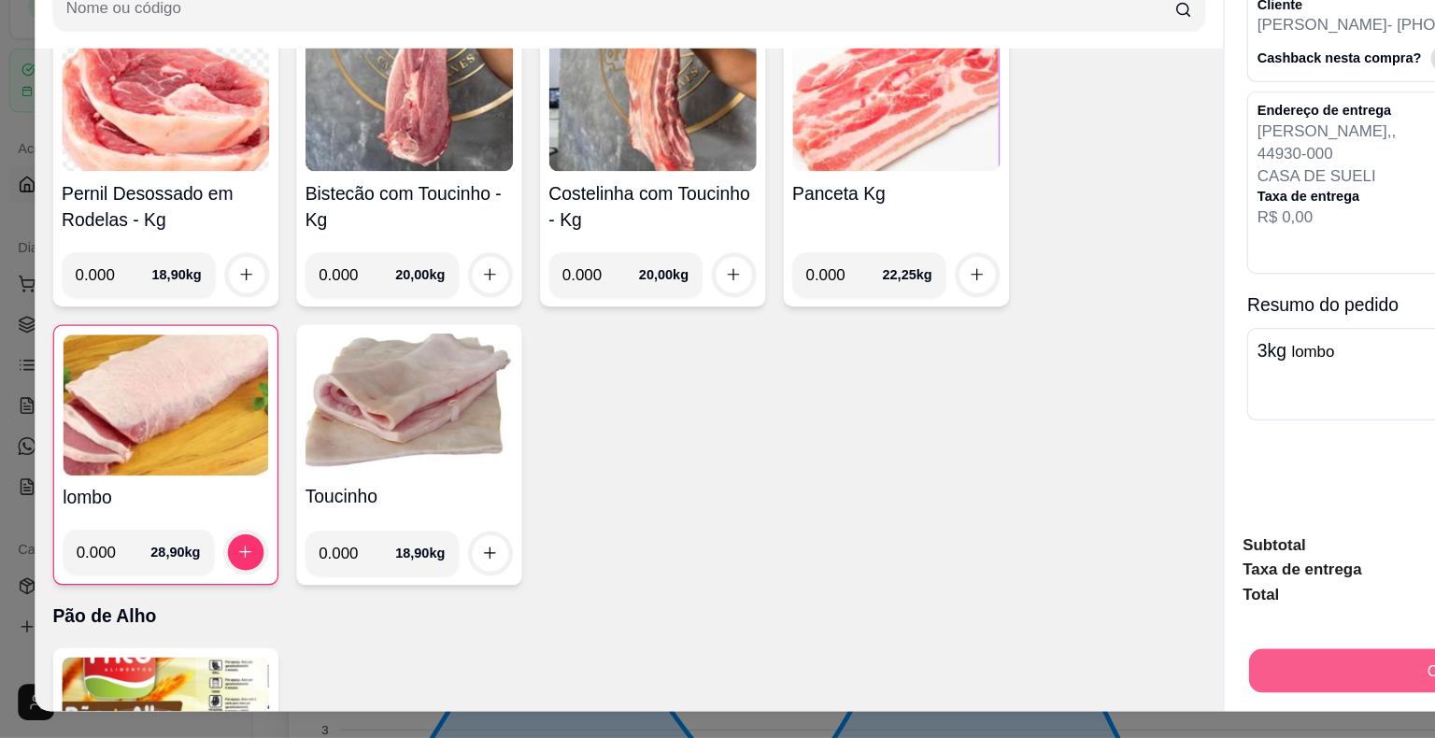
click at [969, 670] on button "Continuar" at bounding box center [1210, 682] width 350 height 36
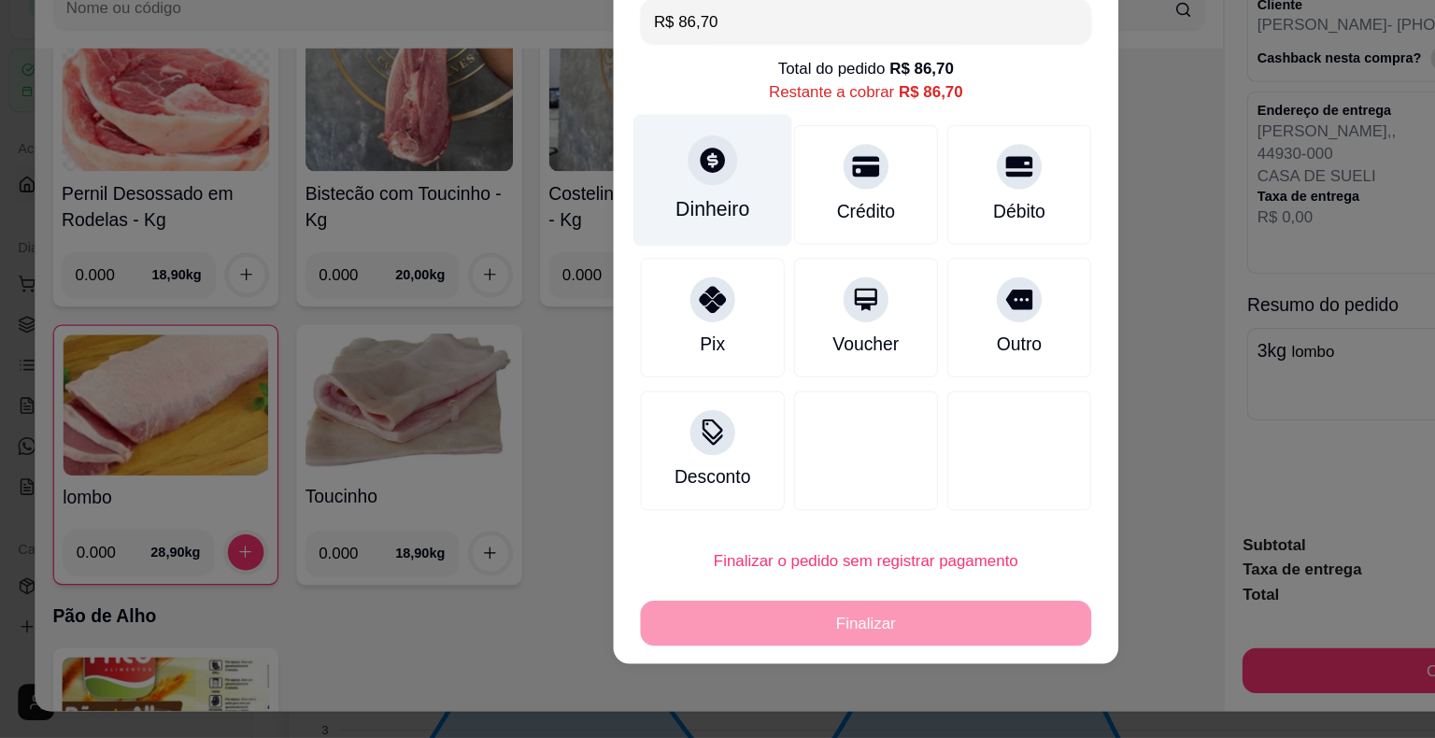
click at [582, 292] on div "Dinheiro" at bounding box center [590, 300] width 62 height 24
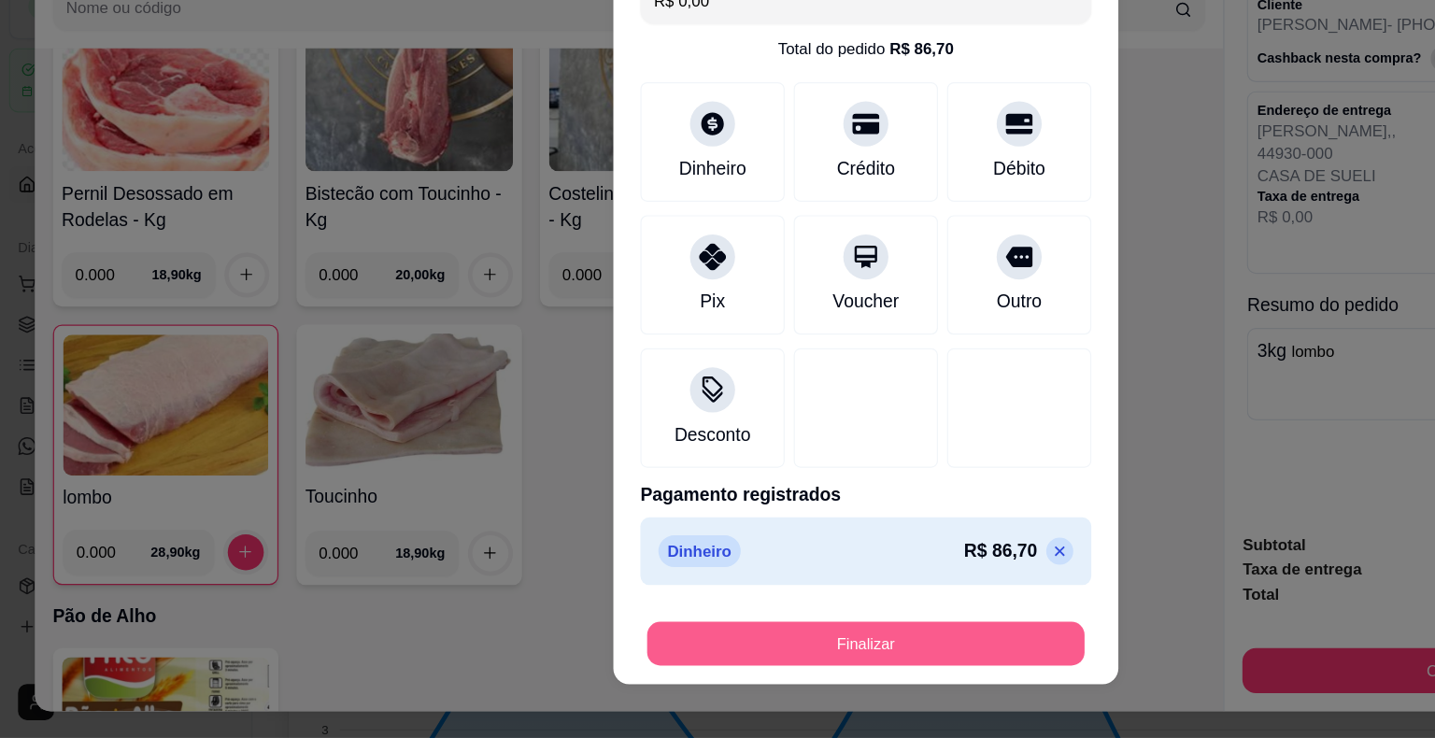
click at [701, 666] on button "Finalizar" at bounding box center [717, 660] width 362 height 36
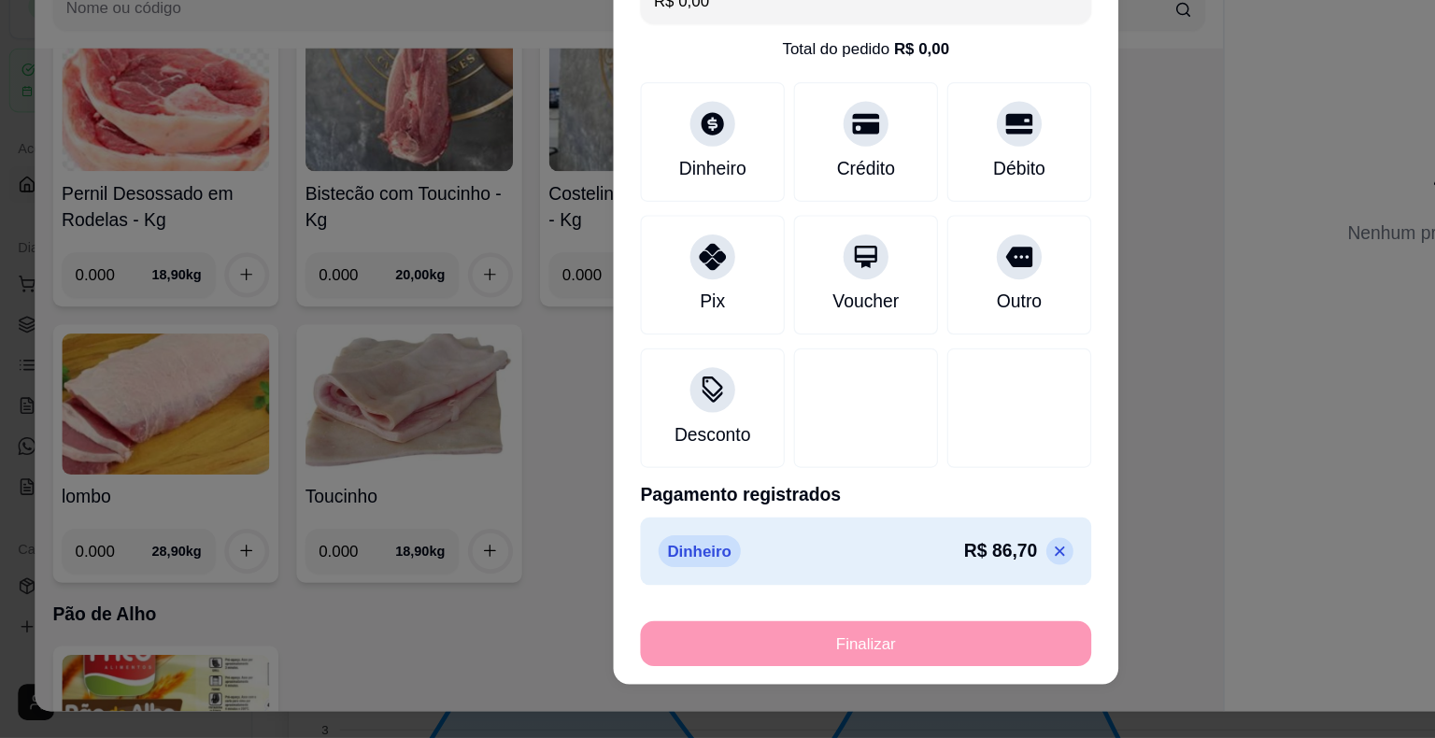
type input "-R$ 86,70"
